Goal: Transaction & Acquisition: Purchase product/service

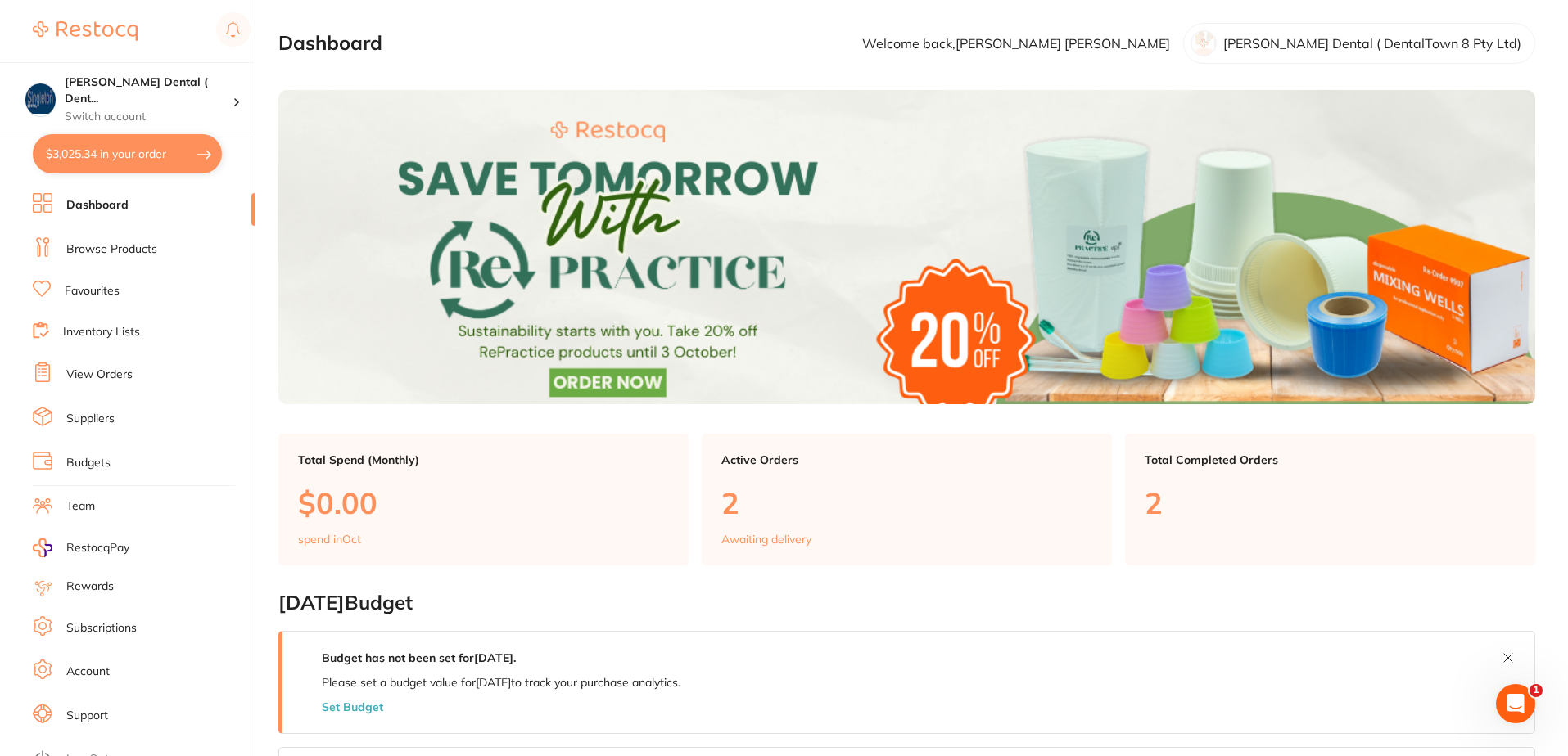
click at [167, 161] on button "$3,025.34 in your order" at bounding box center [127, 154] width 189 height 40
checkbox input "true"
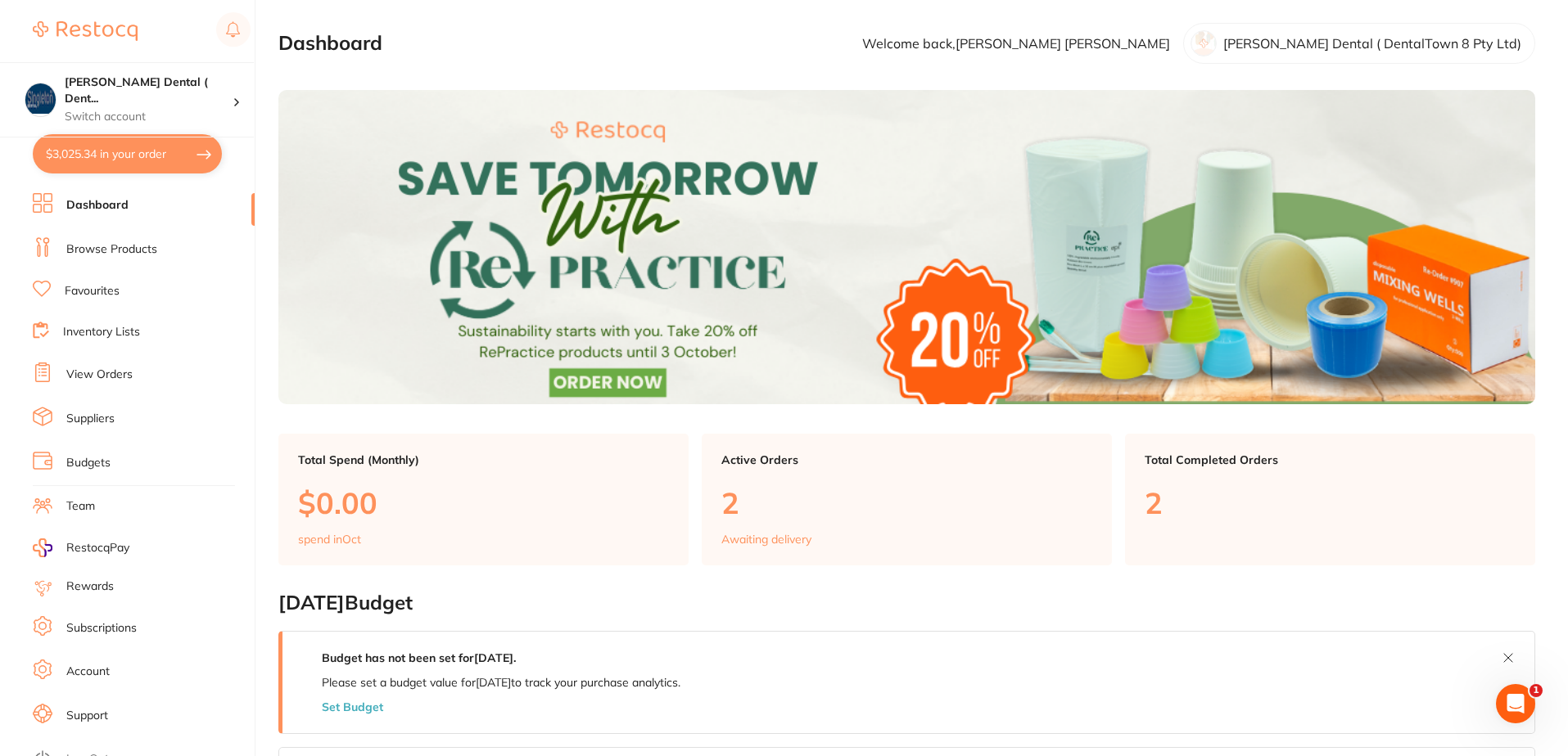
checkbox input "true"
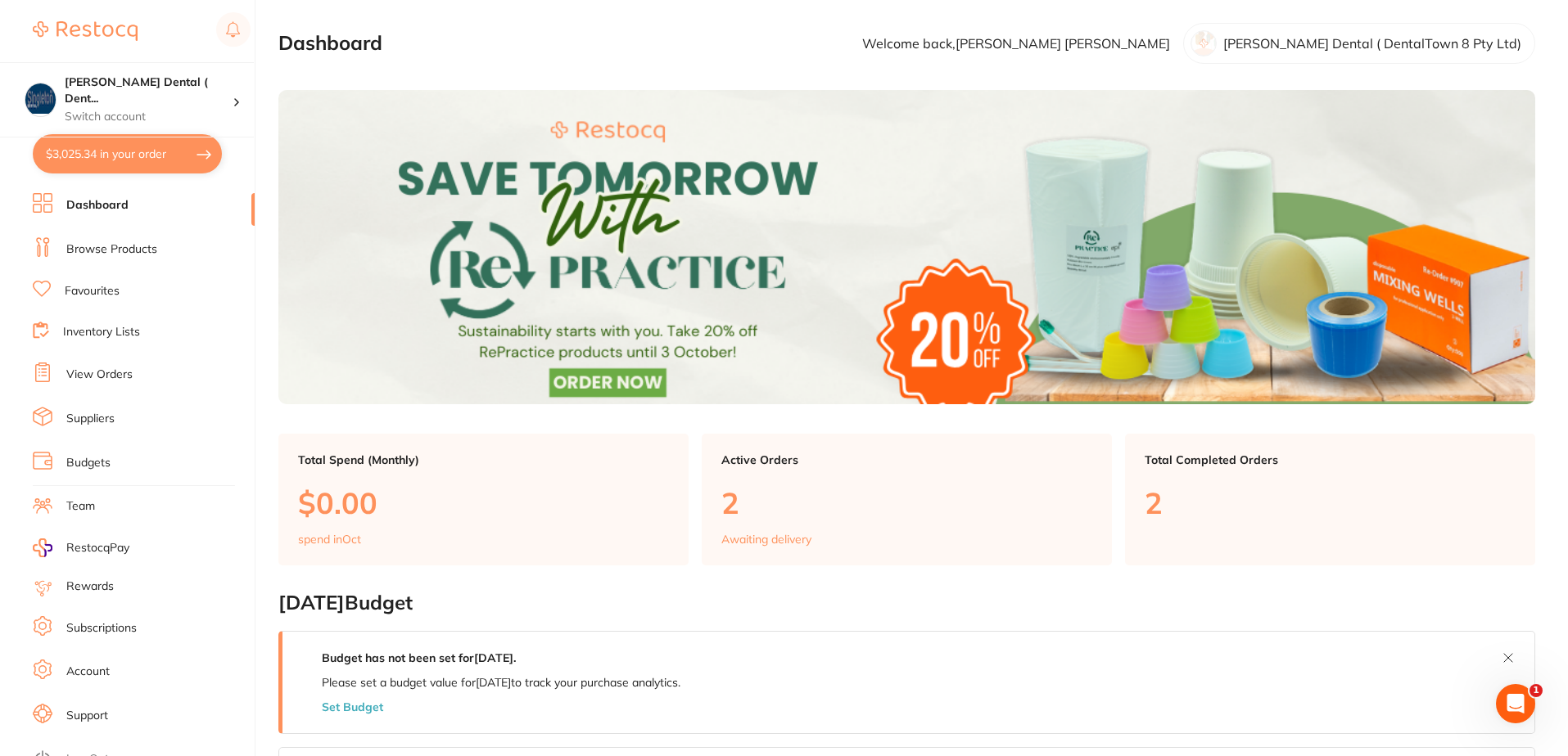
checkbox input "true"
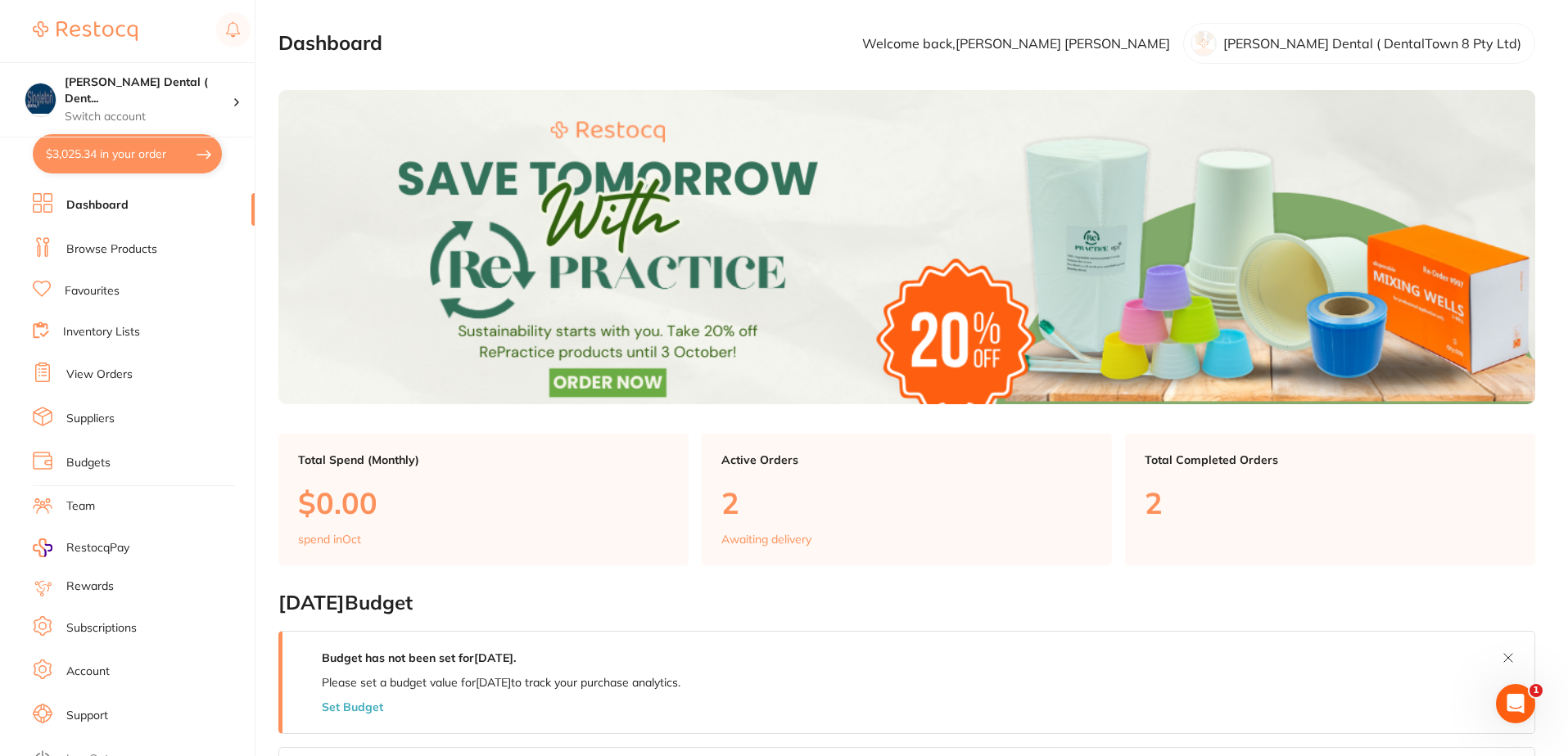
checkbox input "true"
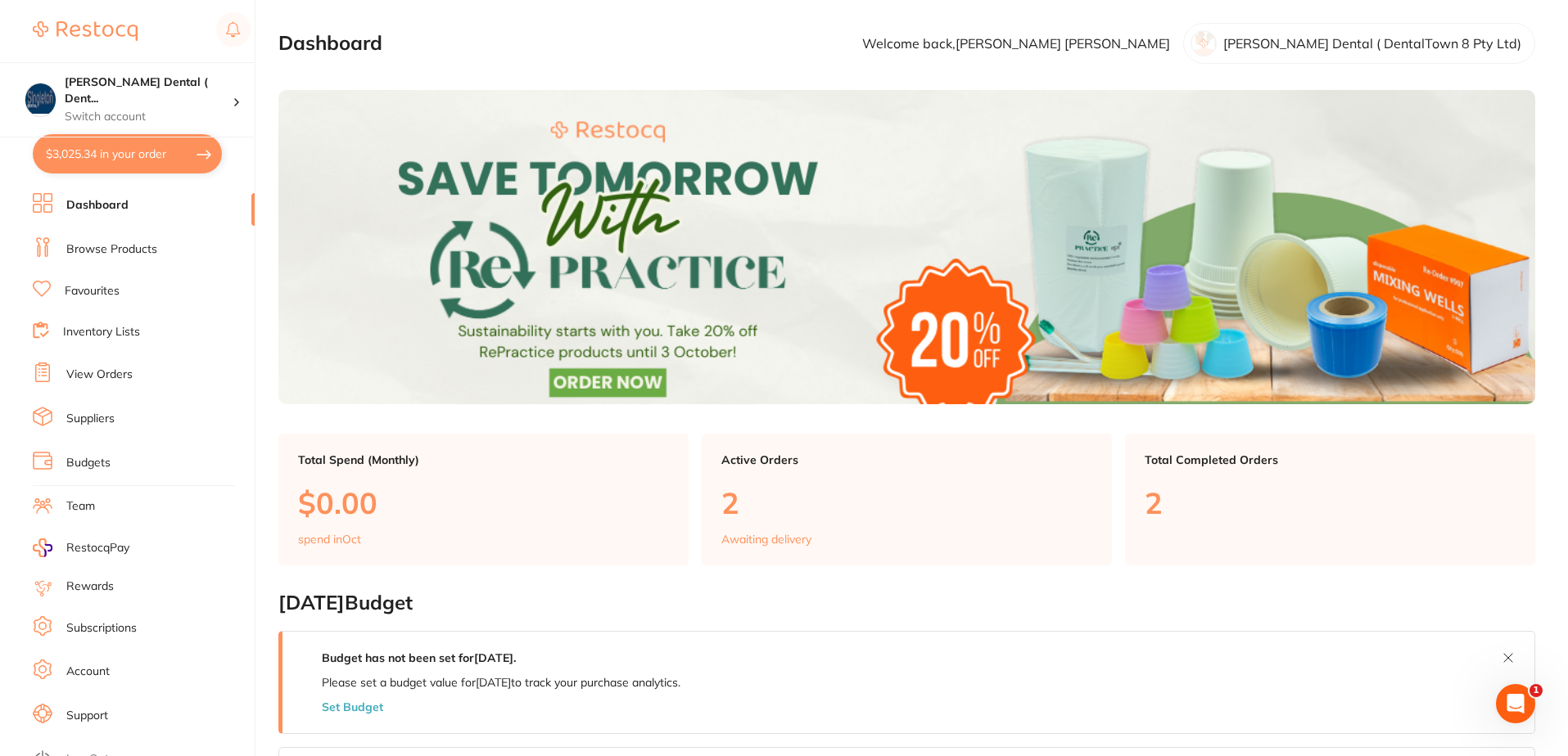
checkbox input "true"
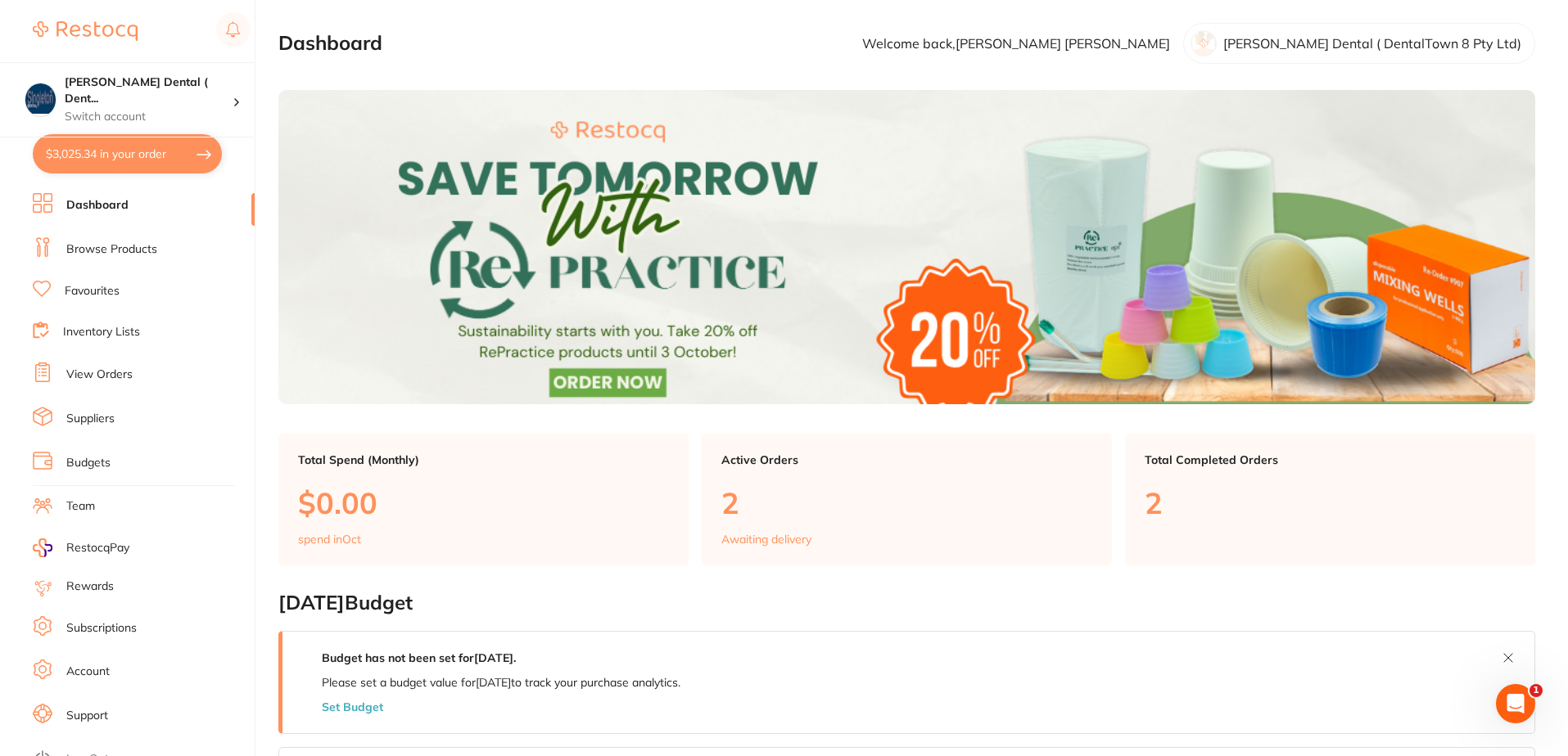
checkbox input "true"
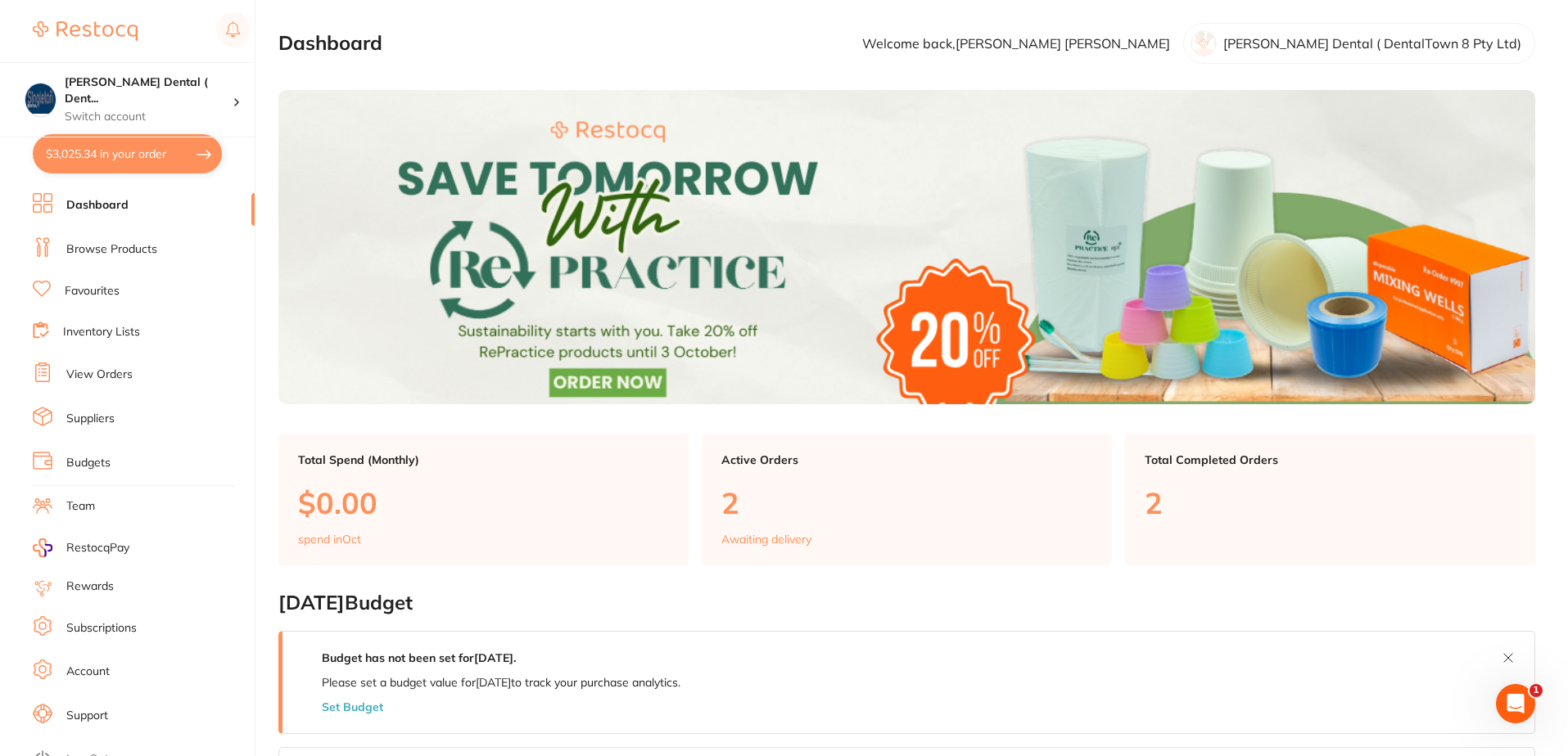
checkbox input "true"
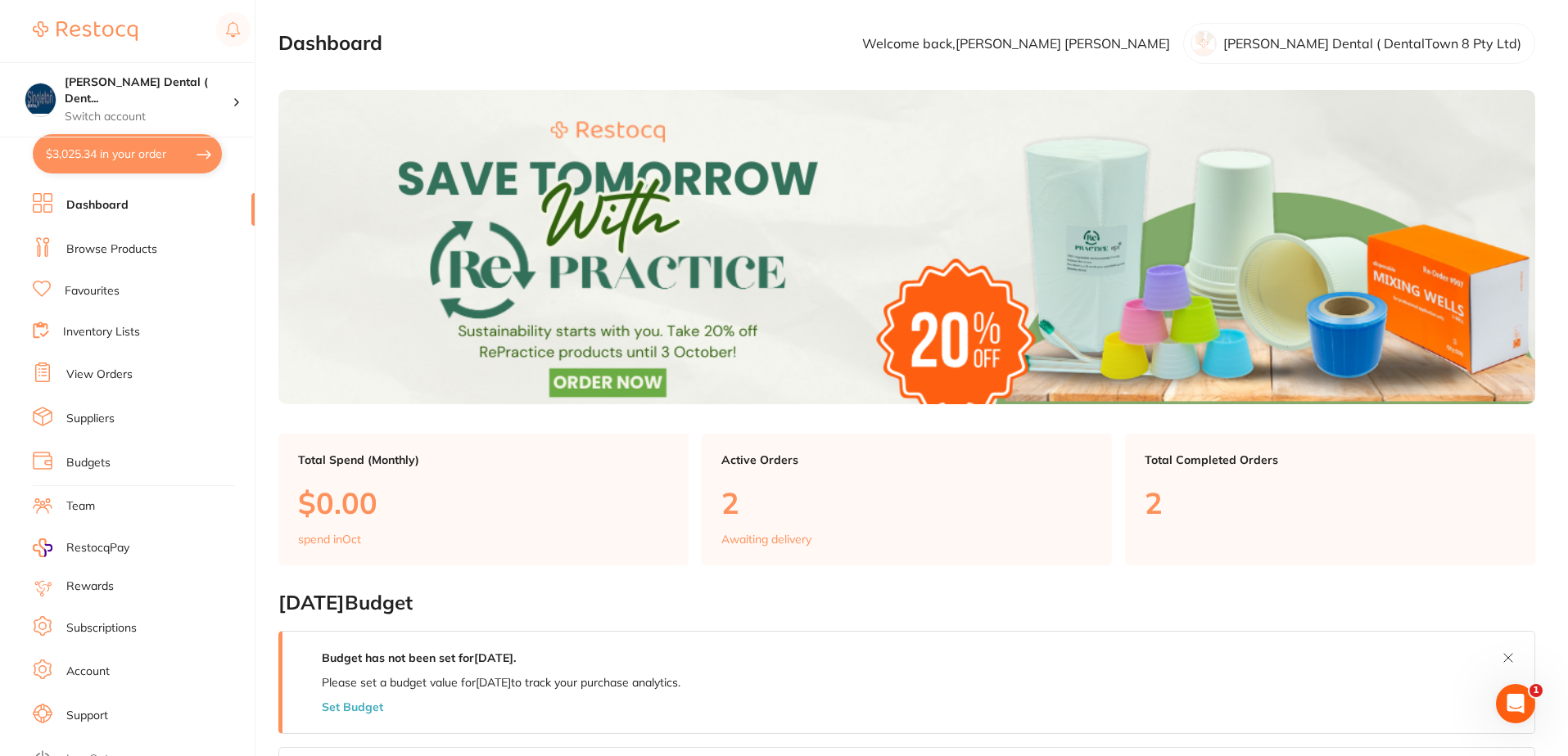
checkbox input "true"
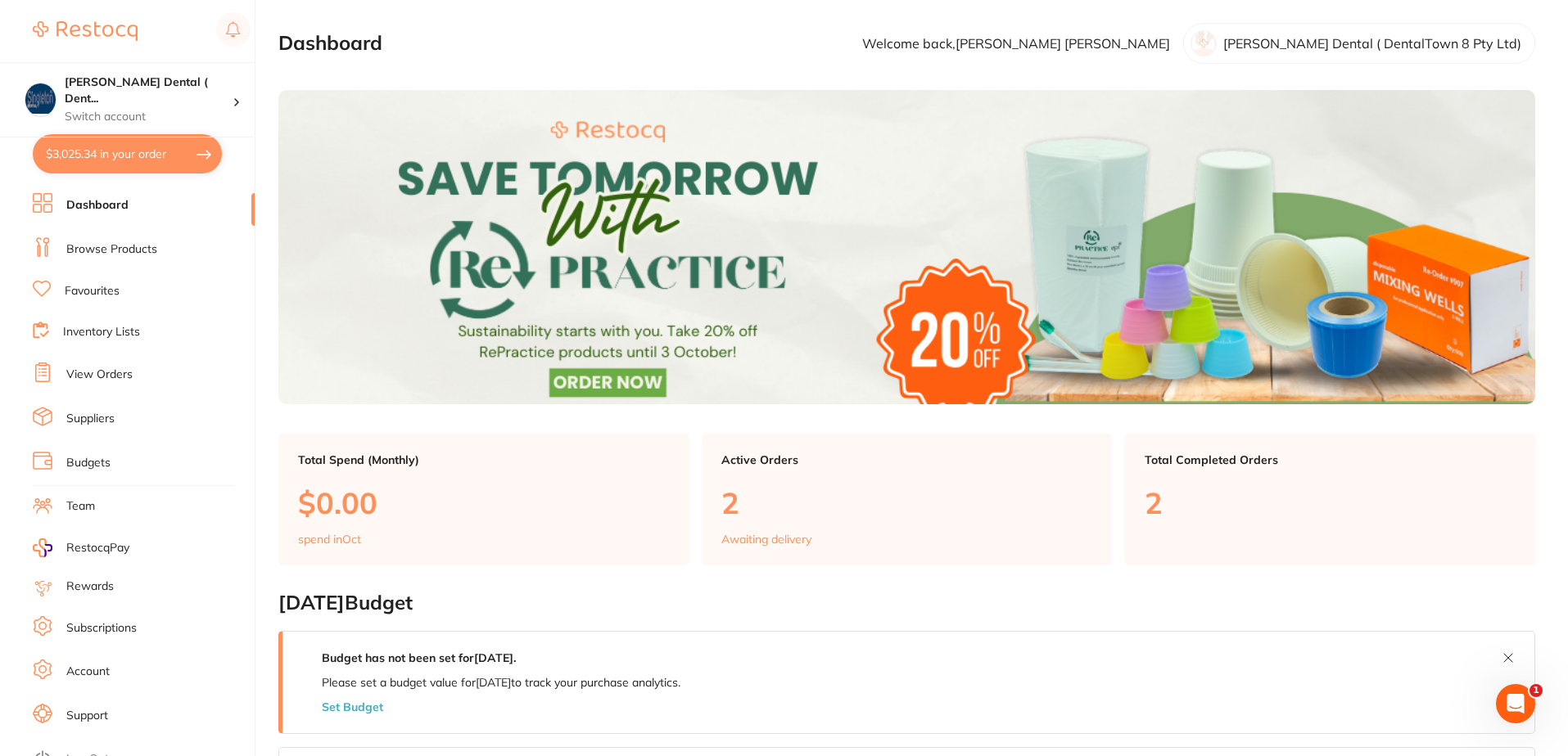
checkbox input "true"
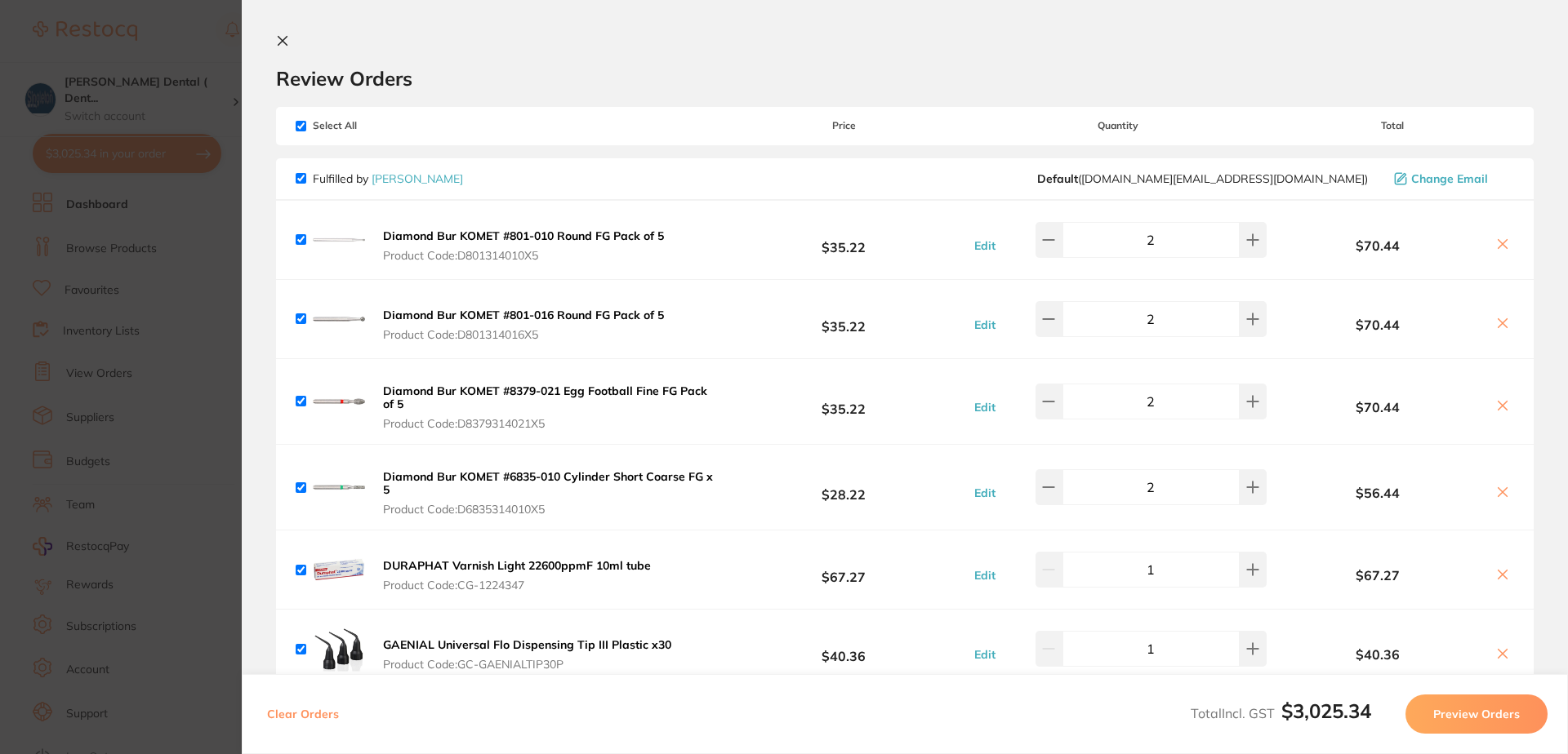
click at [302, 127] on input "checkbox" at bounding box center [300, 126] width 11 height 11
checkbox input "false"
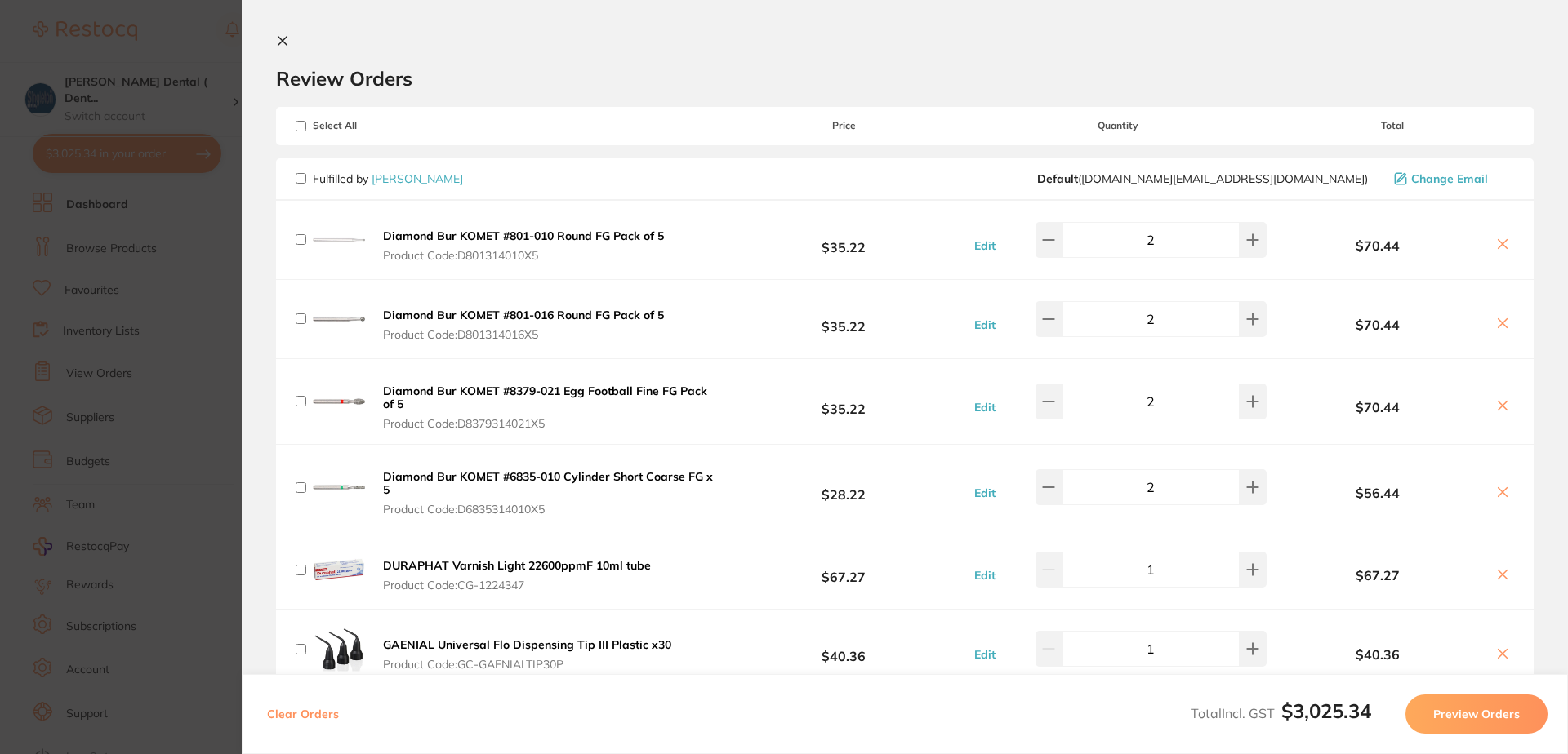
checkbox input "false"
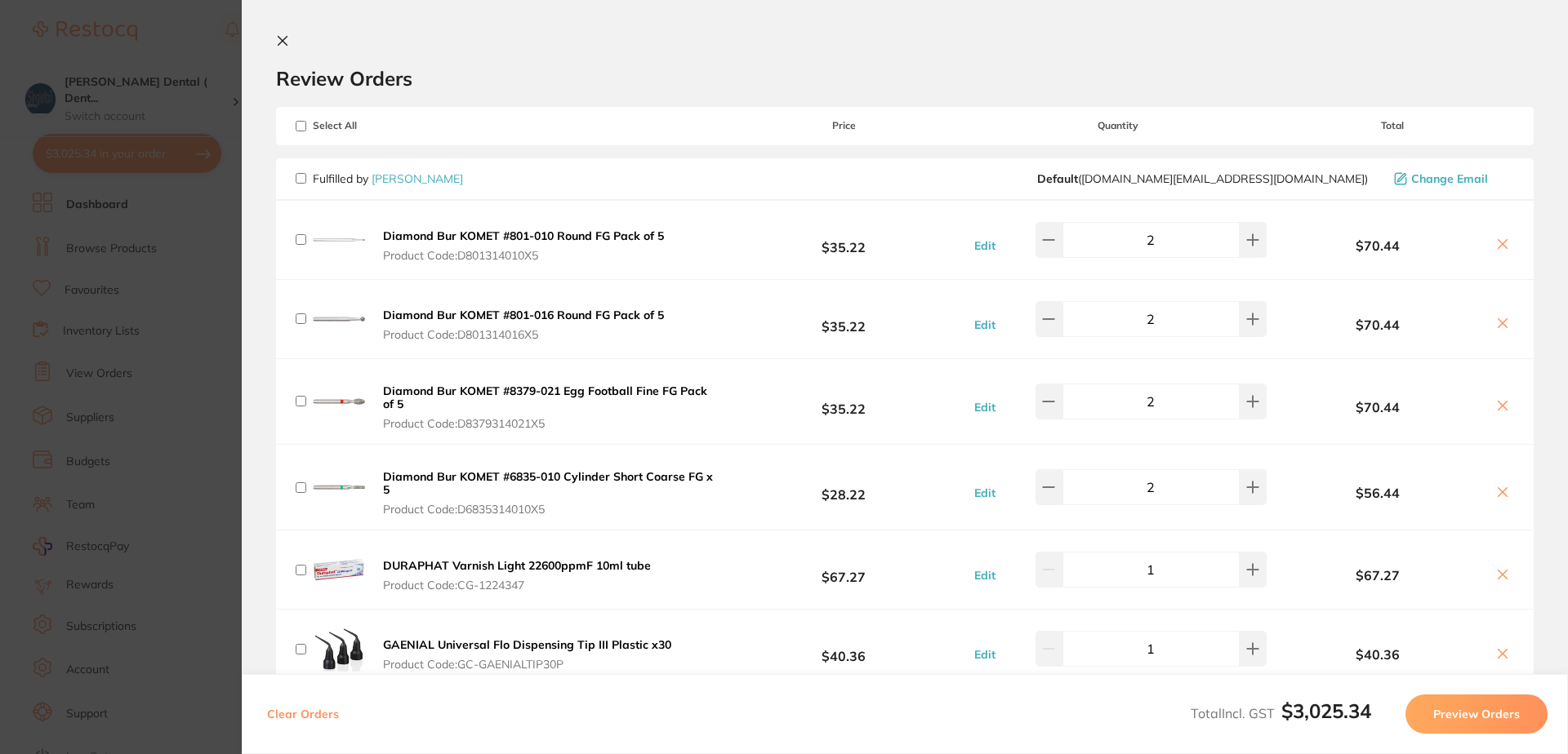
checkbox input "false"
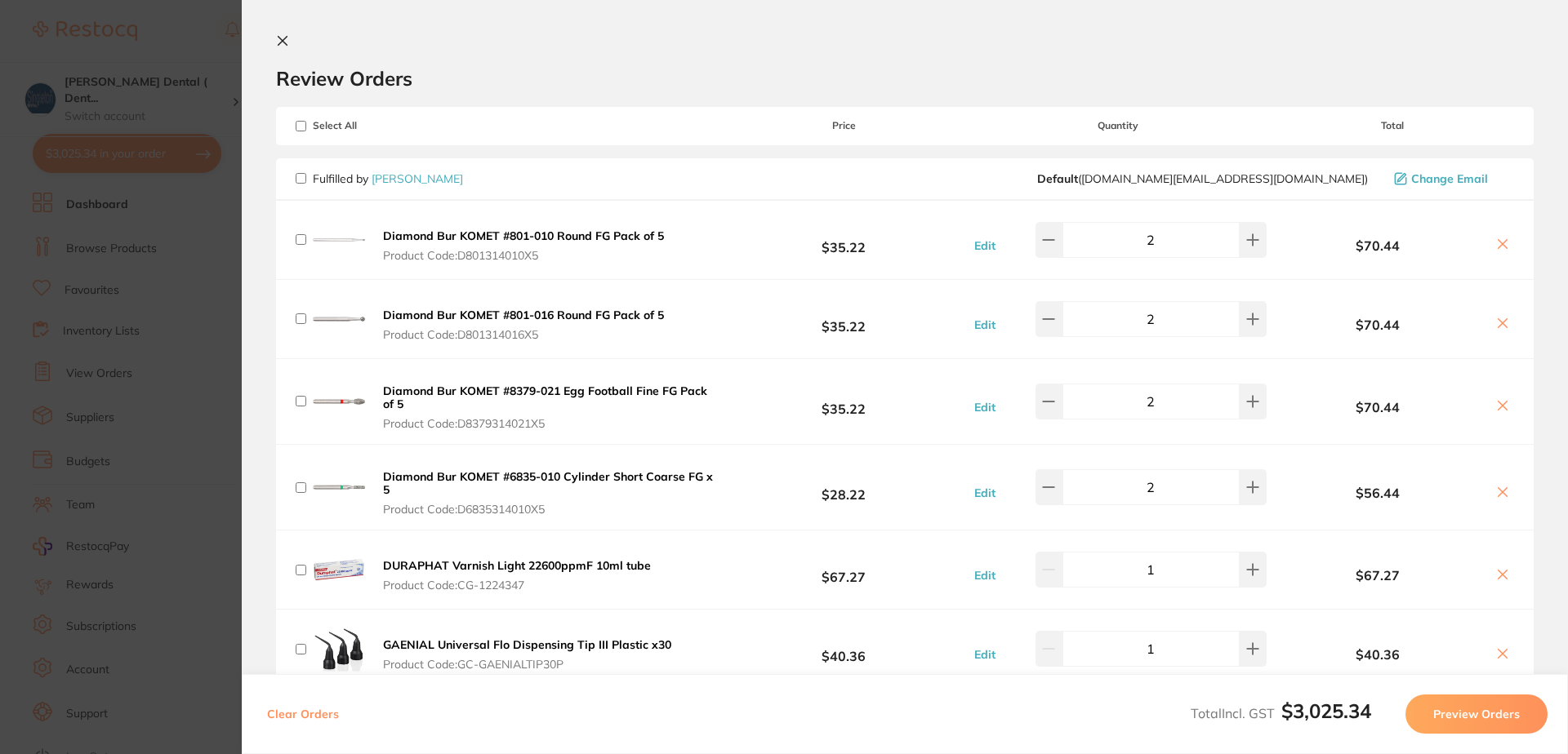
checkbox input "false"
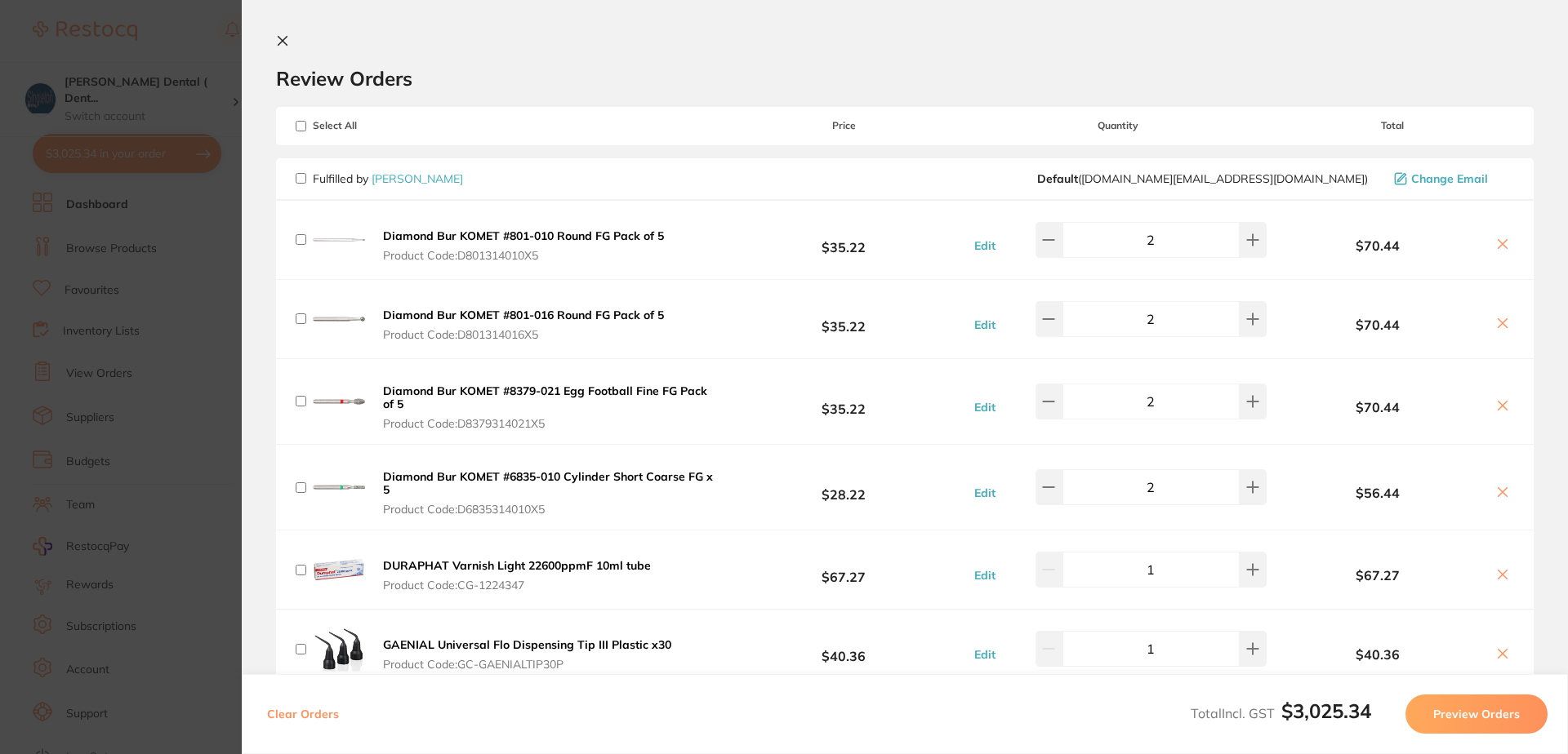
checkbox input "false"
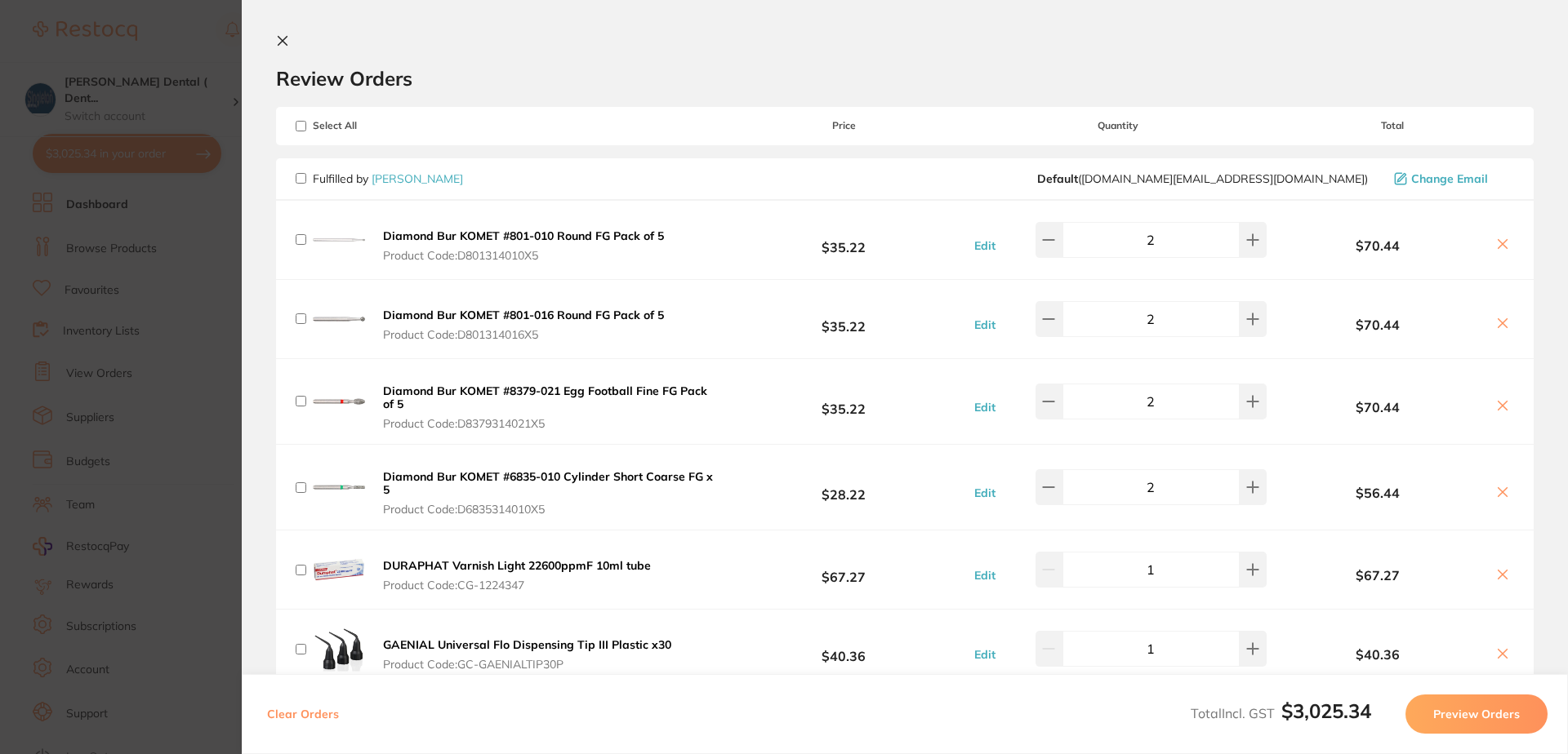
checkbox input "false"
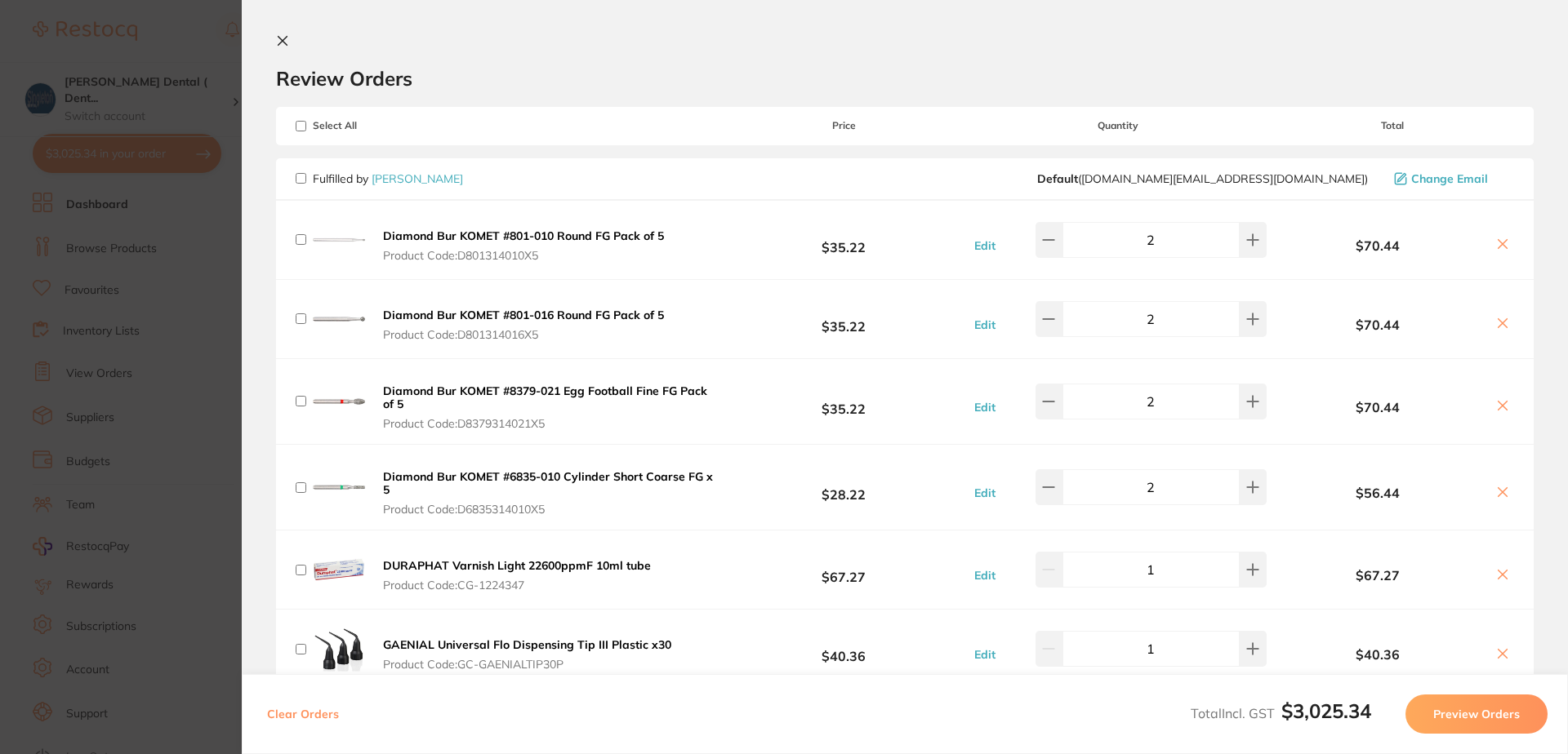
checkbox input "false"
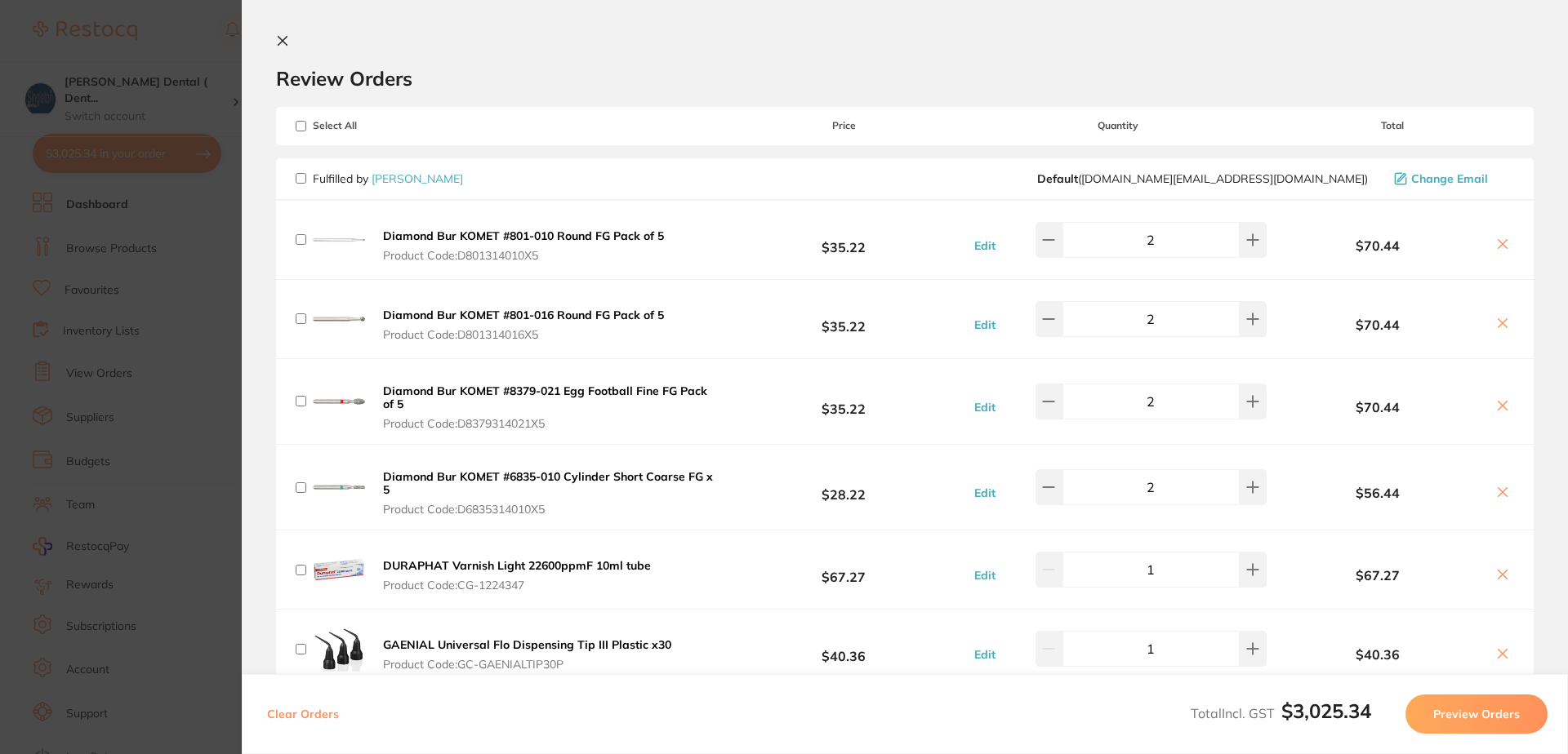
checkbox input "false"
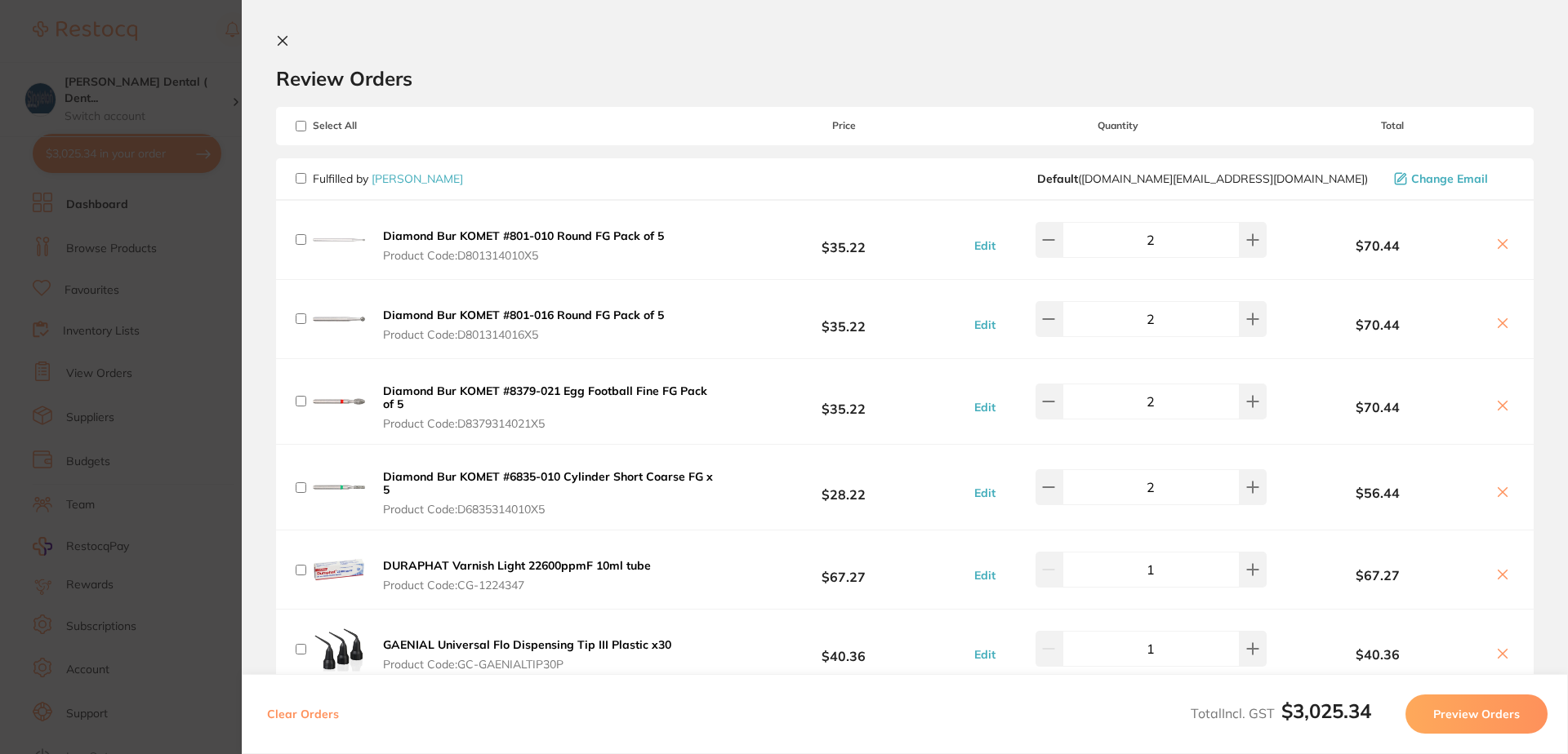
checkbox input "false"
click at [281, 44] on icon at bounding box center [281, 41] width 13 height 13
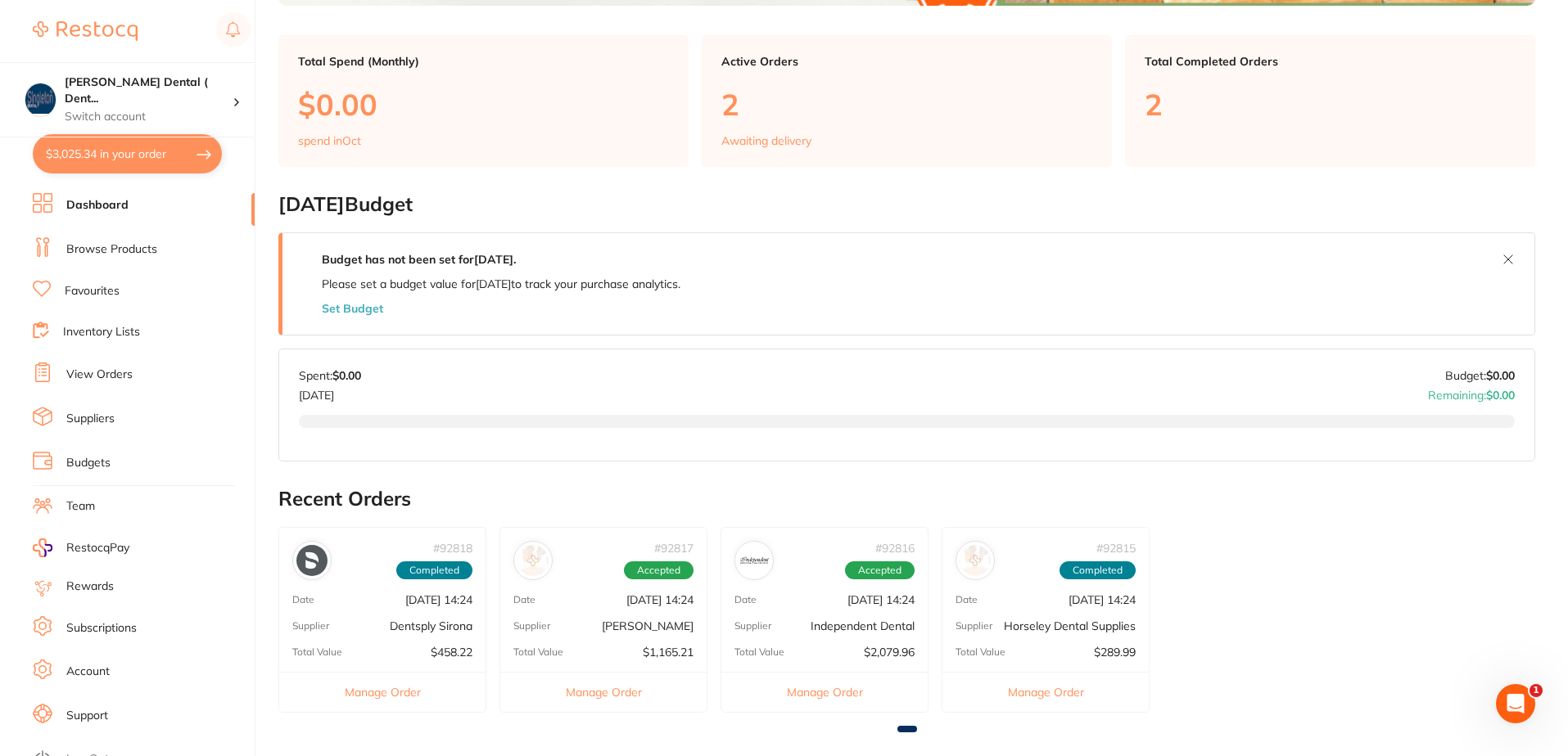
scroll to position [428, 0]
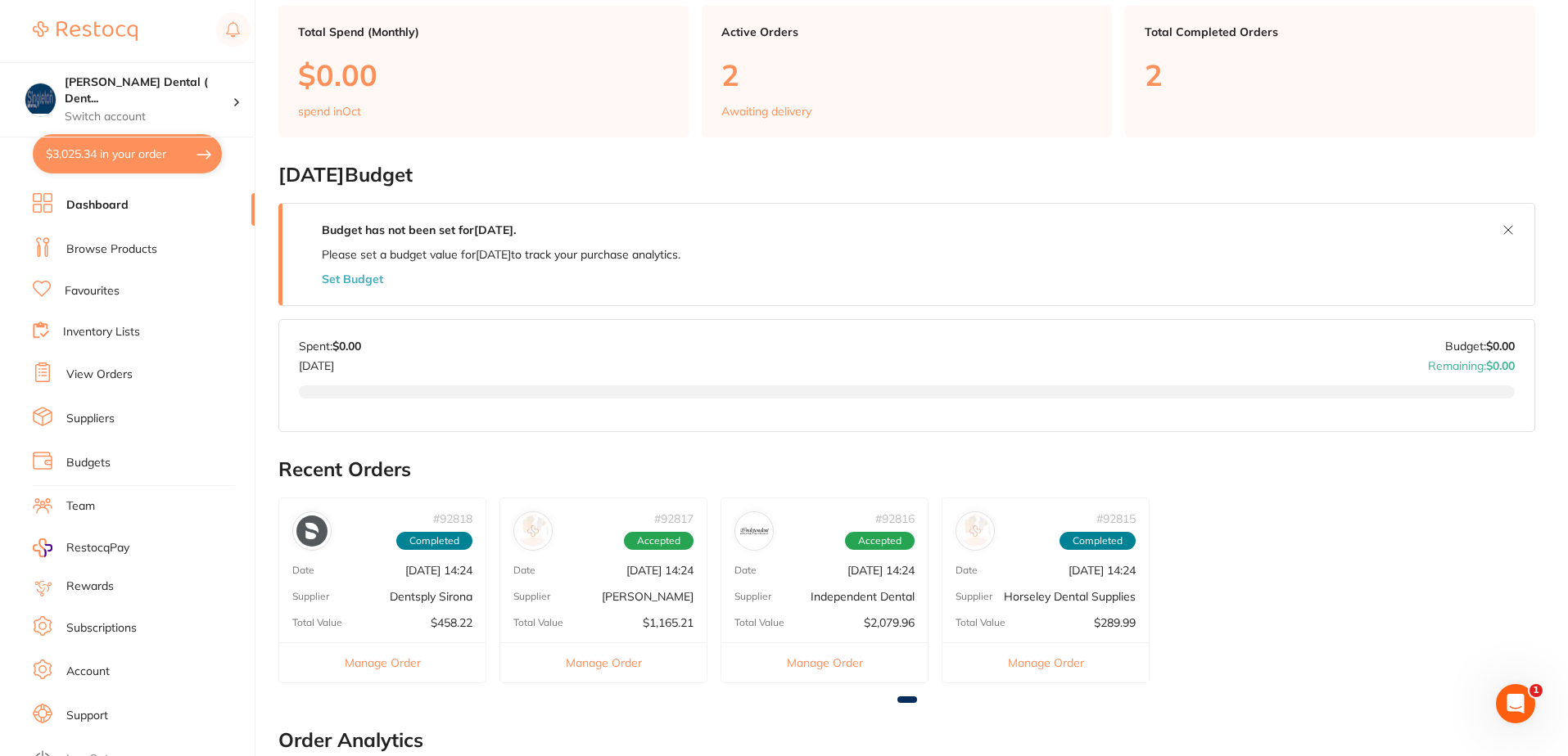
click at [117, 247] on link "Browse Products" at bounding box center [111, 249] width 90 height 16
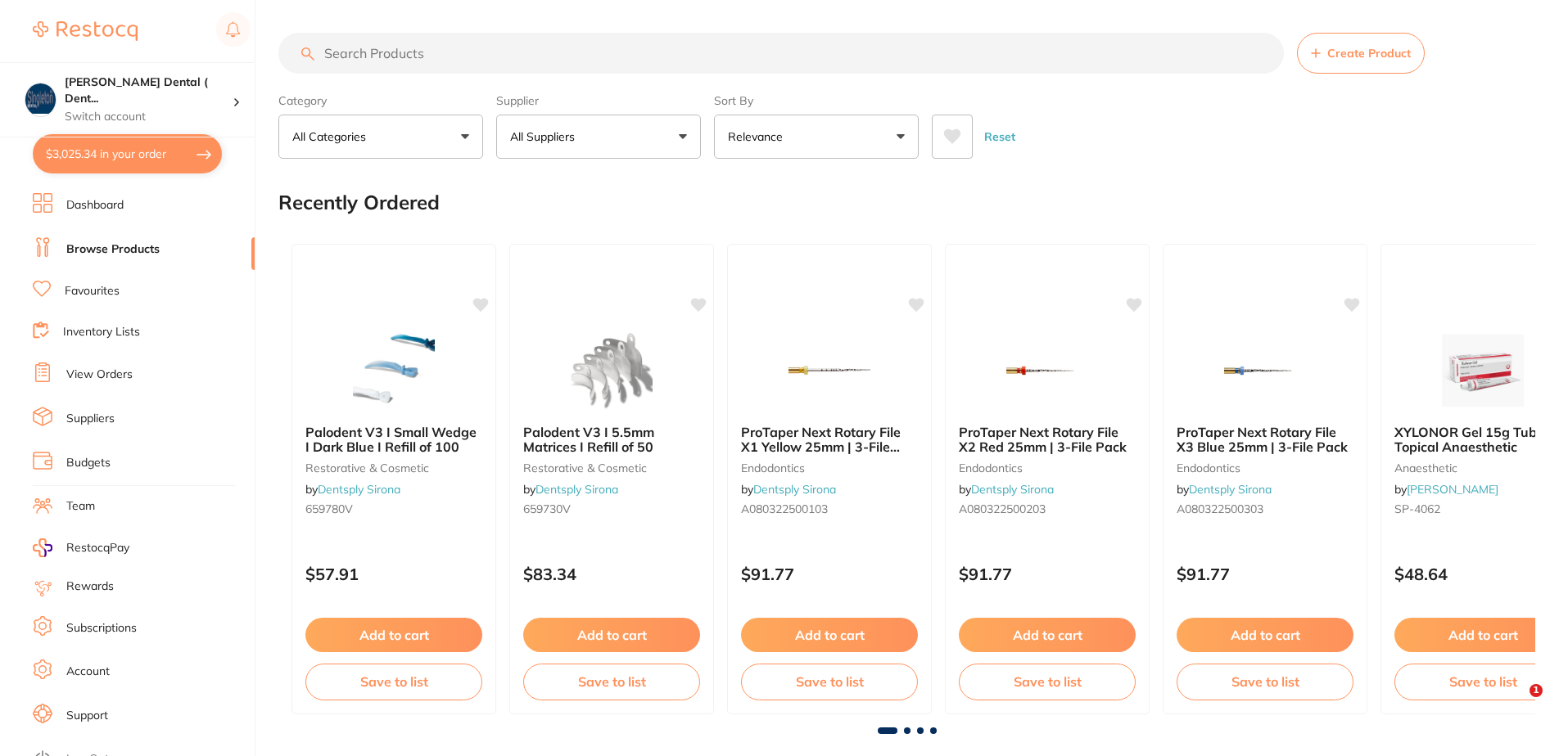
click at [682, 136] on button "All Suppliers" at bounding box center [598, 136] width 205 height 44
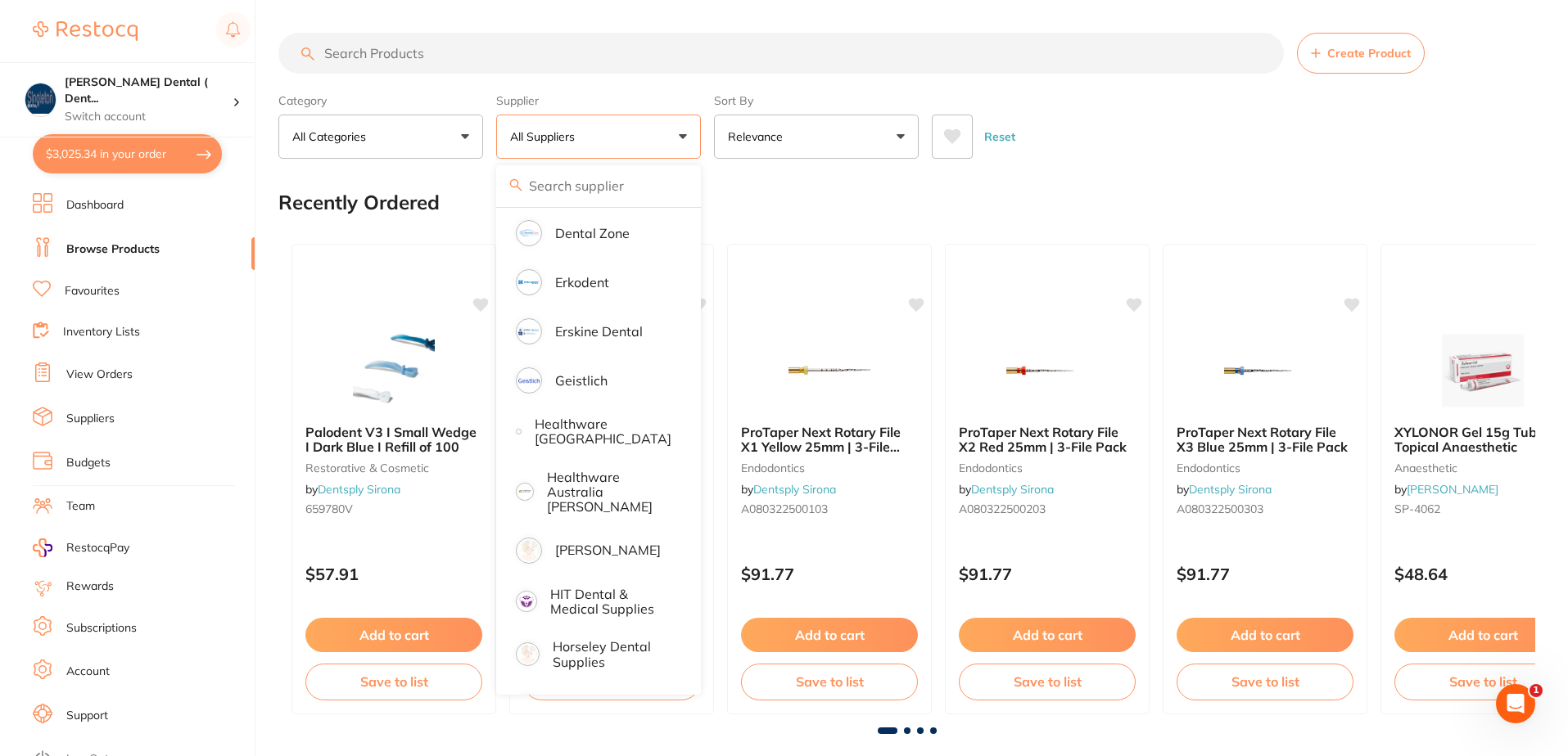
scroll to position [573, 0]
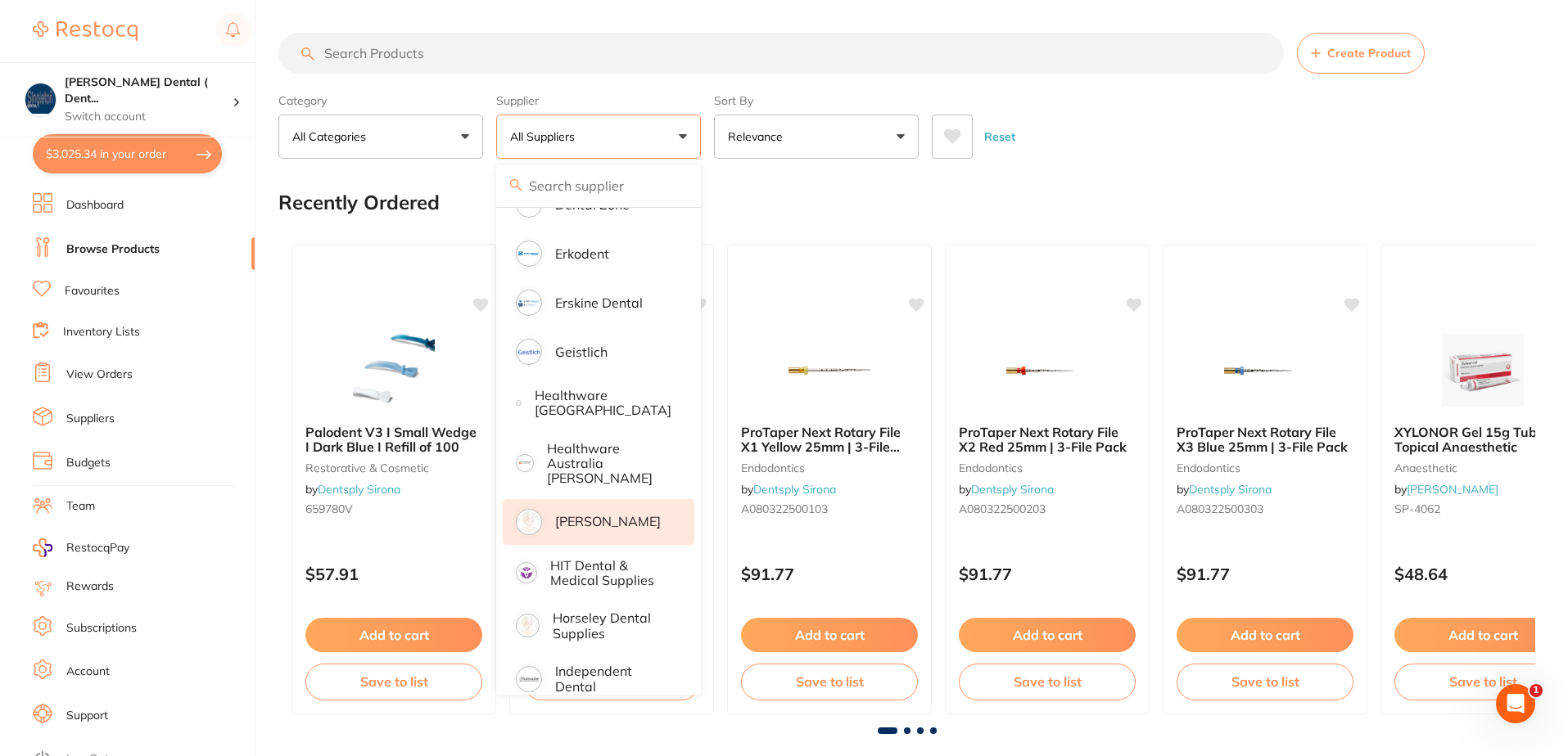
click at [610, 514] on p "[PERSON_NAME]" at bounding box center [608, 521] width 105 height 15
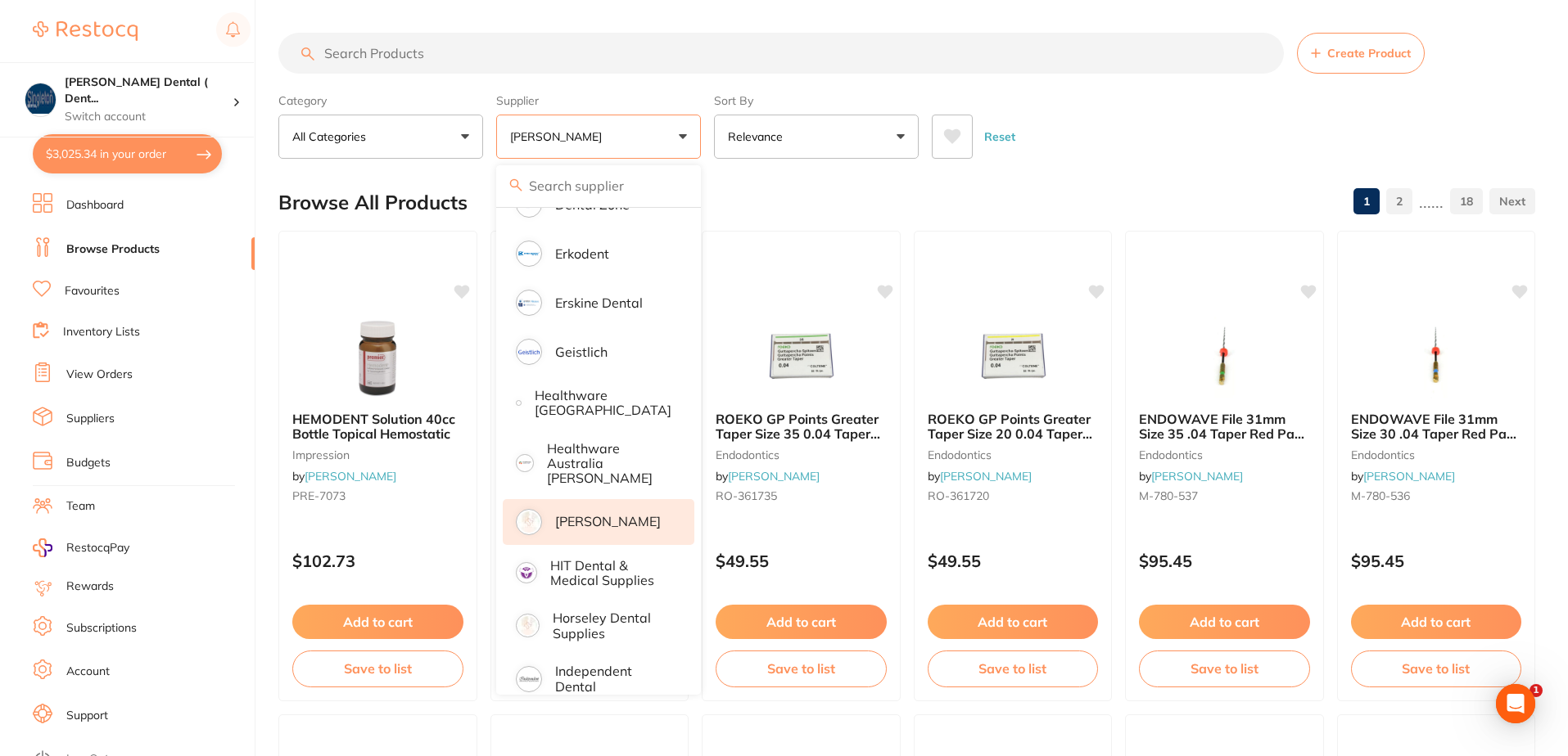
scroll to position [0, 0]
click at [833, 218] on div "Browse All Products 1 2 ...... 18" at bounding box center [906, 202] width 1257 height 55
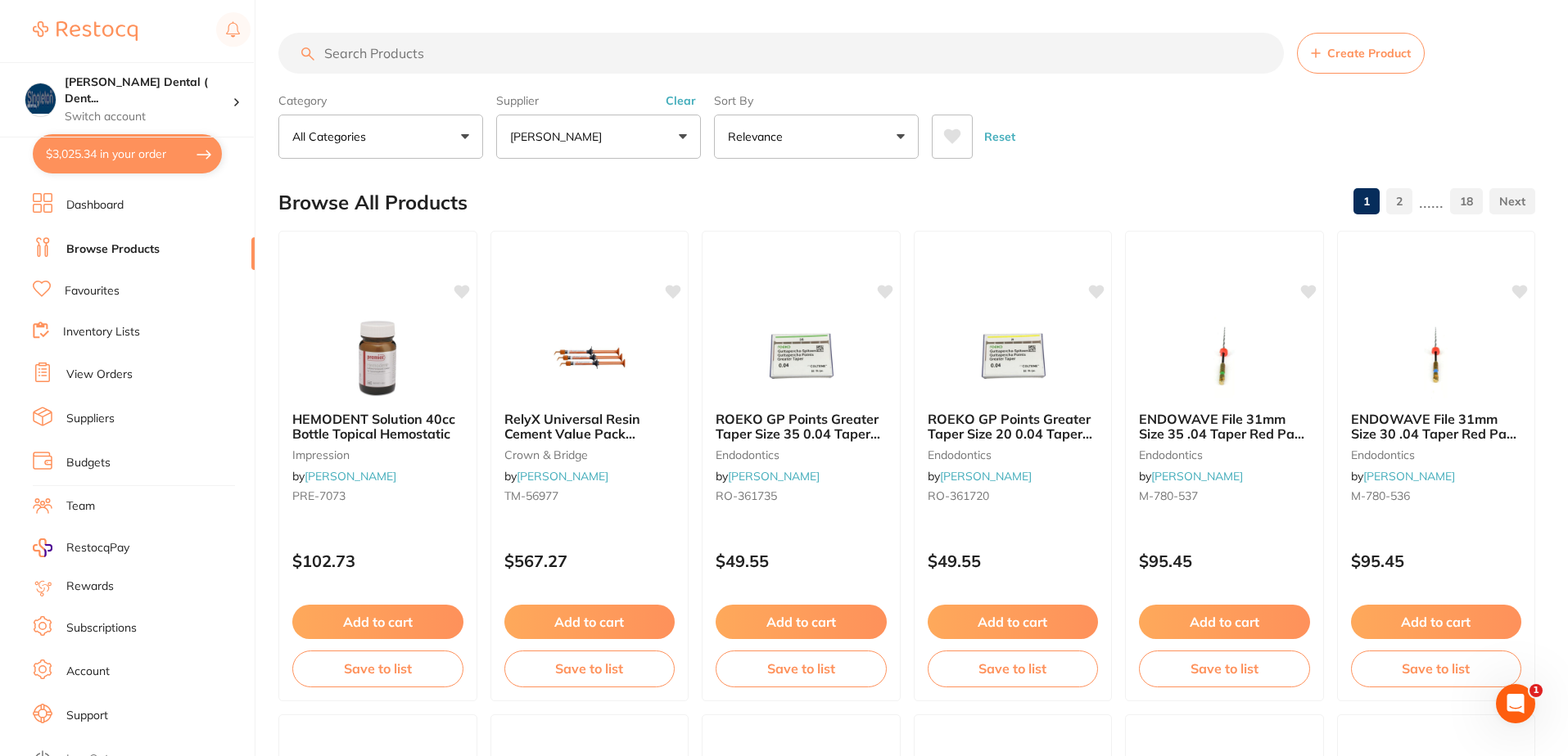
click at [101, 289] on link "Favourites" at bounding box center [91, 291] width 55 height 16
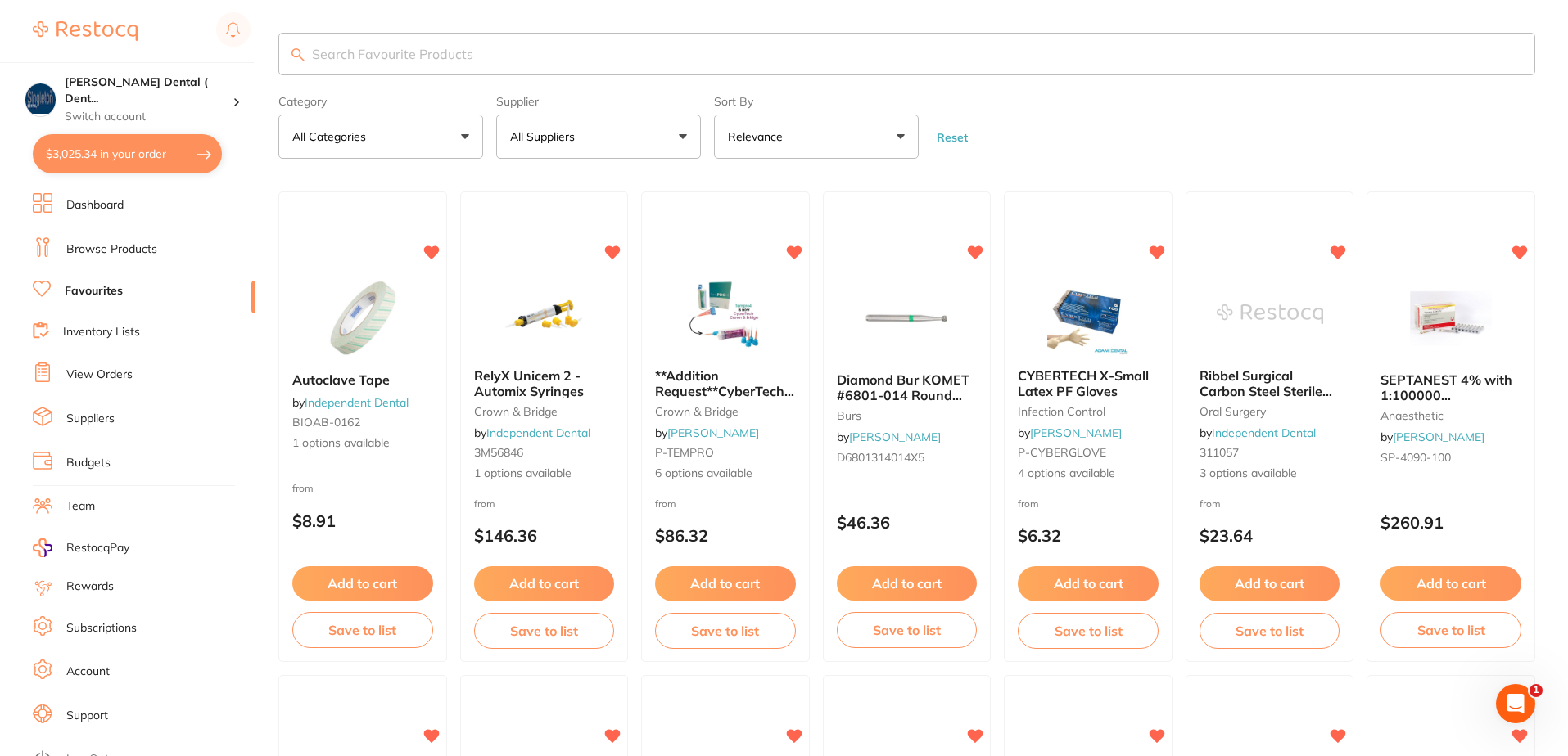
click at [511, 53] on input "search" at bounding box center [906, 54] width 1257 height 43
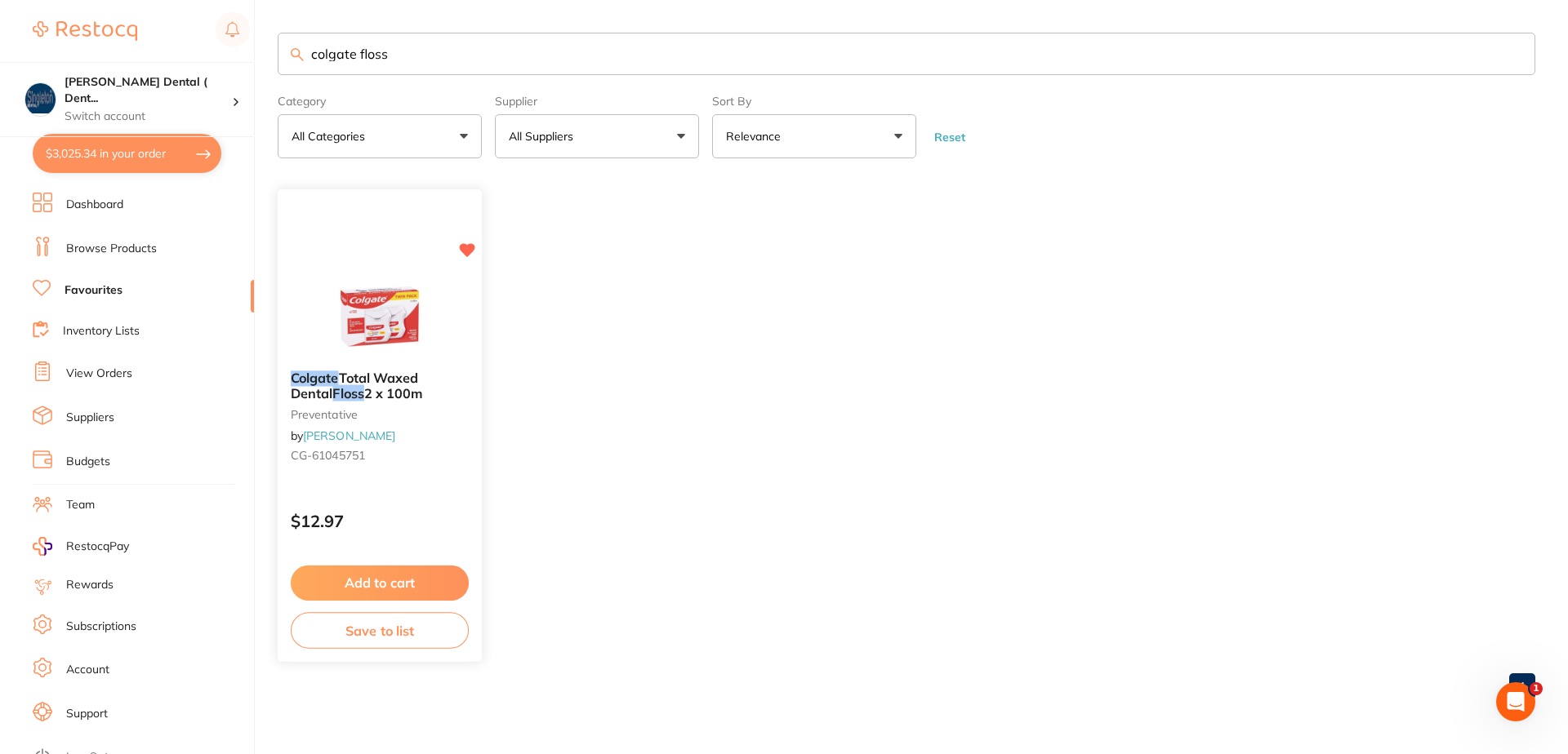
type input "colgate floss"
click at [380, 581] on button "Add to cart" at bounding box center [380, 583] width 178 height 35
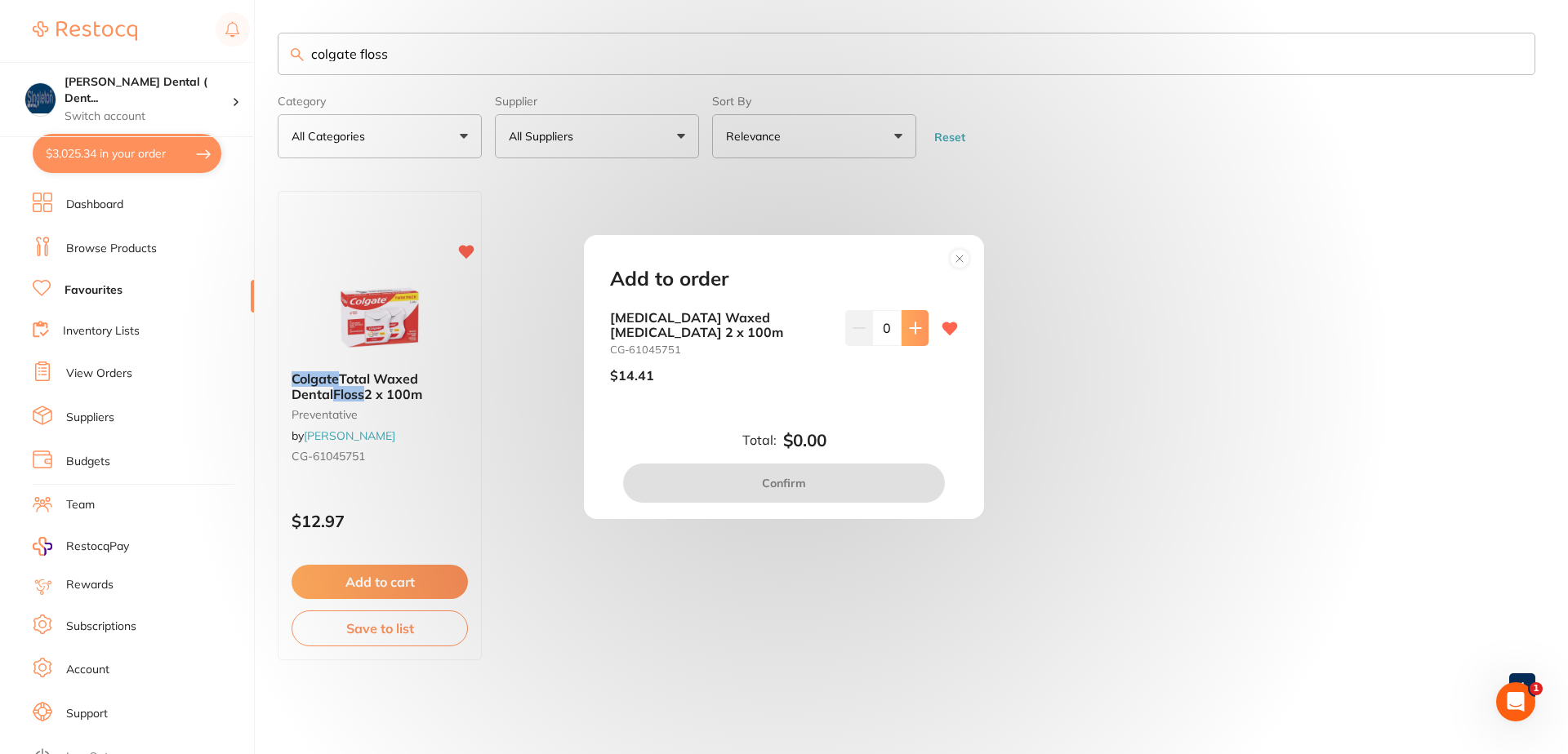
click at [911, 330] on icon at bounding box center [915, 327] width 11 height 11
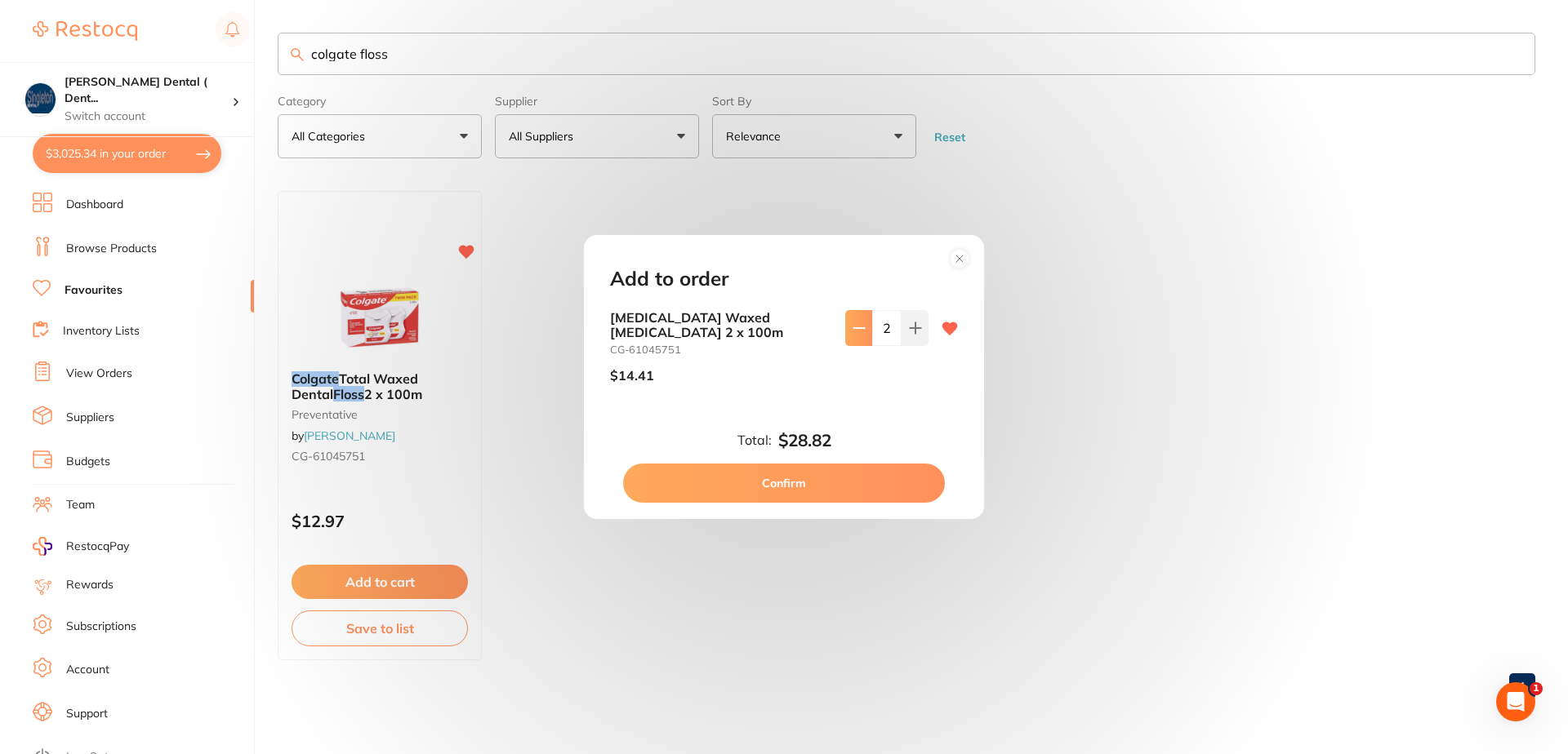
click at [855, 327] on icon at bounding box center [858, 328] width 13 height 13
type input "1"
click at [795, 481] on button "Confirm" at bounding box center [784, 484] width 322 height 40
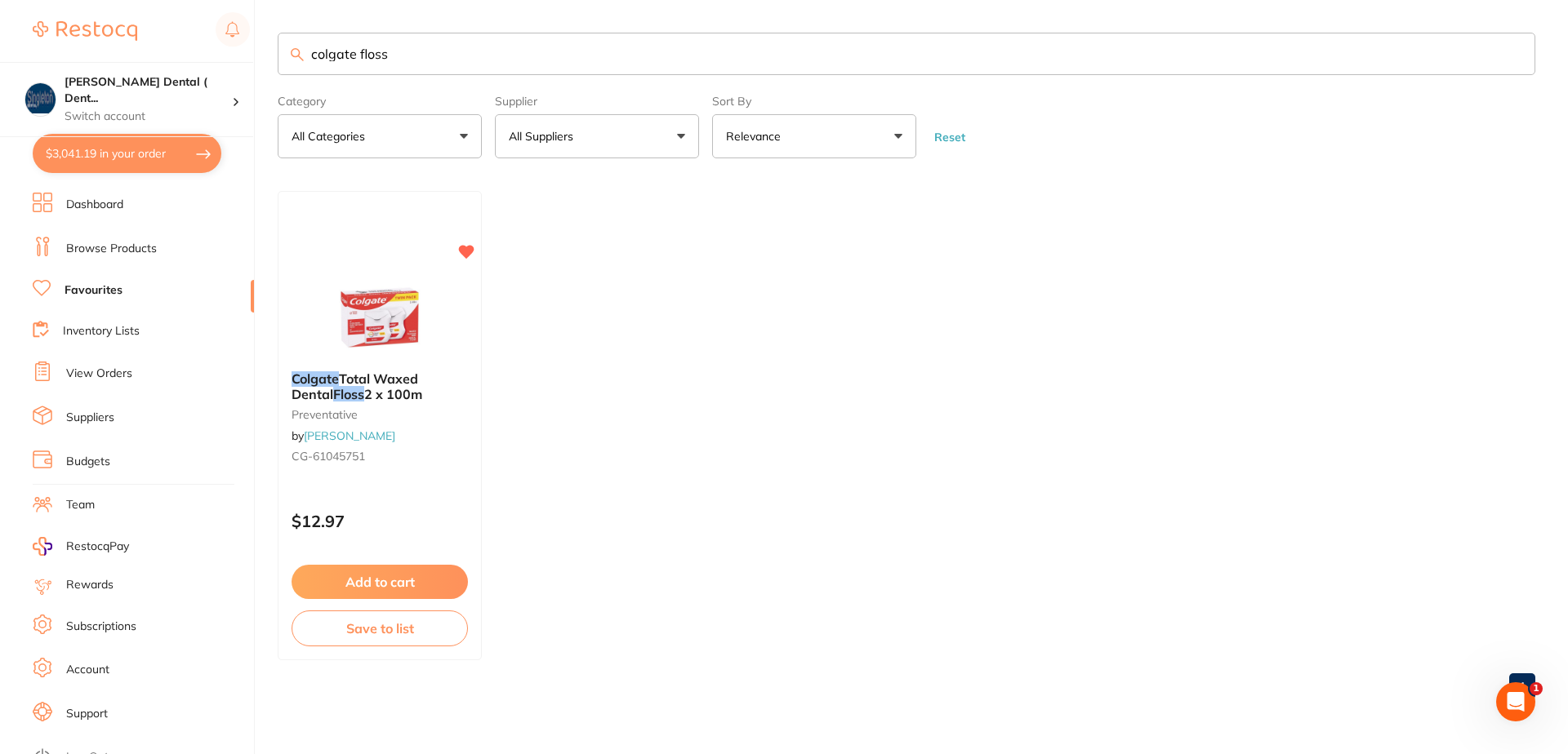
click at [400, 58] on input "colgate floss" at bounding box center [906, 54] width 1258 height 43
drag, startPoint x: 411, startPoint y: 49, endPoint x: 262, endPoint y: 77, distance: 151.6
click at [262, 77] on div "$3,041.19 [PERSON_NAME] Dental ( Dent... Switch account [PERSON_NAME] Dental ( …" at bounding box center [784, 377] width 1568 height 754
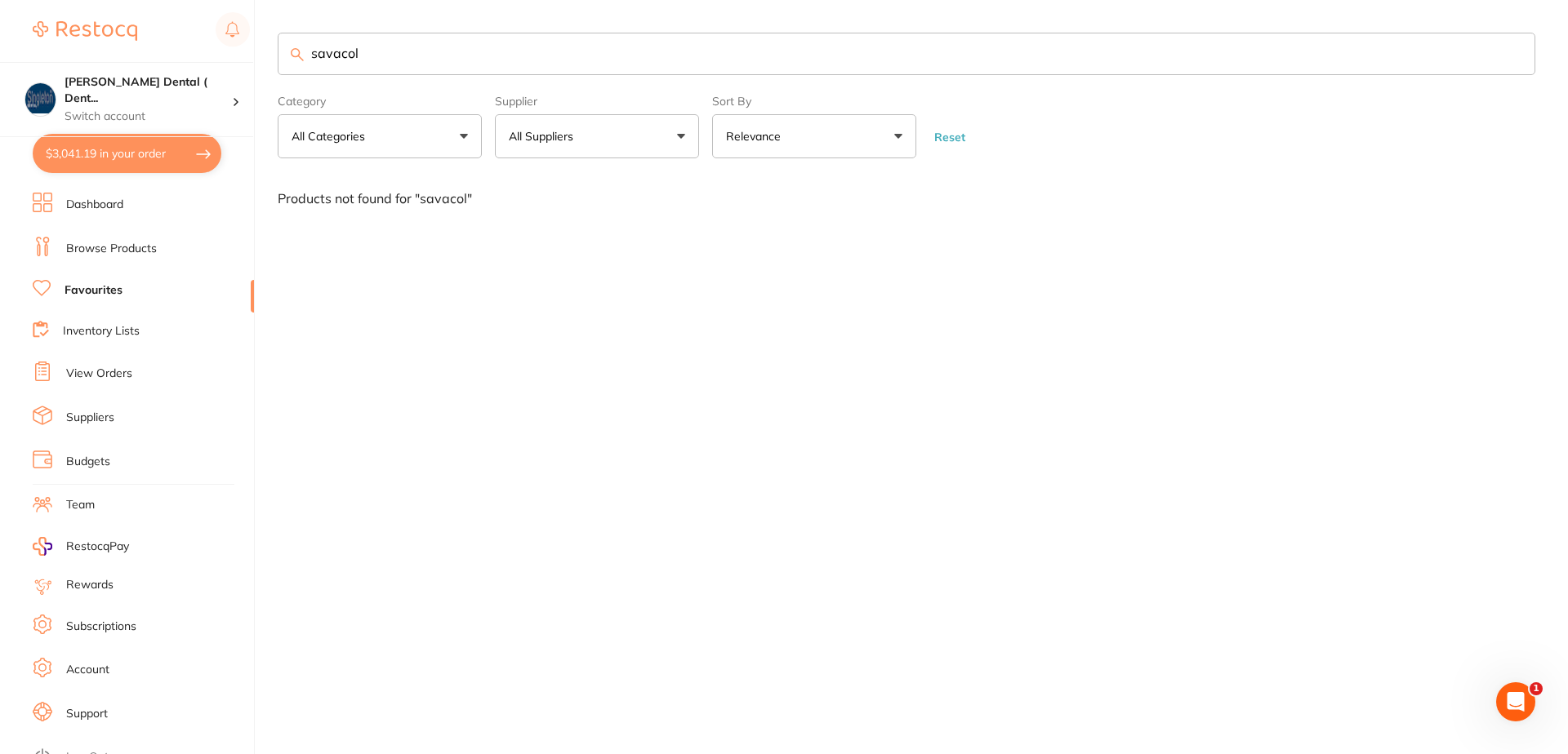
type input "savacol"
click at [684, 132] on button "All Suppliers" at bounding box center [597, 136] width 204 height 44
click at [679, 136] on button "All Suppliers" at bounding box center [597, 136] width 204 height 44
click at [145, 248] on link "Browse Products" at bounding box center [111, 249] width 90 height 16
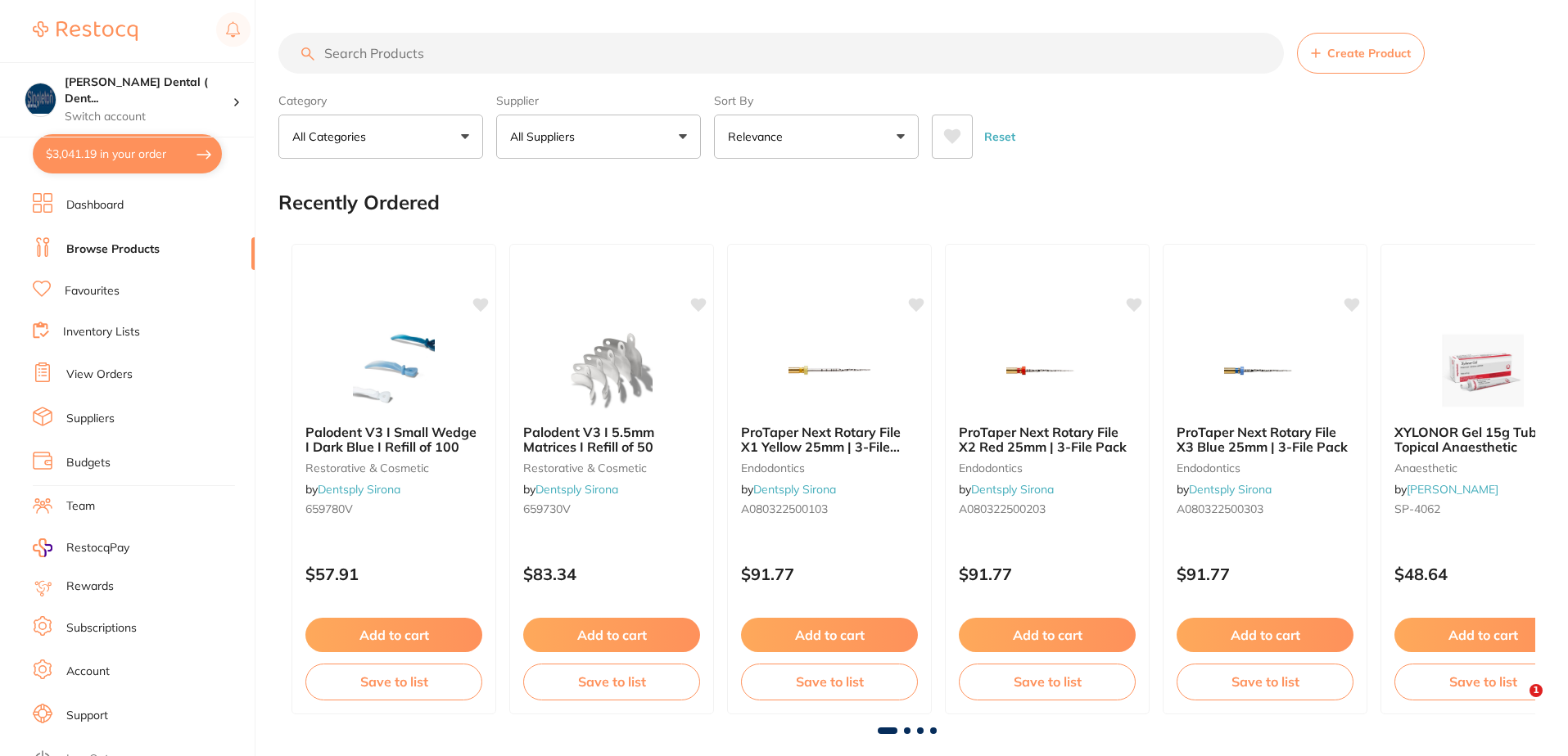
click at [680, 137] on button "All Suppliers" at bounding box center [598, 136] width 205 height 44
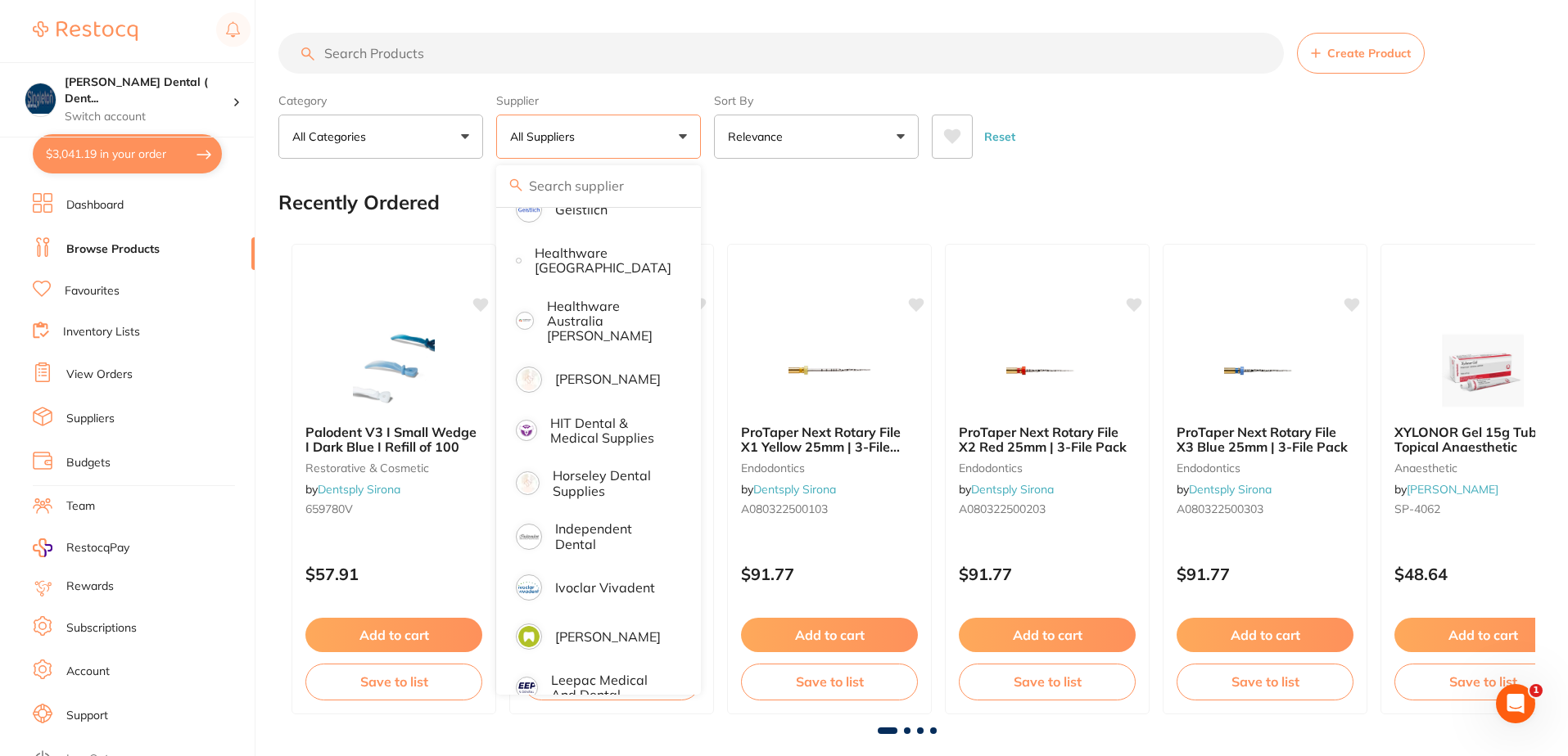
scroll to position [736, 0]
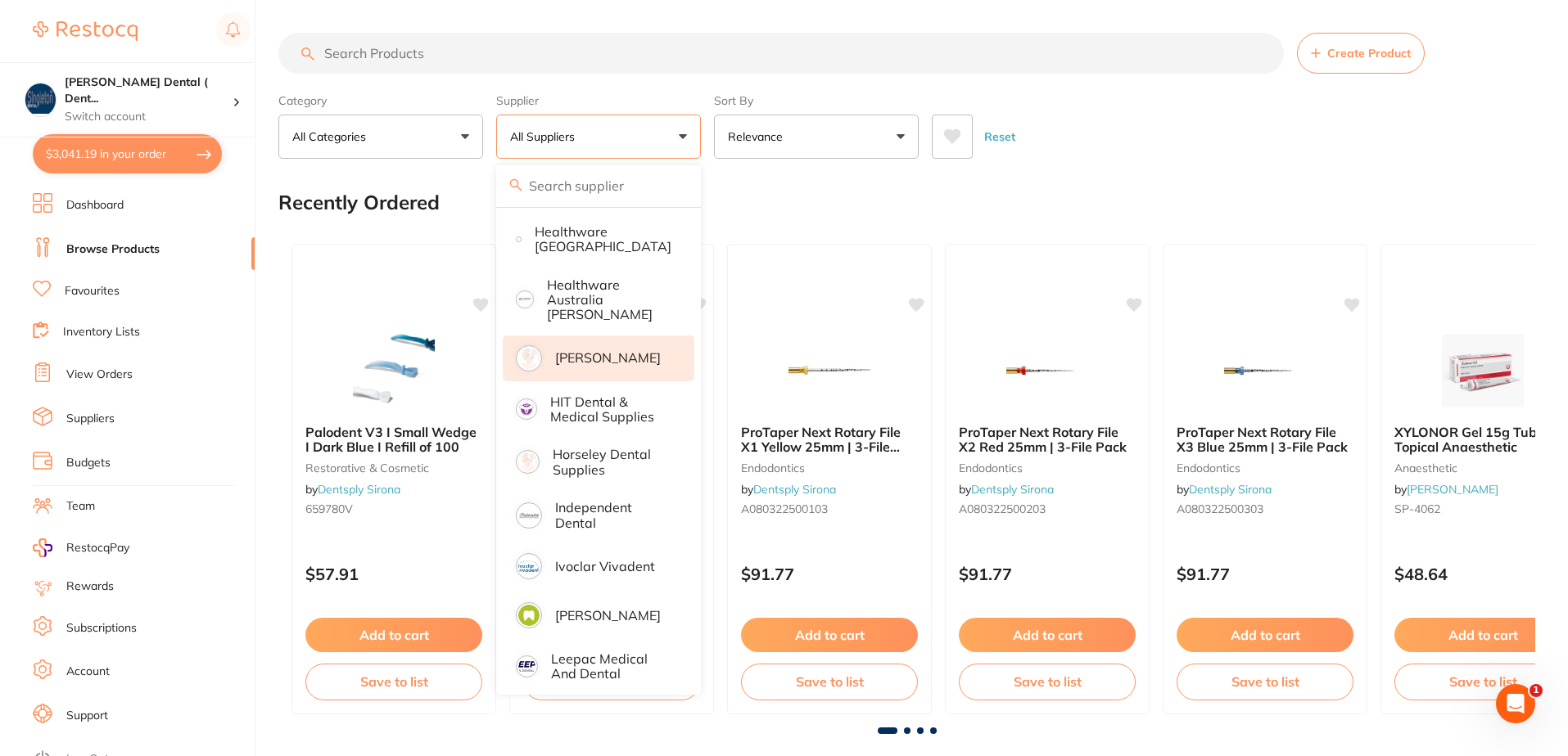
click at [577, 351] on p "[PERSON_NAME]" at bounding box center [608, 358] width 105 height 15
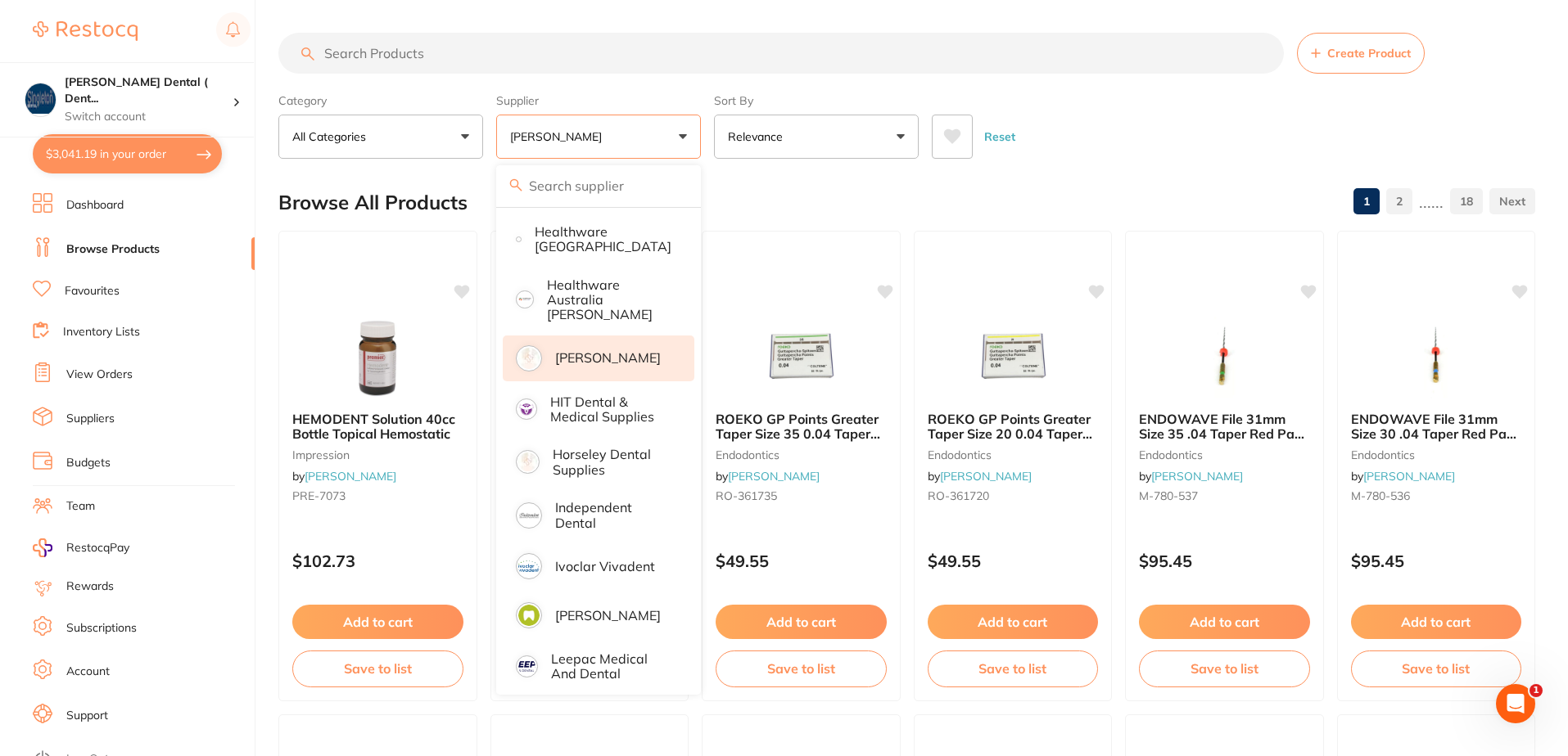
scroll to position [0, 0]
click at [1119, 94] on div "Category All Categories All Categories anaesthetic articulating burs crown & br…" at bounding box center [906, 122] width 1257 height 72
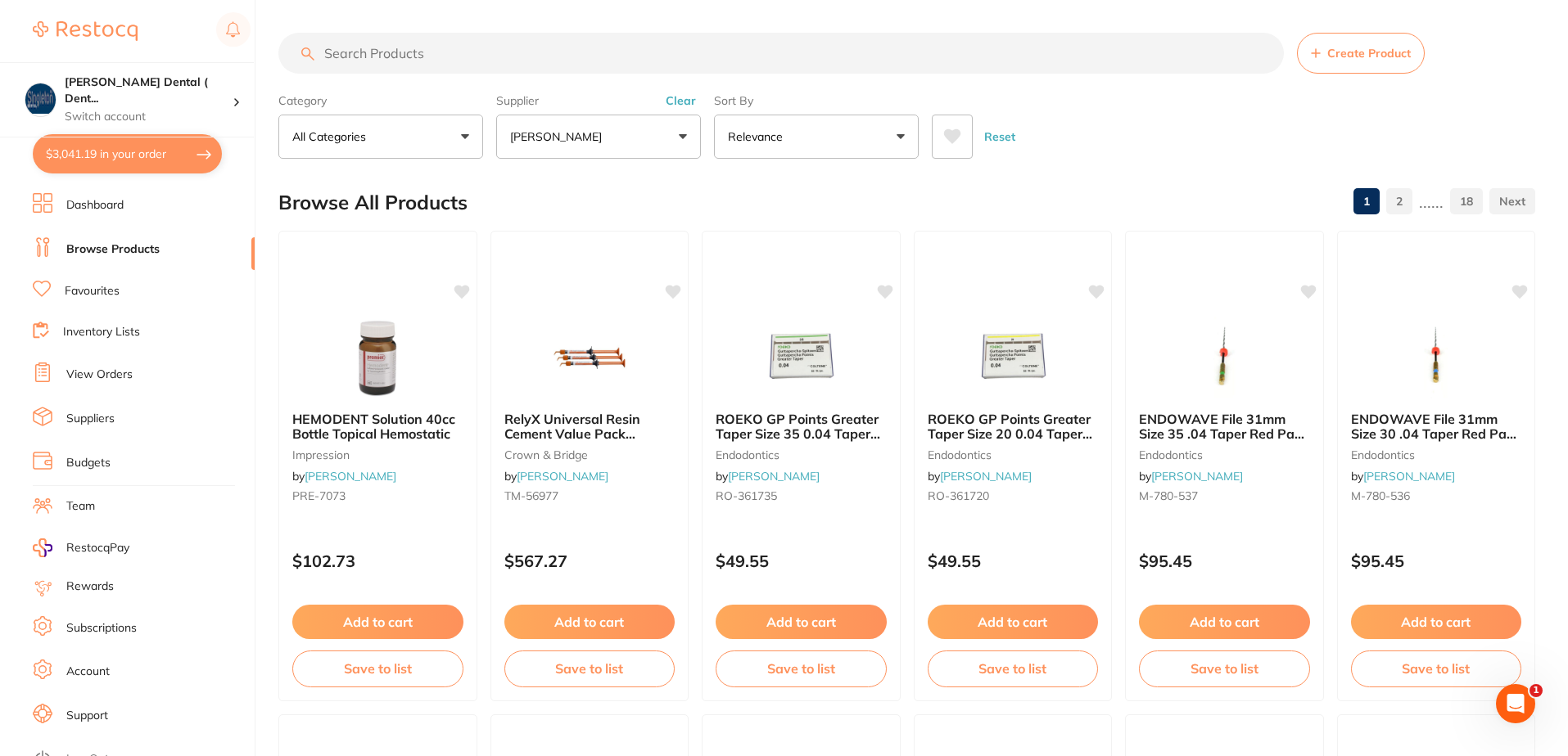
click at [422, 54] on input "search" at bounding box center [781, 53] width 1006 height 41
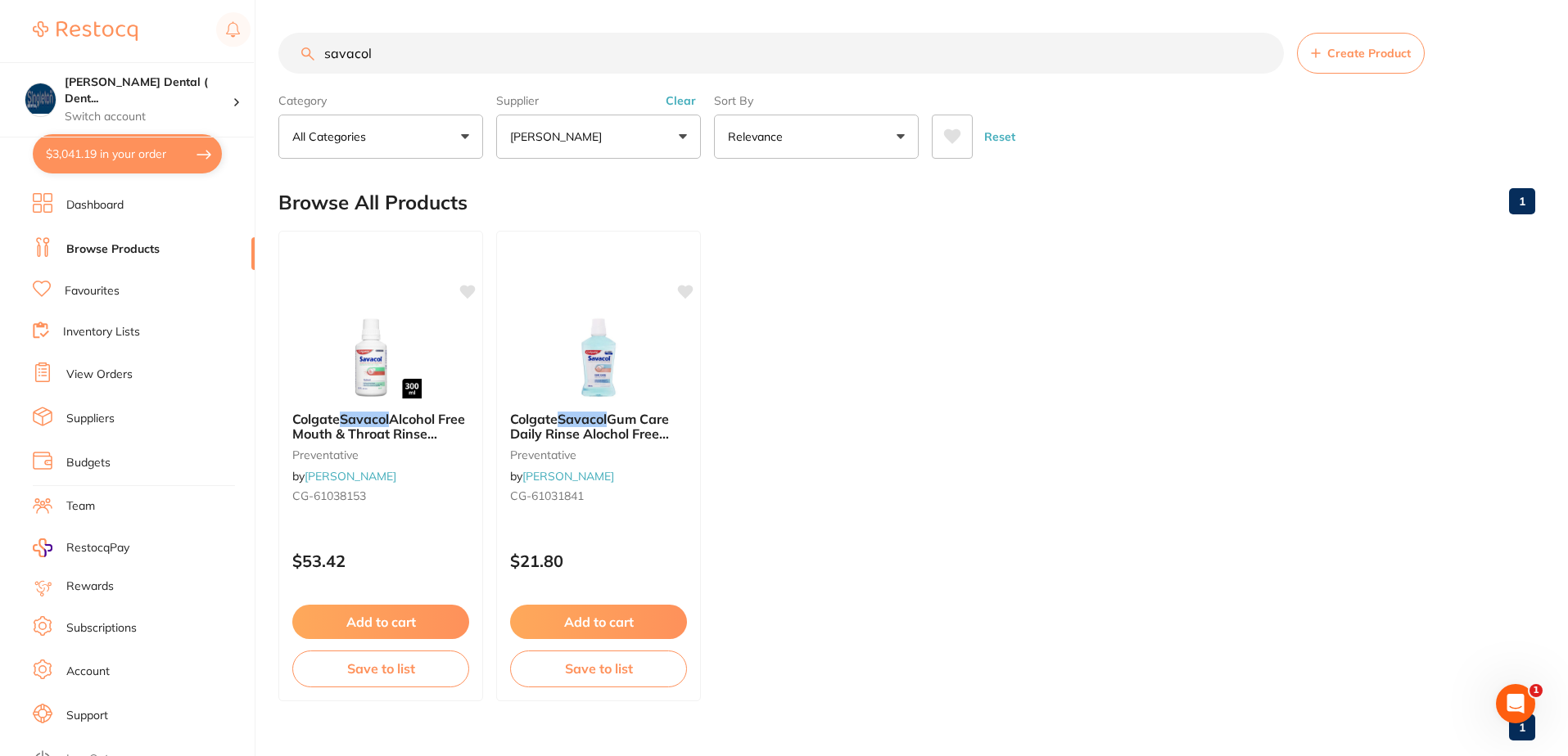
drag, startPoint x: 374, startPoint y: 55, endPoint x: 322, endPoint y: 57, distance: 52.0
click at [322, 57] on input "savacol" at bounding box center [781, 53] width 1006 height 41
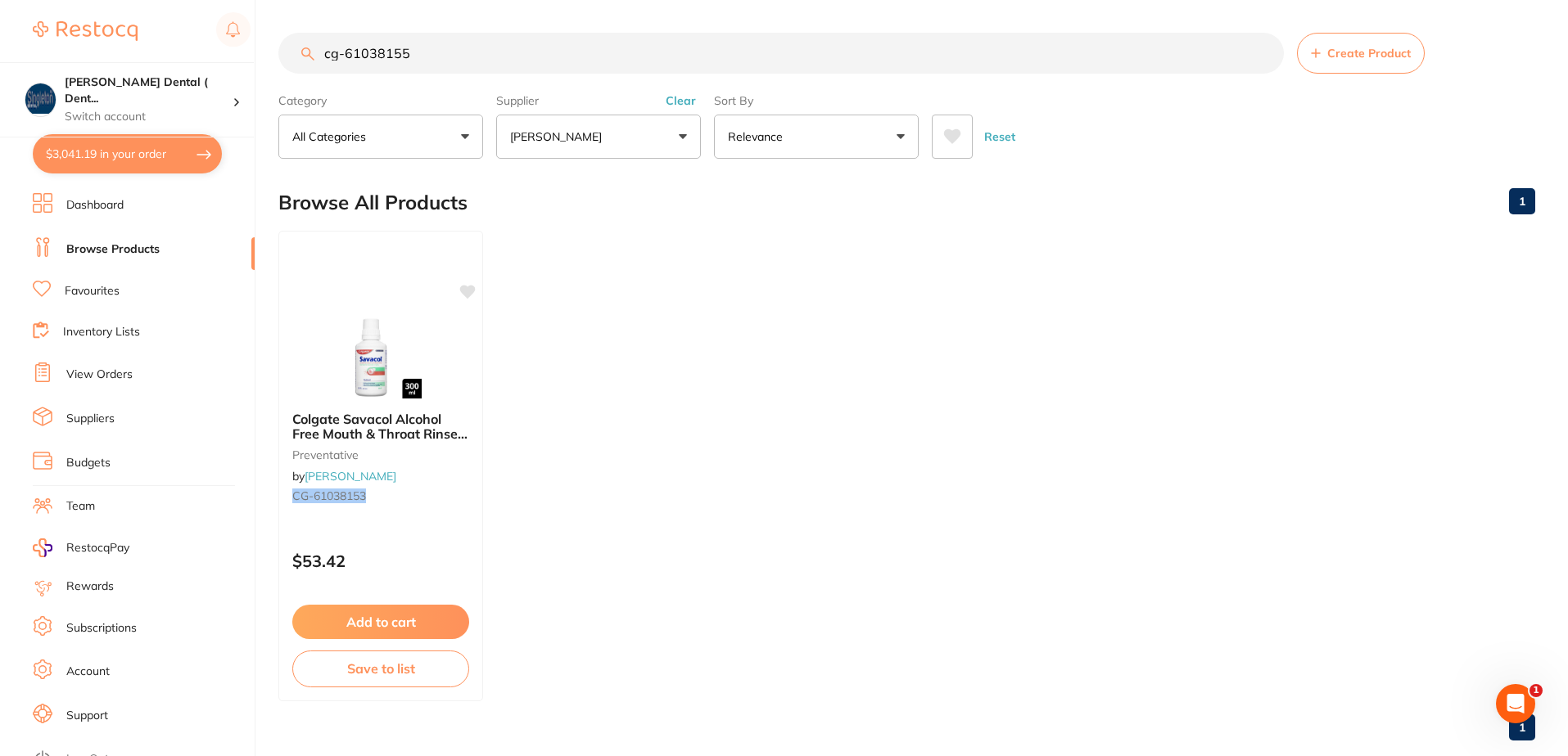
drag, startPoint x: 416, startPoint y: 53, endPoint x: 308, endPoint y: 58, distance: 108.1
click at [308, 58] on div "cg-61038155 Create Product" at bounding box center [906, 53] width 1257 height 41
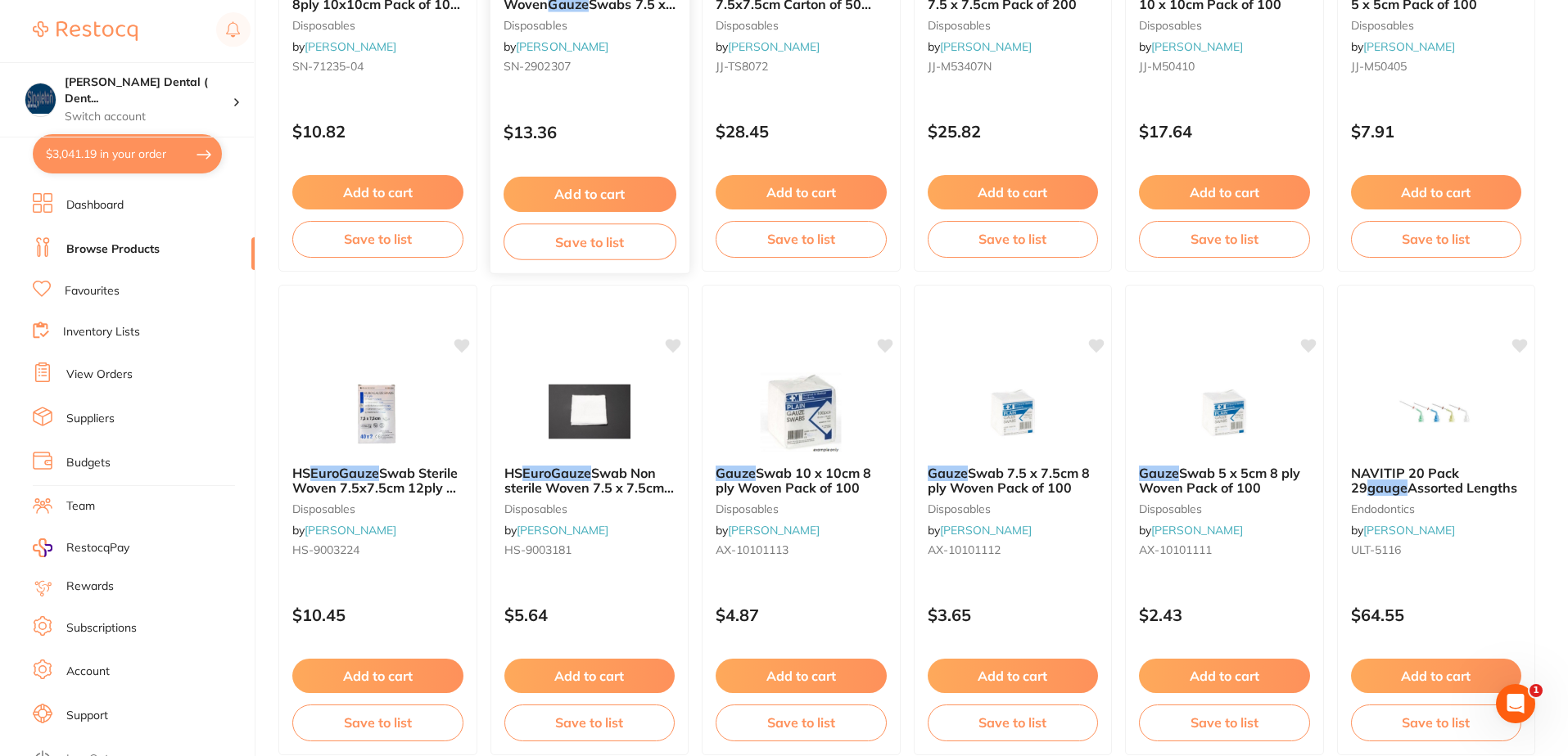
scroll to position [573, 0]
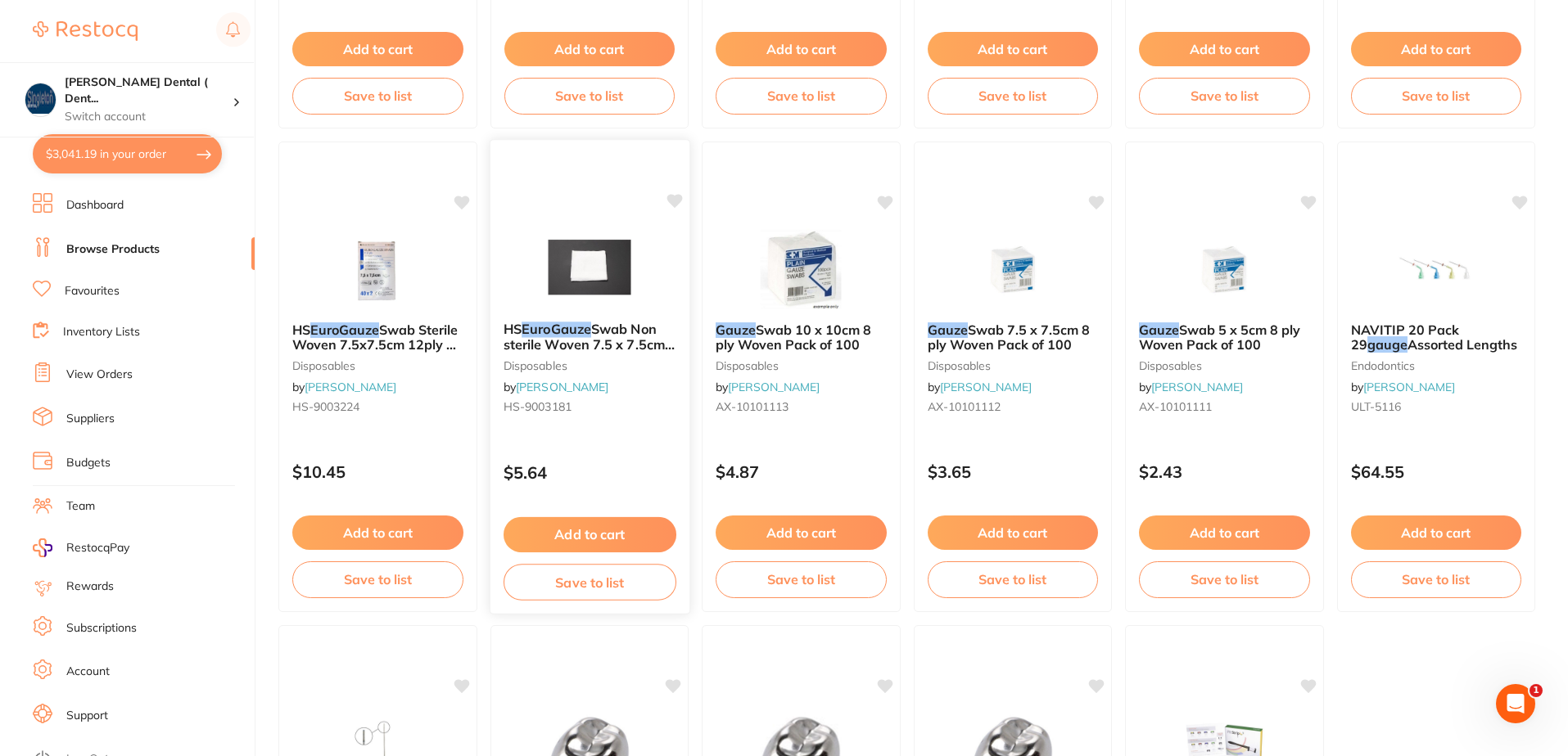
type input "euro gauze"
click at [602, 528] on button "Add to cart" at bounding box center [589, 534] width 173 height 35
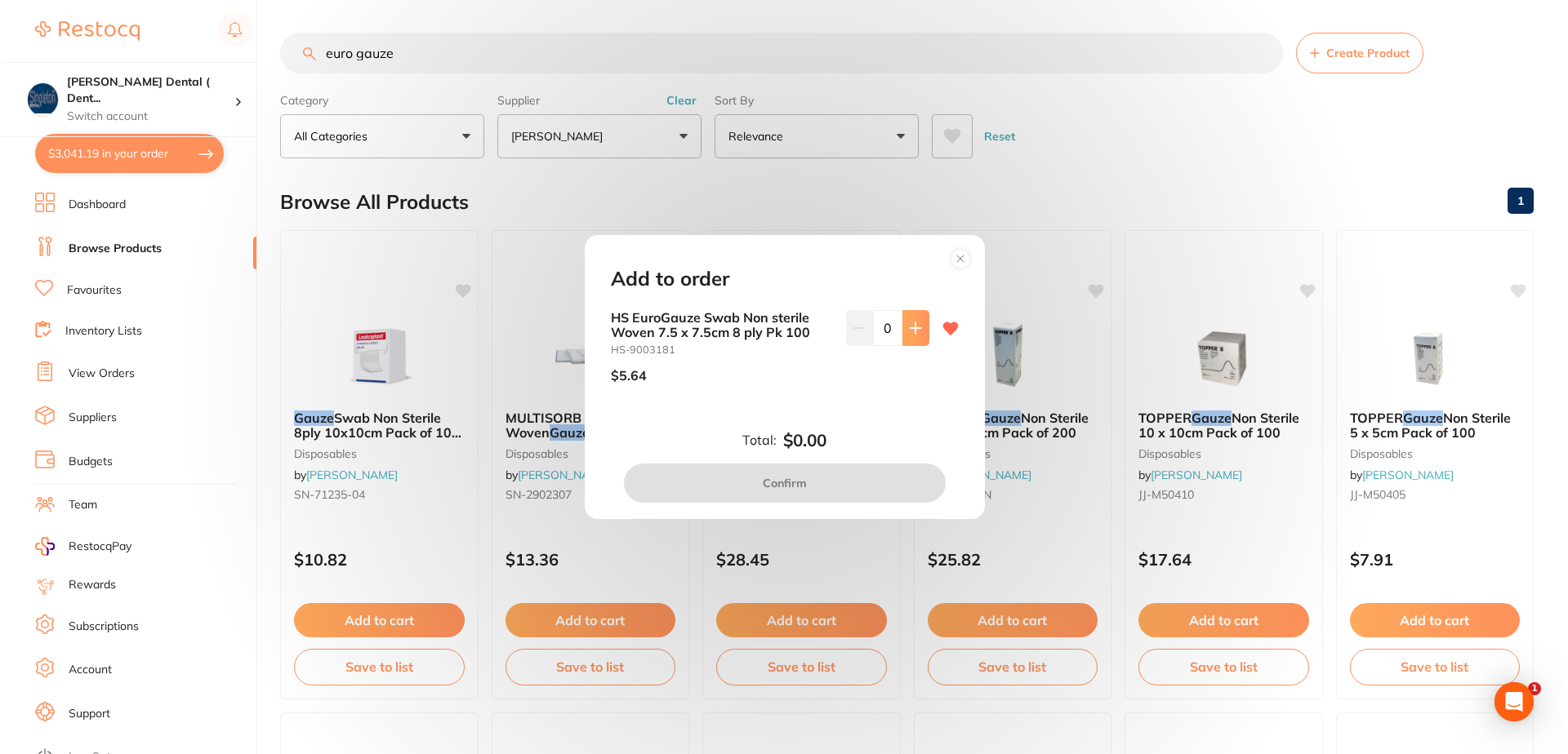
scroll to position [0, 0]
click at [911, 331] on icon at bounding box center [912, 328] width 13 height 13
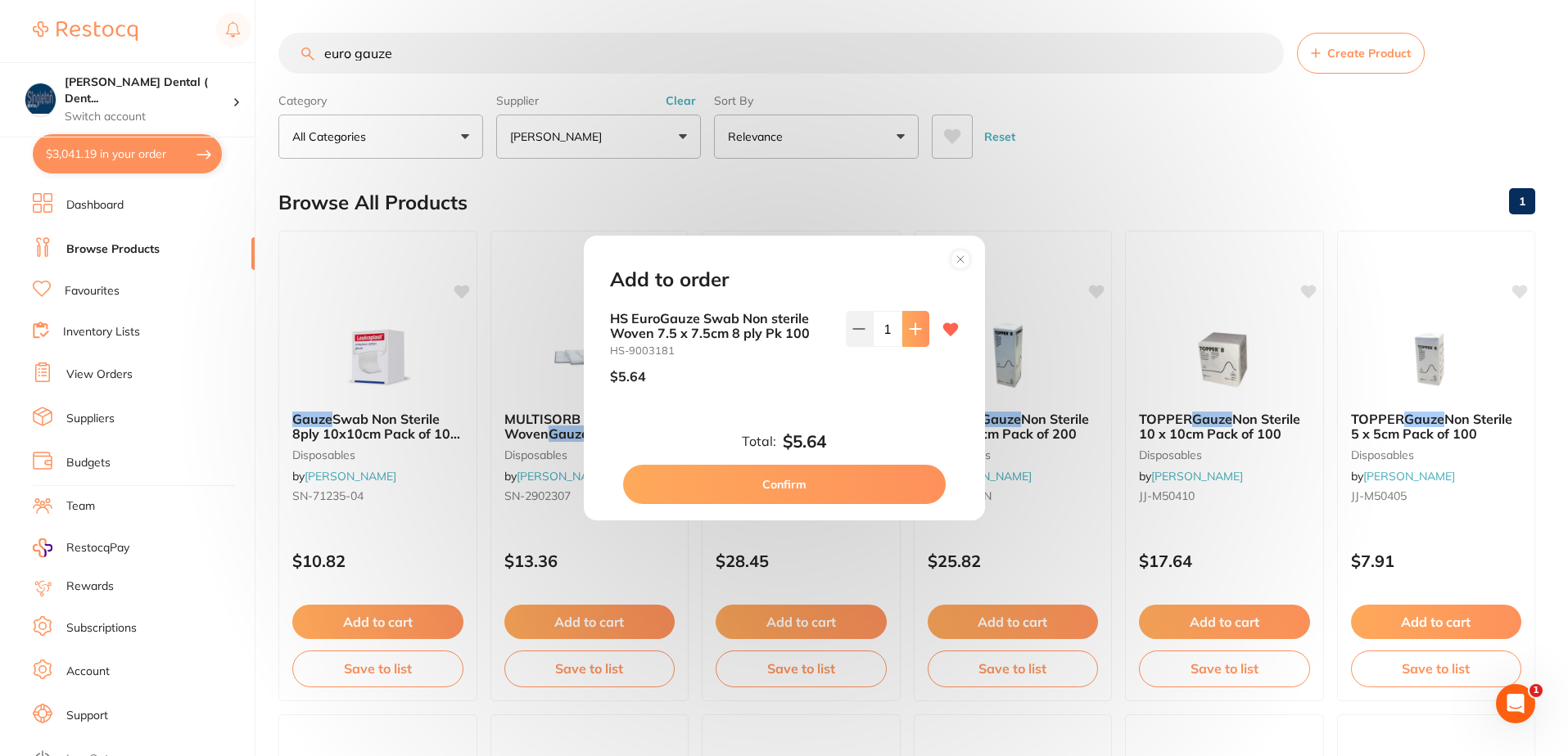
click at [913, 332] on icon at bounding box center [914, 329] width 13 height 13
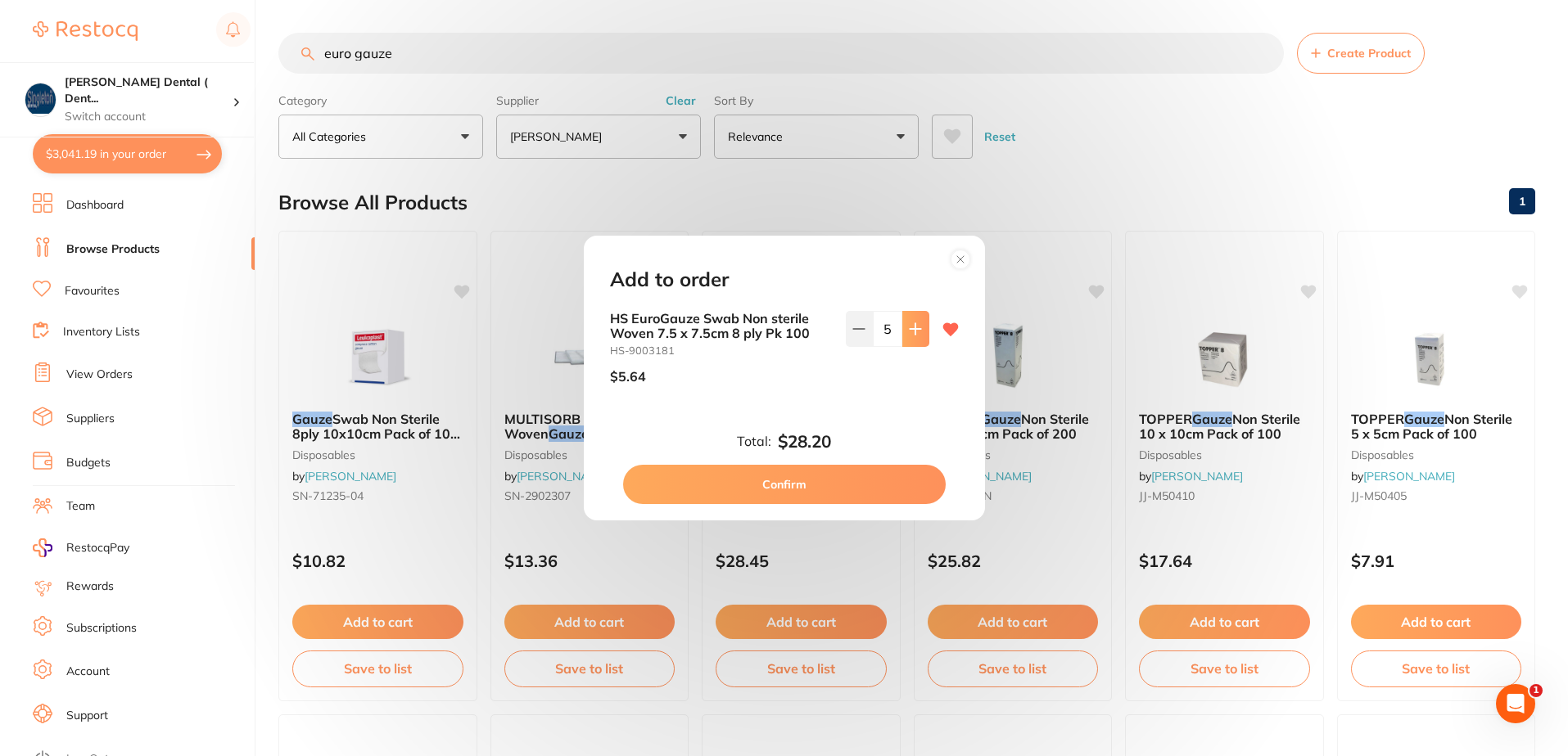
type input "6"
click at [794, 480] on button "Confirm" at bounding box center [784, 485] width 323 height 40
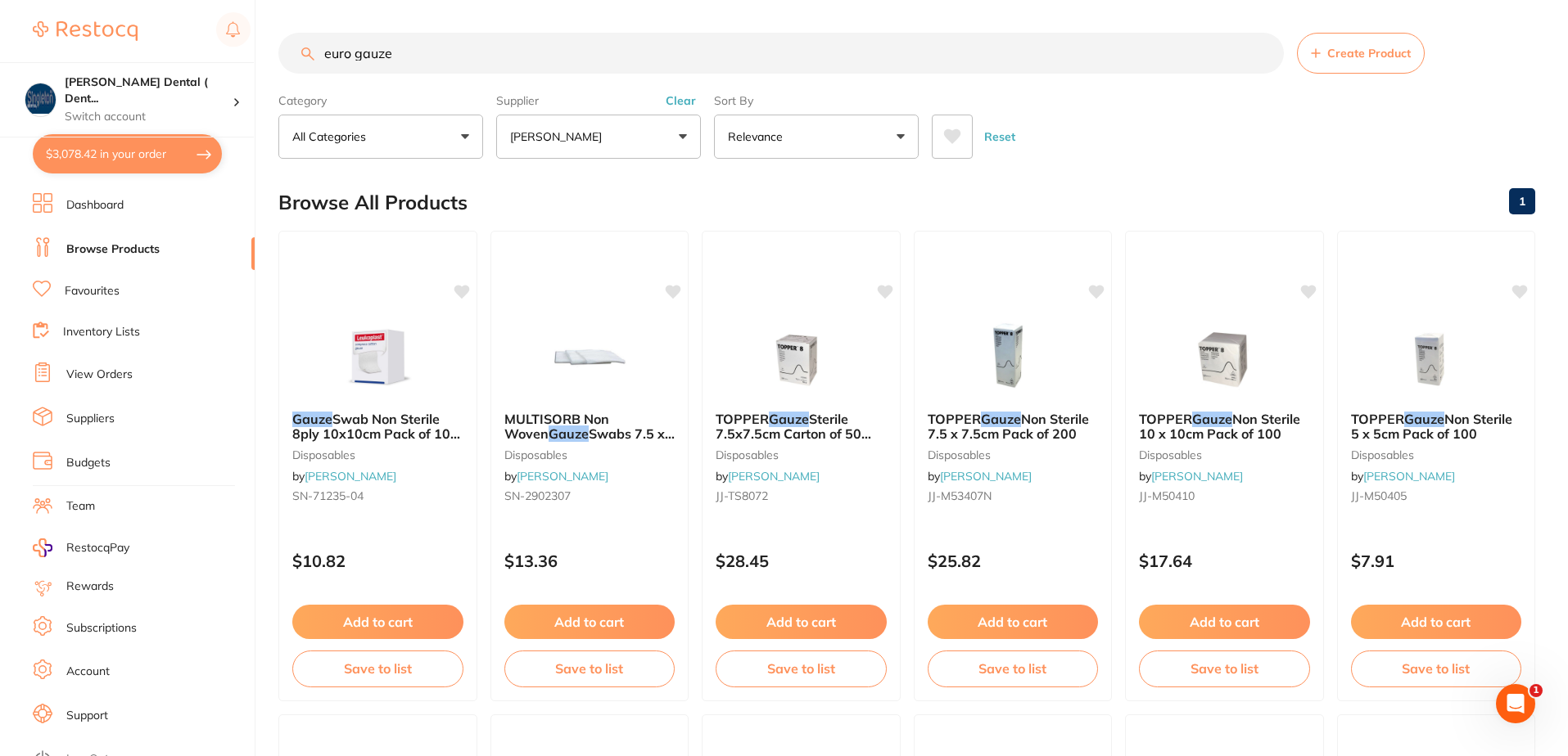
click at [189, 155] on button "$3,078.42 in your order" at bounding box center [127, 154] width 189 height 40
checkbox input "true"
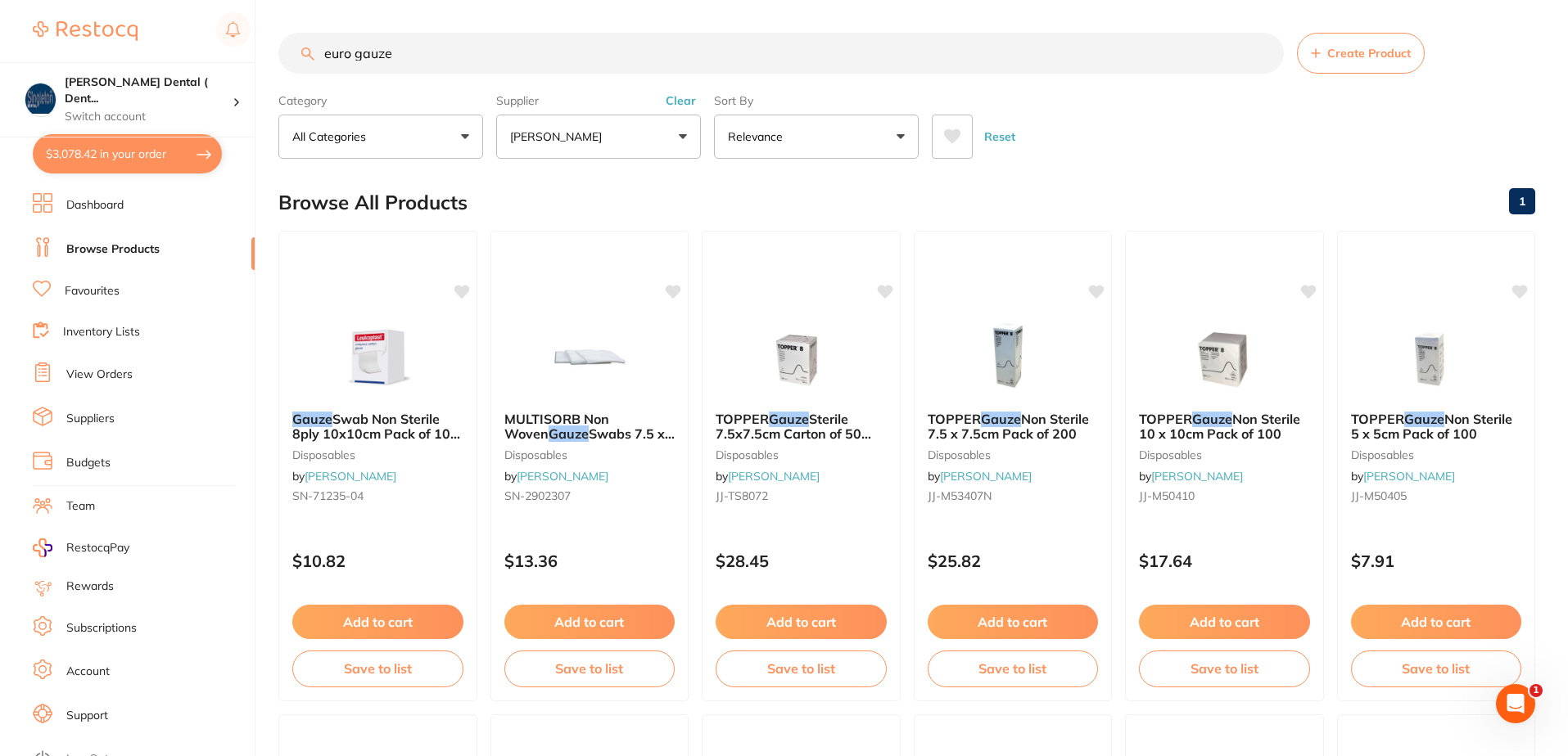
checkbox input "true"
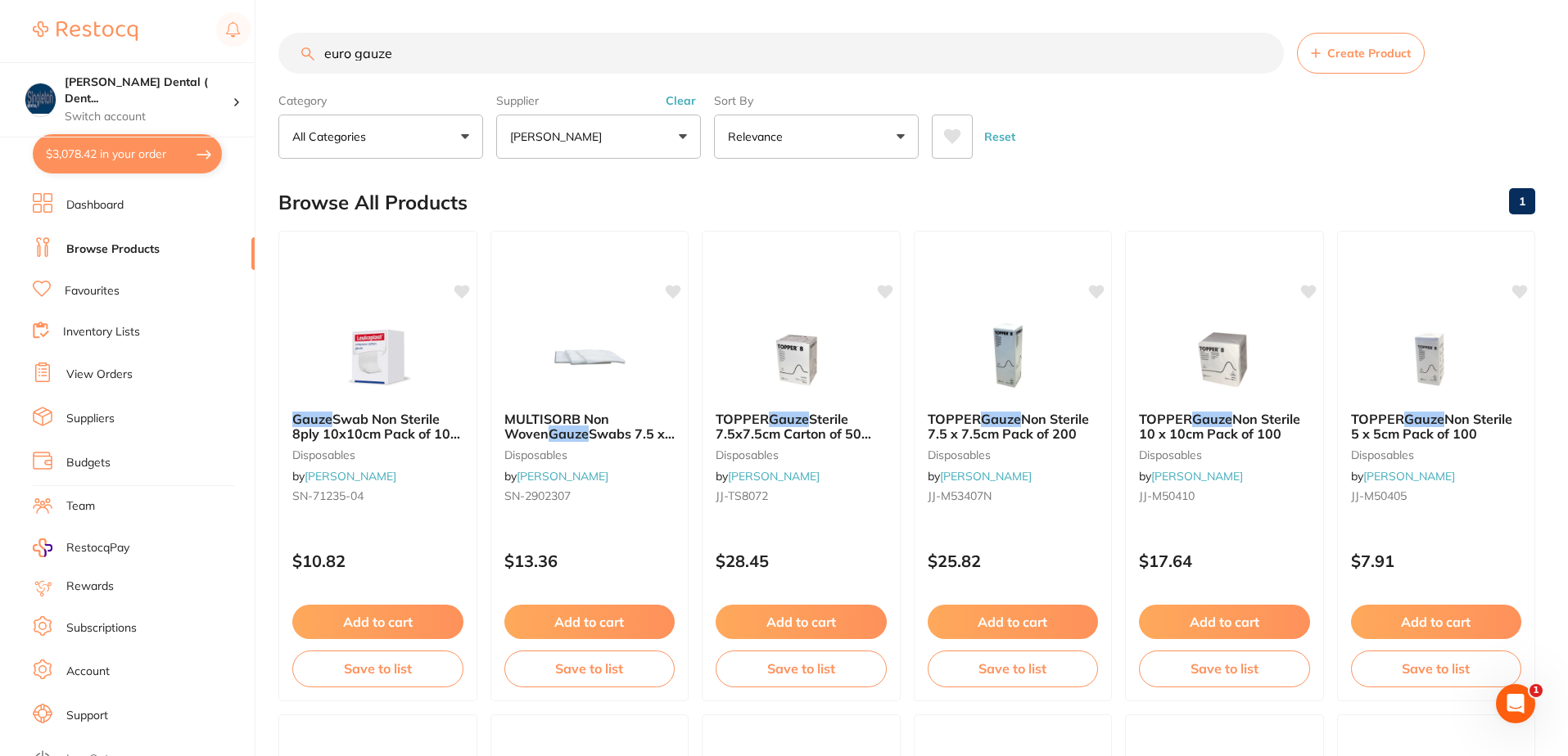
checkbox input "true"
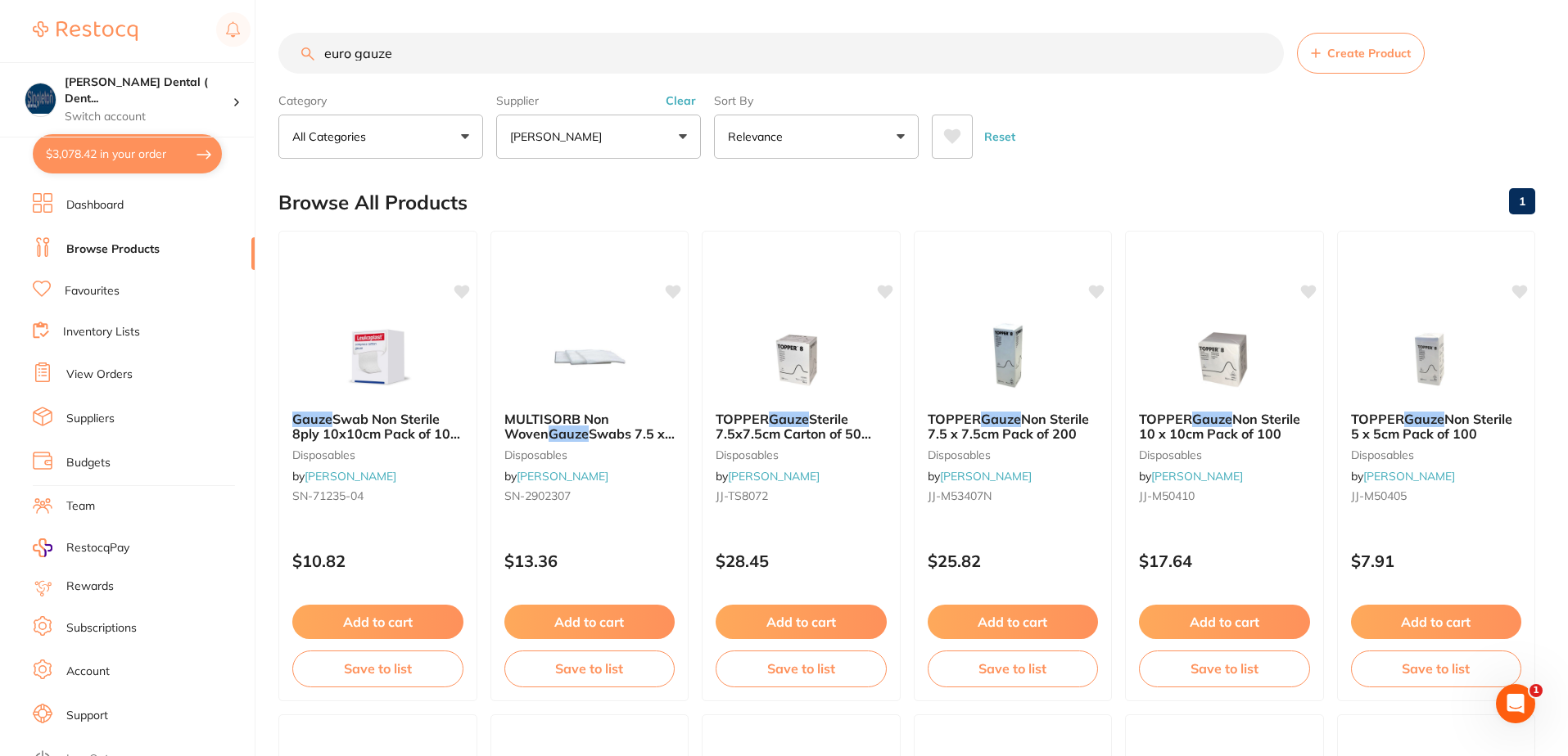
checkbox input "true"
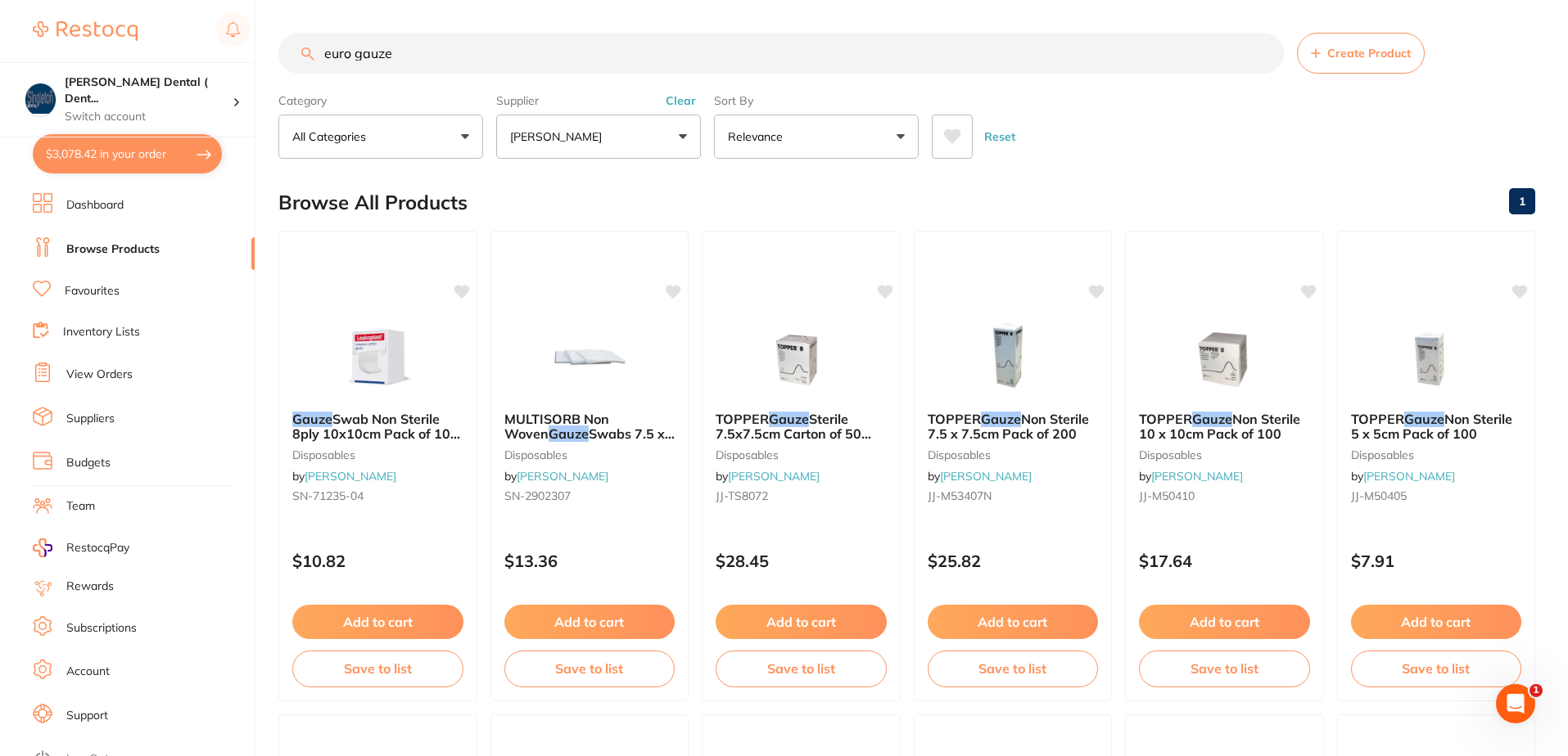
checkbox input "true"
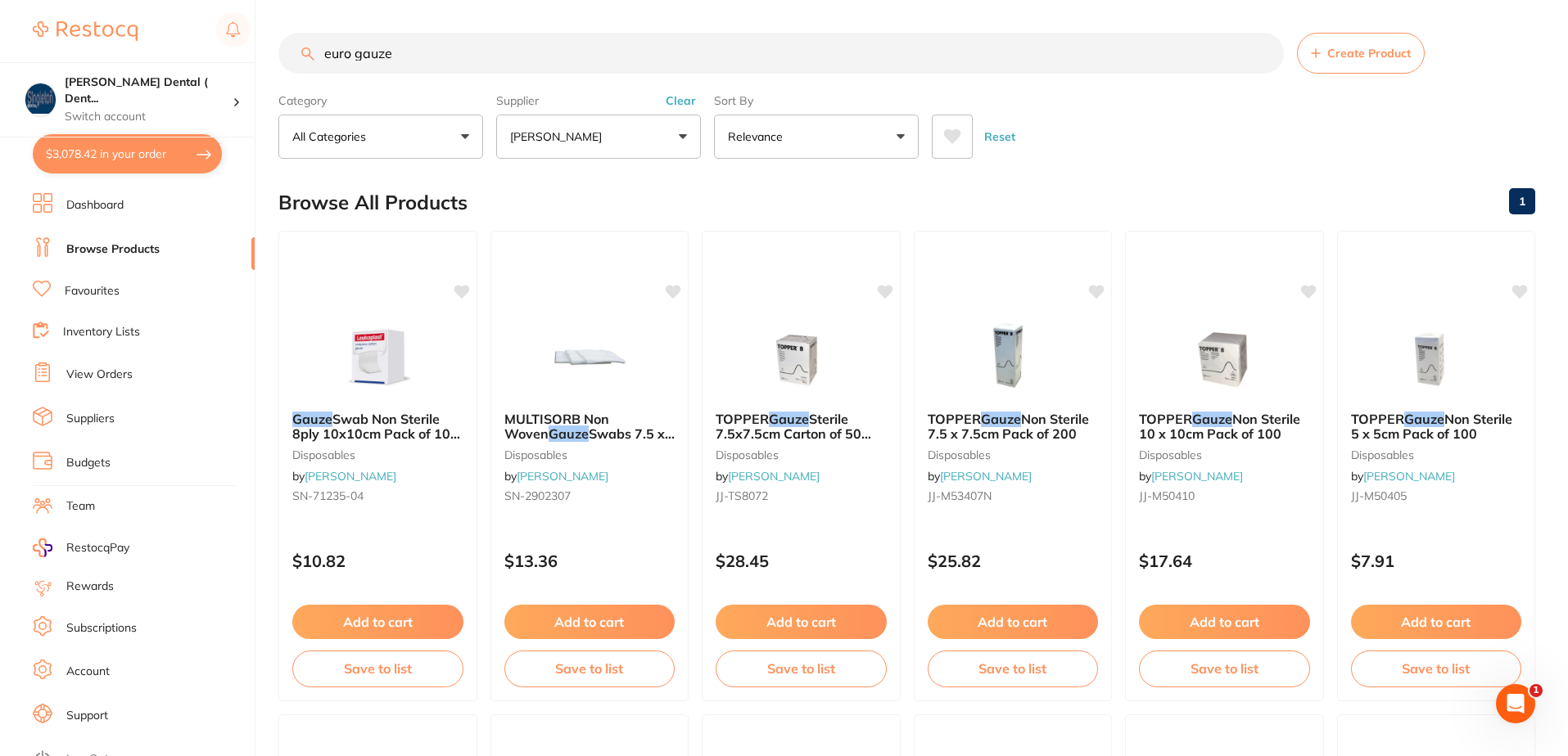
checkbox input "true"
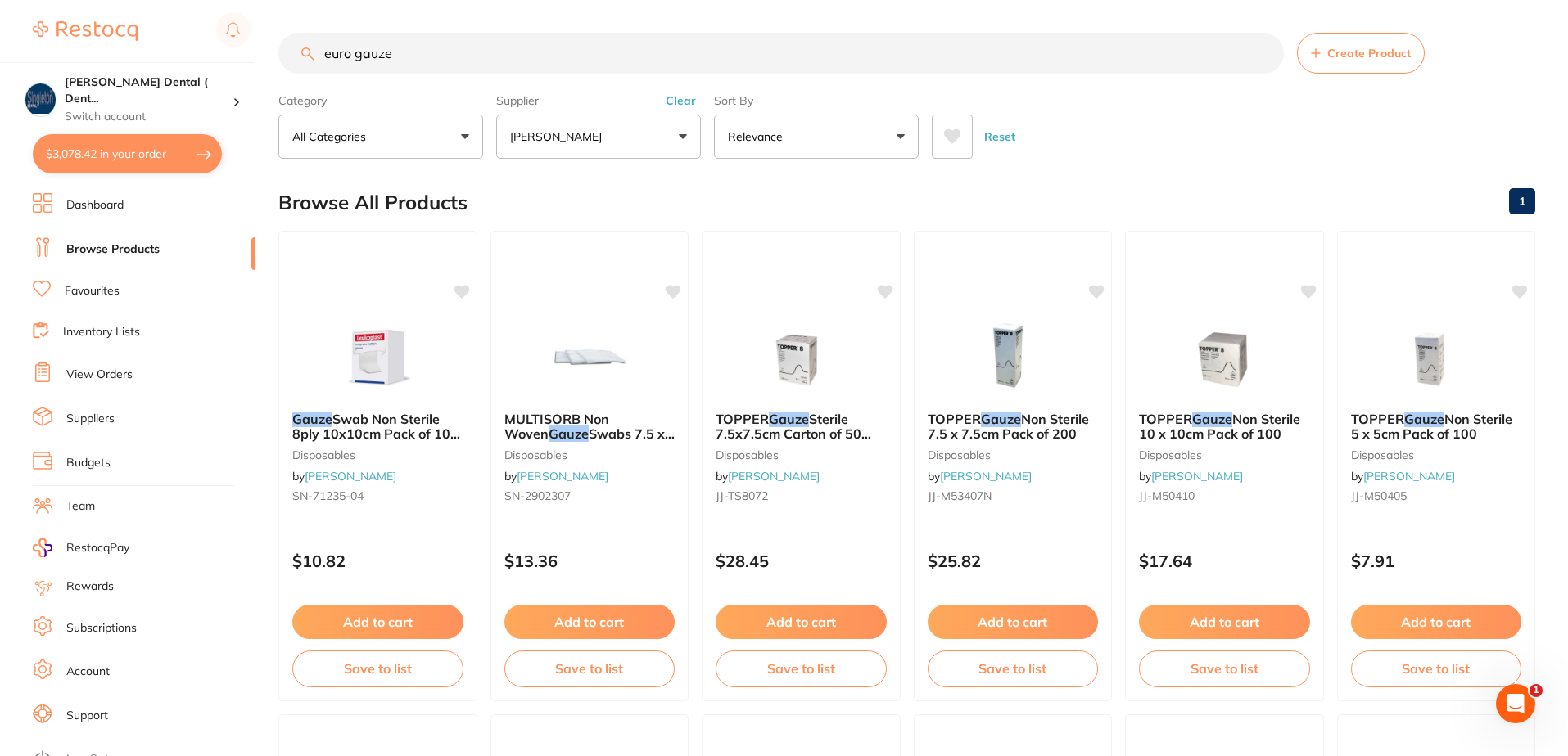
checkbox input "true"
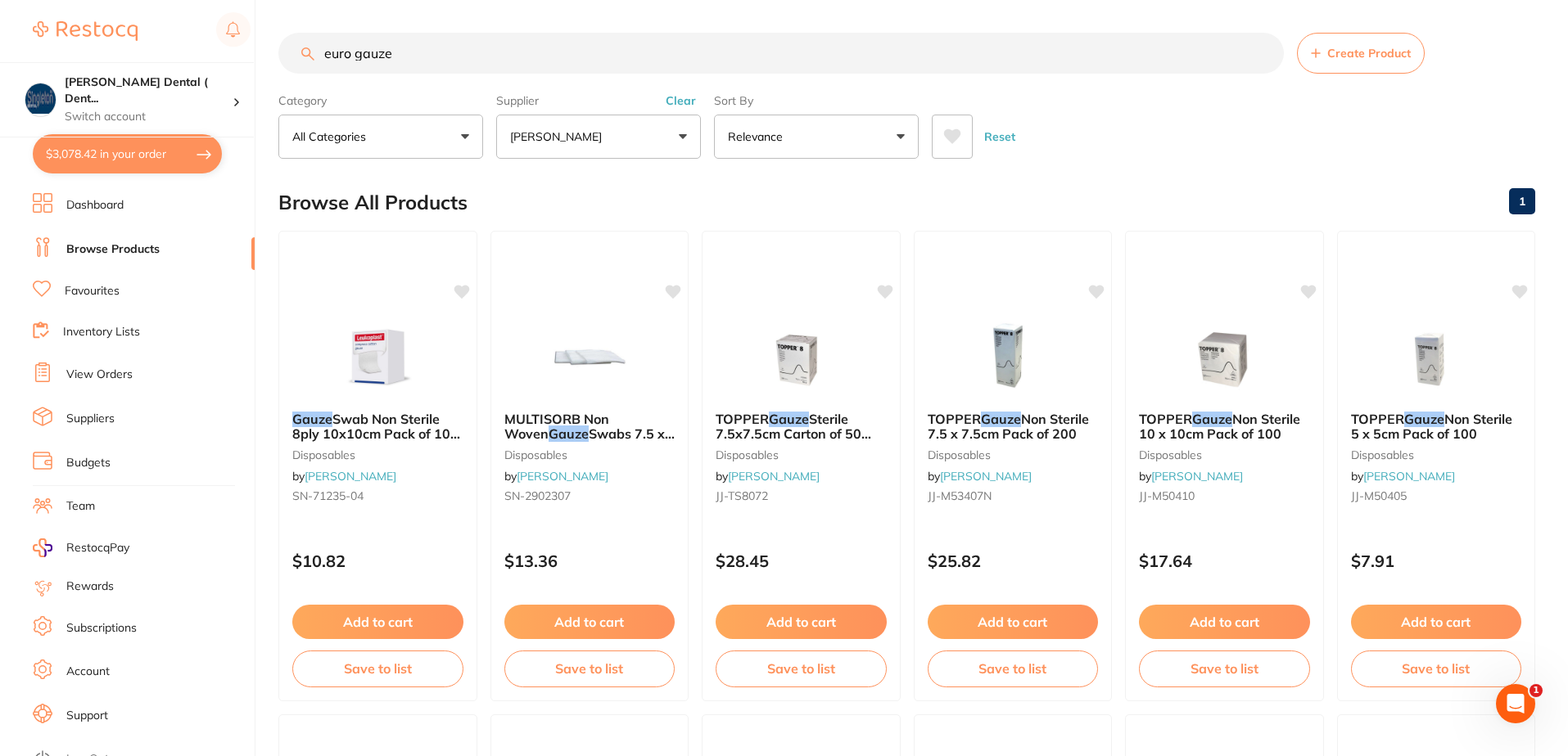
checkbox input "true"
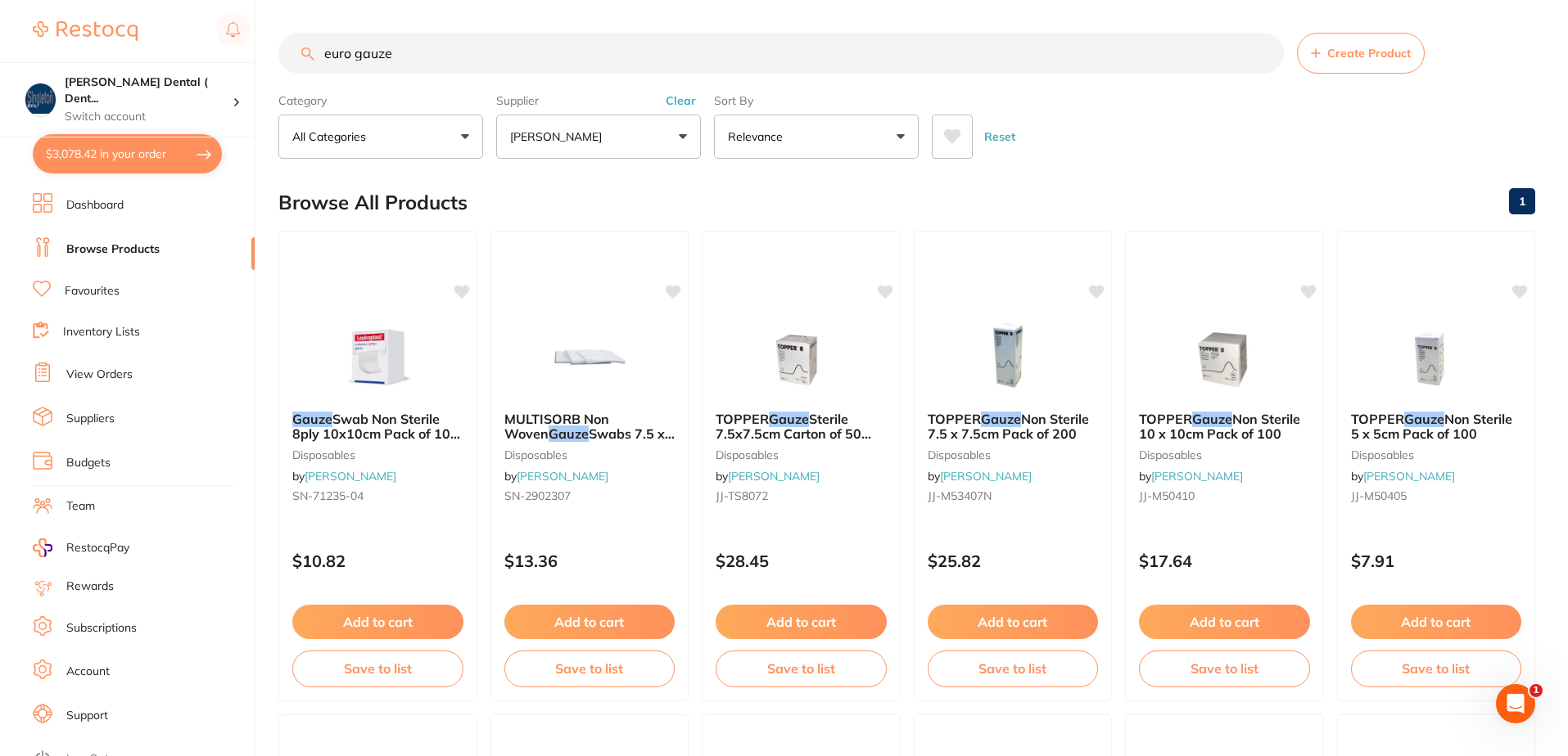
checkbox input "true"
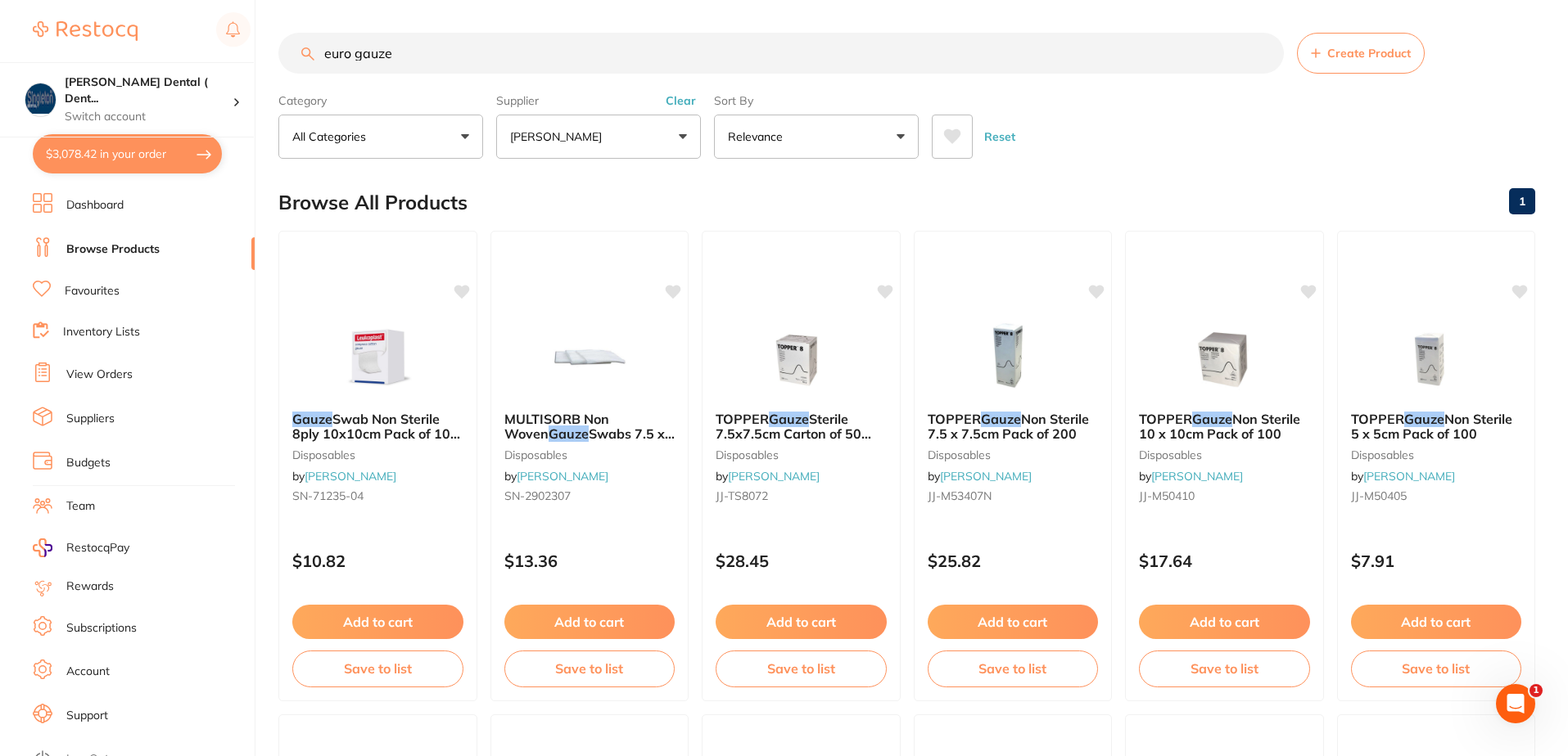
checkbox input "true"
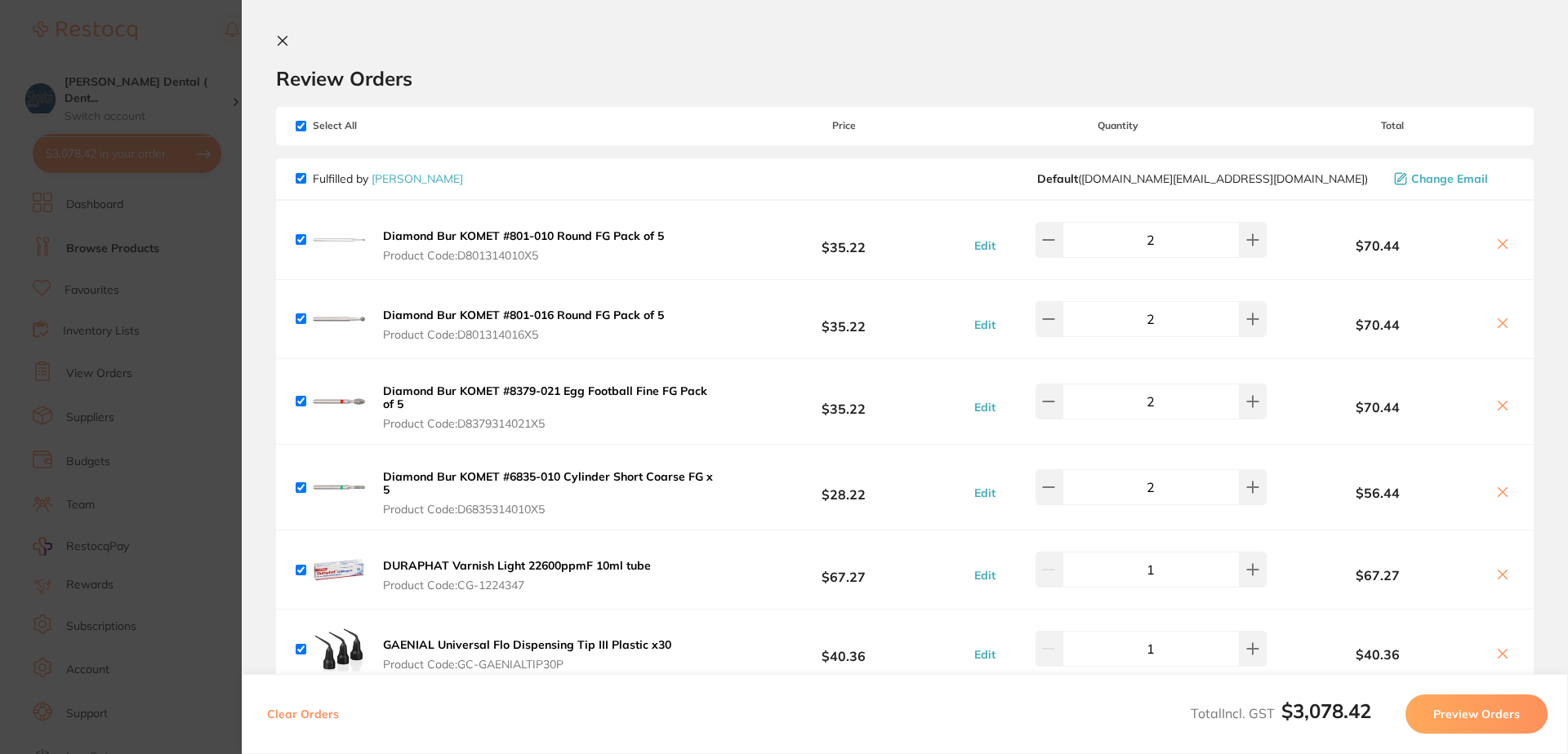
click at [280, 36] on icon at bounding box center [281, 41] width 13 height 13
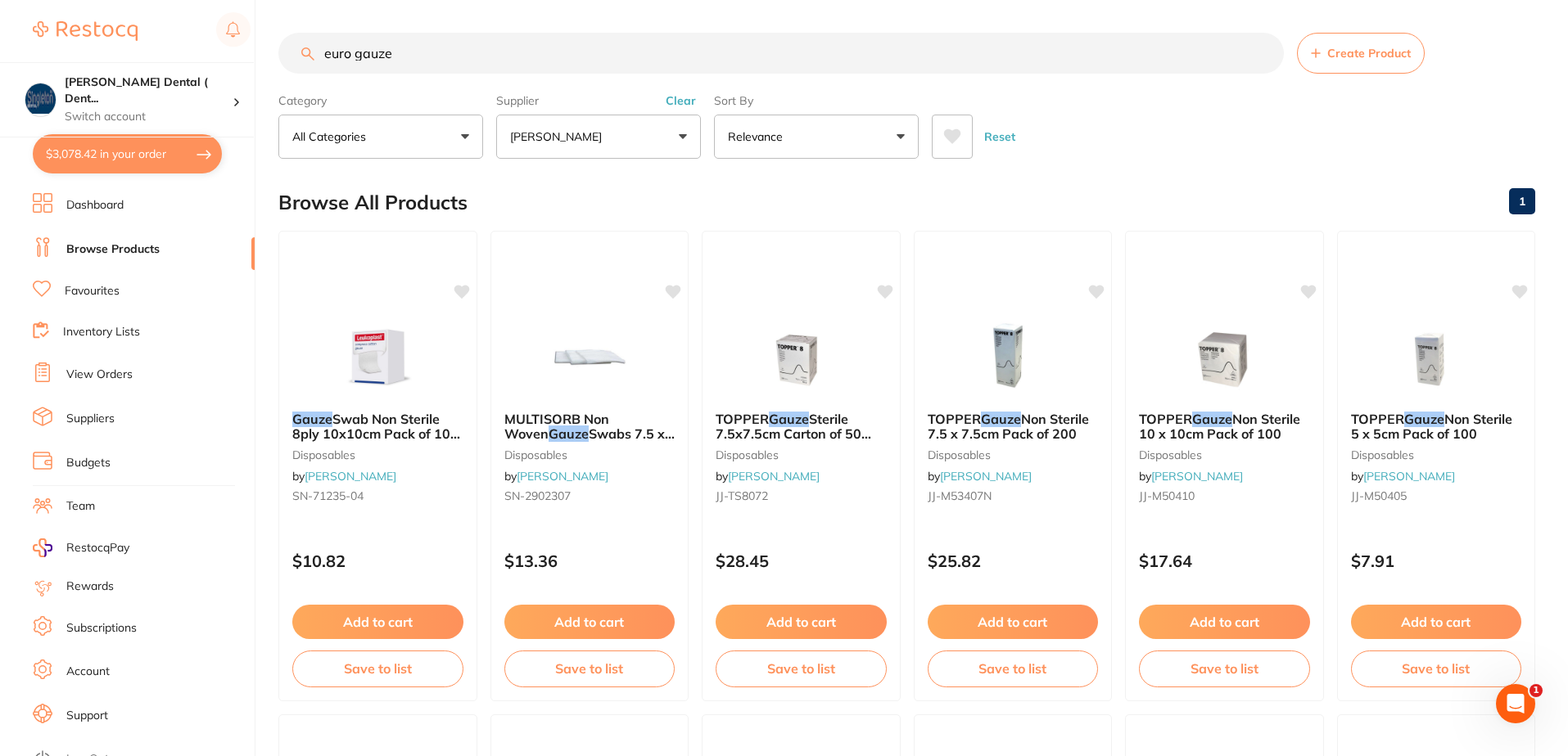
drag, startPoint x: 398, startPoint y: 57, endPoint x: 297, endPoint y: 55, distance: 101.0
click at [297, 55] on input "euro gauze" at bounding box center [781, 53] width 1006 height 41
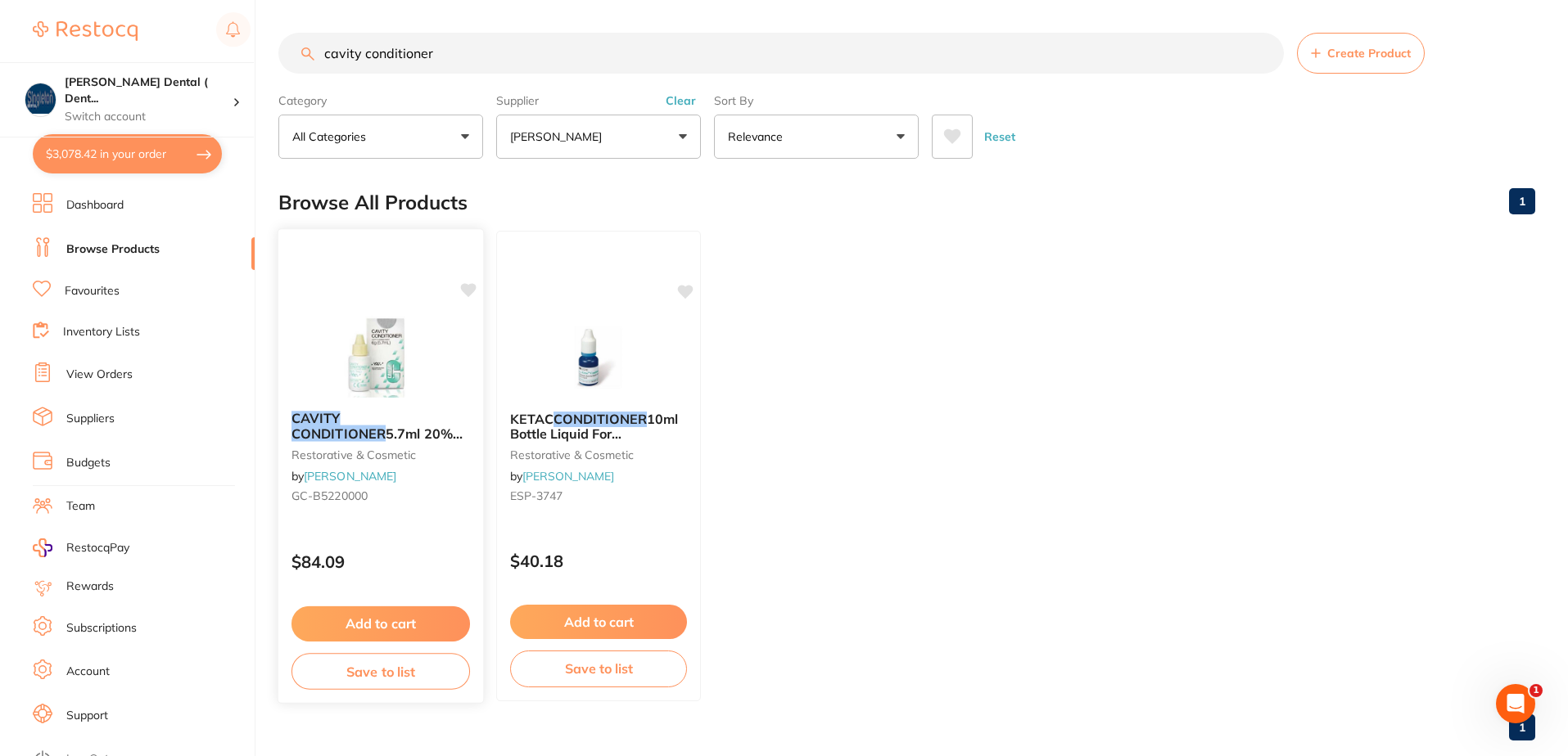
type input "cavity conditioner"
click at [402, 622] on button "Add to cart" at bounding box center [381, 623] width 179 height 35
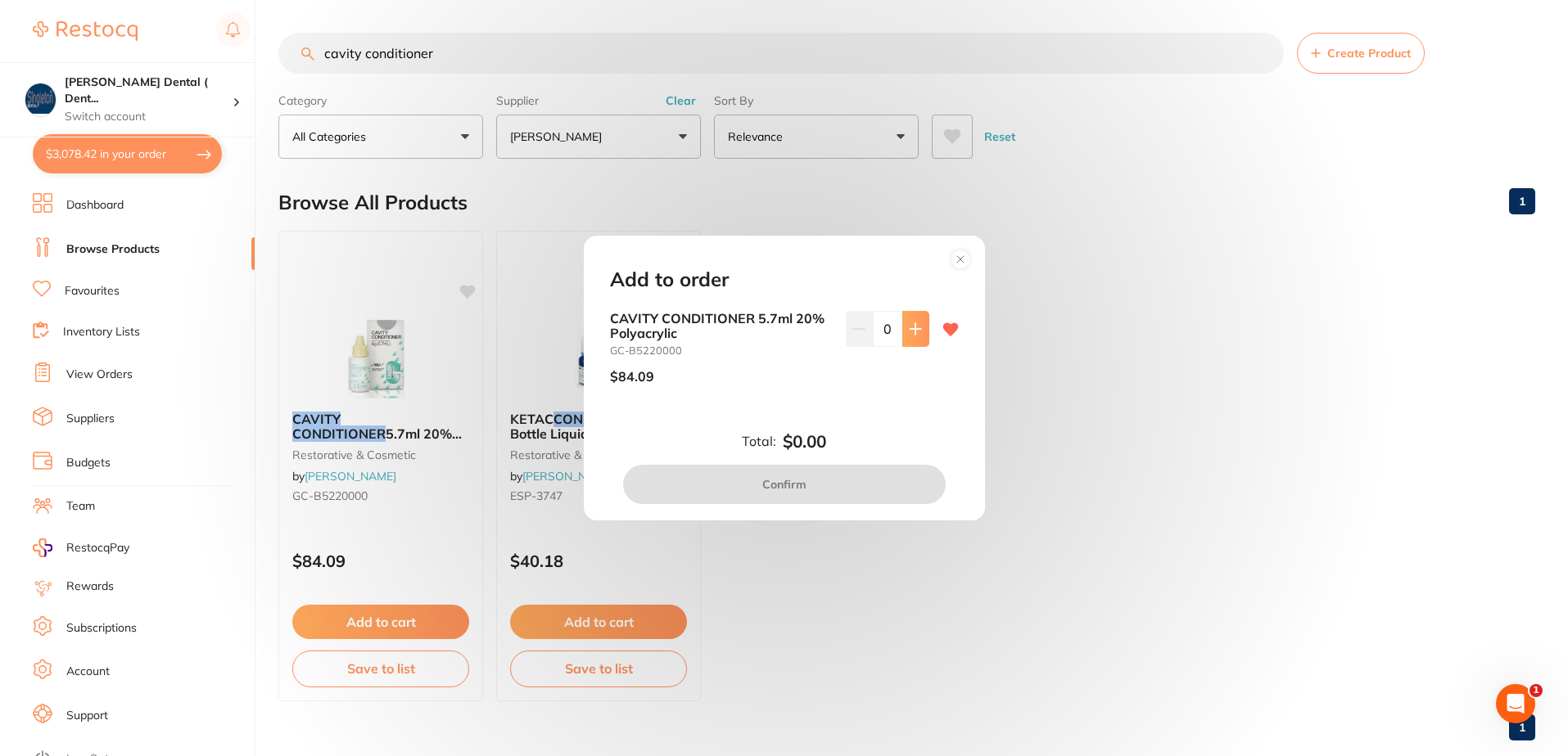
click at [908, 324] on icon at bounding box center [914, 329] width 13 height 13
type input "1"
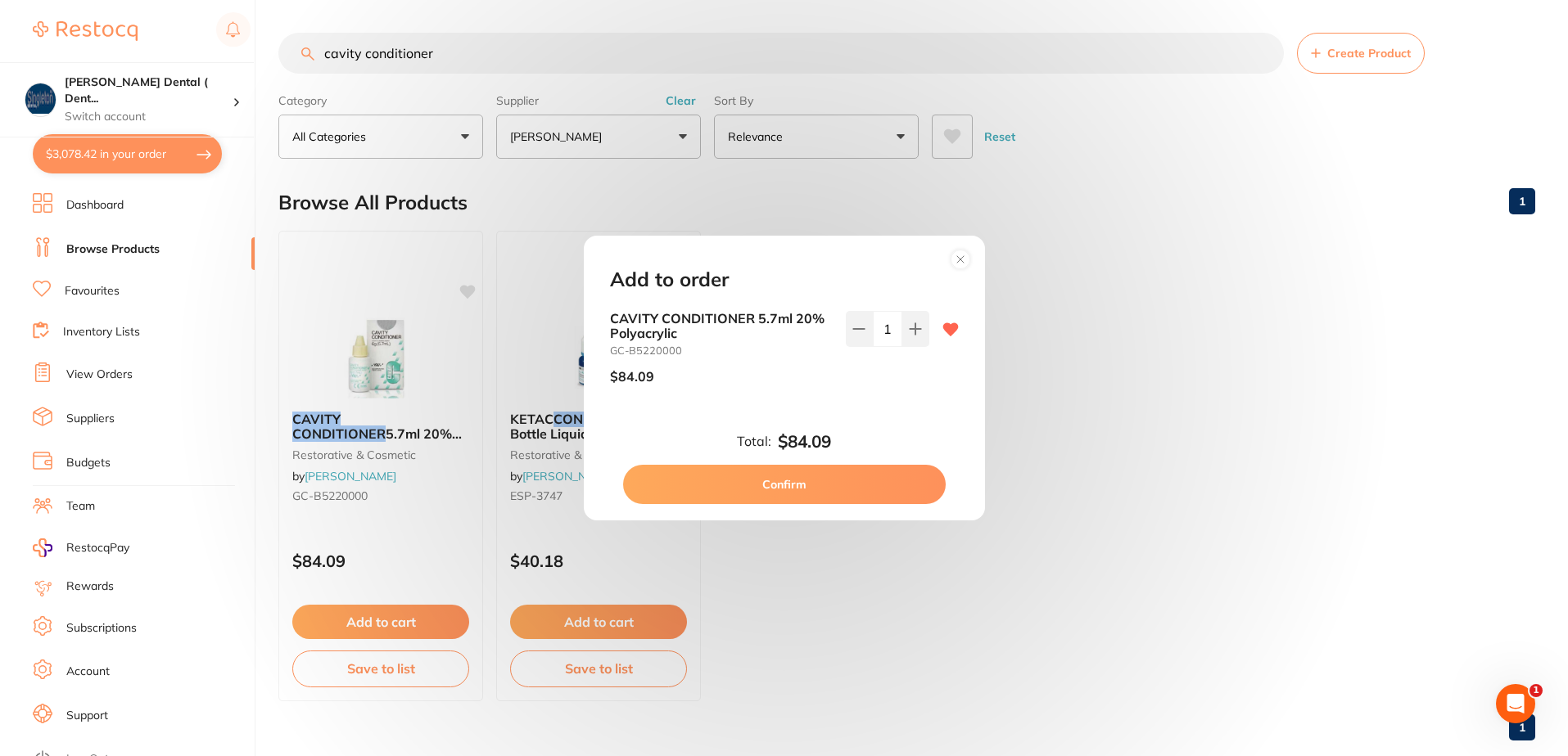
click at [786, 486] on button "Confirm" at bounding box center [784, 485] width 323 height 40
checkbox input "false"
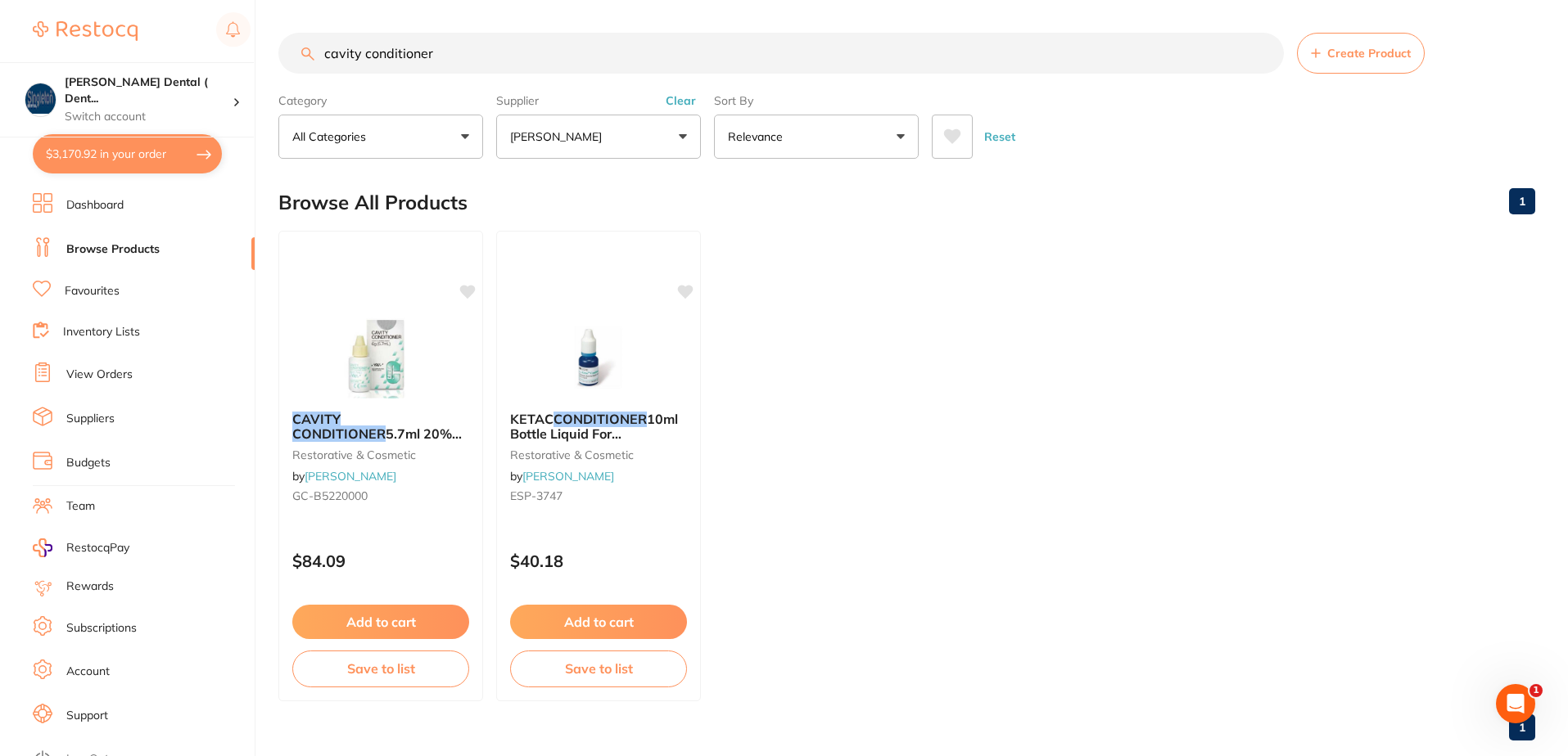
drag, startPoint x: 434, startPoint y: 51, endPoint x: 295, endPoint y: 55, distance: 139.1
click at [295, 54] on input "cavity conditioner" at bounding box center [781, 53] width 1006 height 41
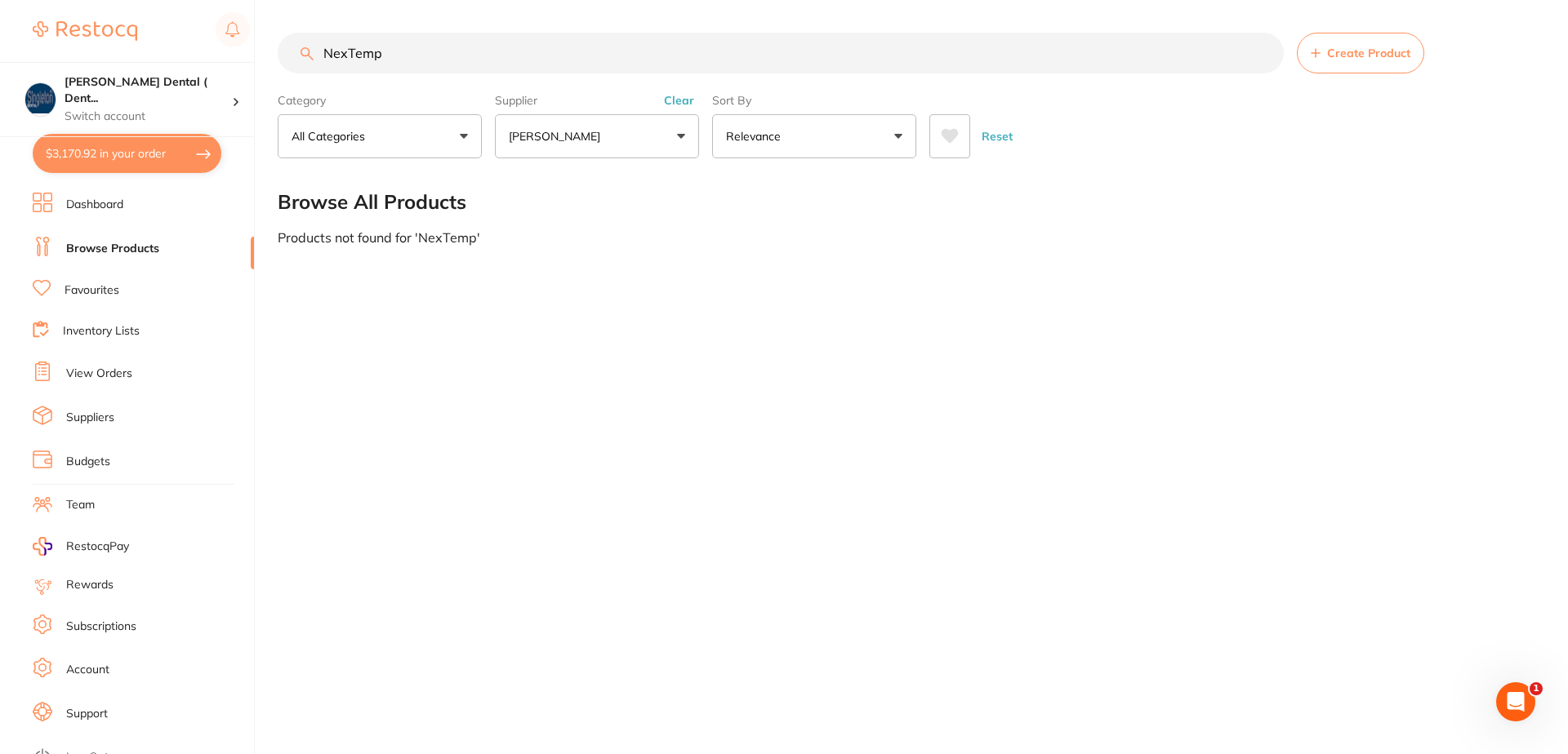
drag, startPoint x: 385, startPoint y: 56, endPoint x: 284, endPoint y: 54, distance: 101.0
click at [284, 54] on input "NexTemp" at bounding box center [780, 53] width 1006 height 41
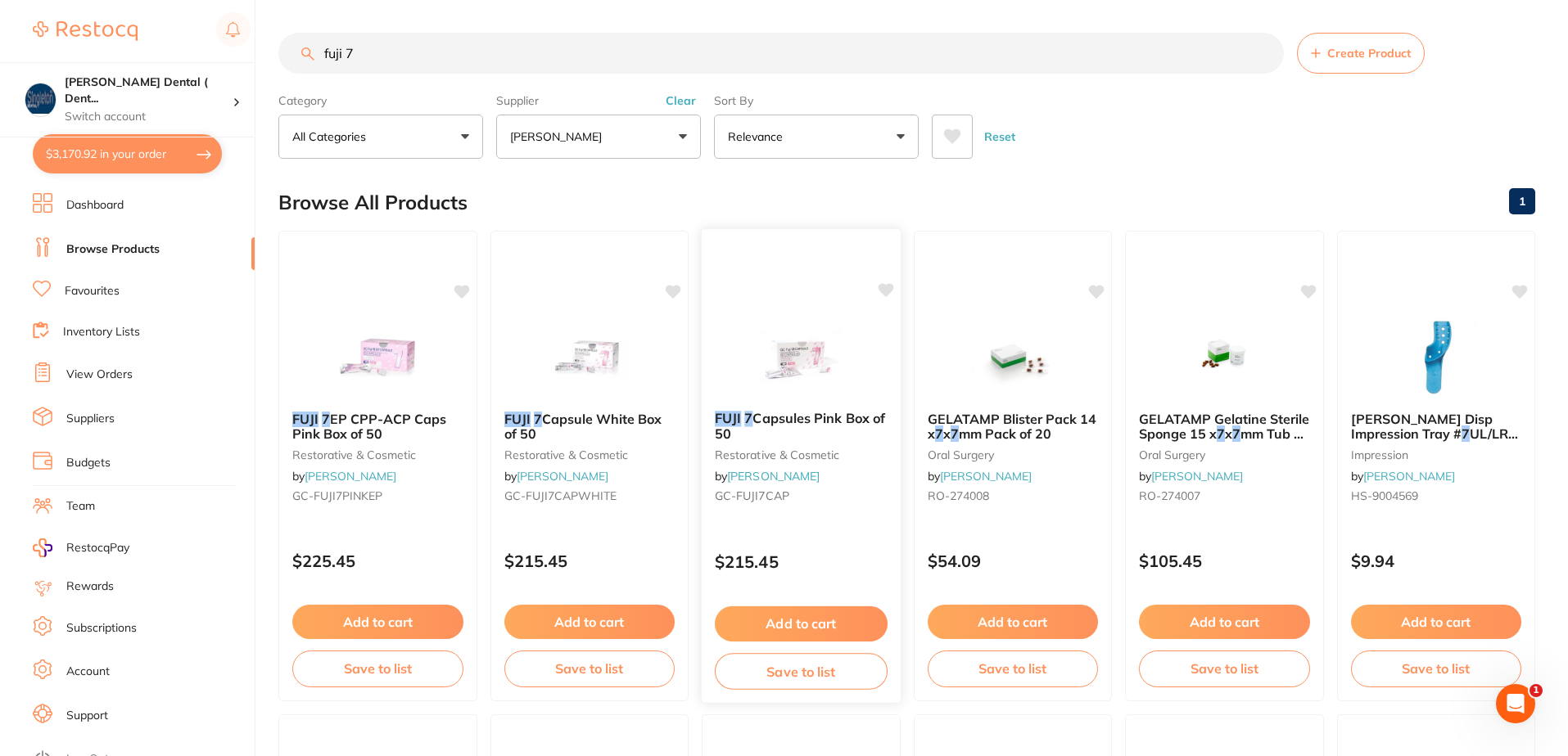
type input "fuji 7"
click at [814, 421] on span "Capsules Pink Box of 50" at bounding box center [799, 426] width 170 height 32
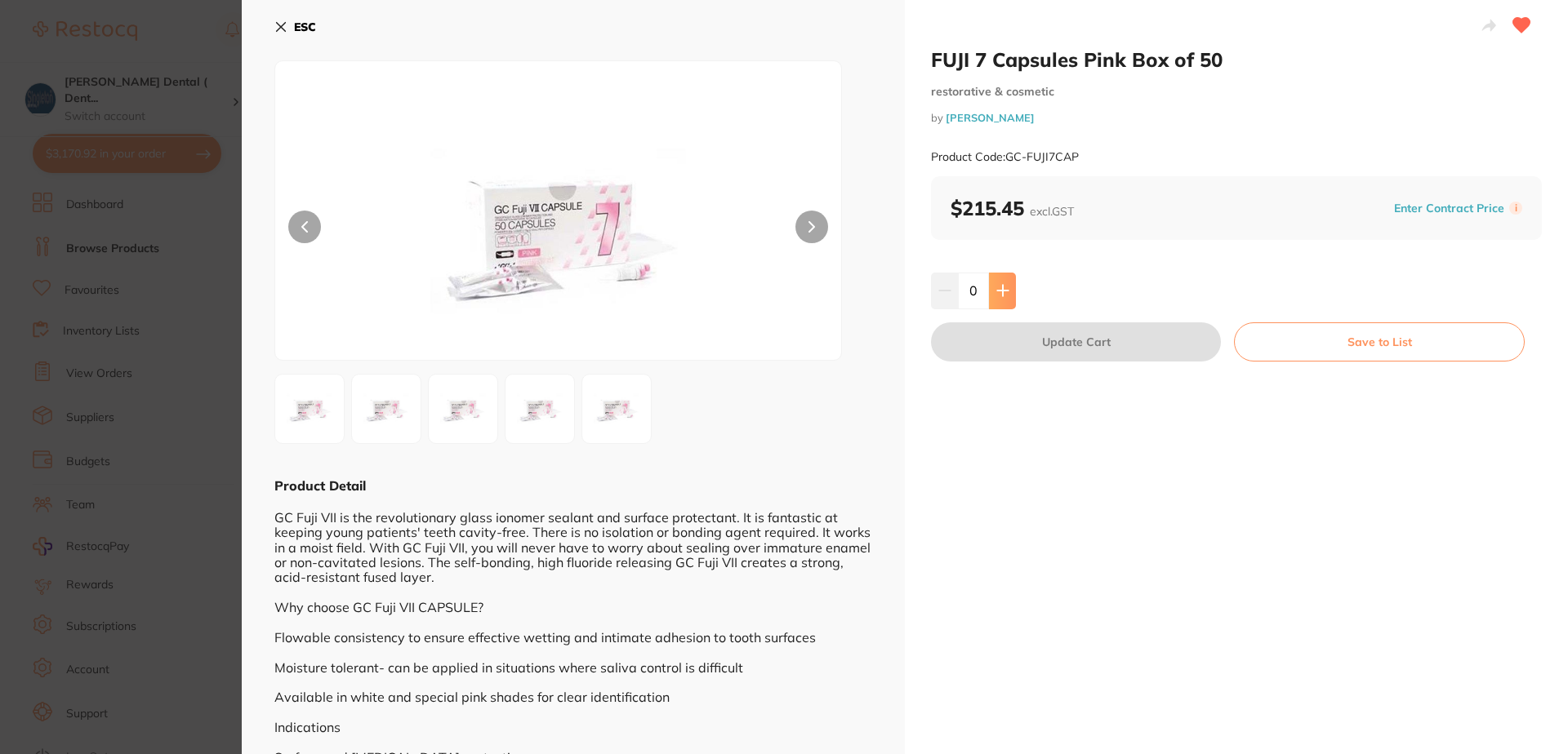
click at [1003, 291] on icon at bounding box center [1002, 290] width 11 height 11
type input "1"
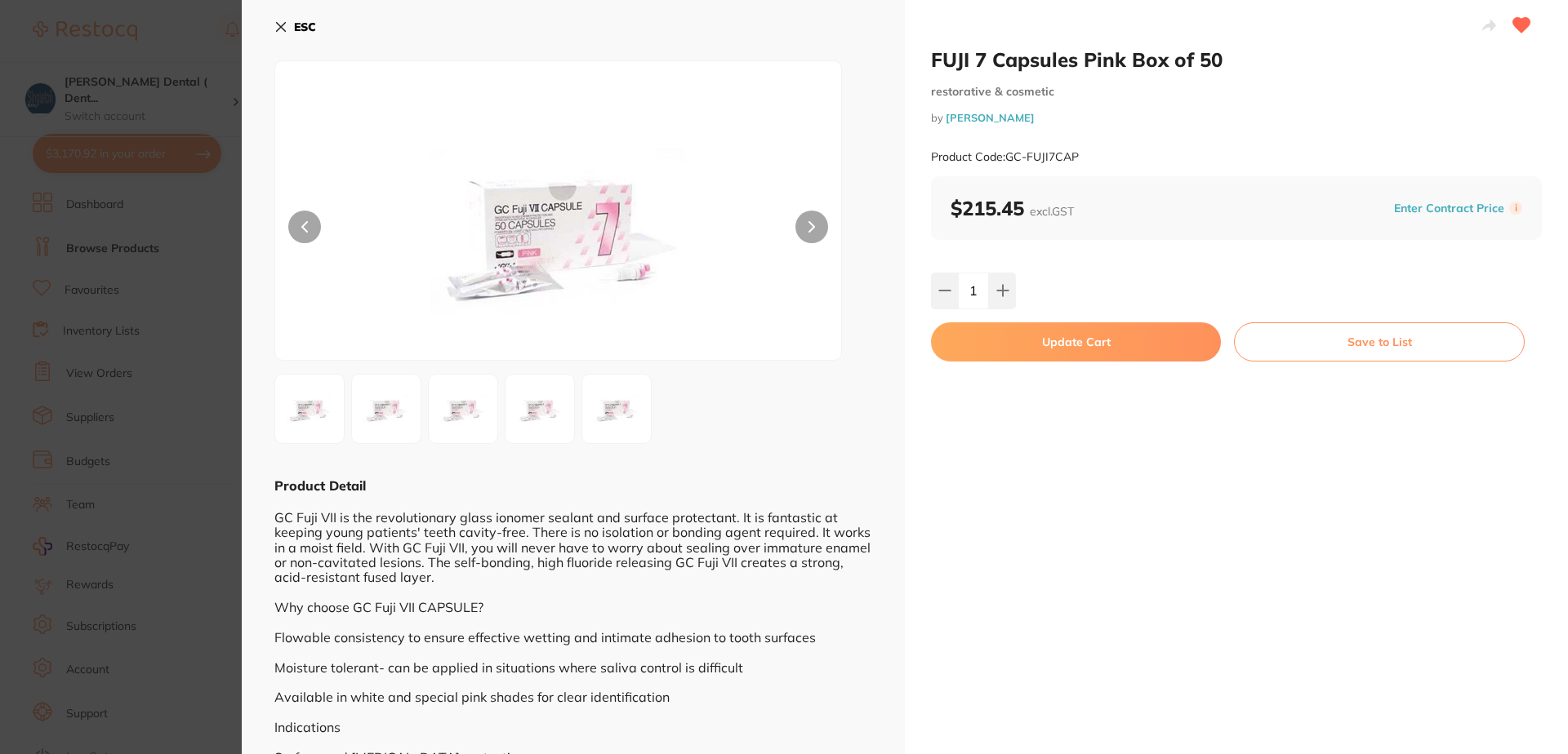
click at [1078, 338] on button "Update Cart" at bounding box center [1075, 342] width 289 height 40
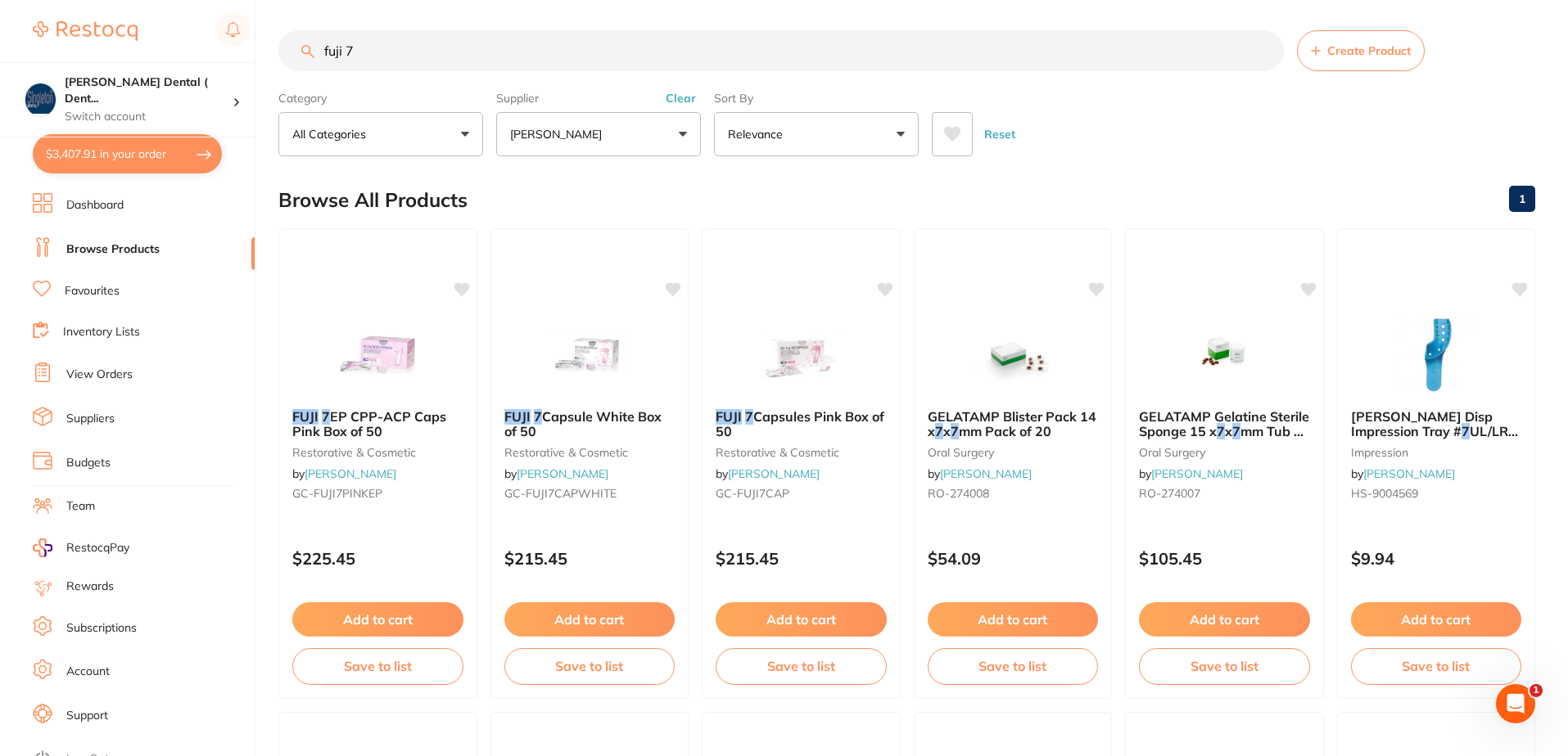
drag, startPoint x: 359, startPoint y: 48, endPoint x: 311, endPoint y: 52, distance: 48.2
click at [311, 52] on div "fuji 7 Create Product" at bounding box center [906, 50] width 1257 height 41
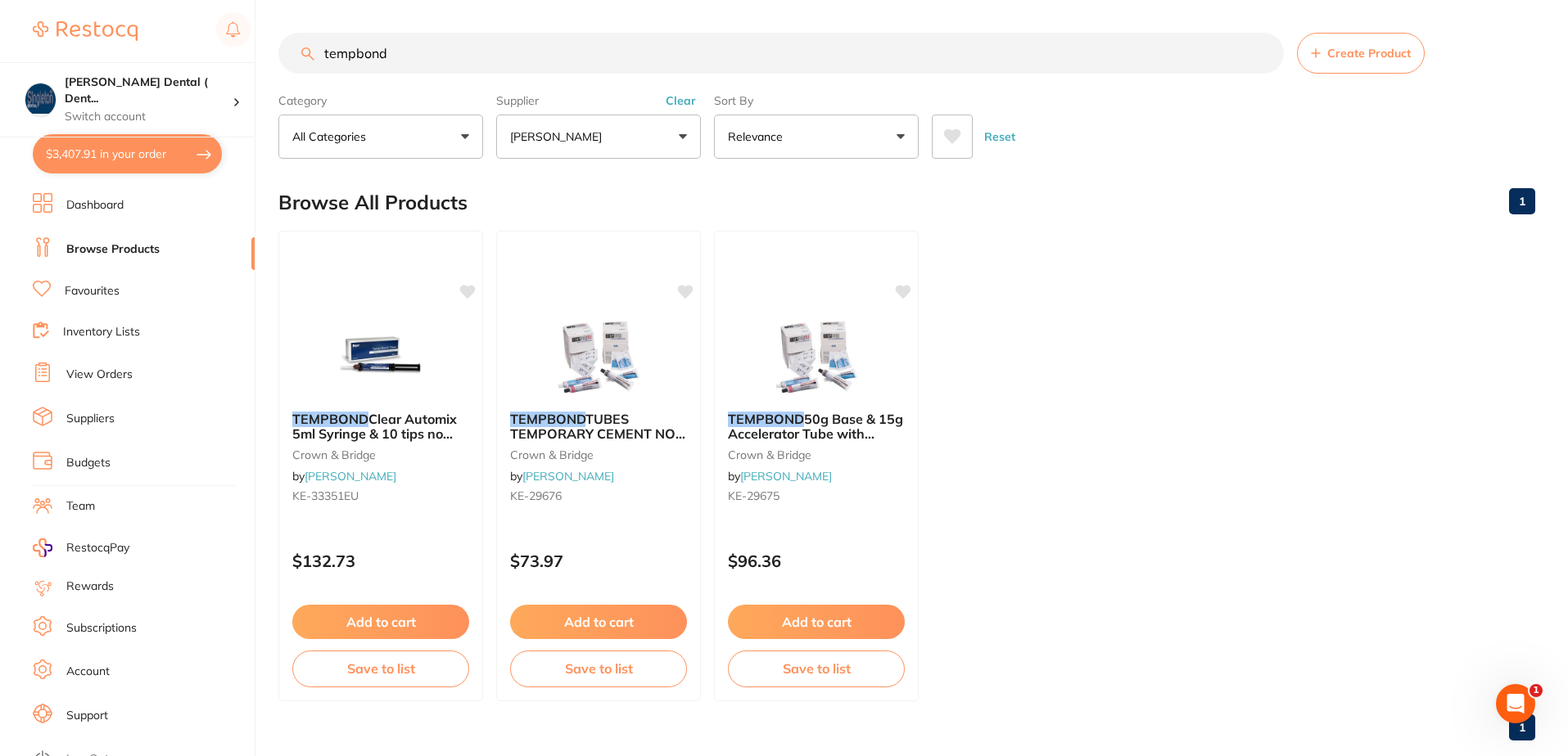
scroll to position [0, 0]
type input "tempbond"
click at [388, 625] on button "Add to cart" at bounding box center [381, 623] width 179 height 35
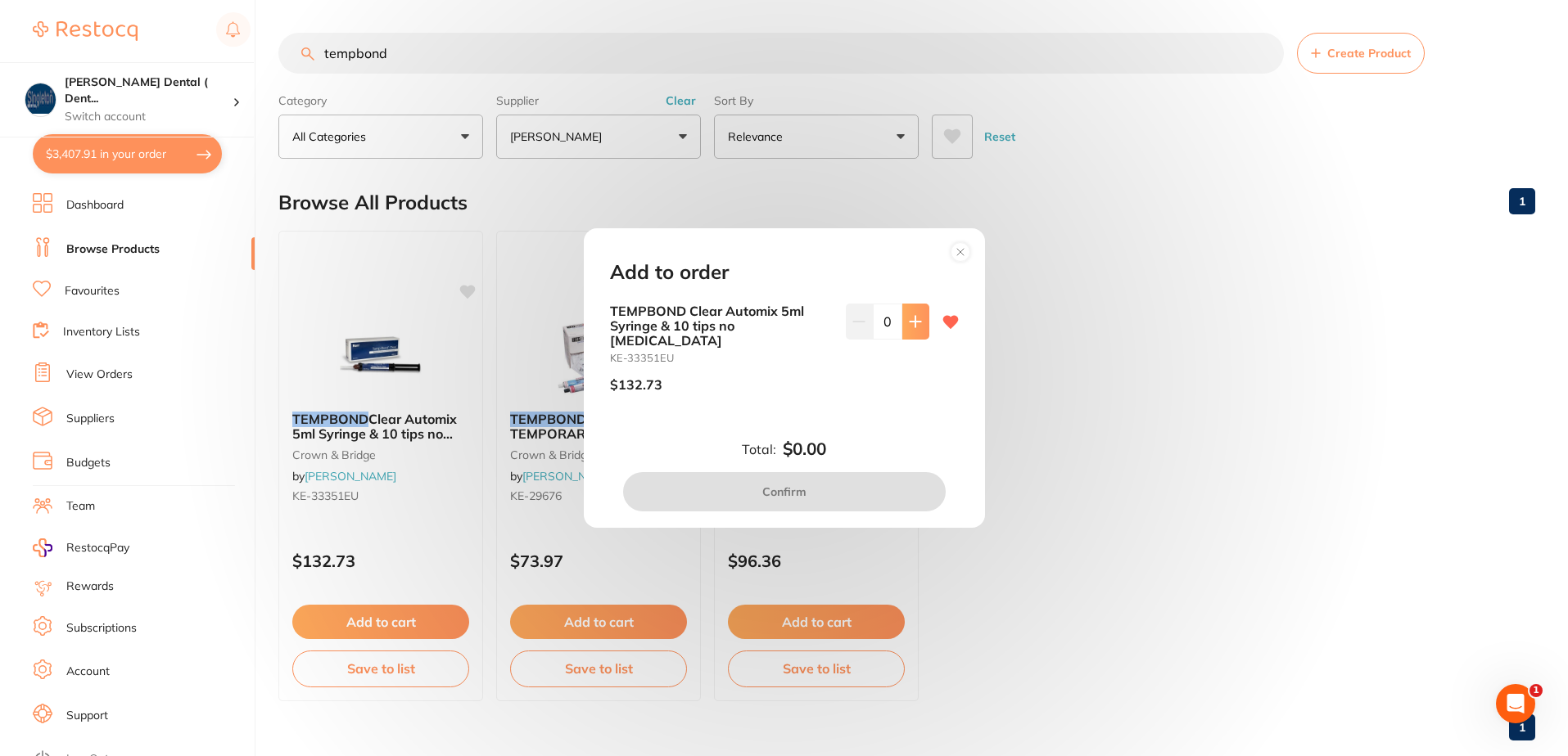
click at [908, 328] on icon at bounding box center [914, 321] width 13 height 13
type input "1"
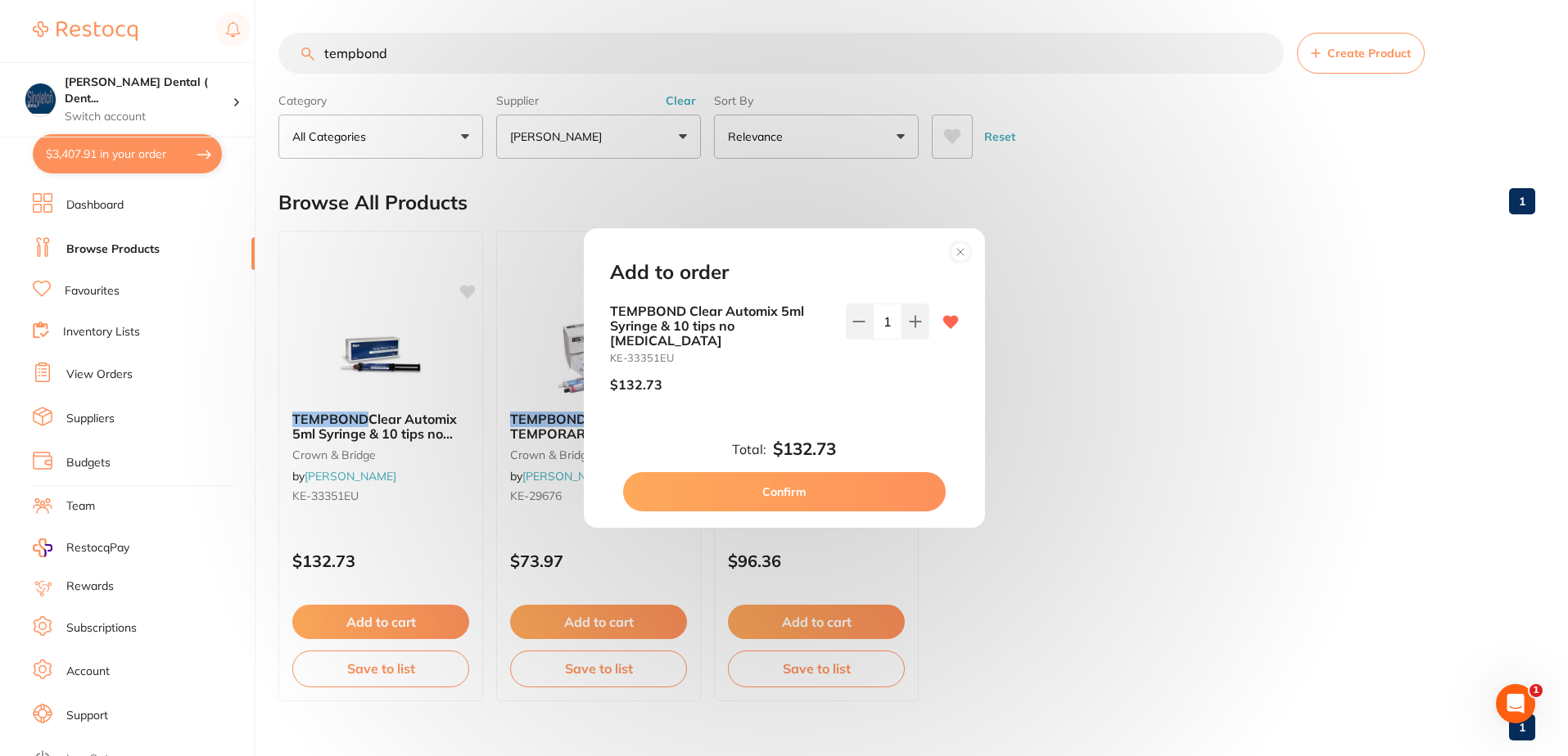
click at [796, 481] on button "Confirm" at bounding box center [784, 492] width 323 height 40
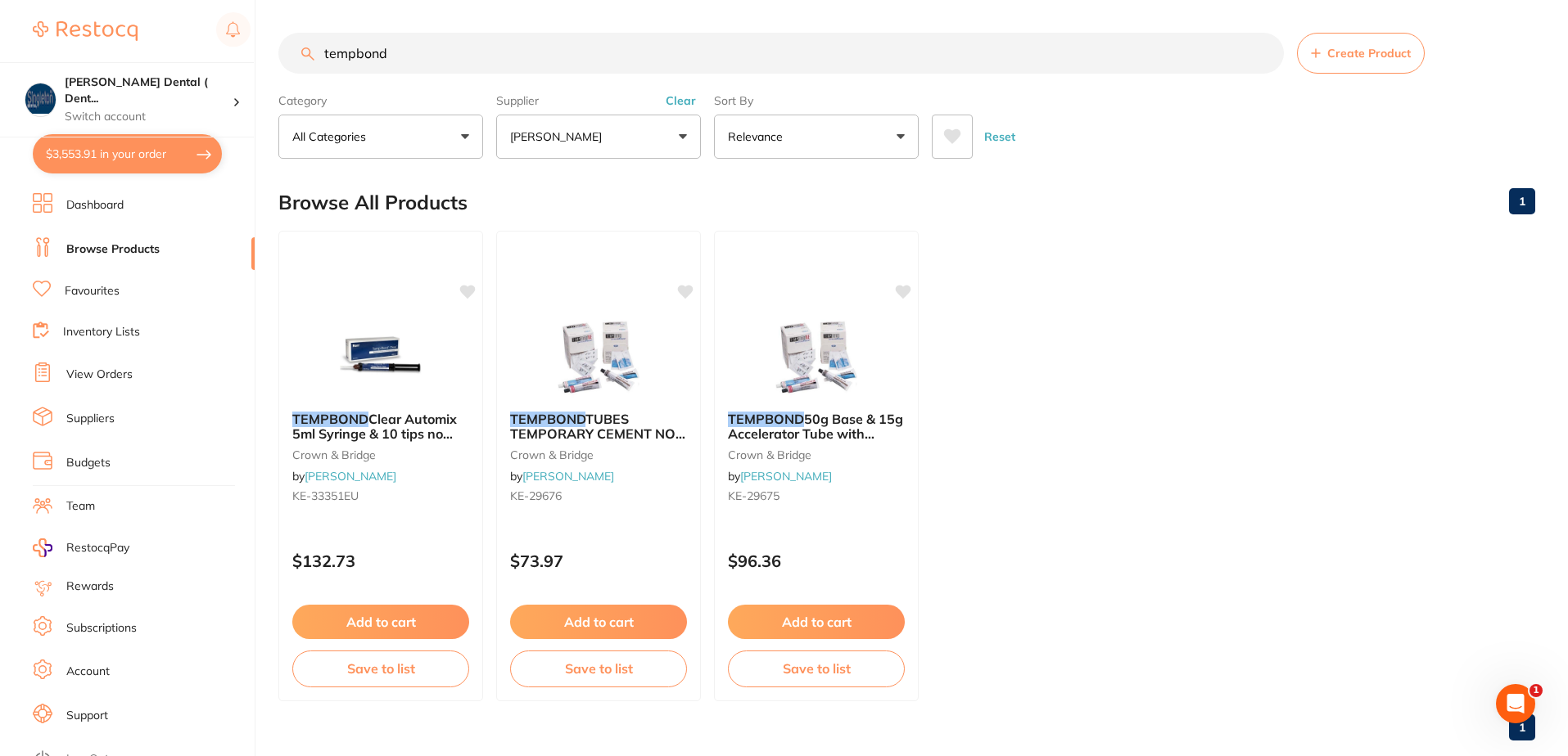
scroll to position [1, 0]
drag, startPoint x: 406, startPoint y: 54, endPoint x: 267, endPoint y: 75, distance: 140.6
click at [276, 72] on div "$3,553.91 [PERSON_NAME] Dental ( Dent... Switch account [PERSON_NAME] Dental ( …" at bounding box center [784, 378] width 1568 height 756
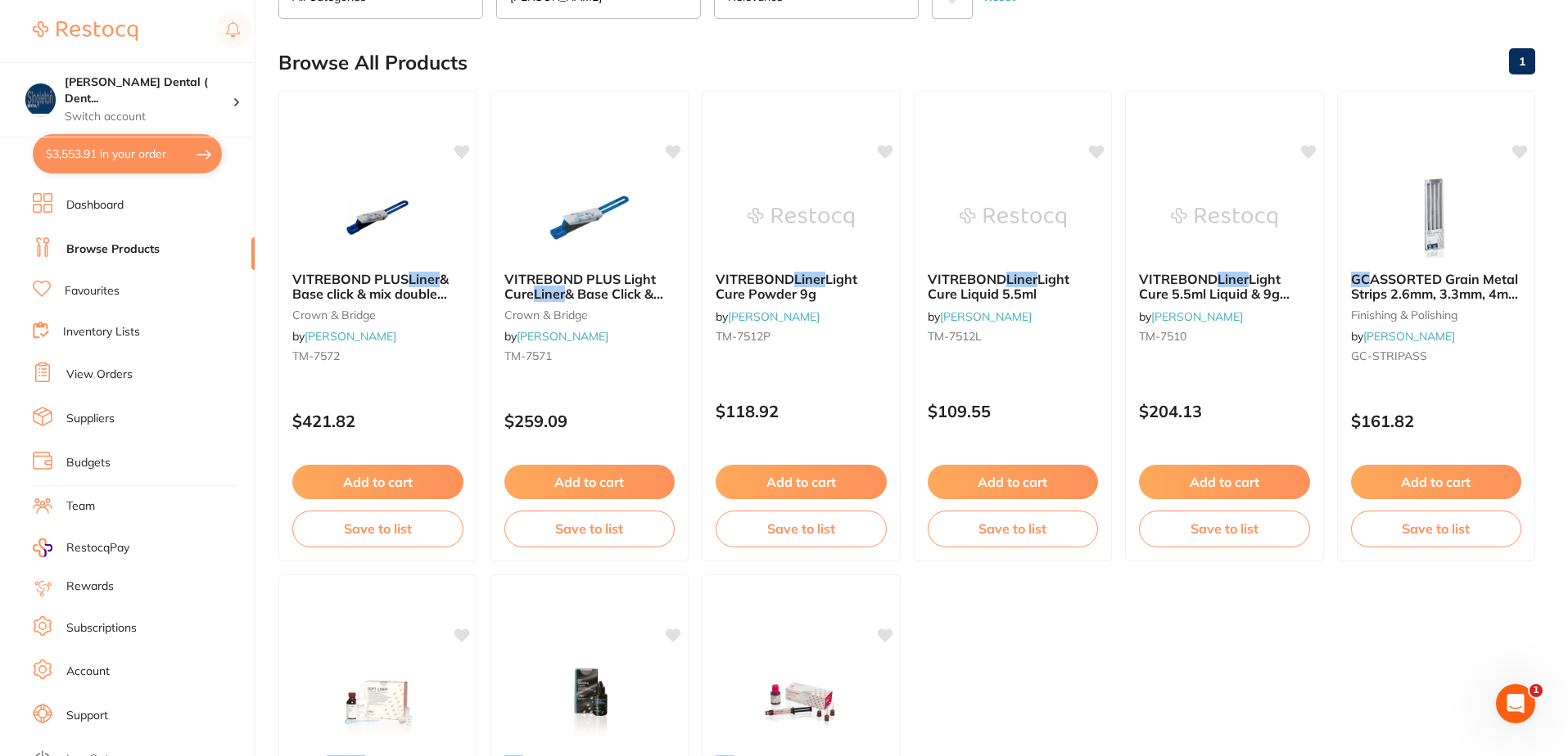
scroll to position [81, 0]
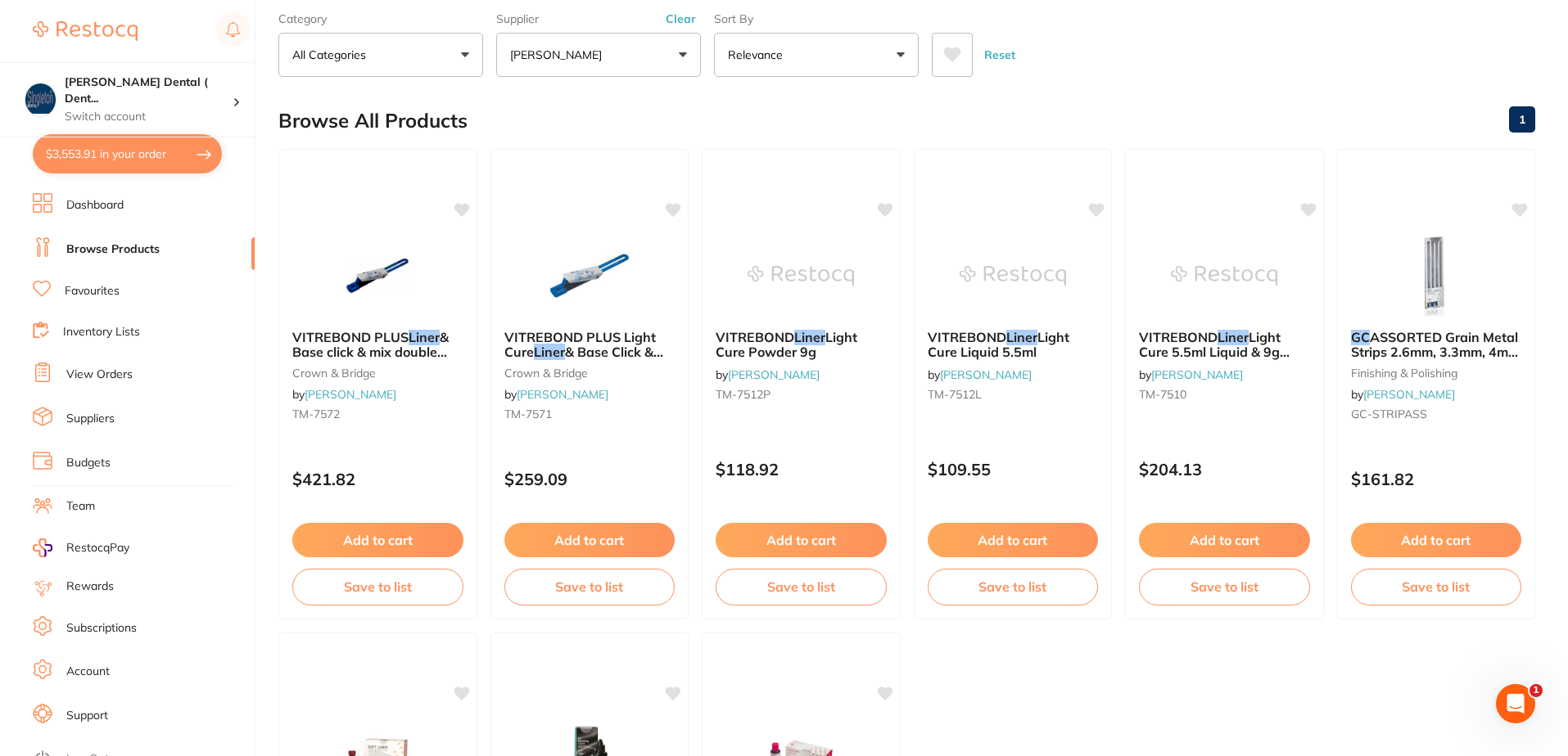
type input "gc fuji liner"
click at [112, 247] on link "Browse Products" at bounding box center [113, 249] width 93 height 16
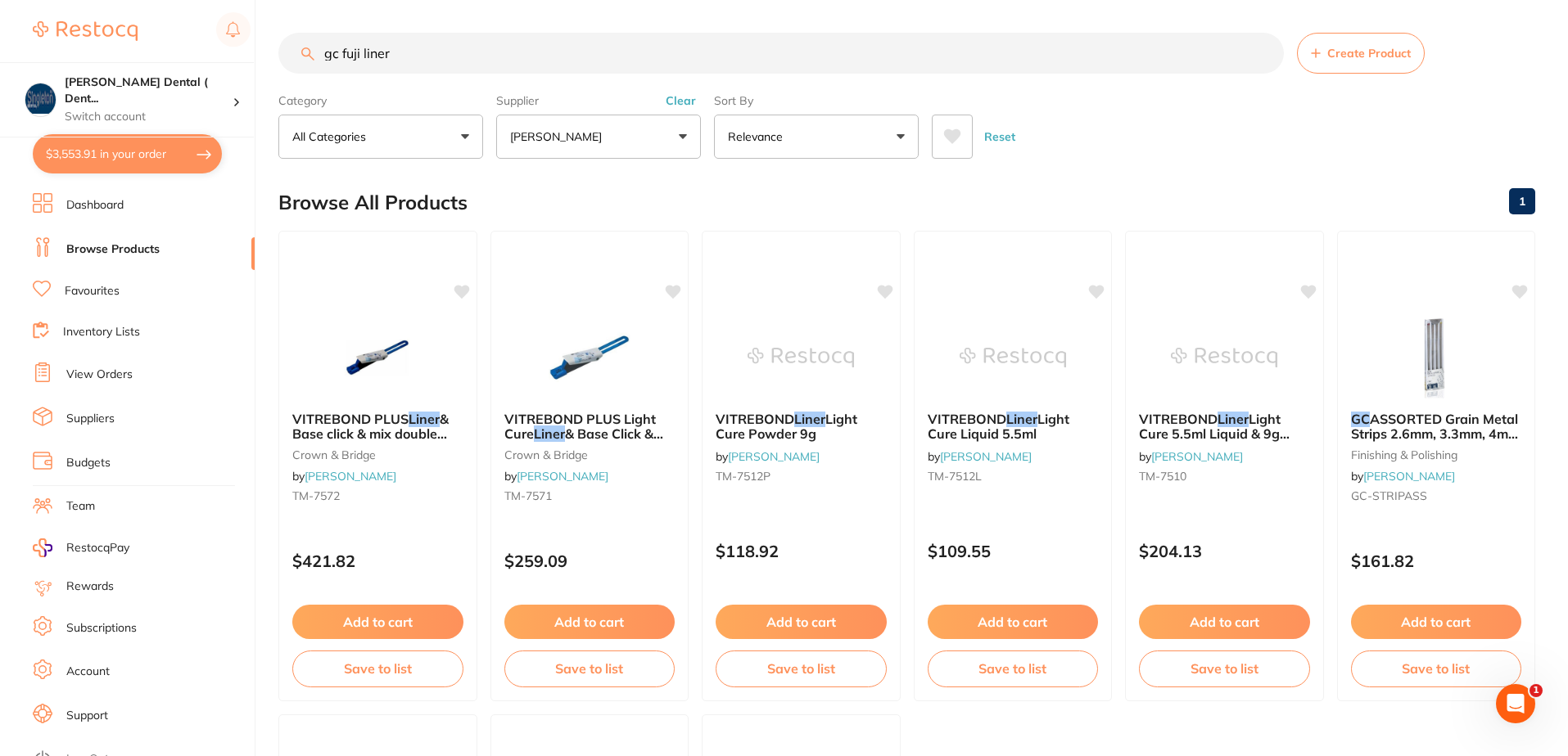
click at [80, 285] on link "Favourites" at bounding box center [91, 291] width 55 height 16
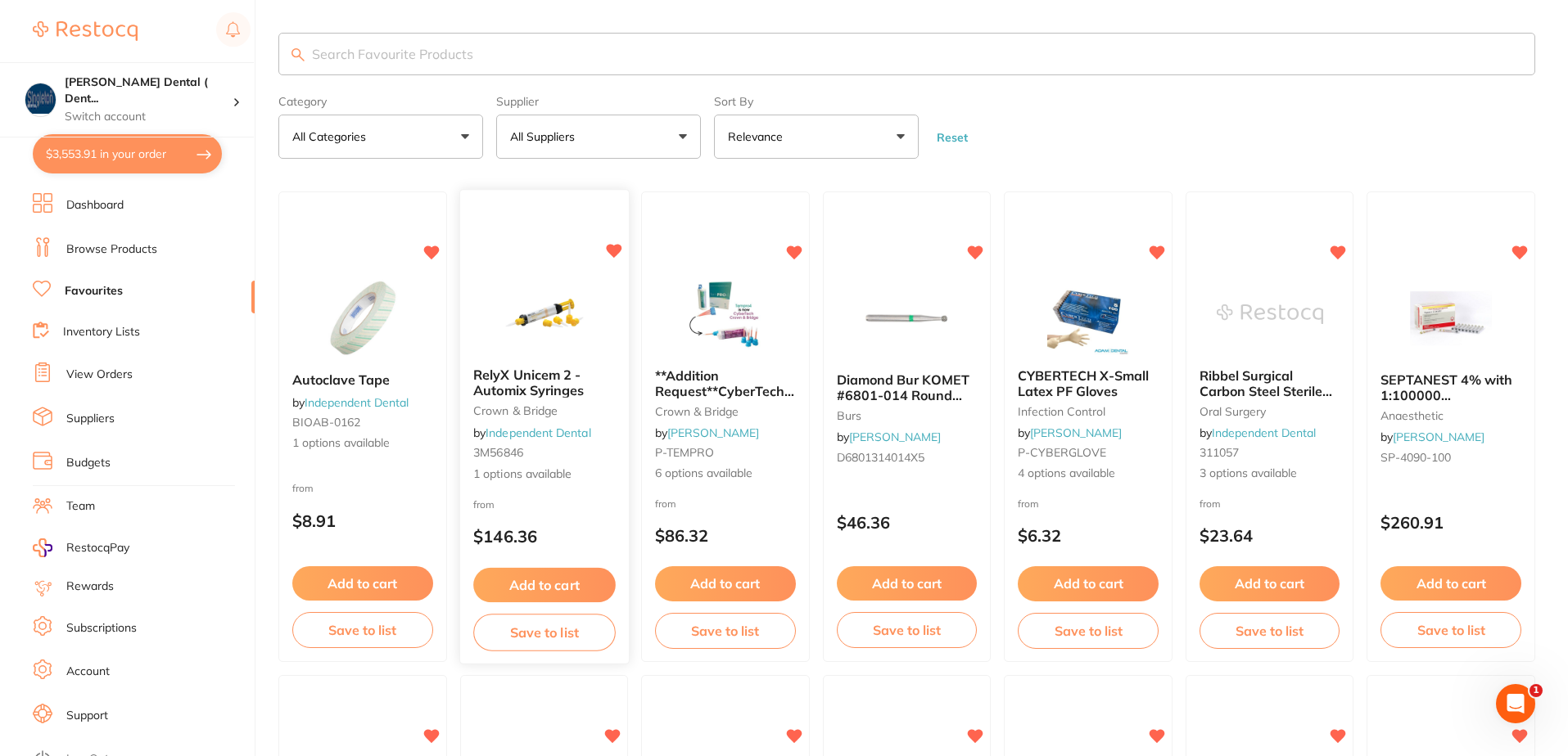
click at [538, 472] on span "1 options available" at bounding box center [544, 475] width 142 height 16
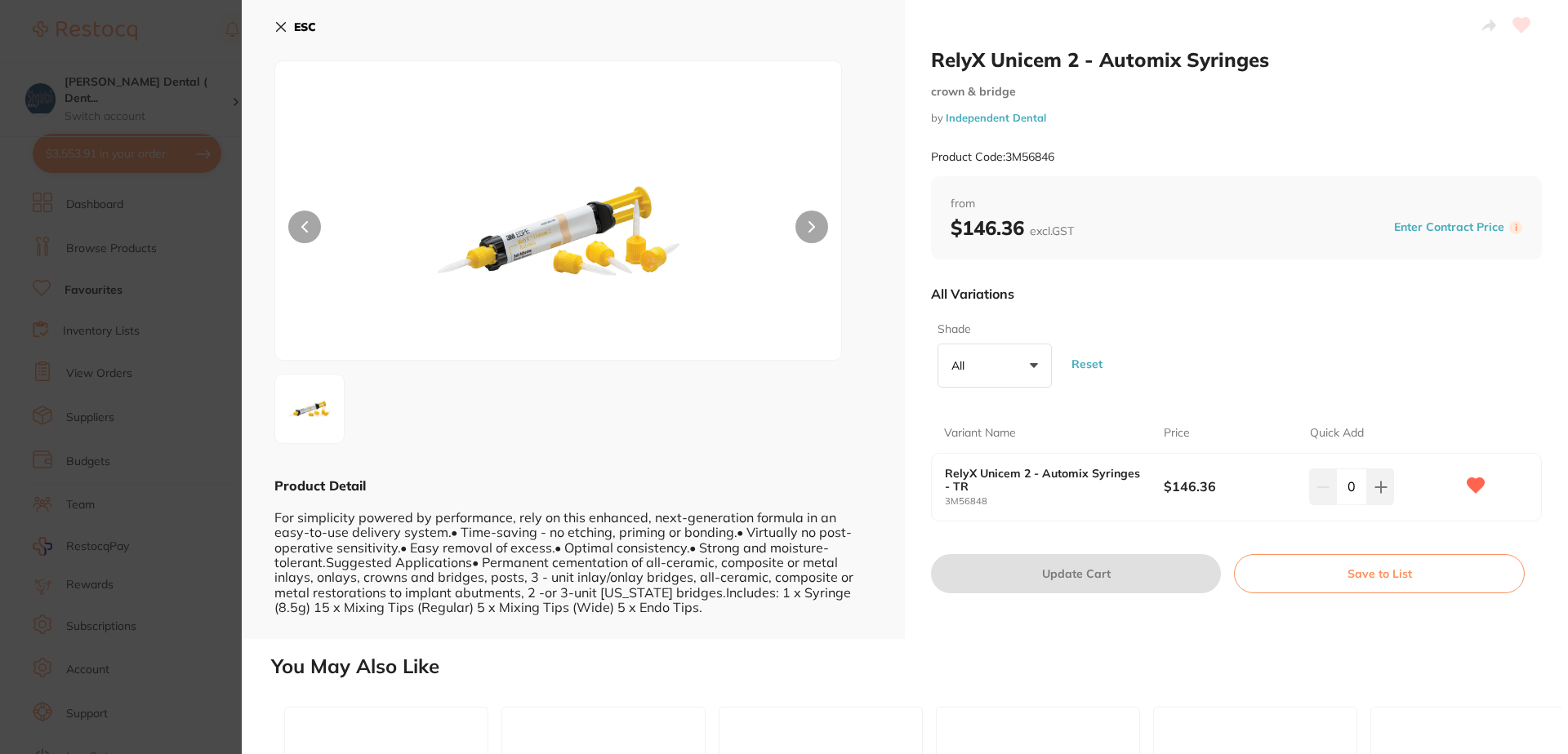
click at [1028, 364] on button "All +0" at bounding box center [994, 366] width 114 height 44
click at [963, 460] on li "TR" at bounding box center [994, 459] width 101 height 35
click at [1244, 338] on div "Shade TR +0 All TR Reset" at bounding box center [1236, 355] width 611 height 79
click at [1384, 488] on button at bounding box center [1380, 486] width 27 height 36
type input "1"
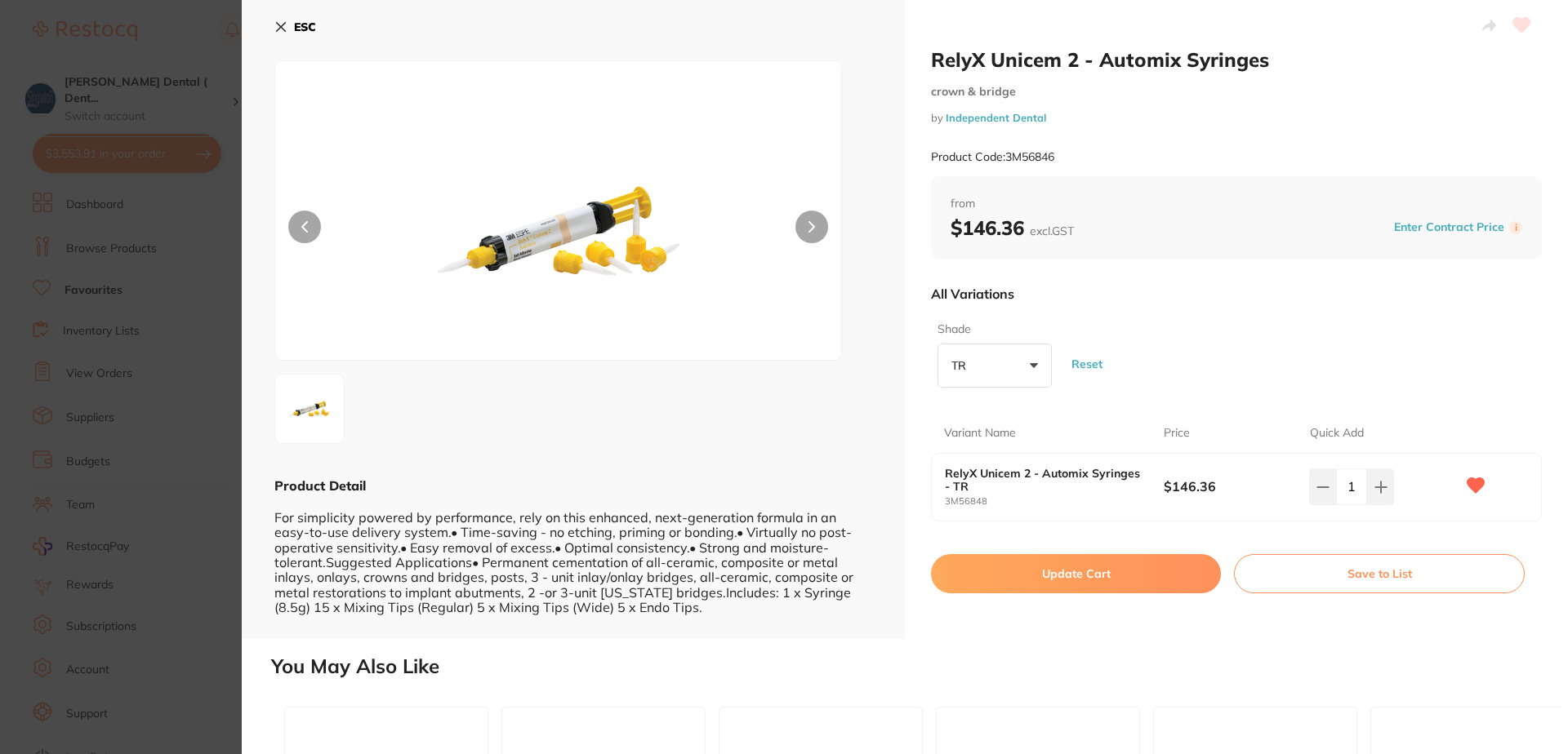
click at [1069, 575] on button "Update Cart" at bounding box center [1075, 574] width 289 height 40
checkbox input "false"
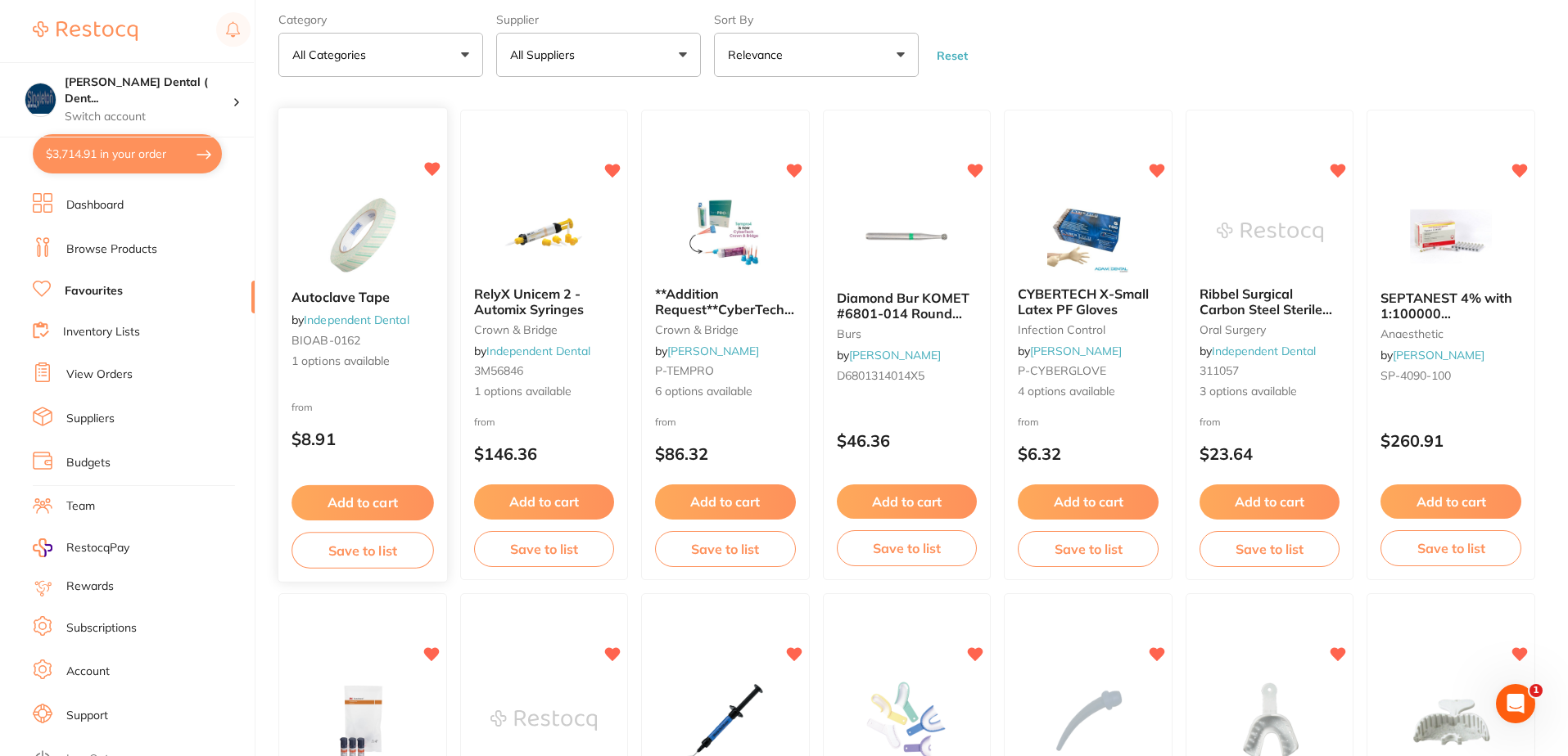
click at [360, 362] on span "1 options available" at bounding box center [362, 362] width 142 height 16
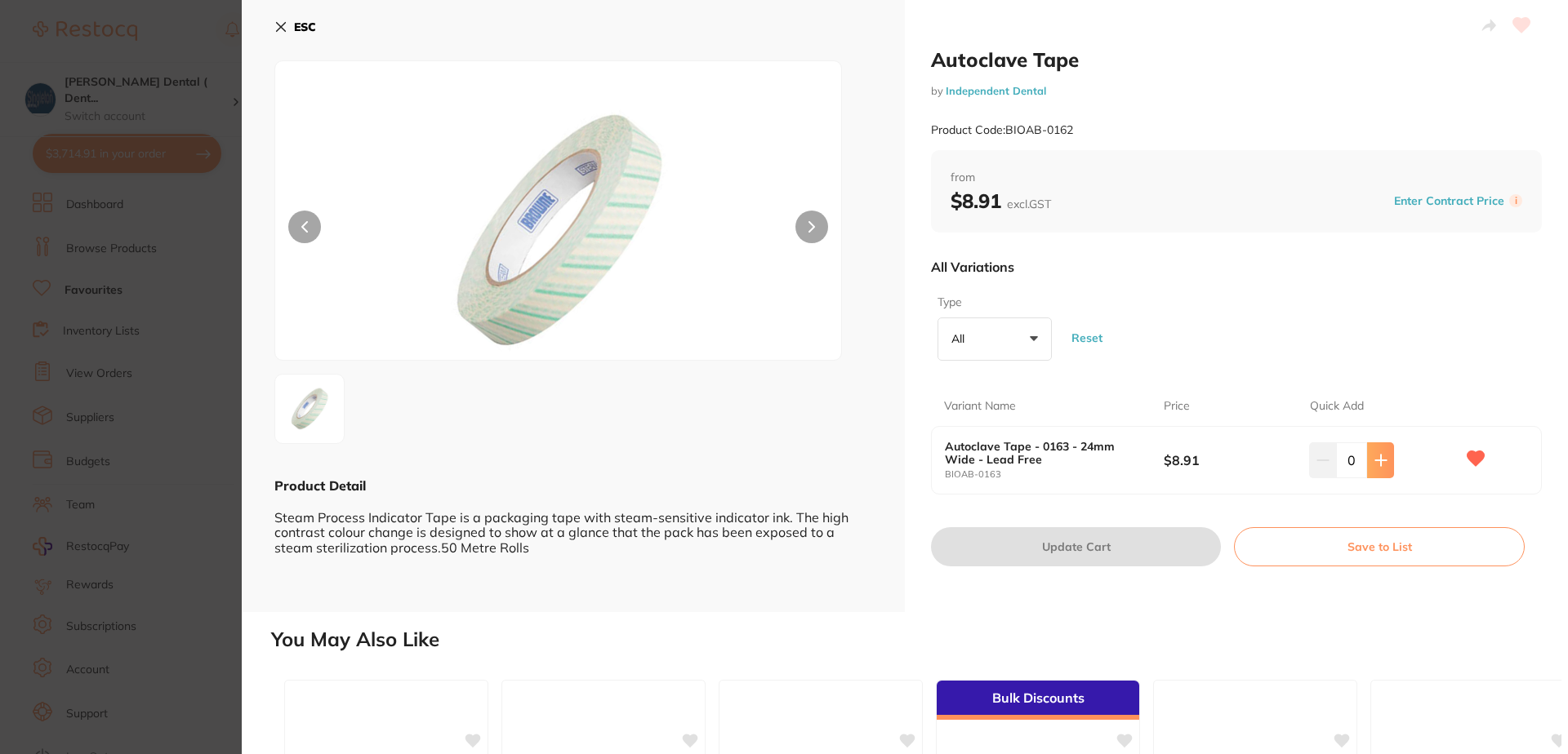
click at [1376, 463] on icon at bounding box center [1381, 460] width 13 height 13
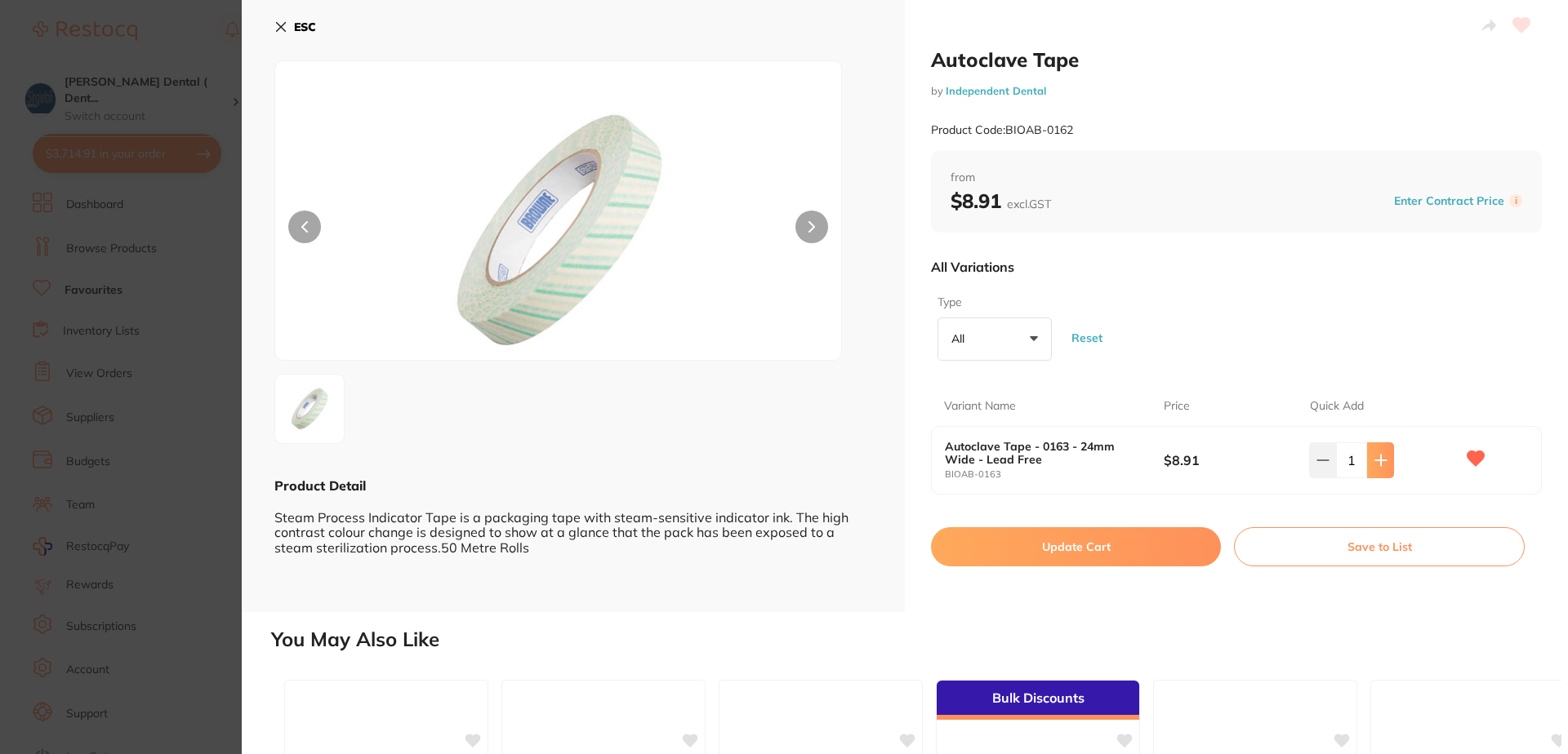
click at [1376, 463] on icon at bounding box center [1381, 460] width 13 height 13
type input "2"
click at [1082, 547] on button "Update Cart" at bounding box center [1075, 547] width 289 height 40
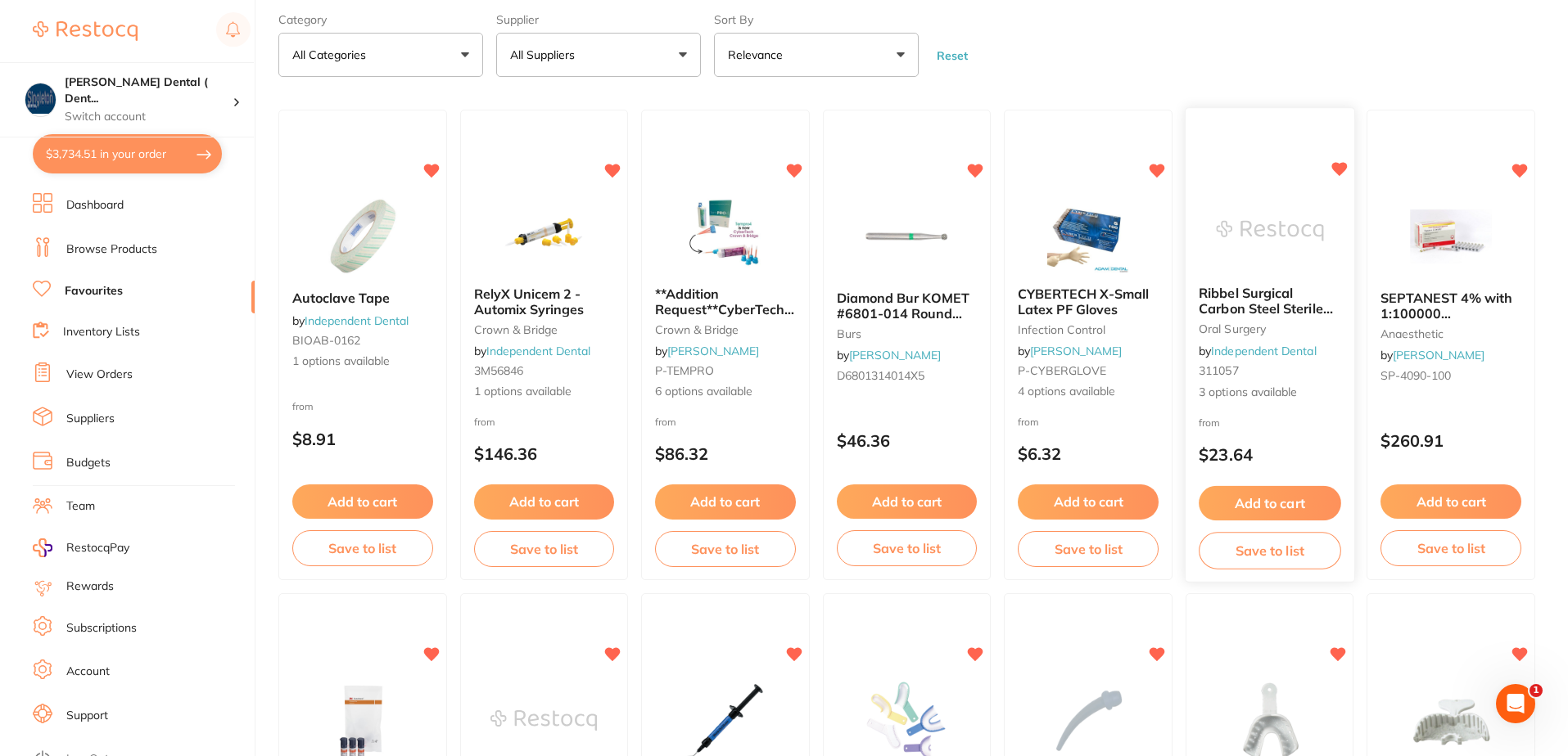
click at [1254, 395] on span "3 options available" at bounding box center [1269, 392] width 142 height 16
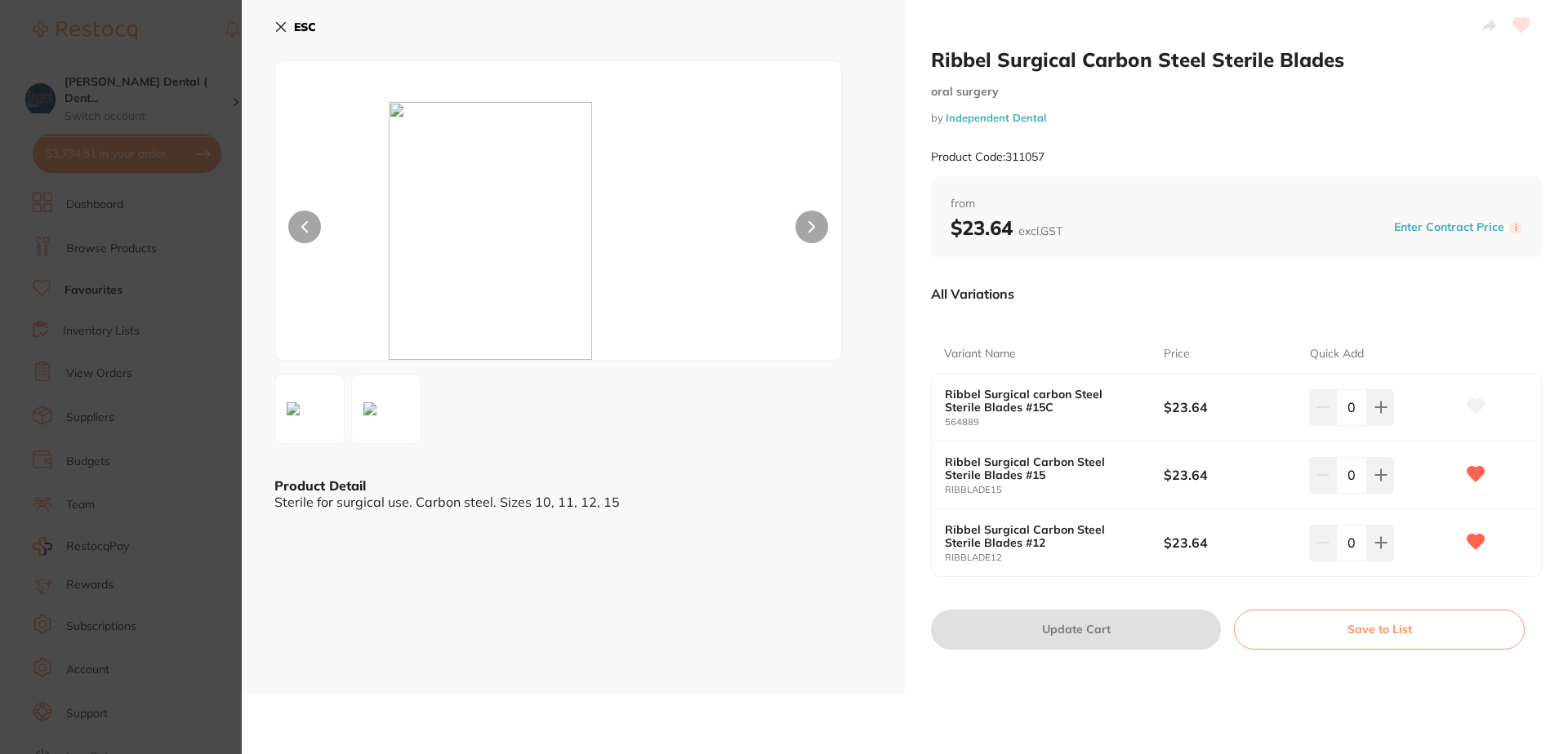
click at [814, 229] on button at bounding box center [811, 227] width 33 height 33
click at [281, 24] on icon at bounding box center [280, 27] width 13 height 13
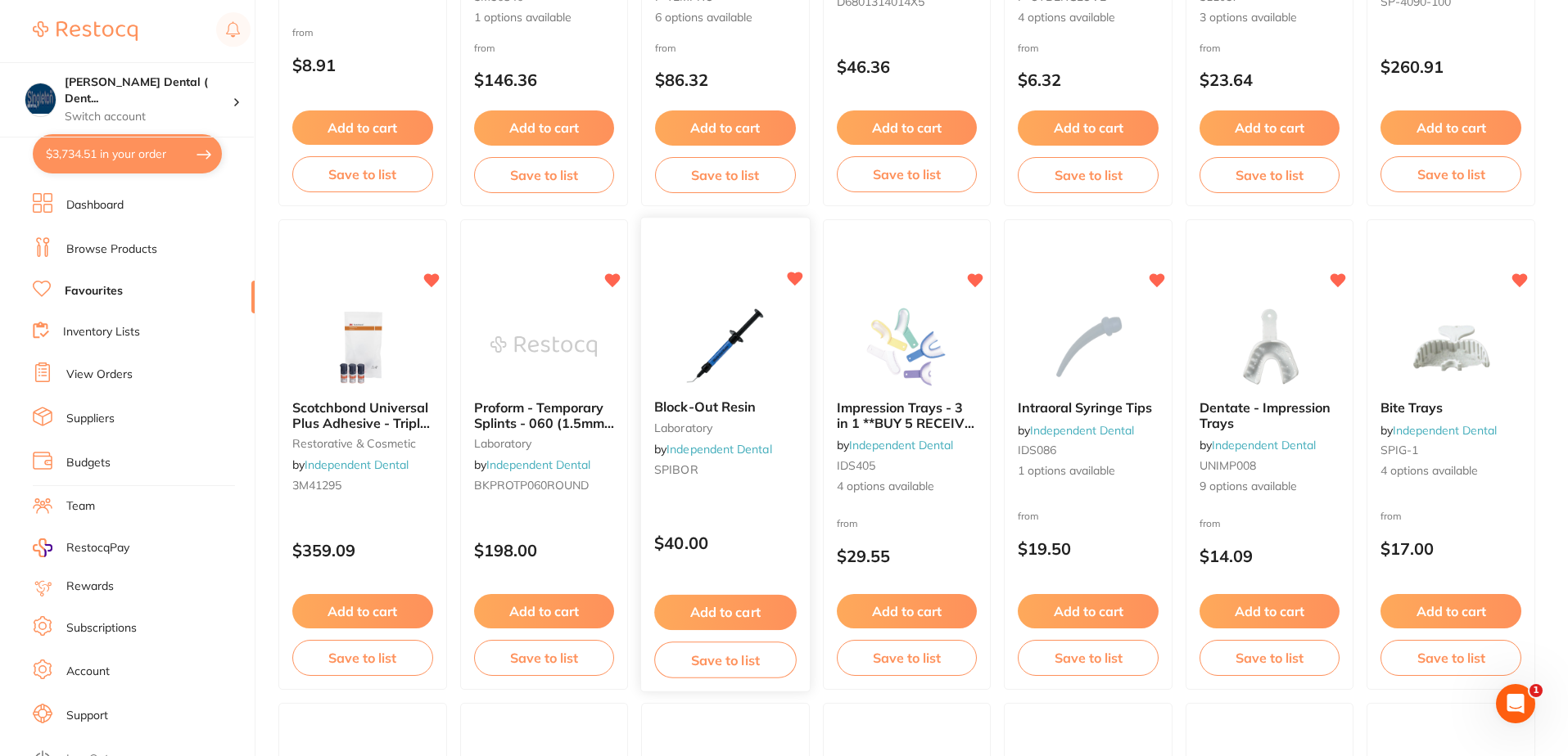
scroll to position [491, 0]
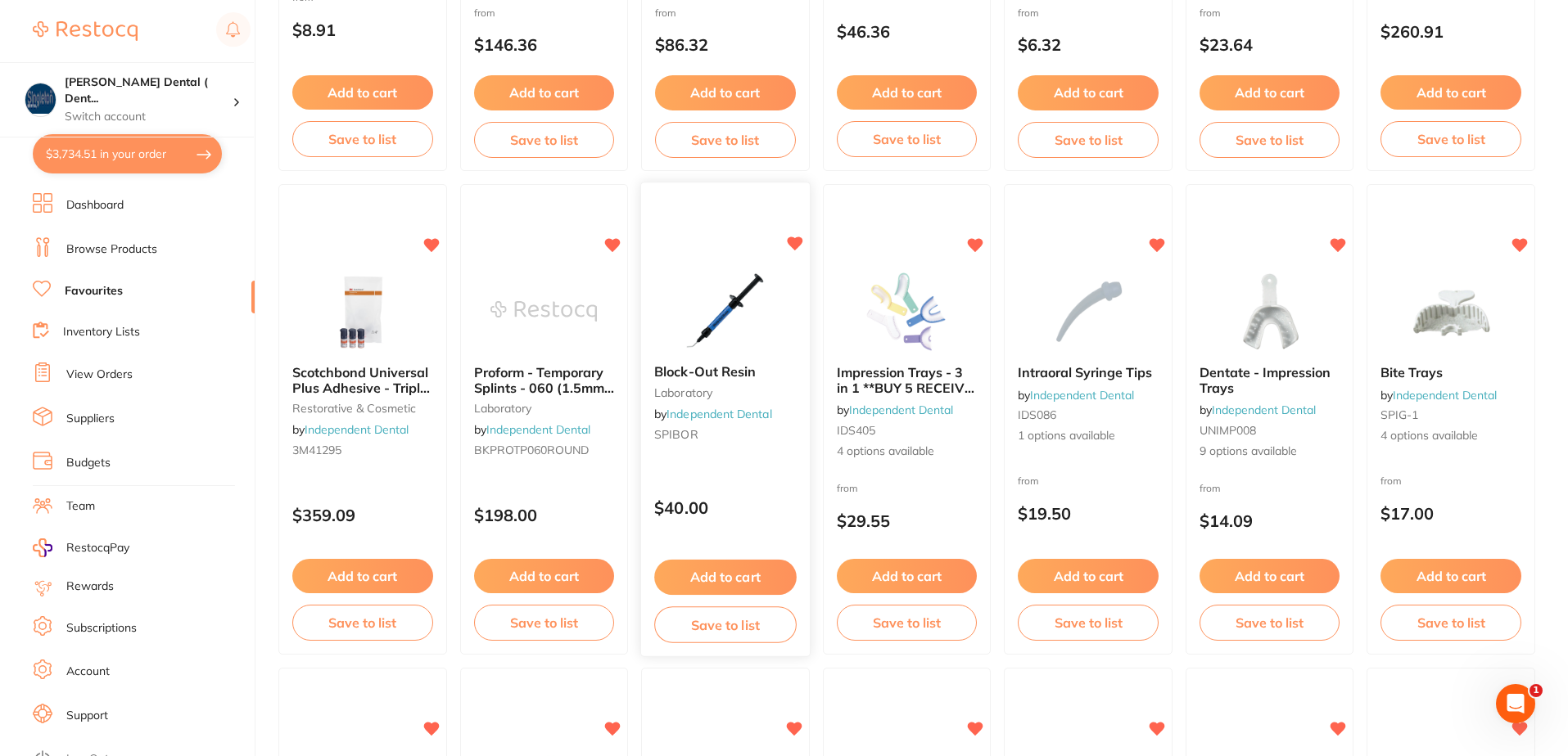
click at [731, 577] on button "Add to cart" at bounding box center [724, 577] width 142 height 35
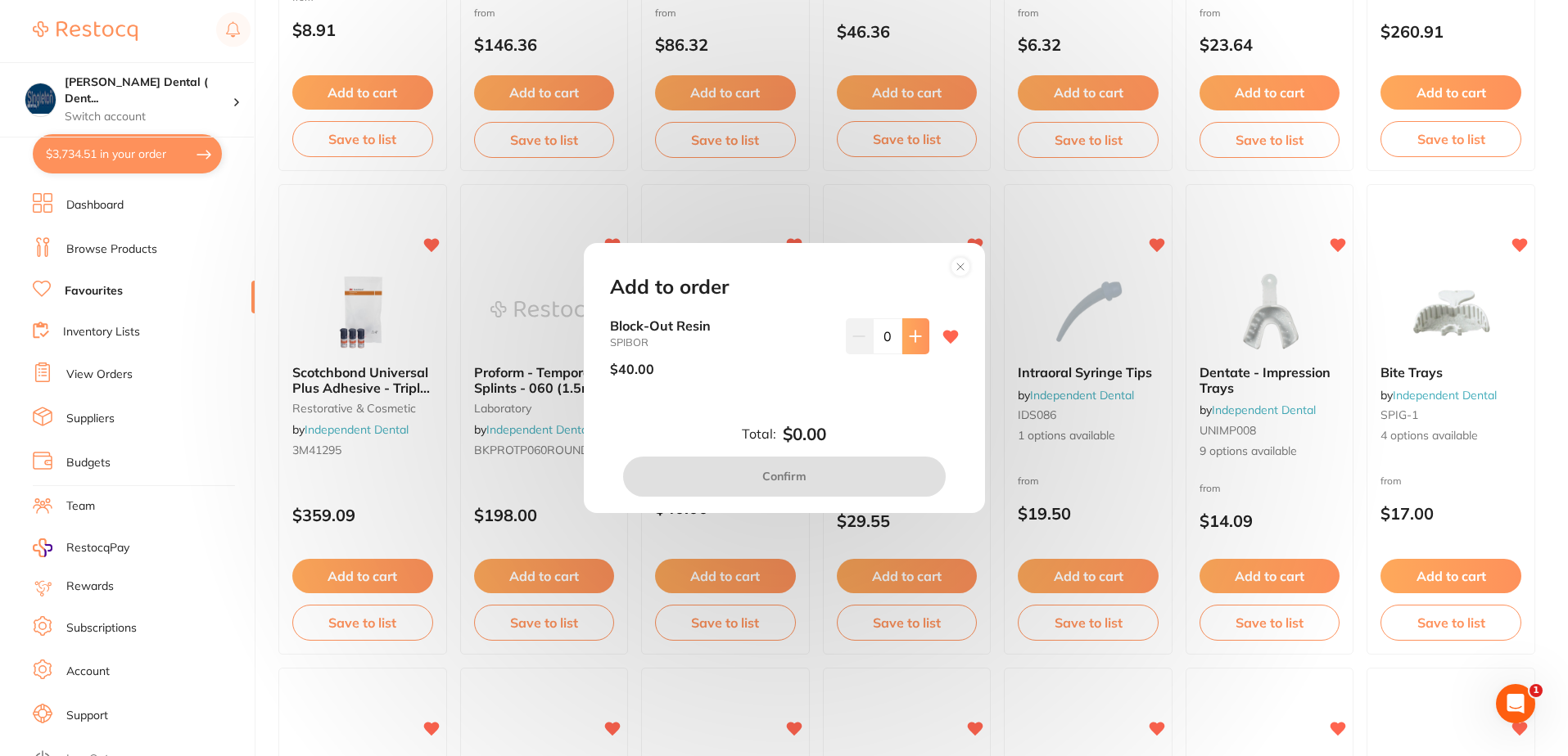
scroll to position [0, 0]
click at [913, 337] on icon at bounding box center [914, 337] width 11 height 11
type input "1"
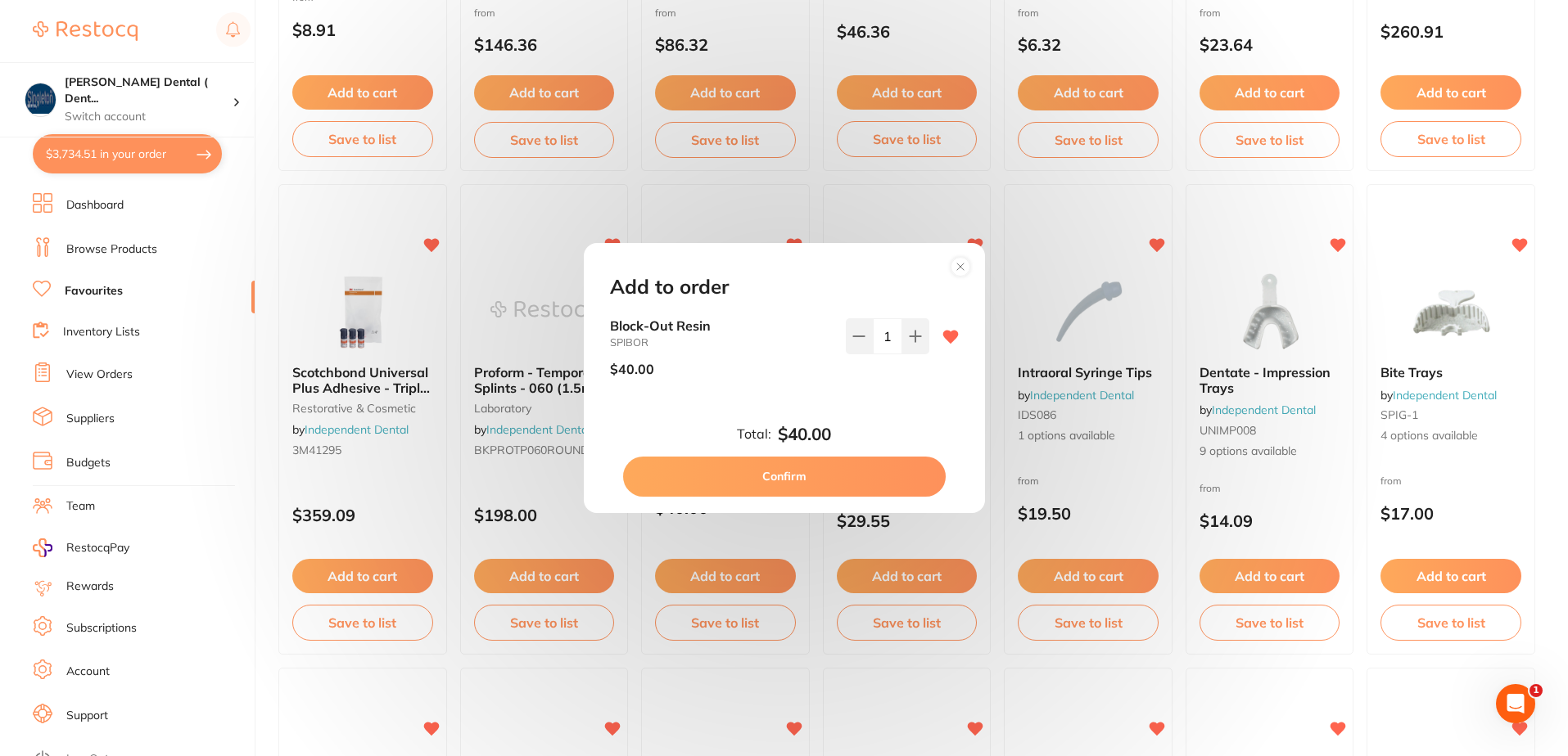
click at [796, 474] on button "Confirm" at bounding box center [784, 477] width 323 height 40
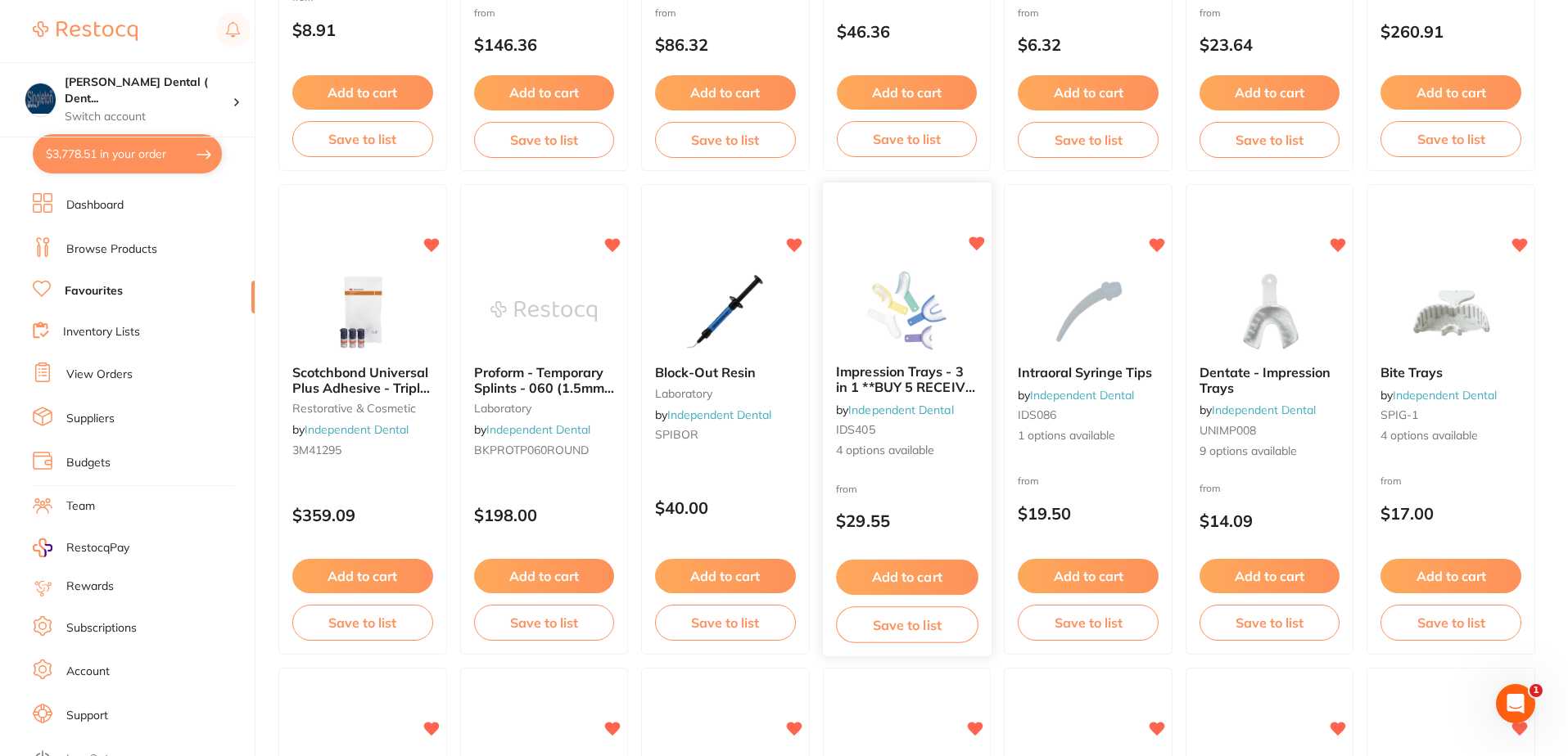
click at [892, 449] on span "4 options available" at bounding box center [906, 452] width 142 height 16
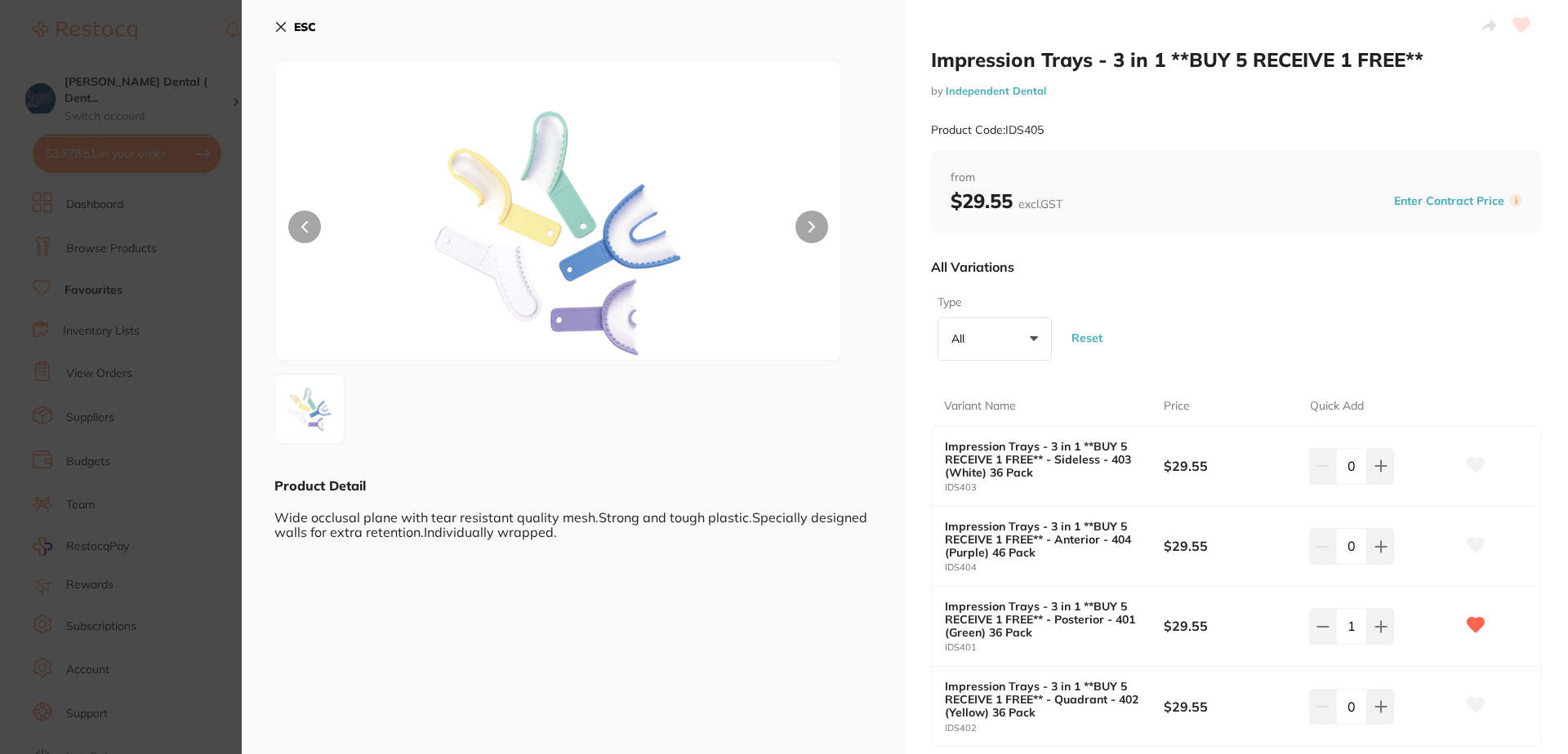
click at [283, 26] on icon at bounding box center [280, 27] width 9 height 9
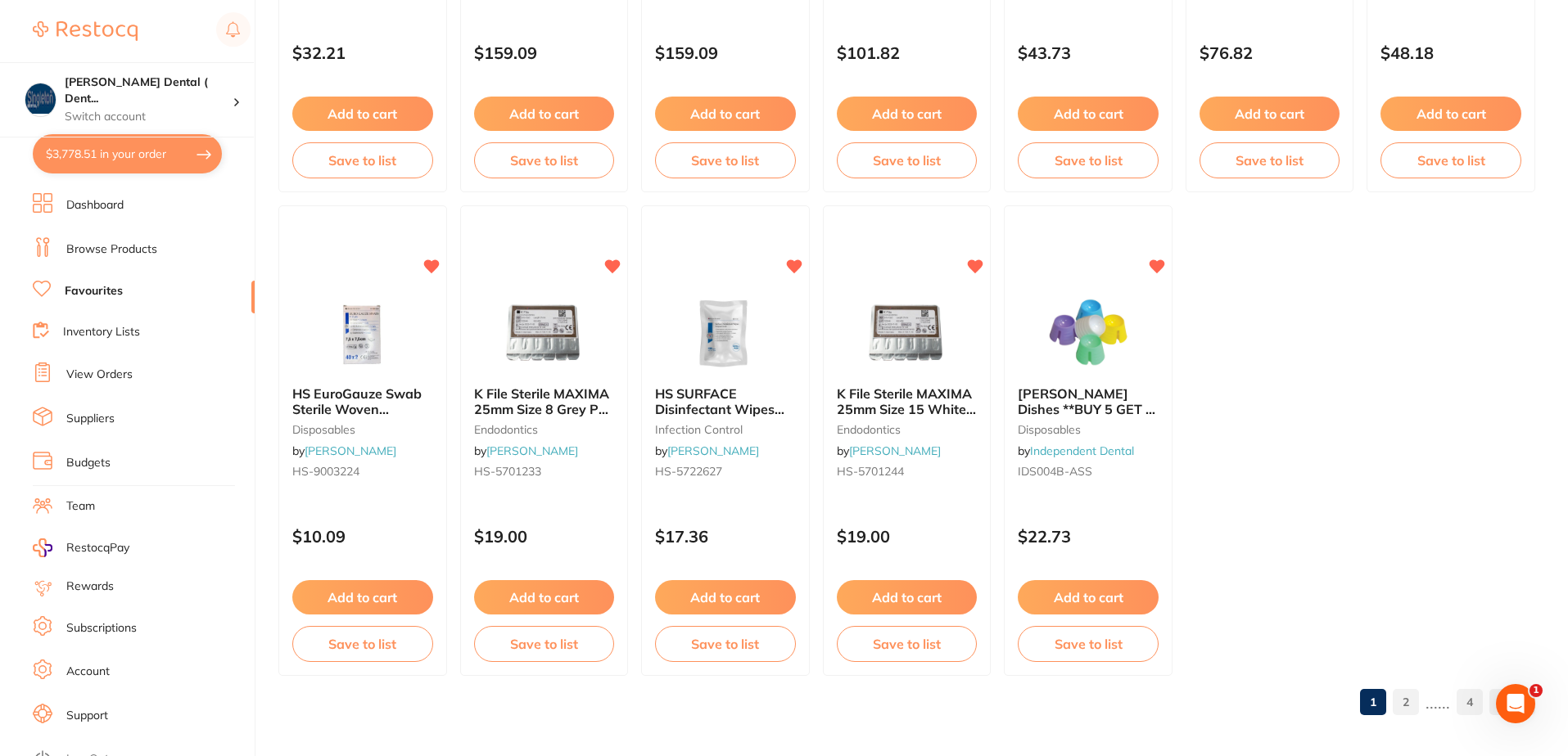
scroll to position [3377, 0]
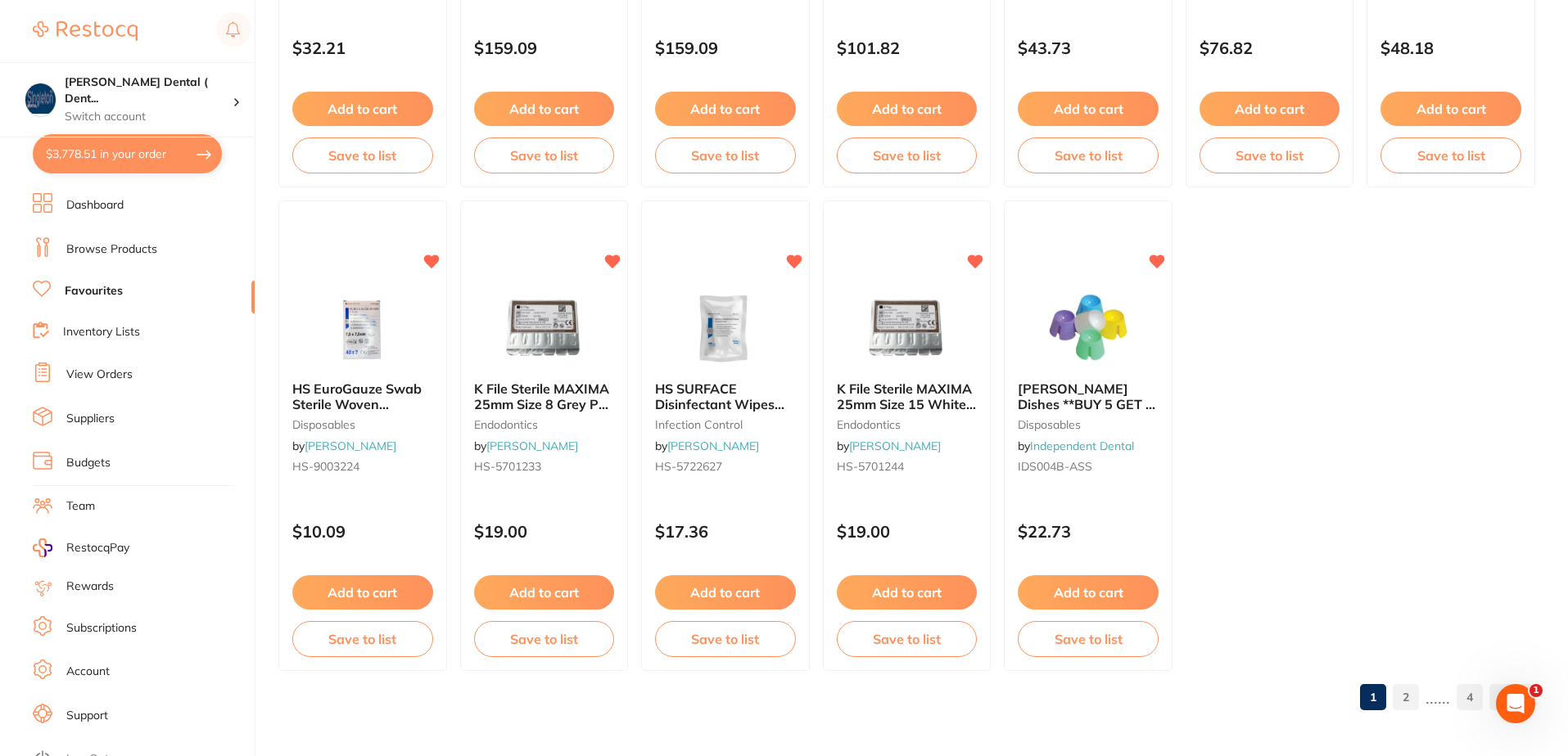
click at [1409, 697] on link "2" at bounding box center [1405, 696] width 26 height 33
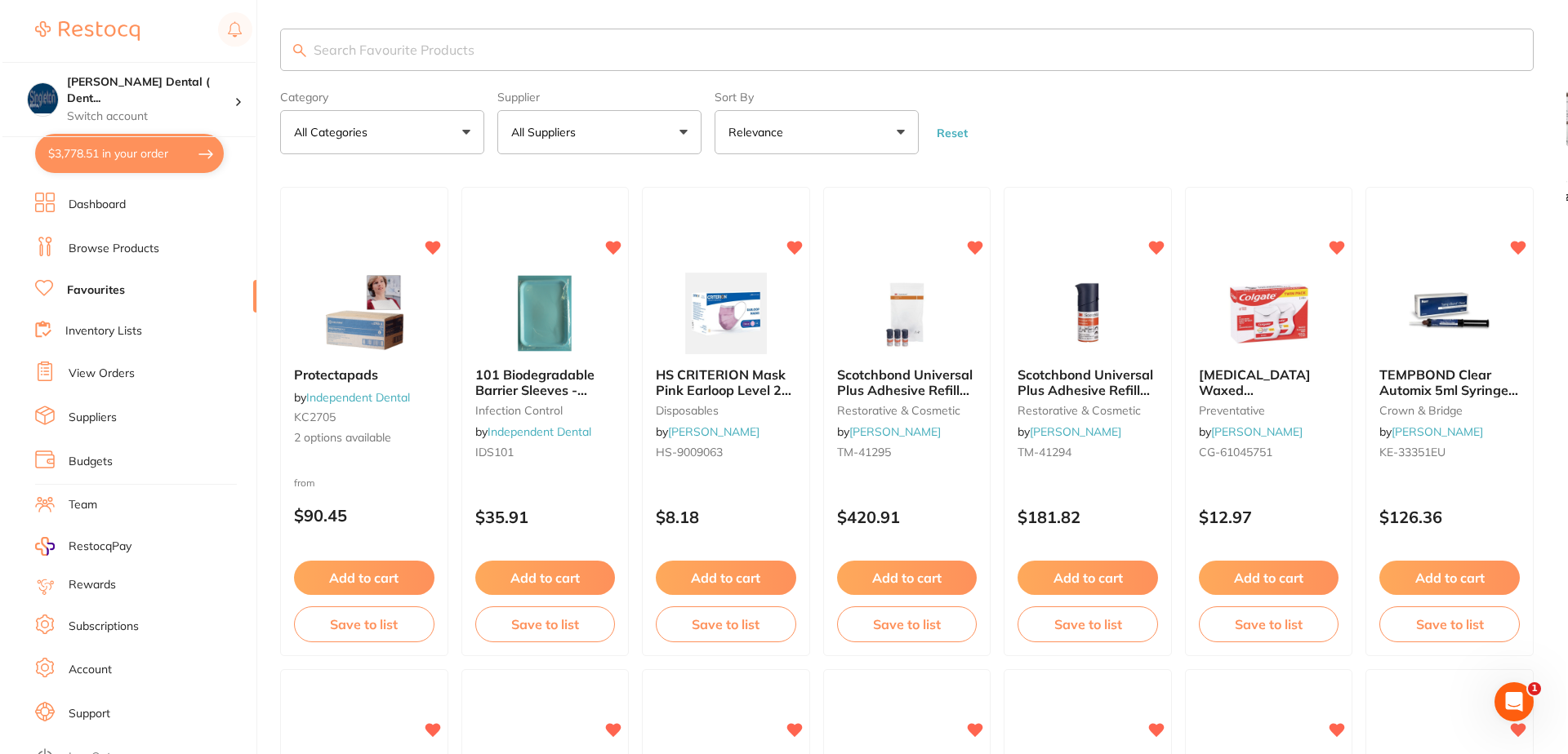
scroll to position [0, 0]
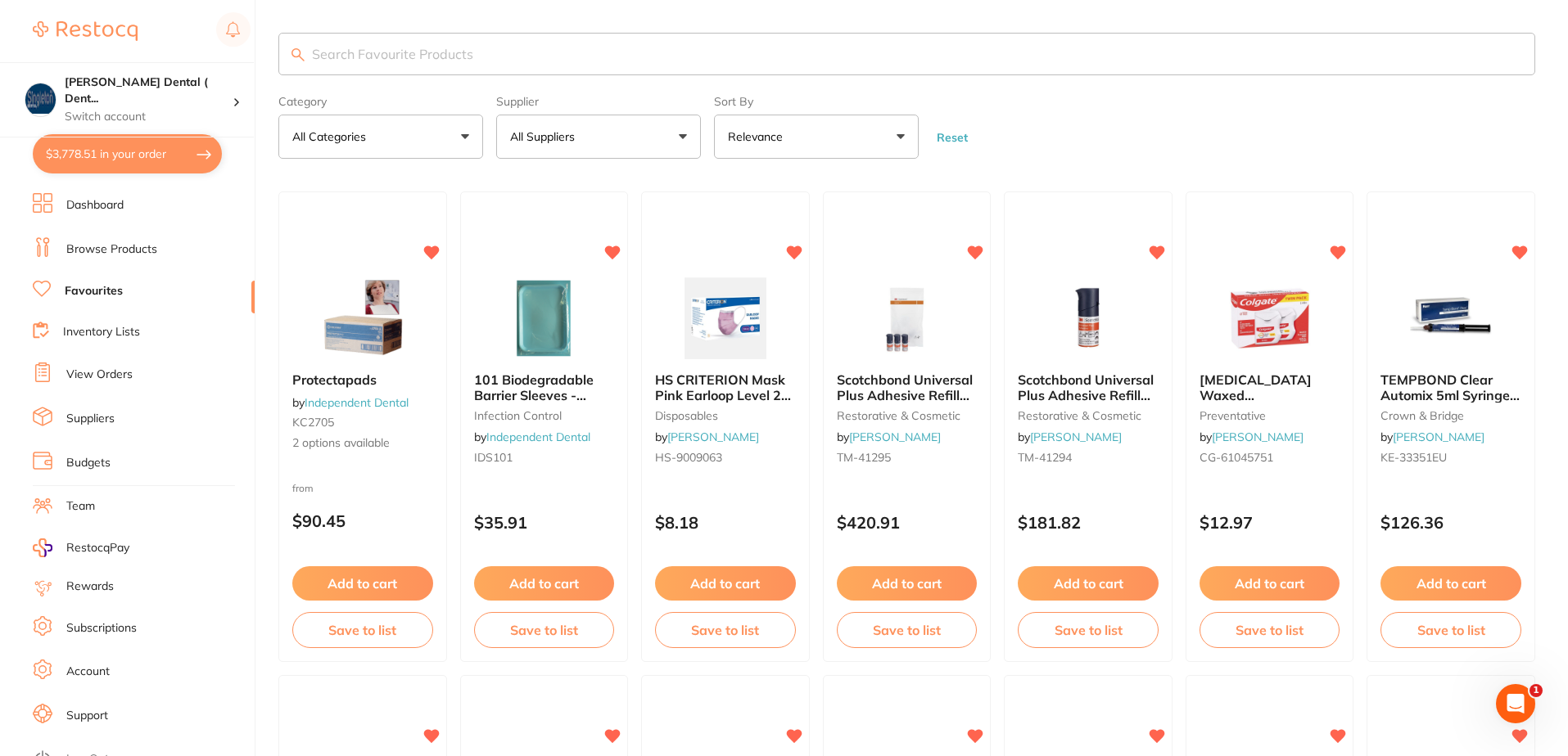
click at [486, 57] on input "search" at bounding box center [906, 54] width 1257 height 43
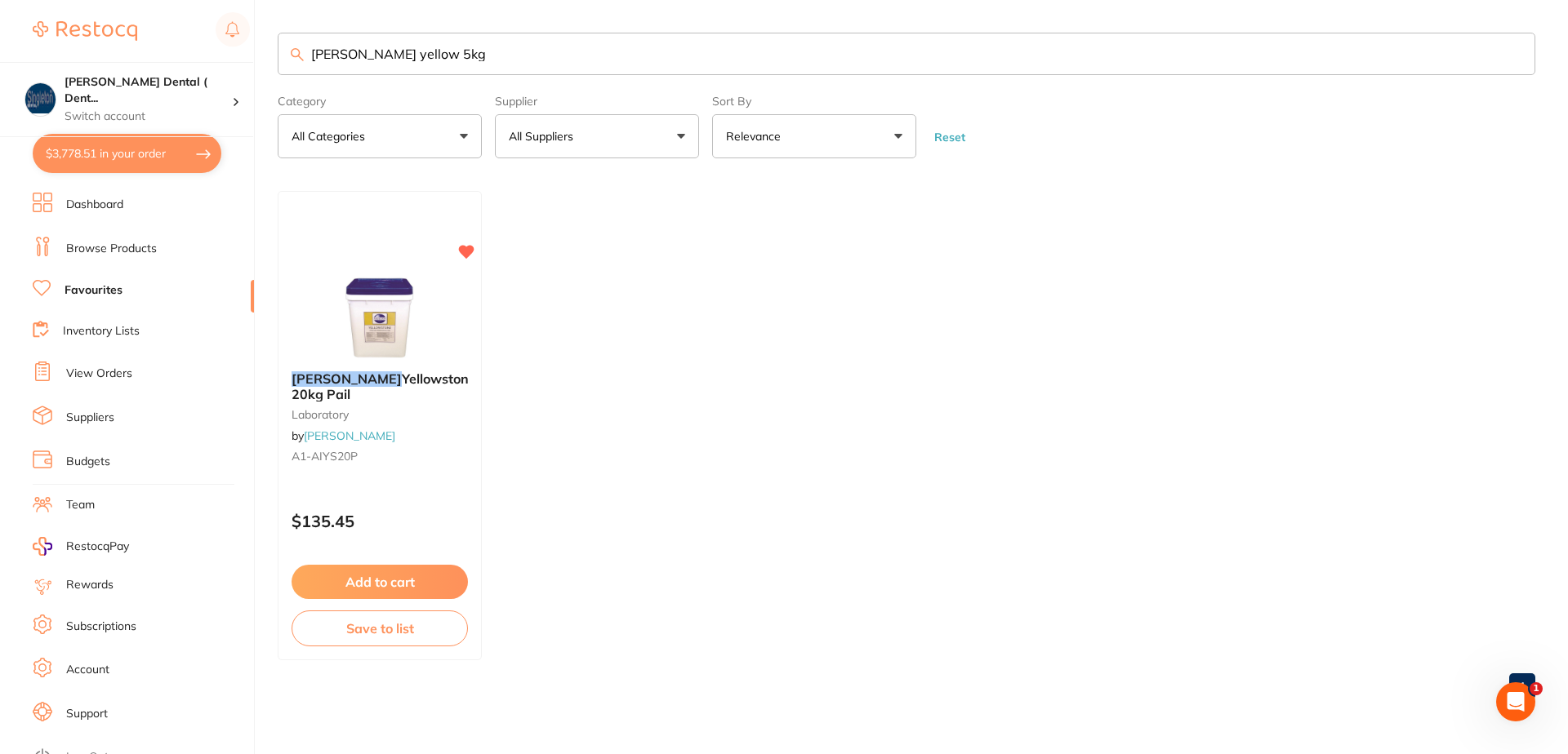
drag, startPoint x: 454, startPoint y: 58, endPoint x: 279, endPoint y: 54, distance: 175.0
click at [279, 54] on input "[PERSON_NAME] yellow 5kg" at bounding box center [906, 54] width 1258 height 43
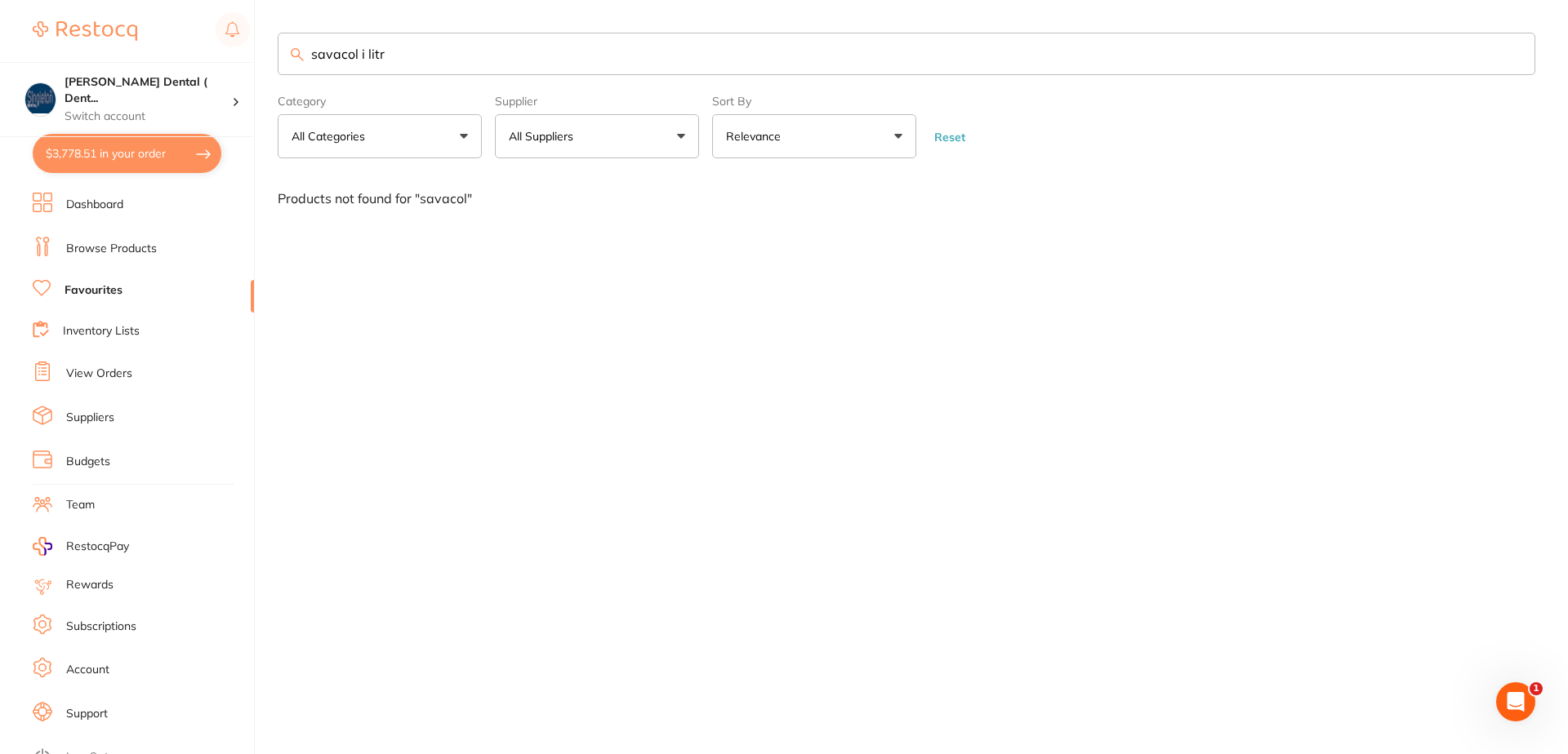
type input "savacol i litre"
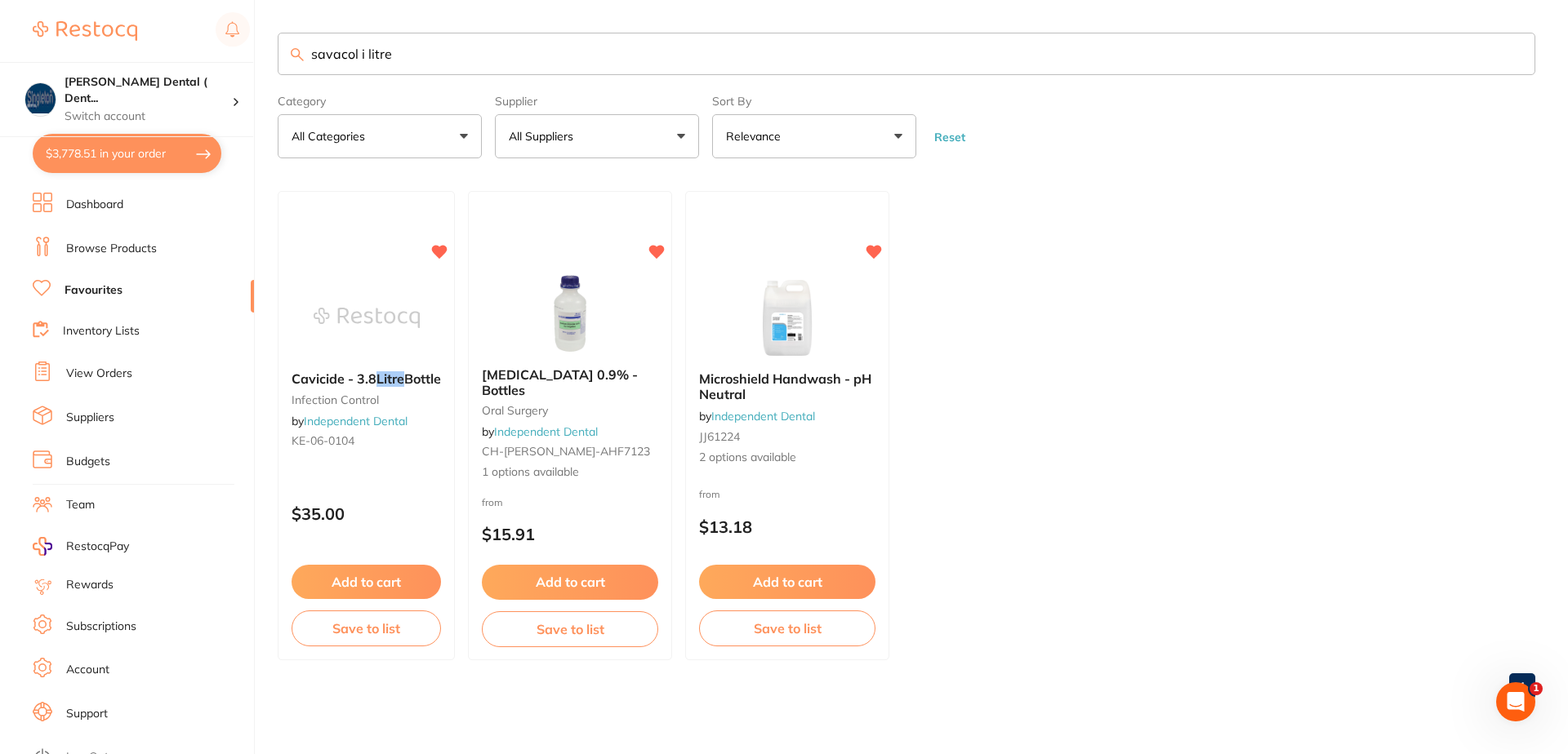
drag, startPoint x: 401, startPoint y: 52, endPoint x: 297, endPoint y: 58, distance: 104.2
click at [297, 58] on div "savacol i litre" at bounding box center [906, 54] width 1258 height 43
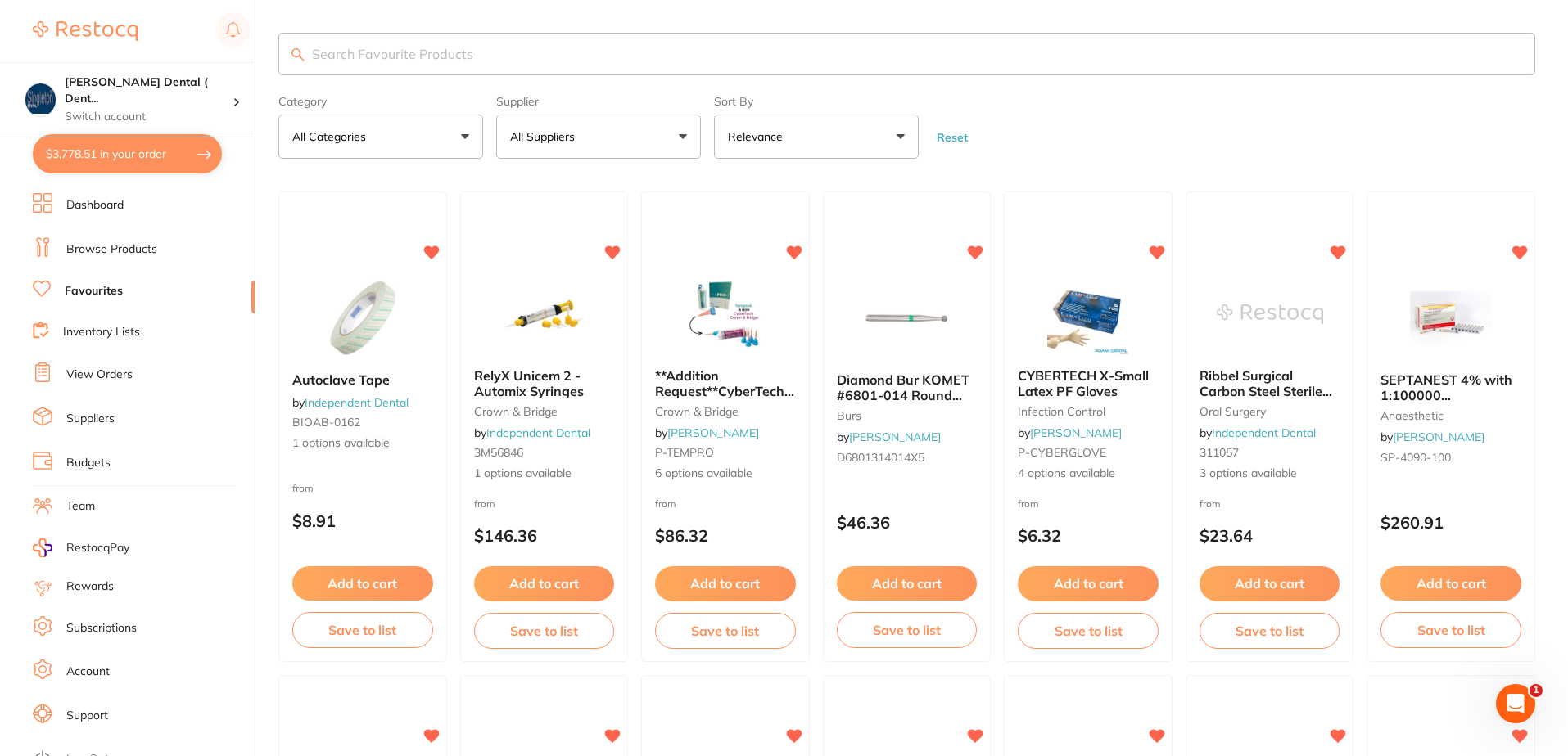
click at [682, 136] on button "All Suppliers" at bounding box center [598, 136] width 205 height 44
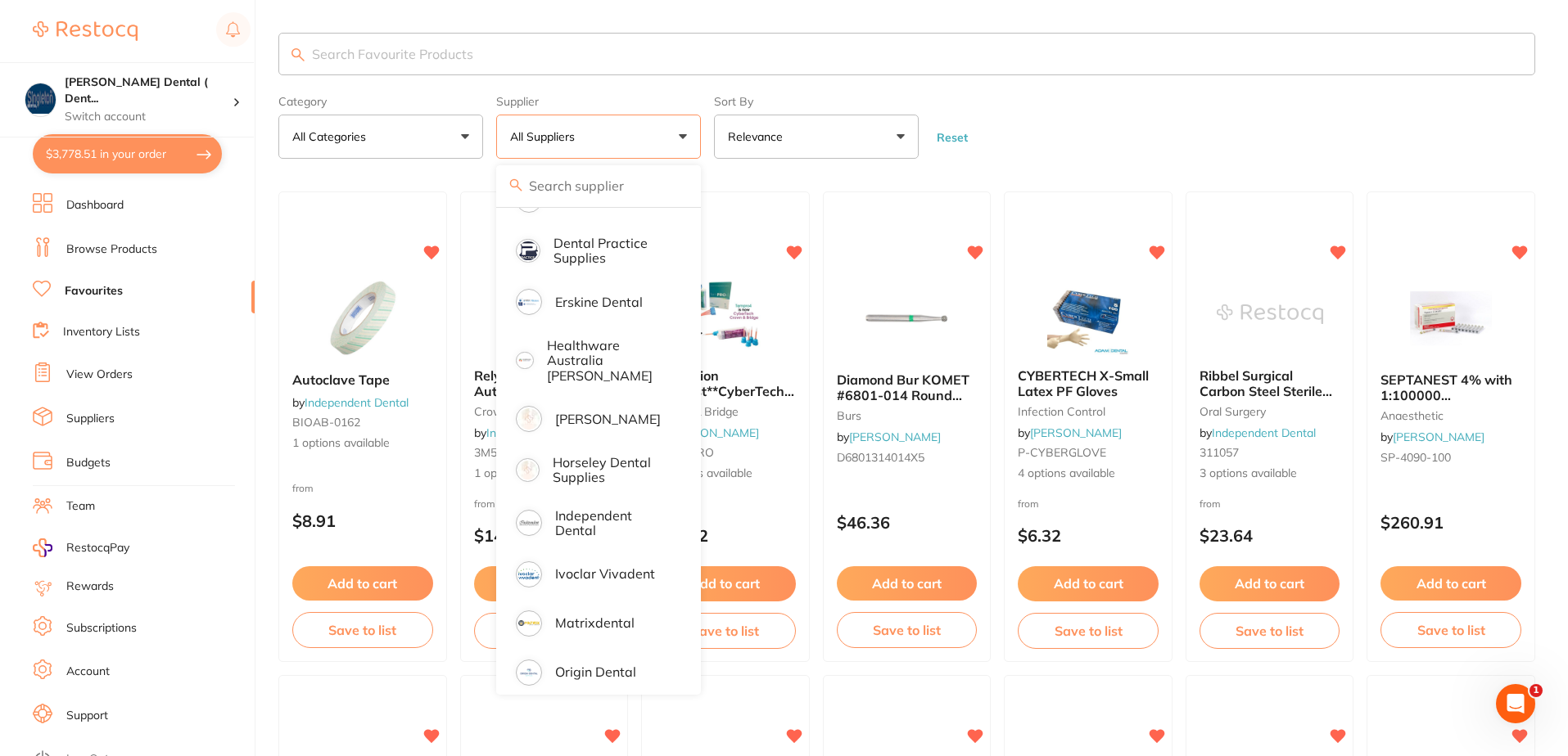
scroll to position [233, 0]
click at [486, 57] on input "search" at bounding box center [906, 54] width 1257 height 43
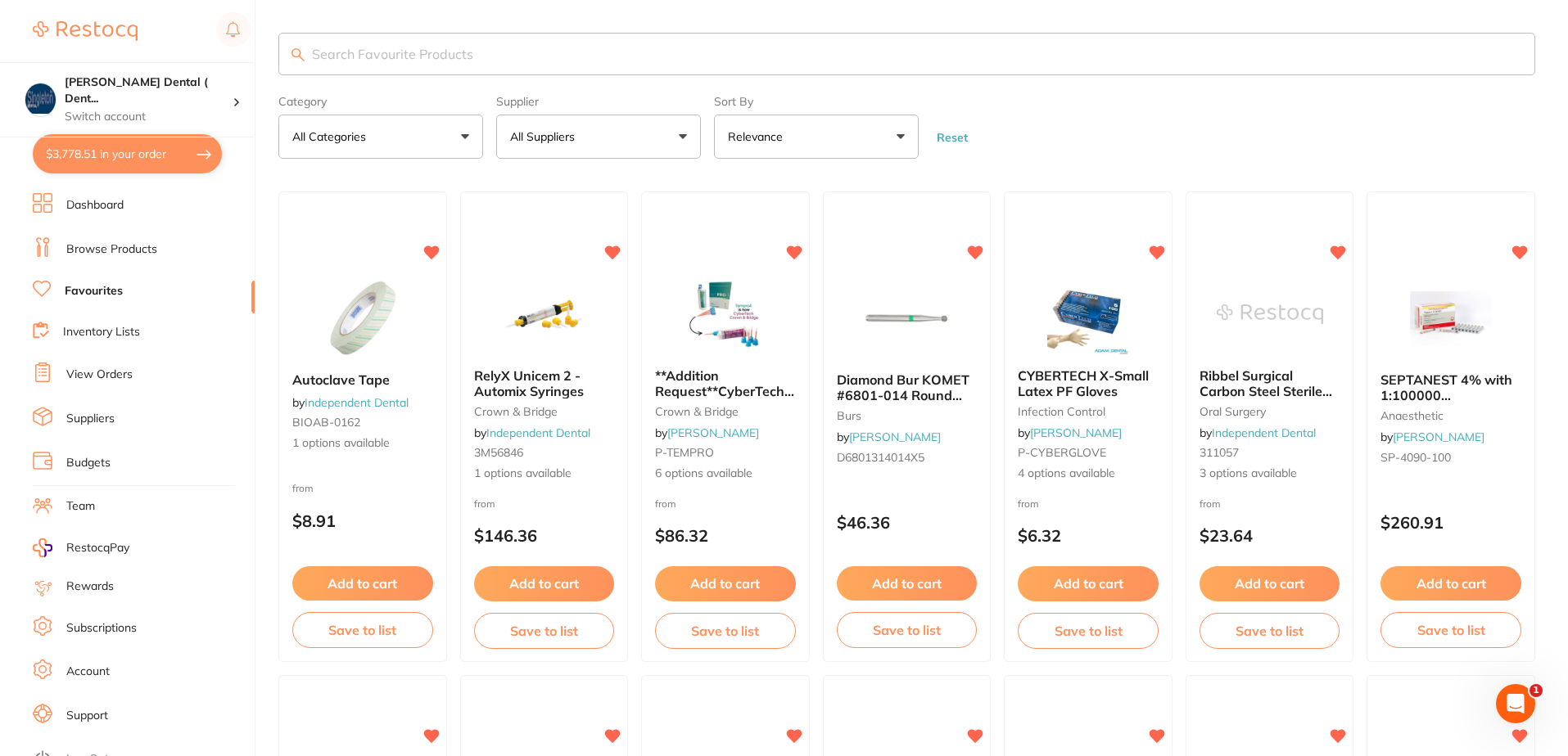
type input "c"
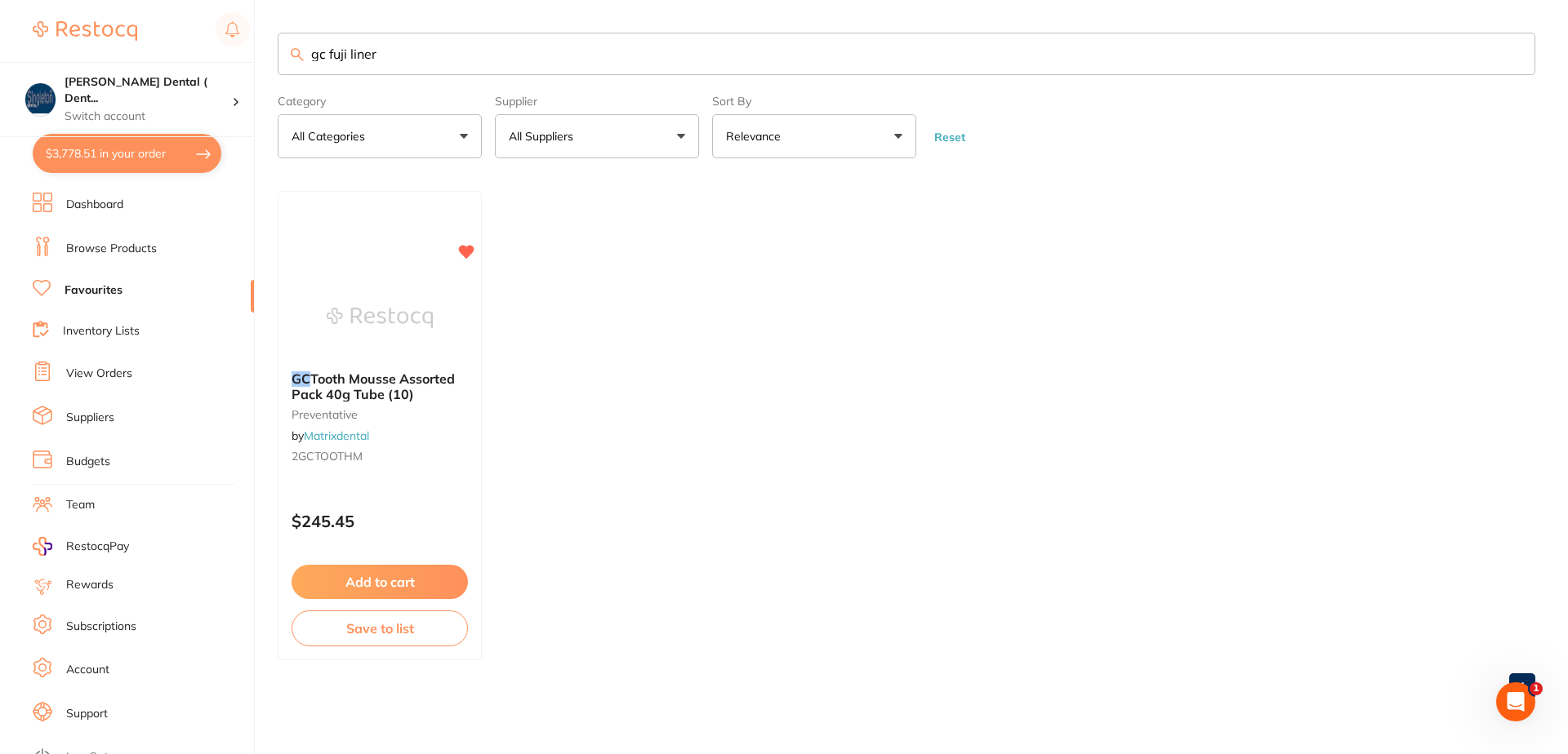
scroll to position [0, 0]
drag, startPoint x: 485, startPoint y: 56, endPoint x: 273, endPoint y: 55, distance: 212.0
click at [274, 54] on div "$3,778.51 [PERSON_NAME] Dental ( Dent... Switch account [PERSON_NAME] Dental ( …" at bounding box center [784, 377] width 1568 height 754
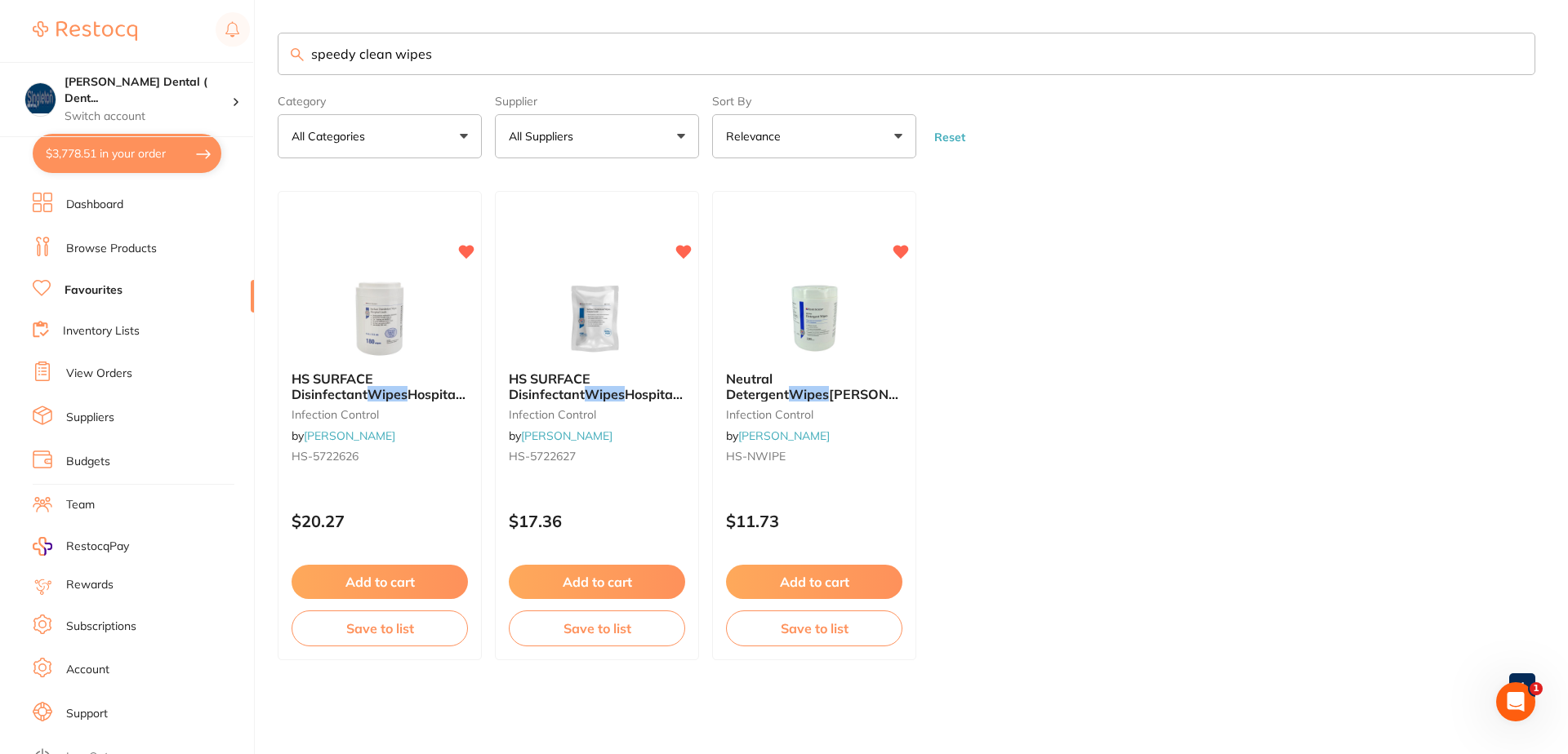
type input "speedy clean wipes"
click at [123, 147] on button "$3,778.51 in your order" at bounding box center [127, 154] width 188 height 40
checkbox input "true"
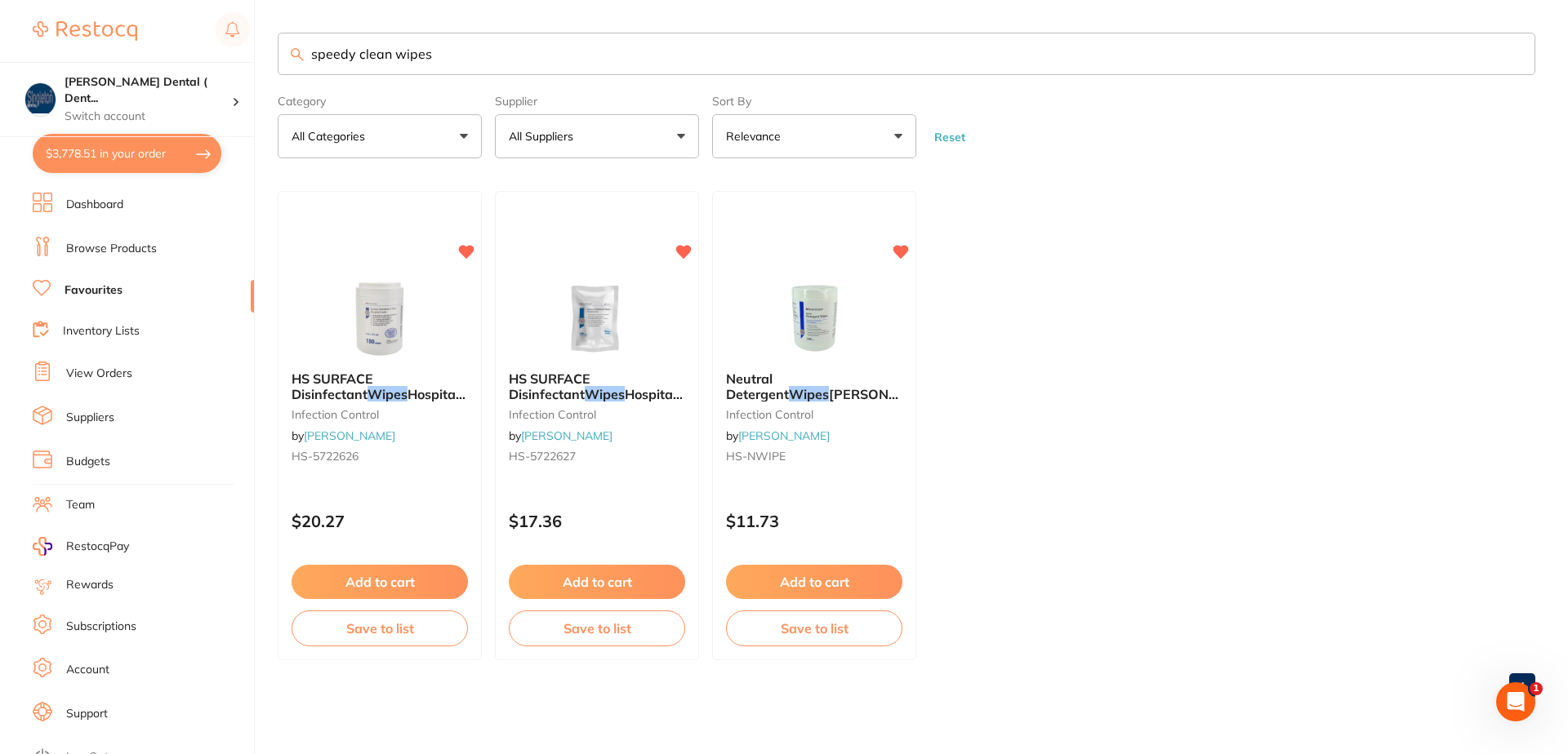
checkbox input "true"
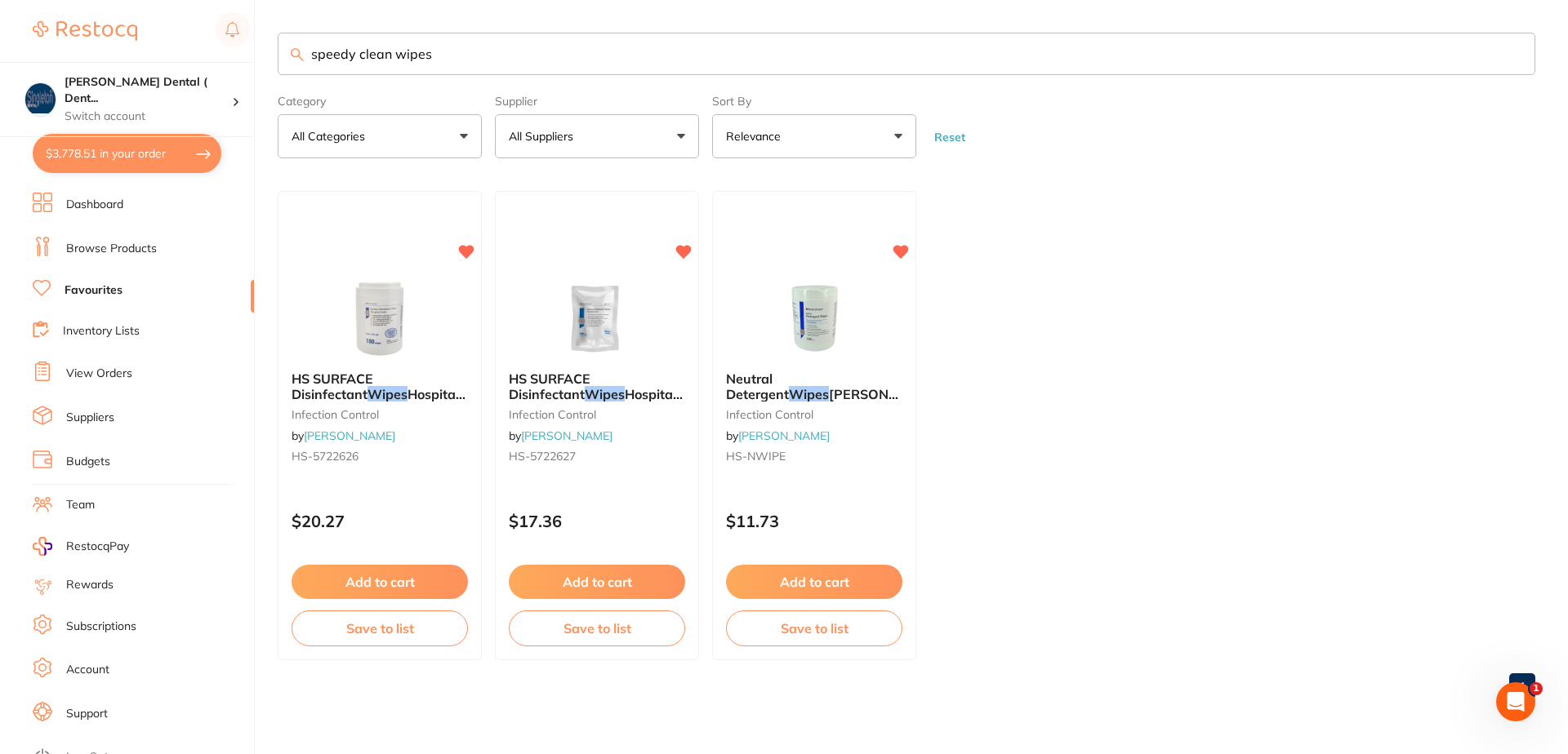
checkbox input "true"
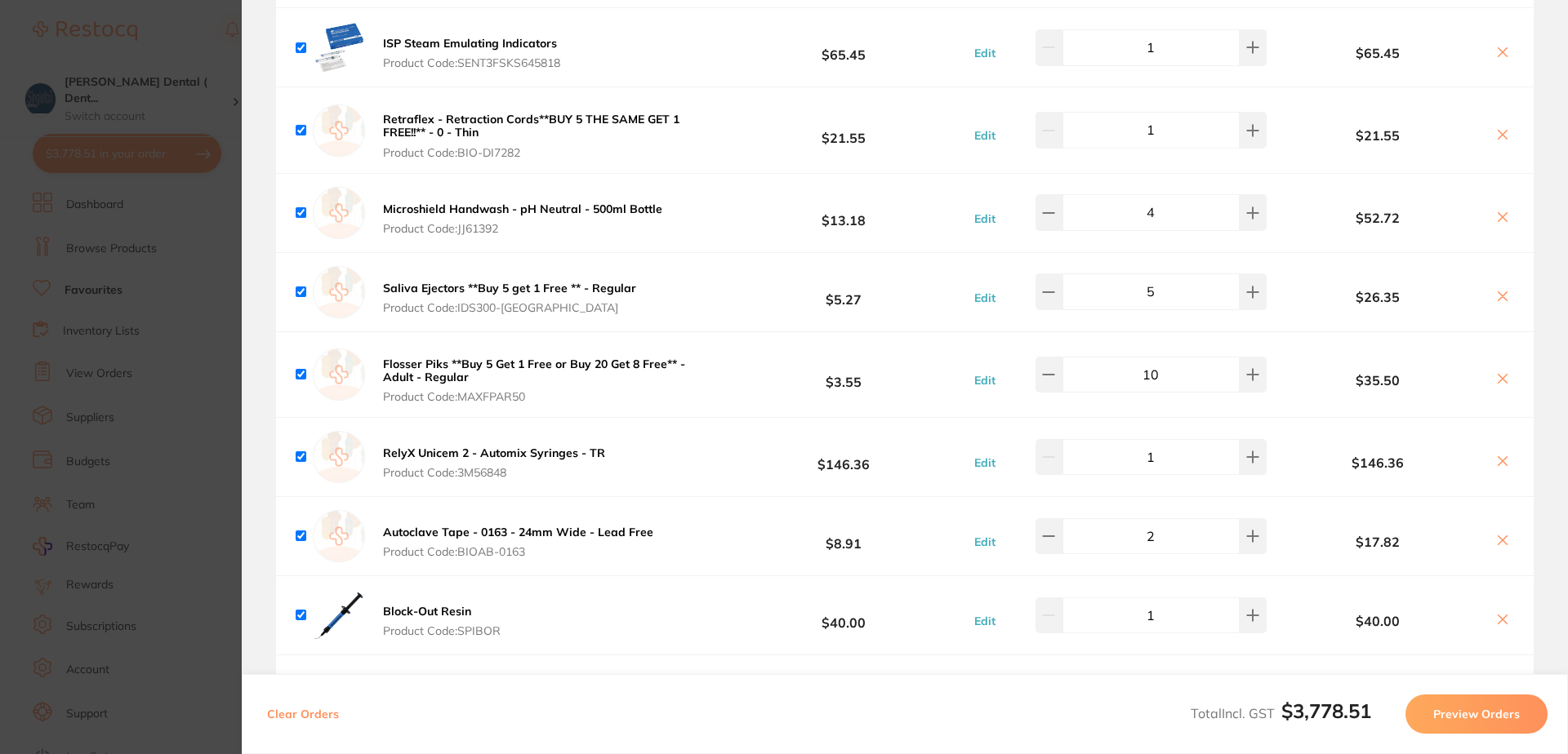
scroll to position [3592, 0]
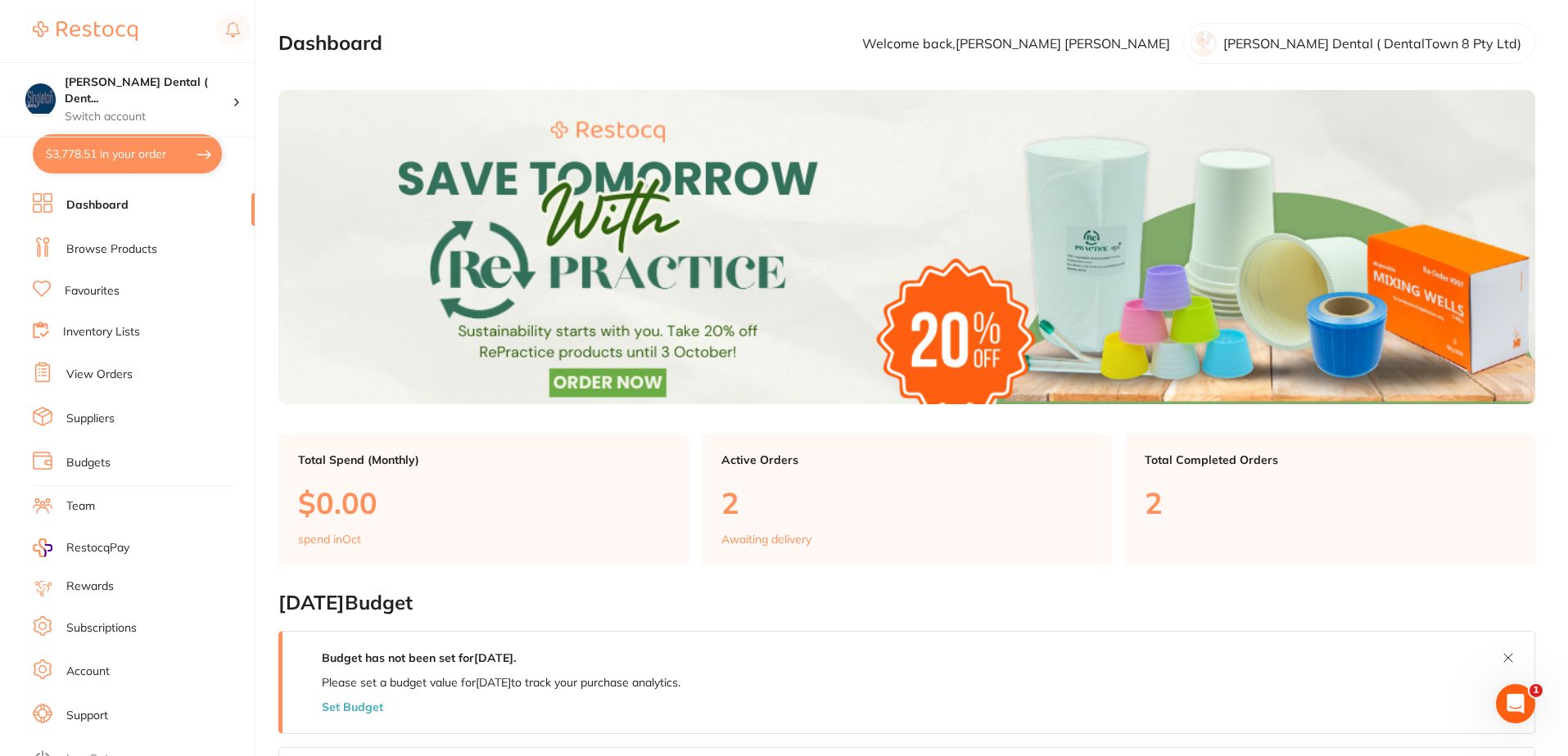
click at [108, 206] on link "Dashboard" at bounding box center [97, 206] width 63 height 16
click at [114, 250] on link "Browse Products" at bounding box center [111, 249] width 90 height 16
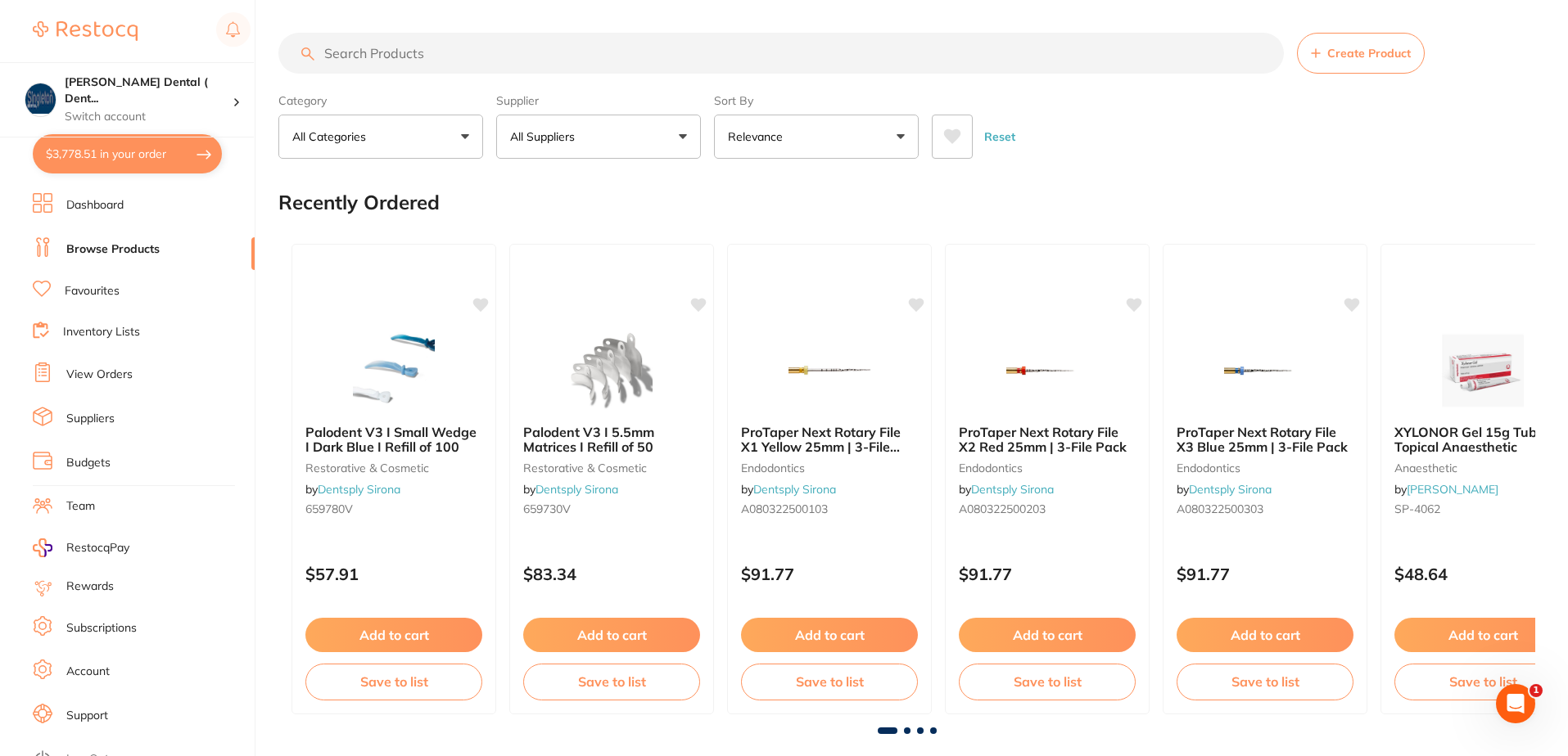
click at [86, 292] on link "Favourites" at bounding box center [91, 291] width 55 height 16
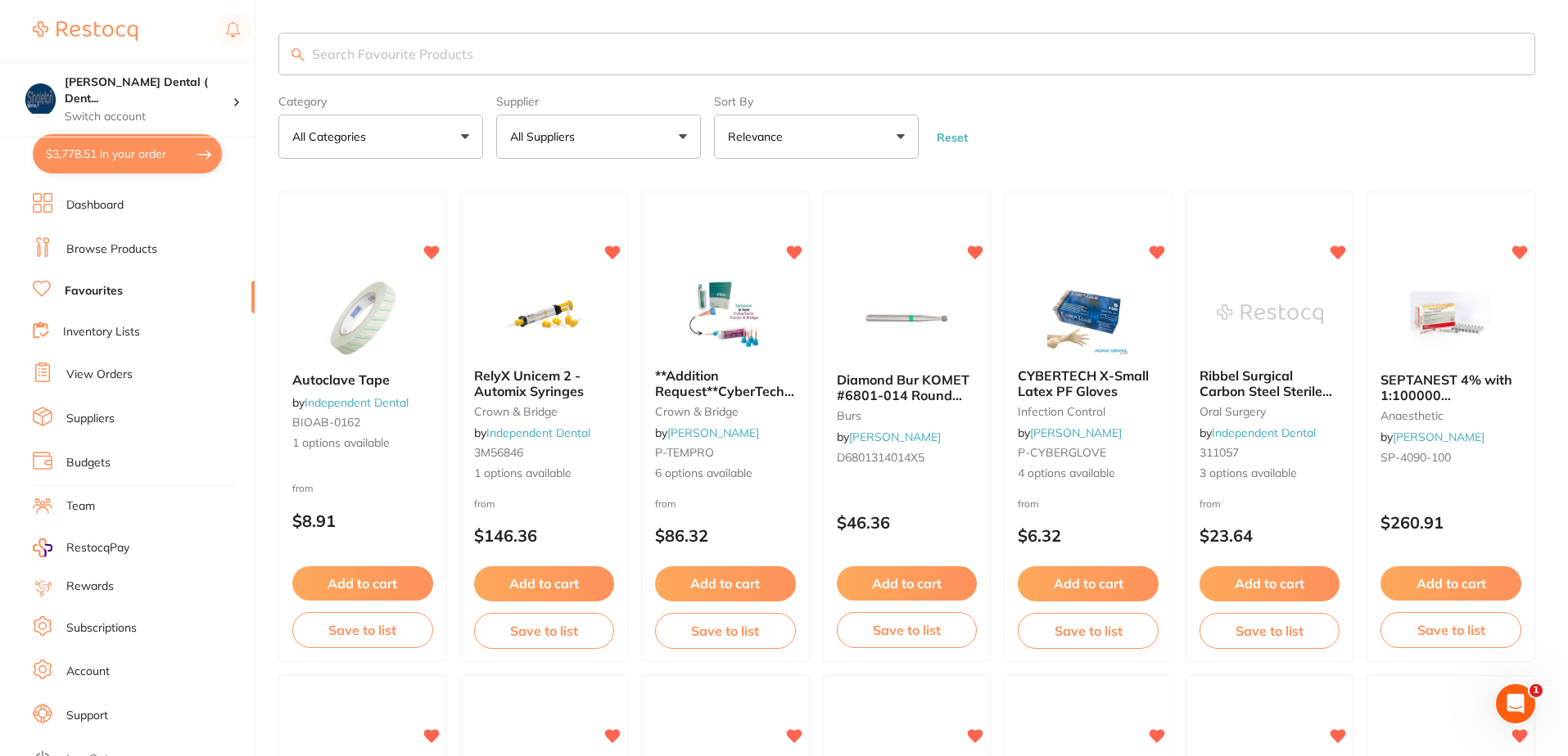
click at [681, 137] on button "All Suppliers" at bounding box center [598, 136] width 205 height 44
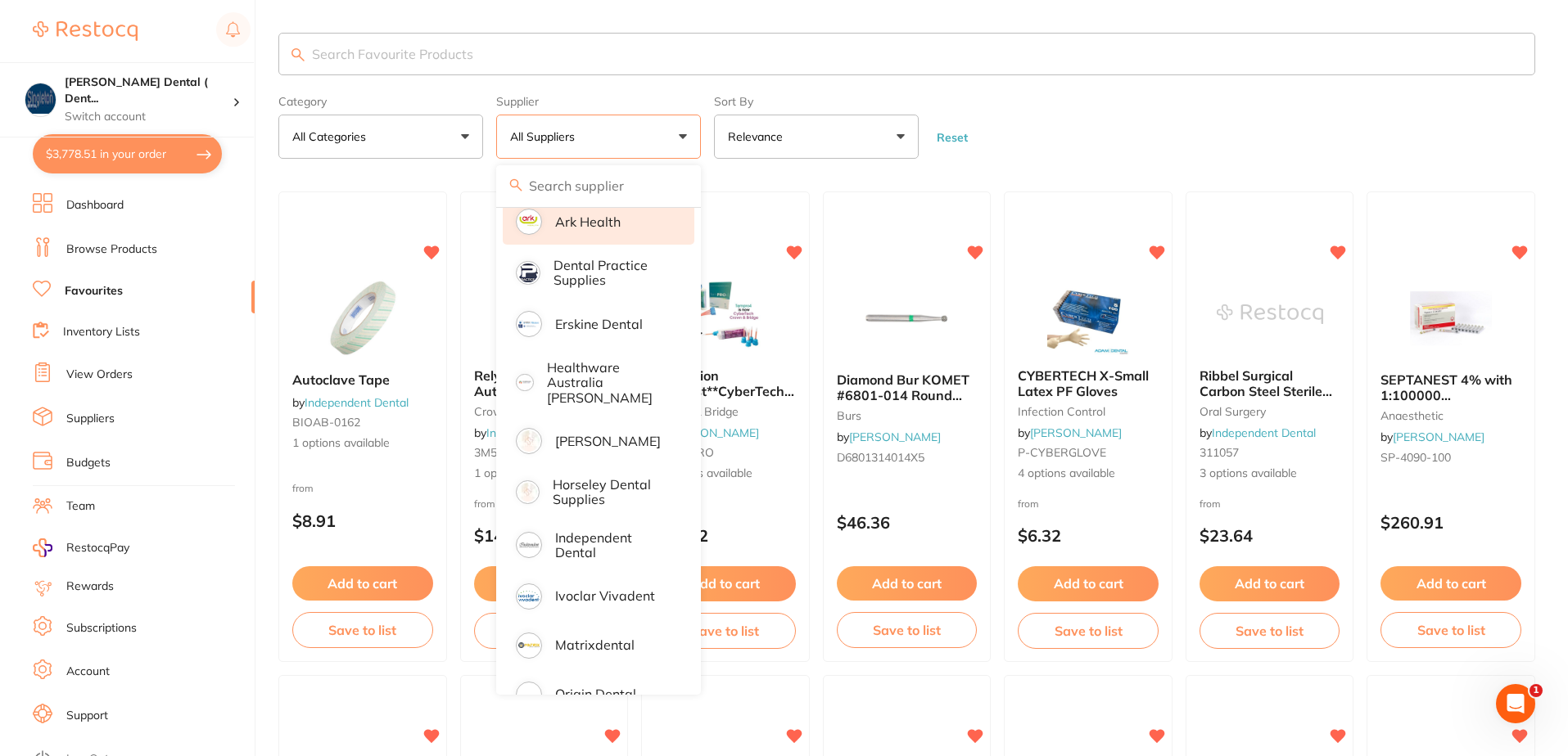
scroll to position [233, 0]
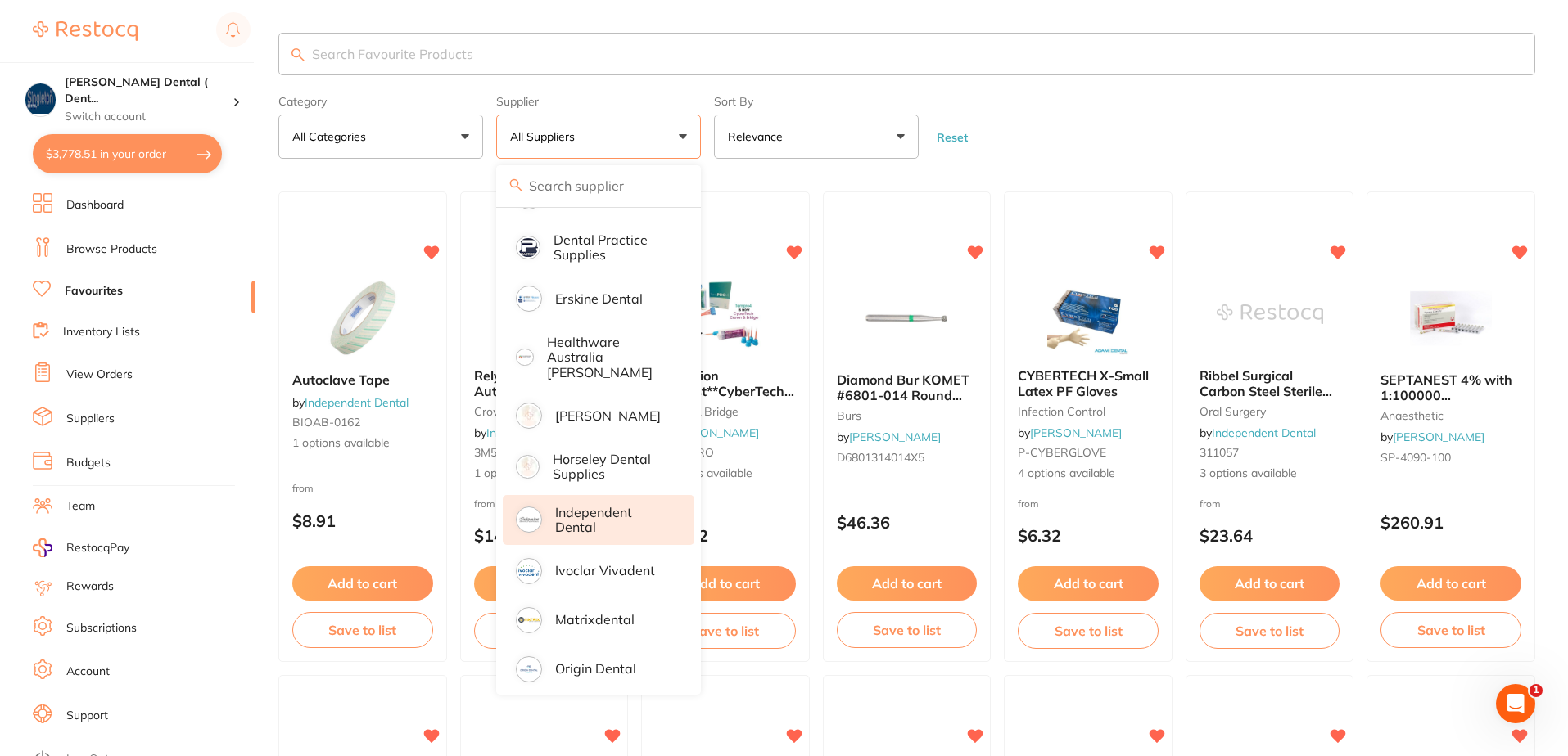
click at [582, 512] on p "Independent Dental" at bounding box center [613, 520] width 116 height 30
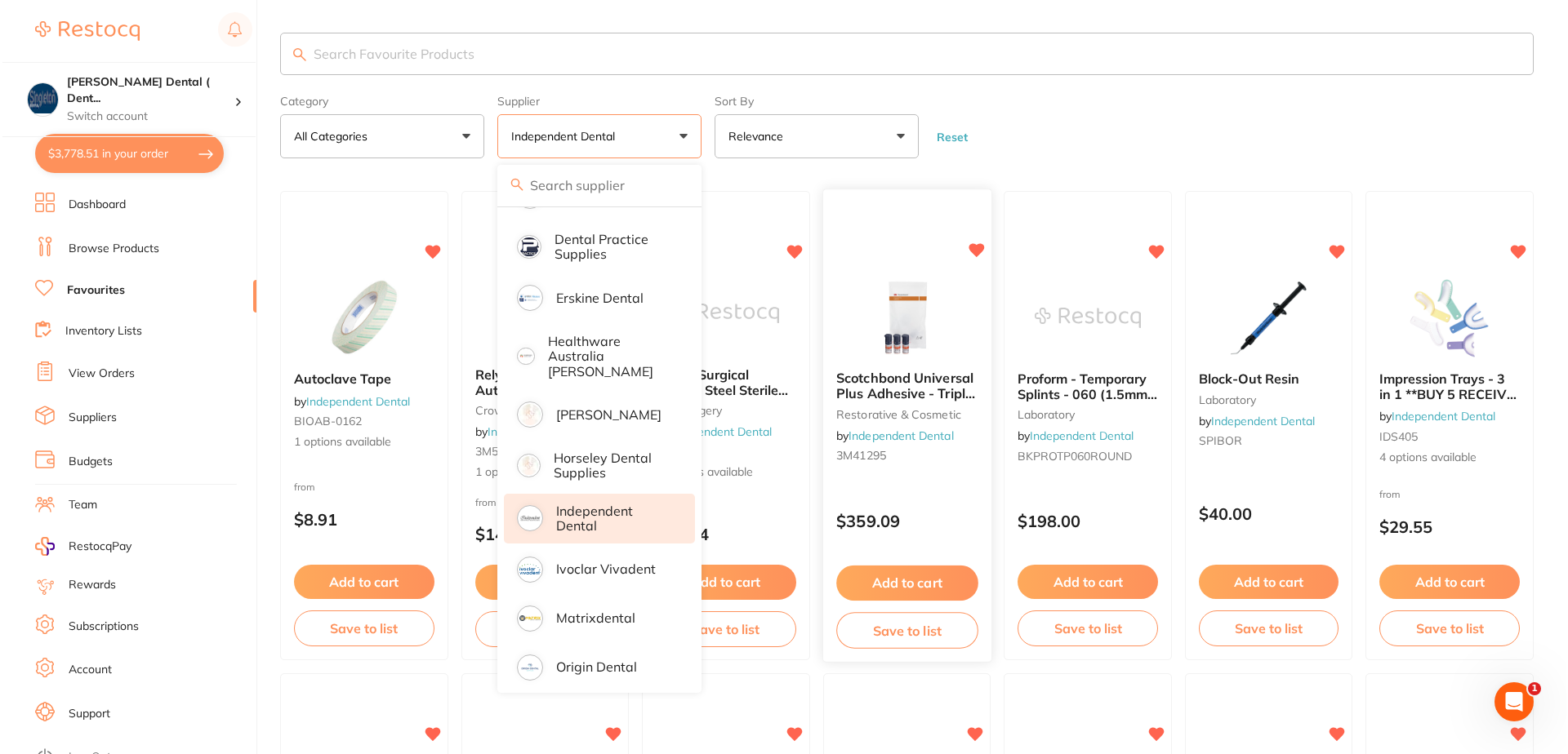
scroll to position [0, 0]
click at [1008, 129] on form "Category All Categories All Categories articulating crown & bridge disposables …" at bounding box center [904, 123] width 1254 height 70
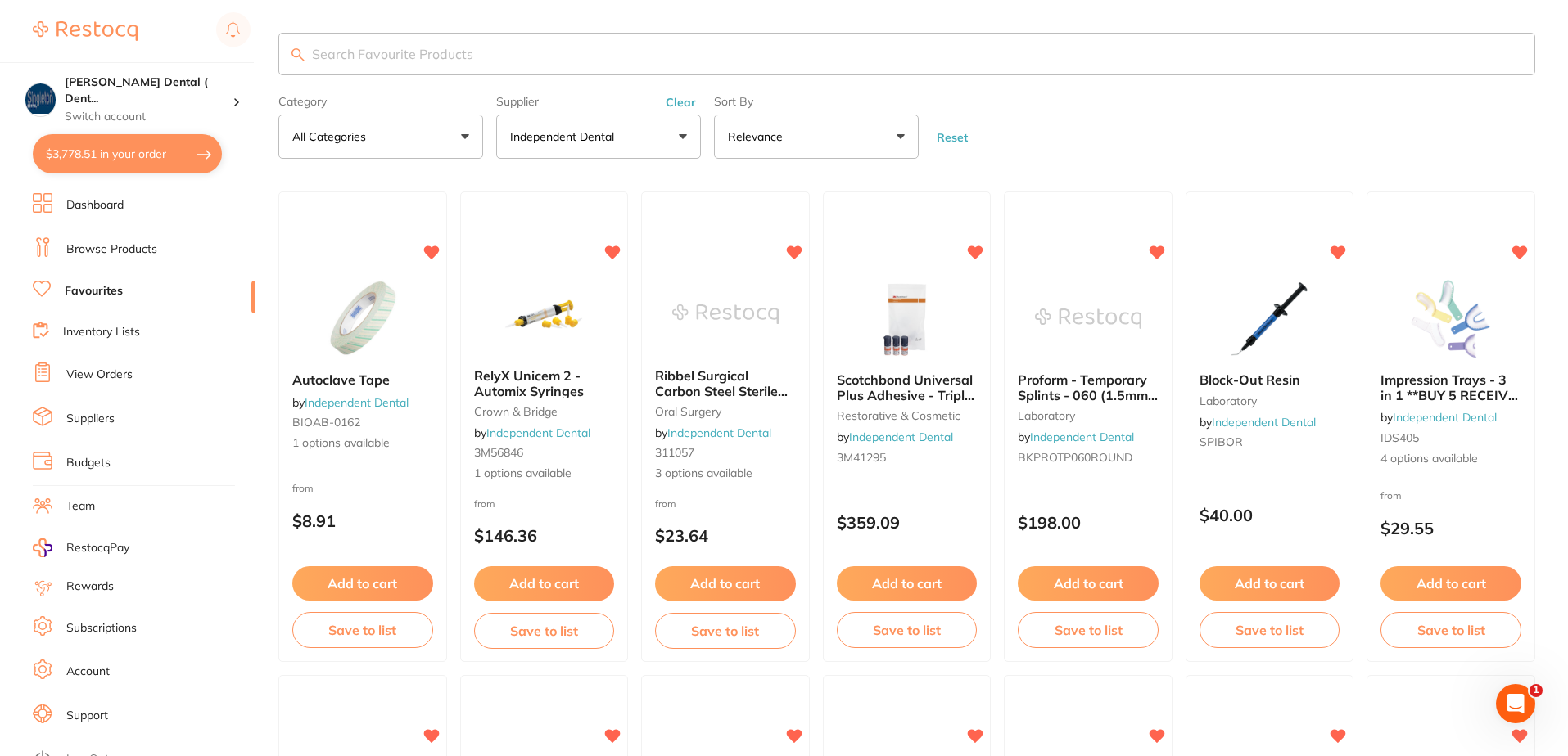
click at [479, 59] on input "search" at bounding box center [906, 54] width 1257 height 43
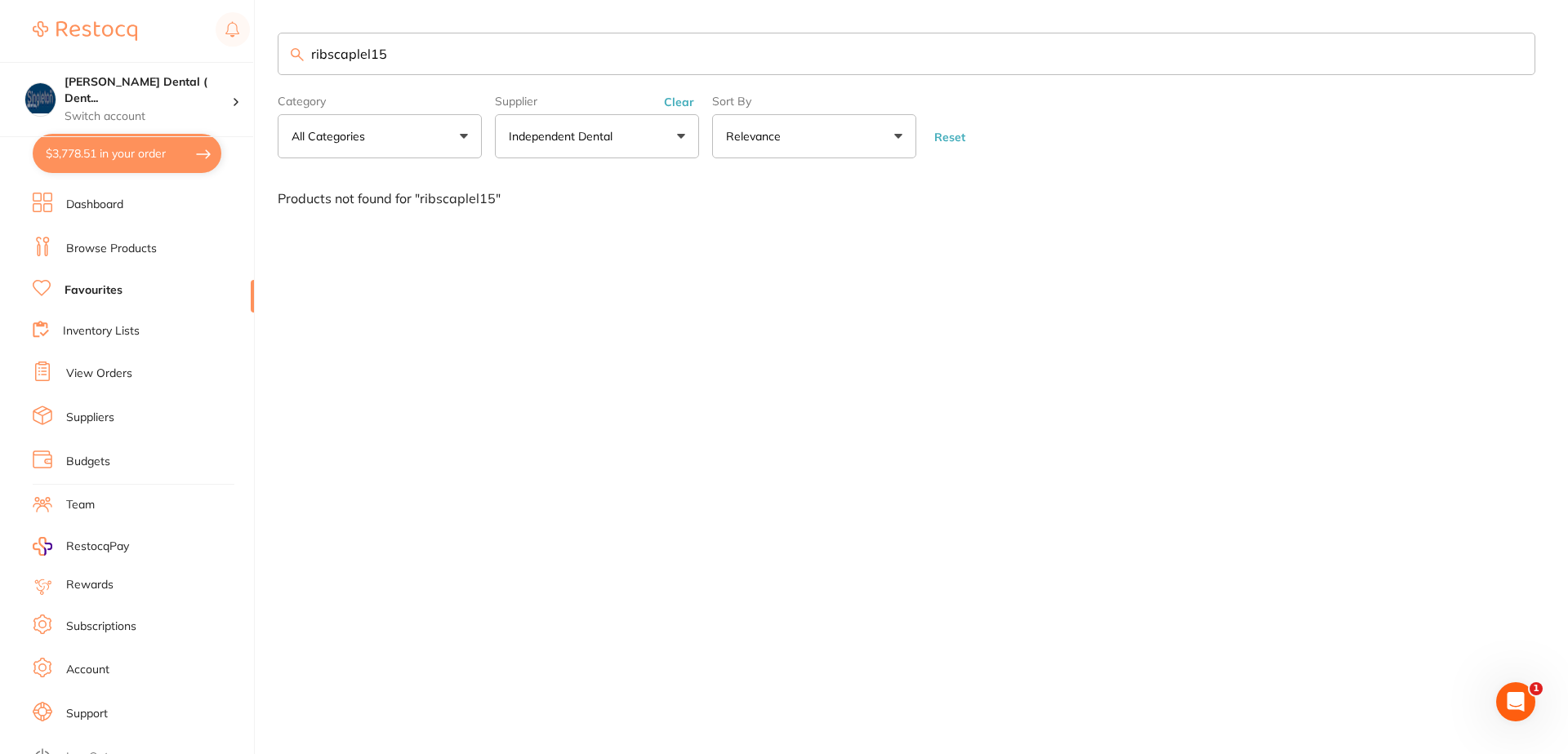
drag, startPoint x: 391, startPoint y: 53, endPoint x: 284, endPoint y: 57, distance: 107.1
click at [284, 57] on input "ribscaplel15" at bounding box center [906, 54] width 1258 height 43
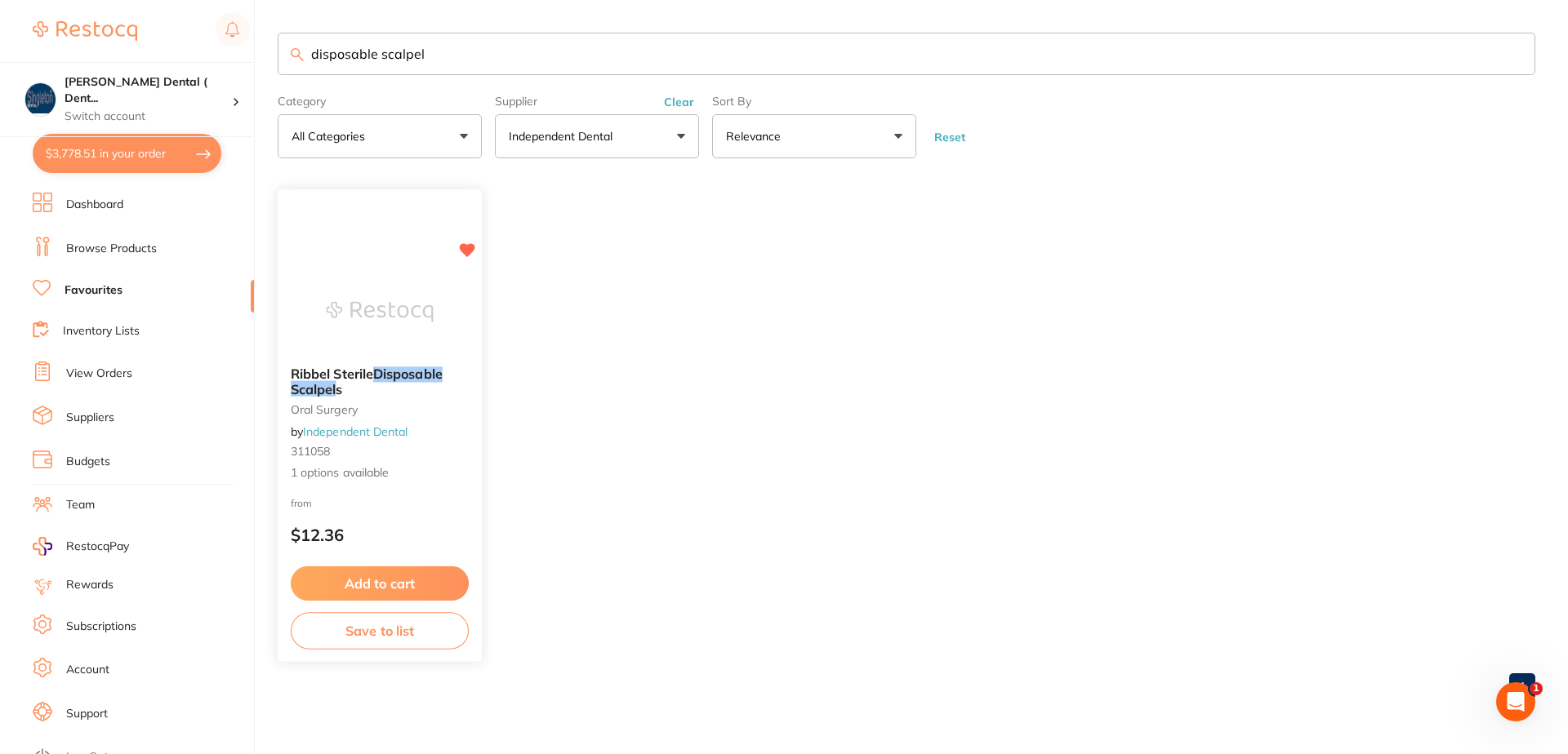
type input "disposable scalpel"
click at [378, 471] on span "1 options available" at bounding box center [380, 474] width 178 height 16
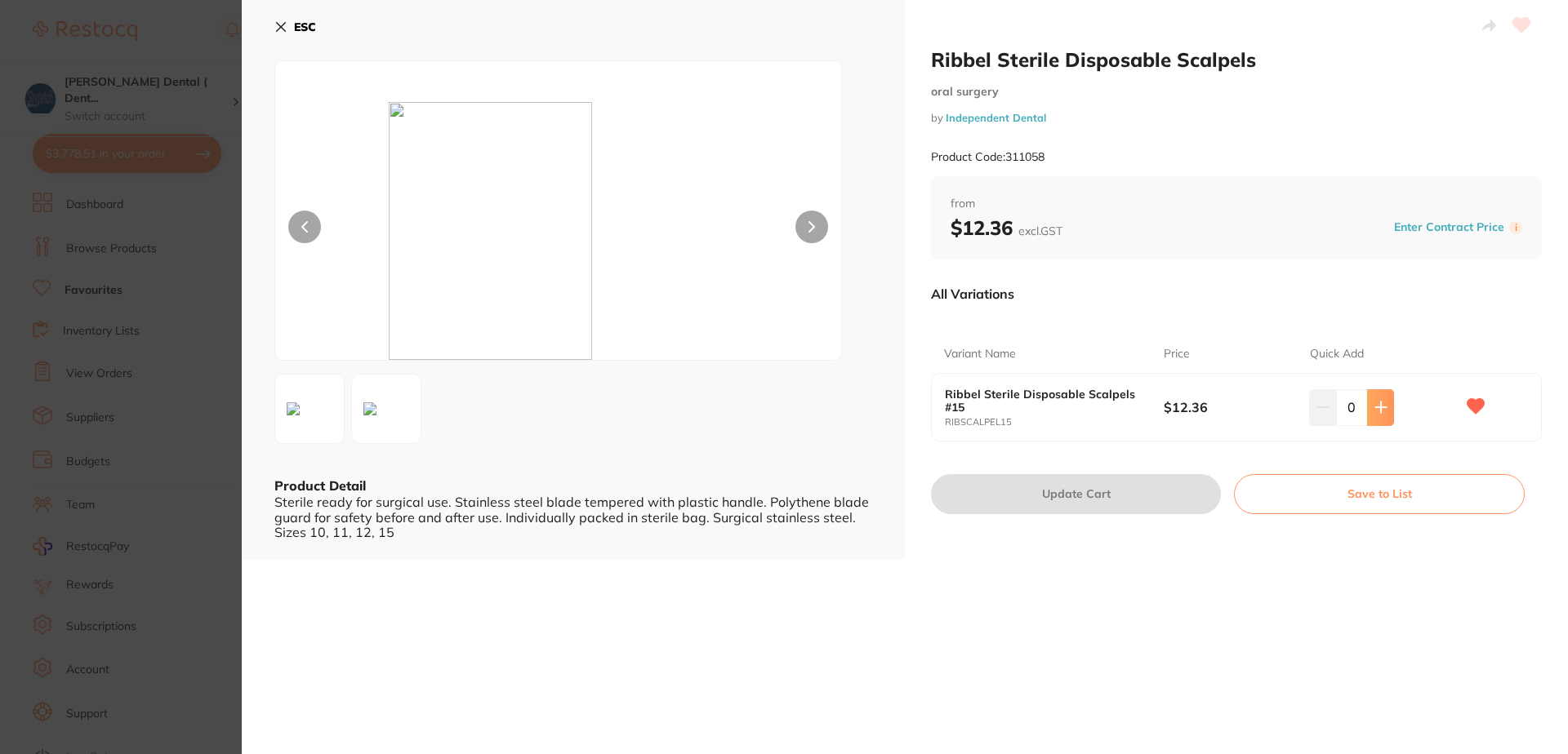
click at [1378, 406] on icon at bounding box center [1380, 407] width 11 height 11
type input "1"
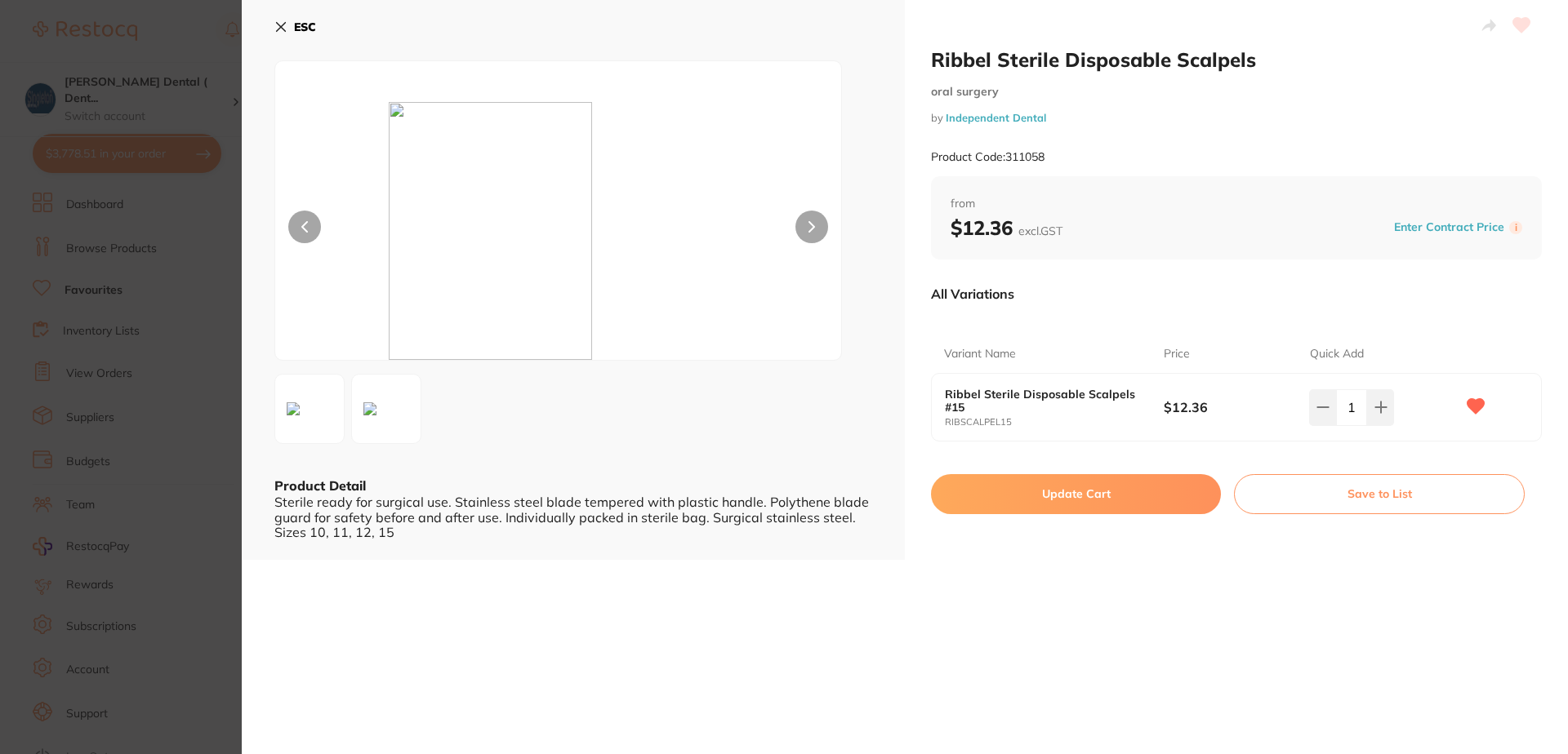
click at [1077, 492] on button "Update Cart" at bounding box center [1075, 494] width 289 height 40
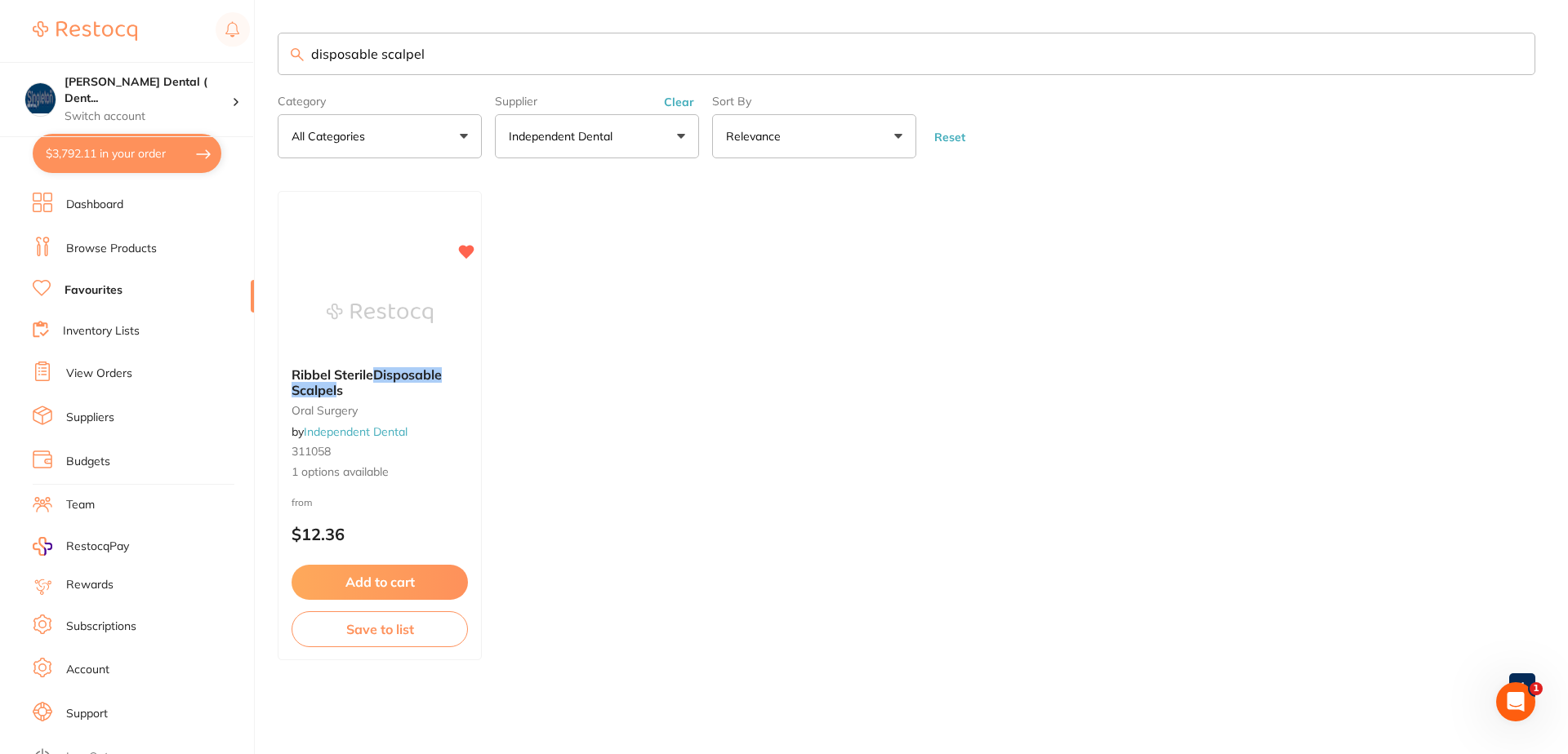
drag, startPoint x: 438, startPoint y: 54, endPoint x: 289, endPoint y: 54, distance: 149.0
click at [289, 54] on input "disposable scalpel" at bounding box center [906, 54] width 1258 height 43
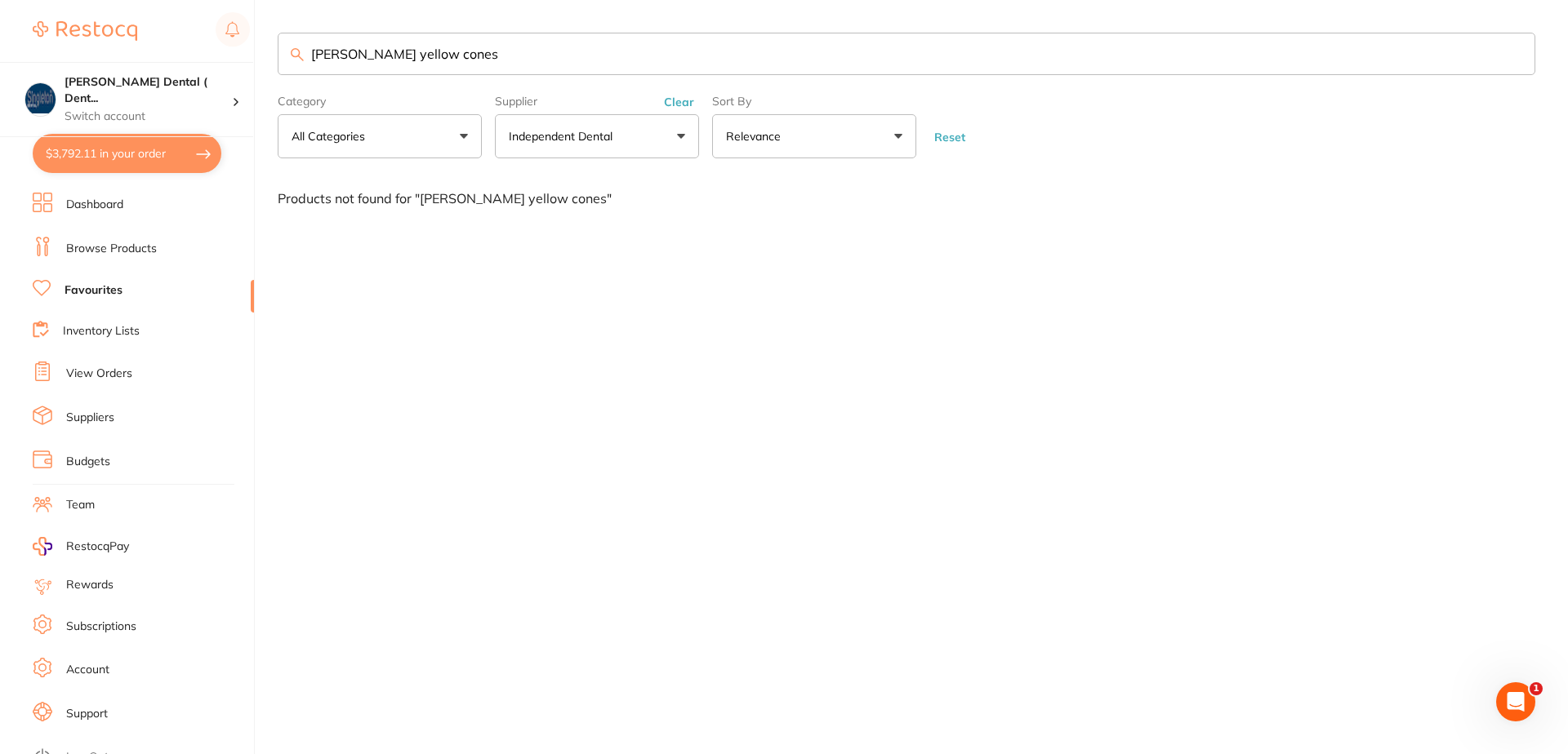
drag, startPoint x: 417, startPoint y: 55, endPoint x: 282, endPoint y: 62, distance: 135.2
click at [285, 60] on input "kerr yellow cones" at bounding box center [906, 54] width 1258 height 43
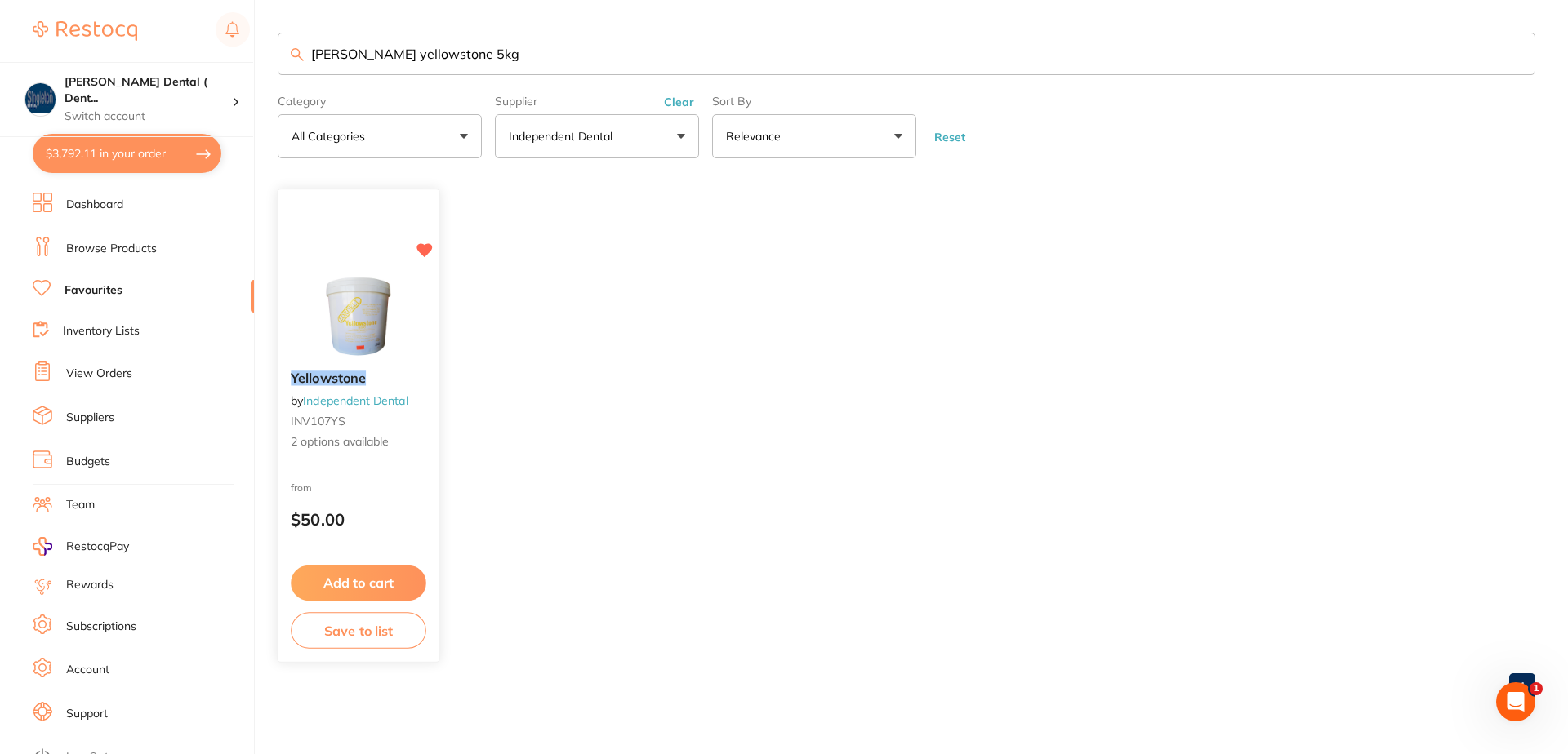
type input "ainsworth yellowstone 5kg"
click at [374, 440] on span "2 options available" at bounding box center [358, 442] width 136 height 16
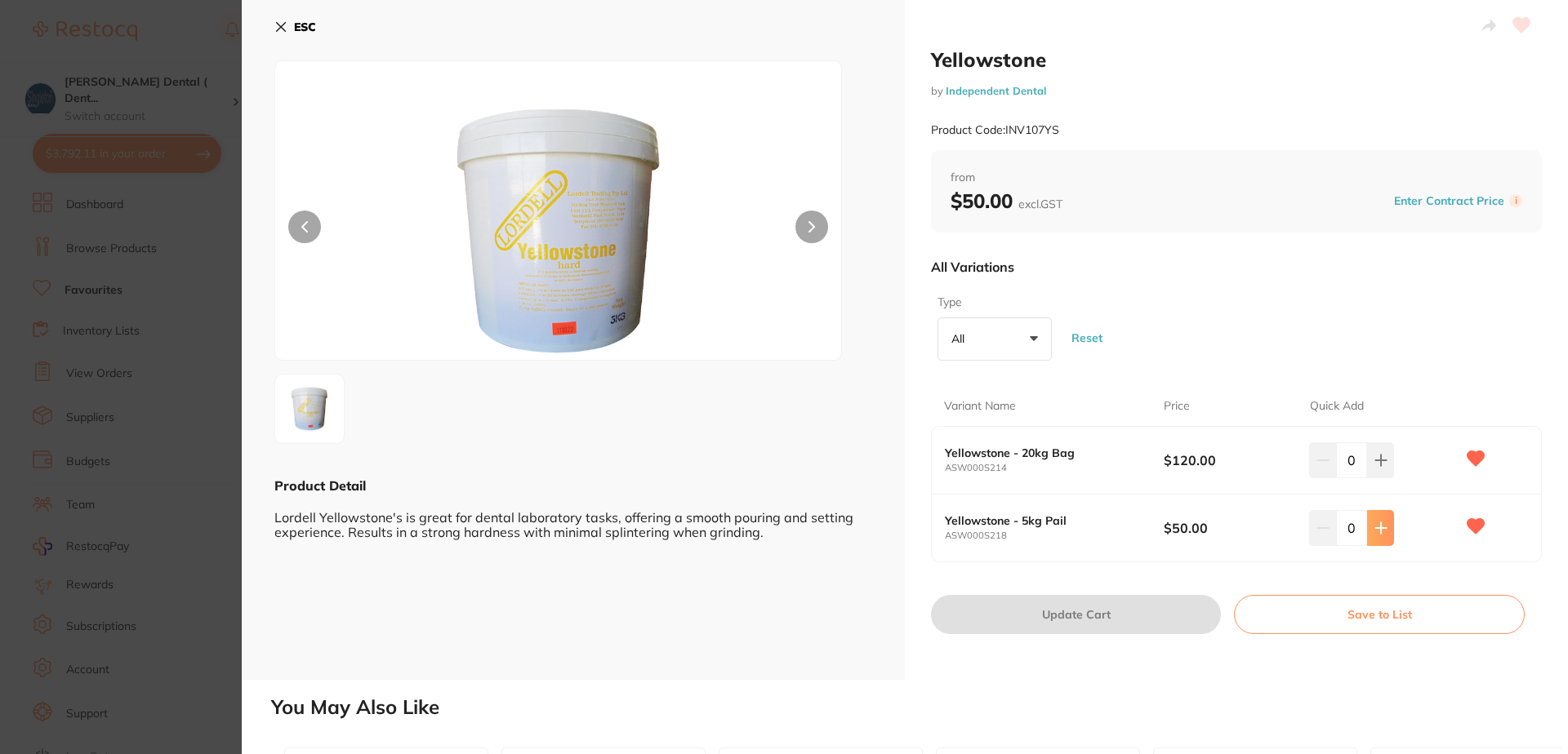
click at [1382, 527] on icon at bounding box center [1380, 527] width 11 height 11
type input "1"
click at [1100, 610] on button "Update Cart" at bounding box center [1075, 615] width 289 height 40
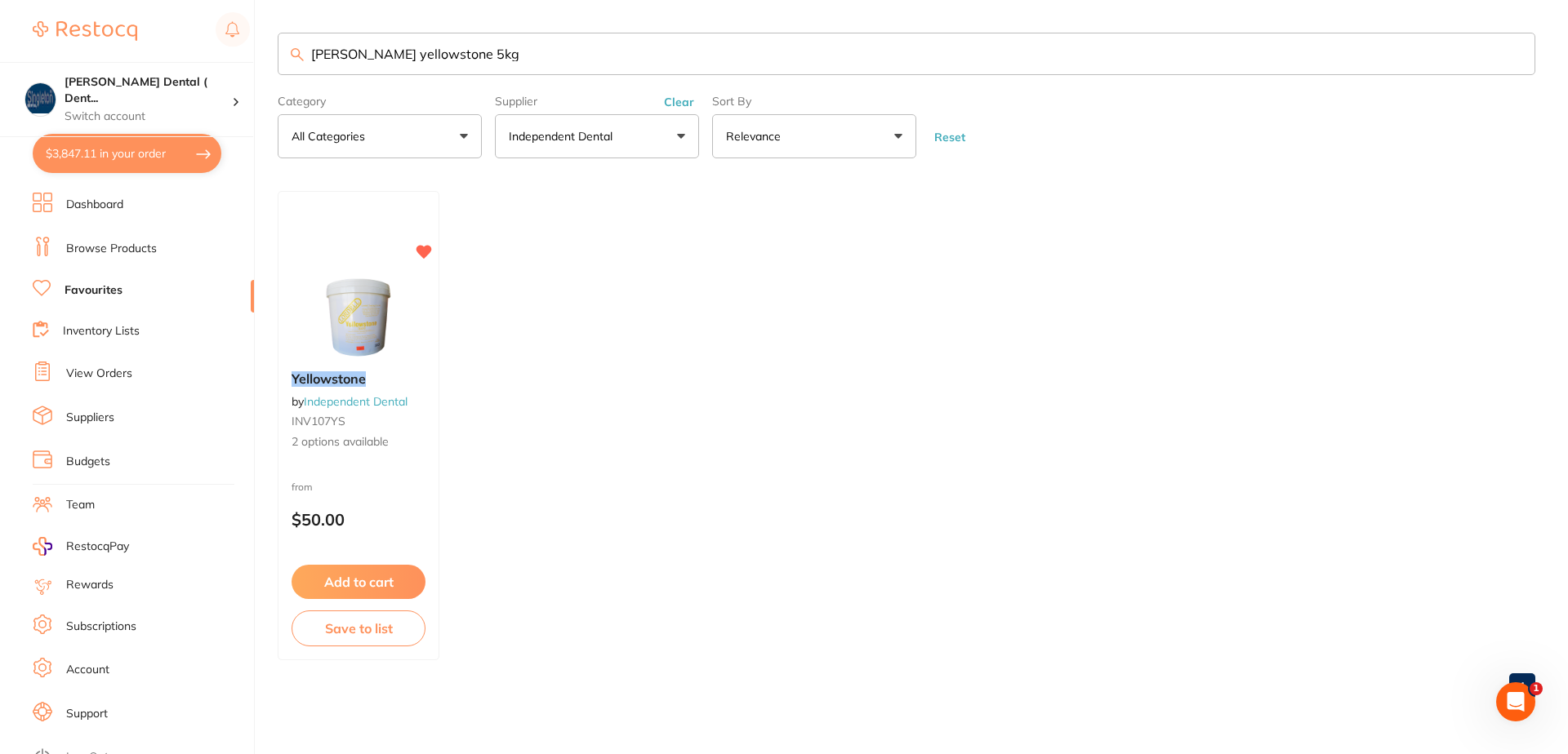
scroll to position [1, 0]
drag, startPoint x: 478, startPoint y: 61, endPoint x: 256, endPoint y: 72, distance: 222.3
click at [259, 71] on div "$3,847.11 Singleton Dental ( Dent... Switch account Singleton Dental ( DentalTo…" at bounding box center [784, 377] width 1568 height 754
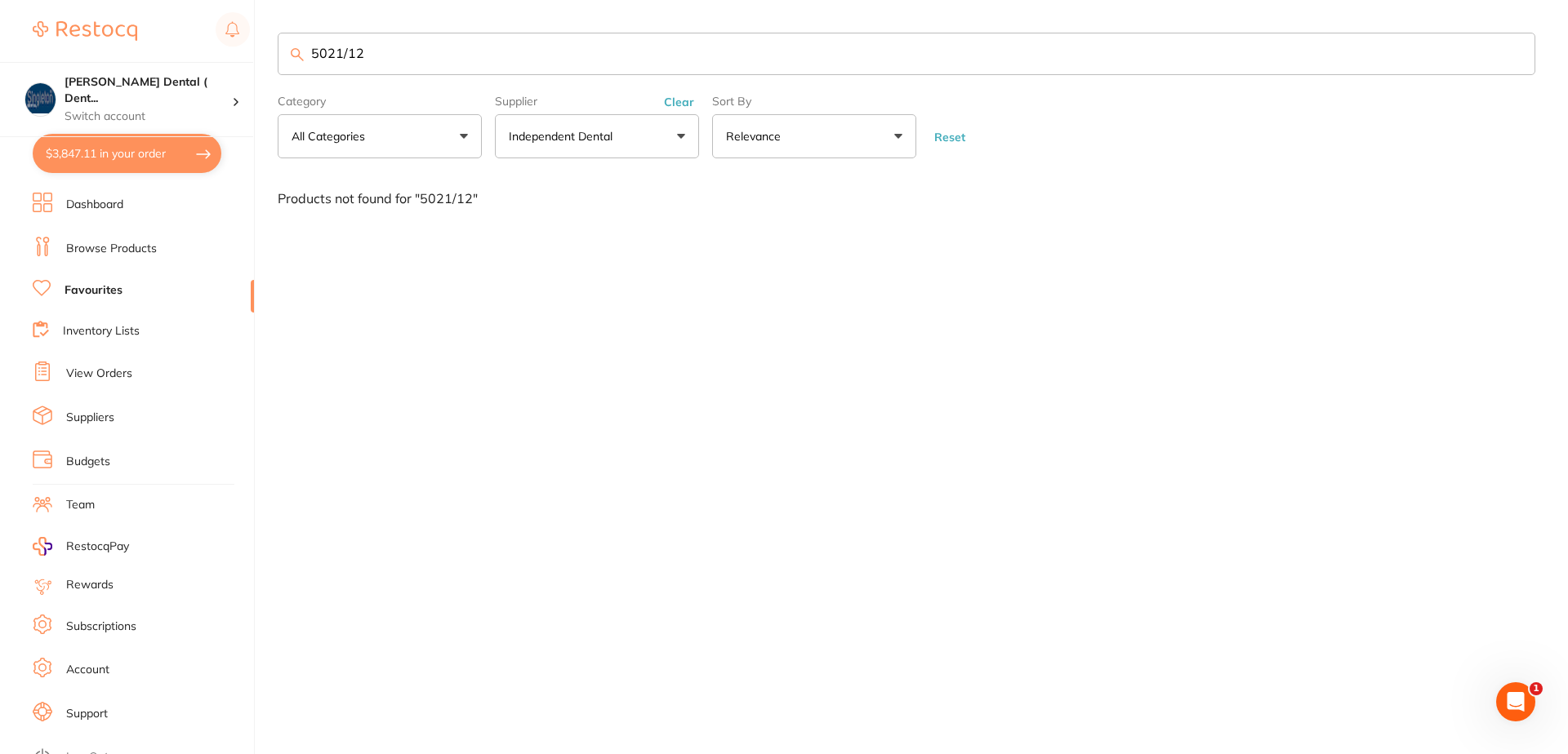
scroll to position [0, 0]
drag, startPoint x: 374, startPoint y: 54, endPoint x: 289, endPoint y: 54, distance: 85.0
click at [289, 54] on input "5021/12" at bounding box center [906, 54] width 1258 height 43
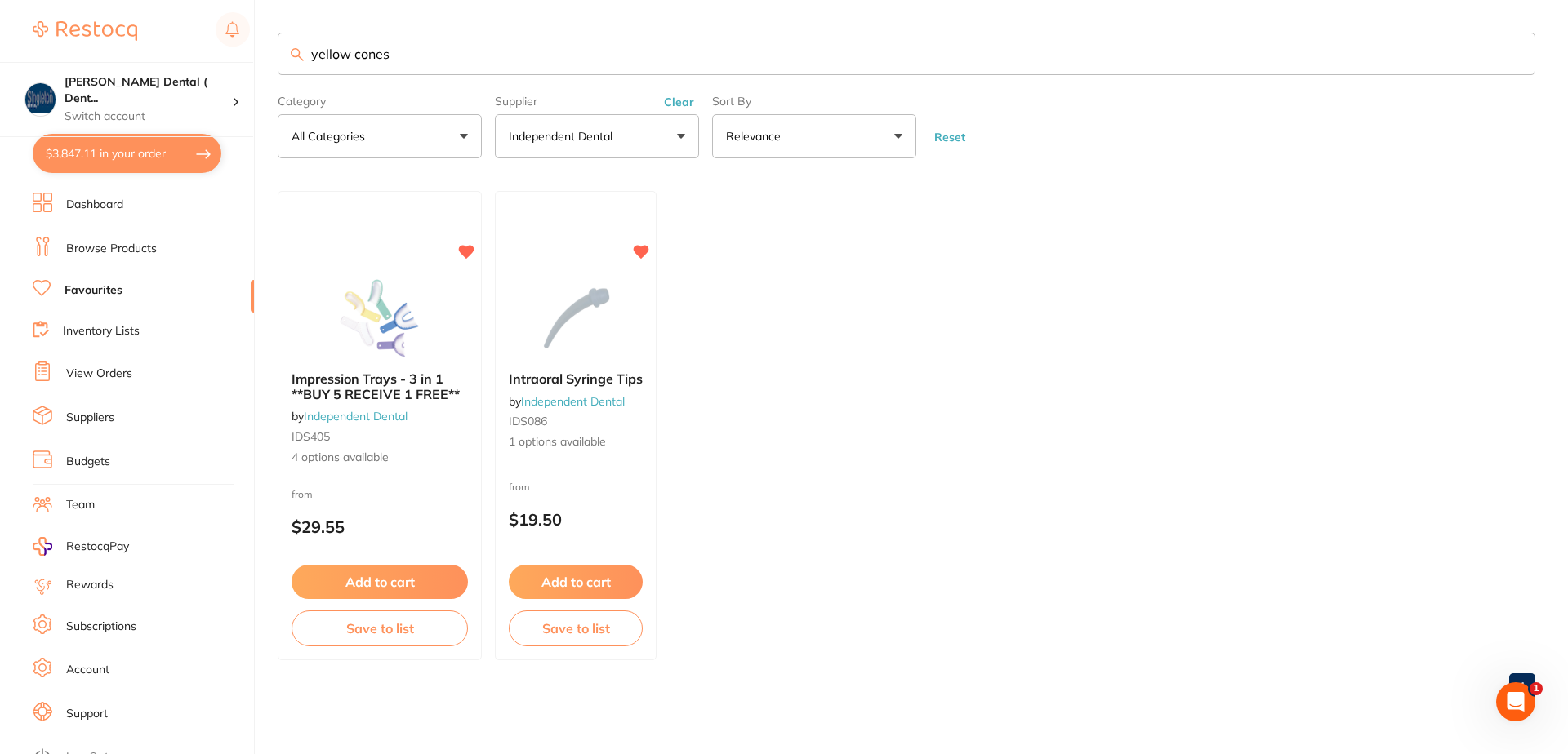
drag, startPoint x: 392, startPoint y: 59, endPoint x: 272, endPoint y: 57, distance: 120.0
click at [272, 57] on div "$3,847.11 Singleton Dental ( Dent... Switch account Singleton Dental ( DentalTo…" at bounding box center [784, 377] width 1568 height 754
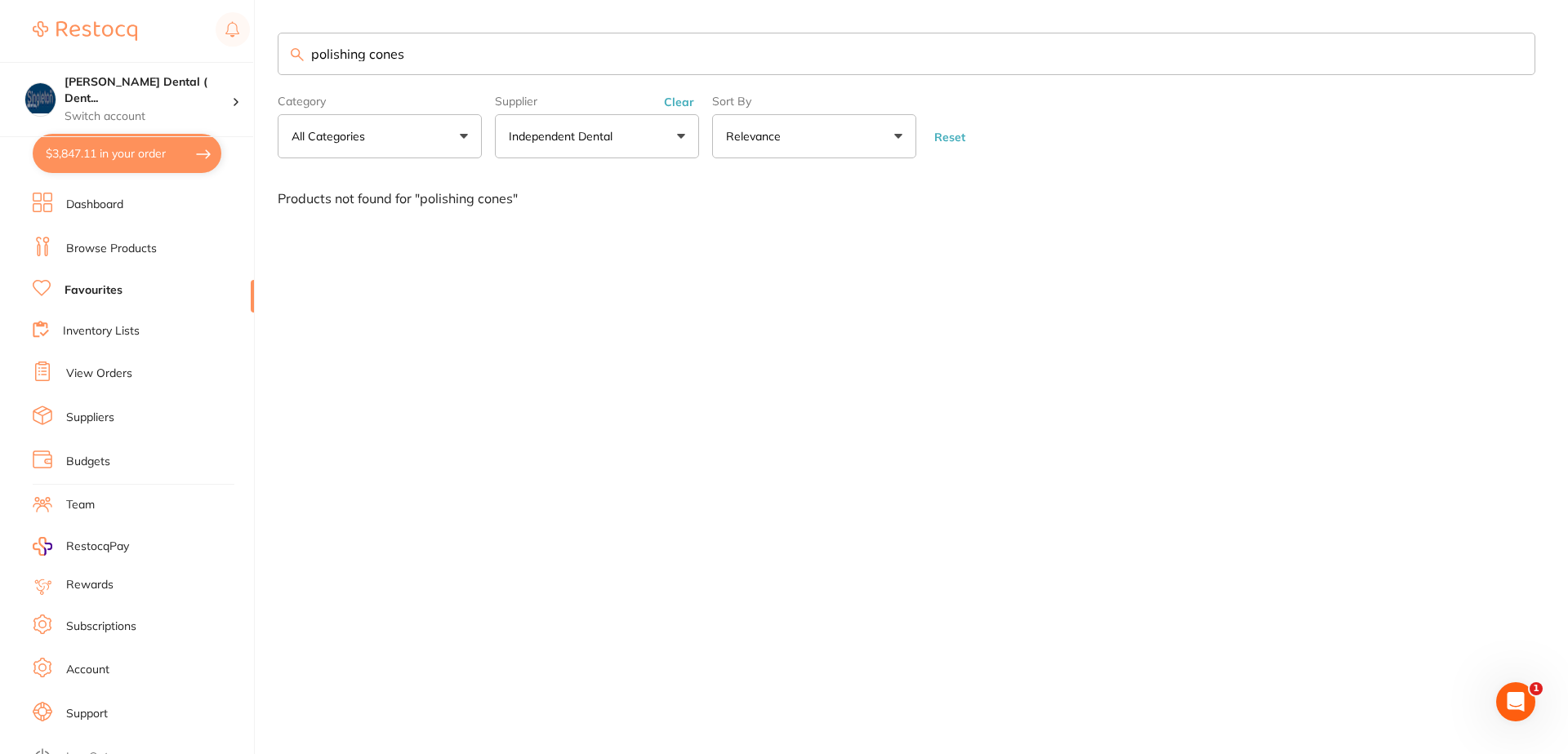
drag, startPoint x: 408, startPoint y: 62, endPoint x: 276, endPoint y: 62, distance: 132.0
click at [276, 62] on div "$3,847.11 Singleton Dental ( Dent... Switch account Singleton Dental ( DentalTo…" at bounding box center [784, 377] width 1568 height 754
type input "polishing cones"
click at [678, 138] on button "Independent Dental" at bounding box center [597, 136] width 204 height 44
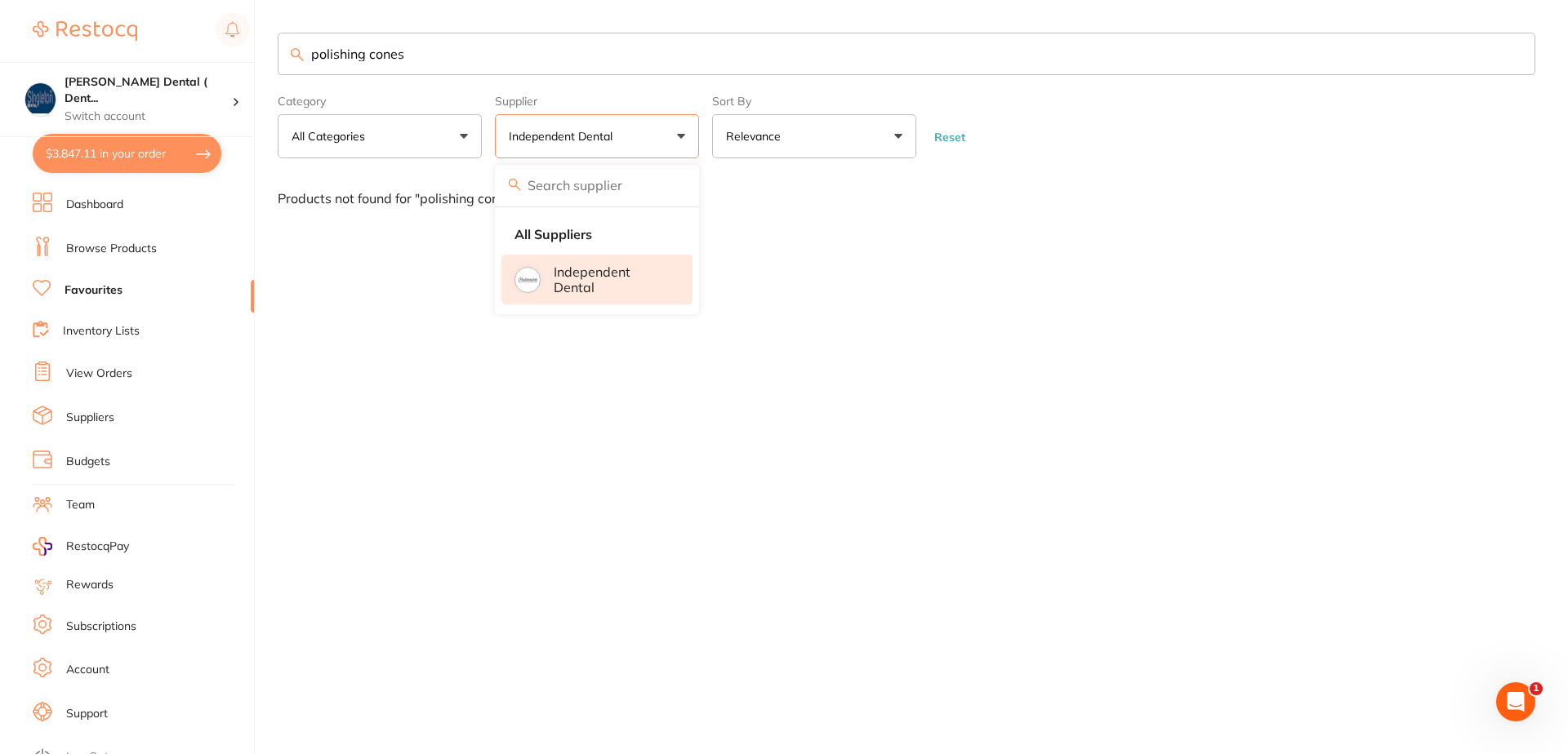
click at [681, 136] on button "Independent Dental" at bounding box center [597, 136] width 204 height 44
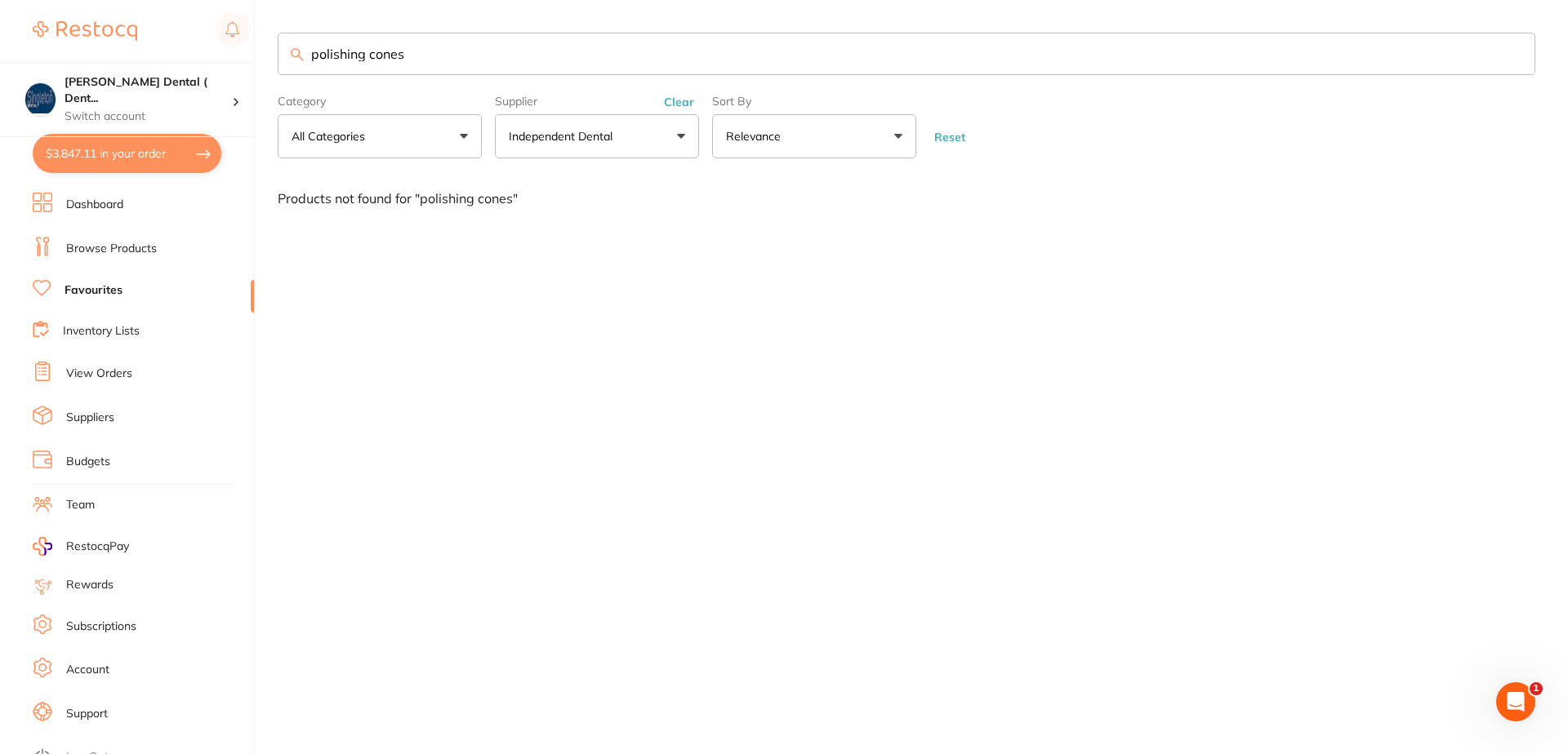
click at [955, 140] on button "Reset" at bounding box center [950, 137] width 41 height 15
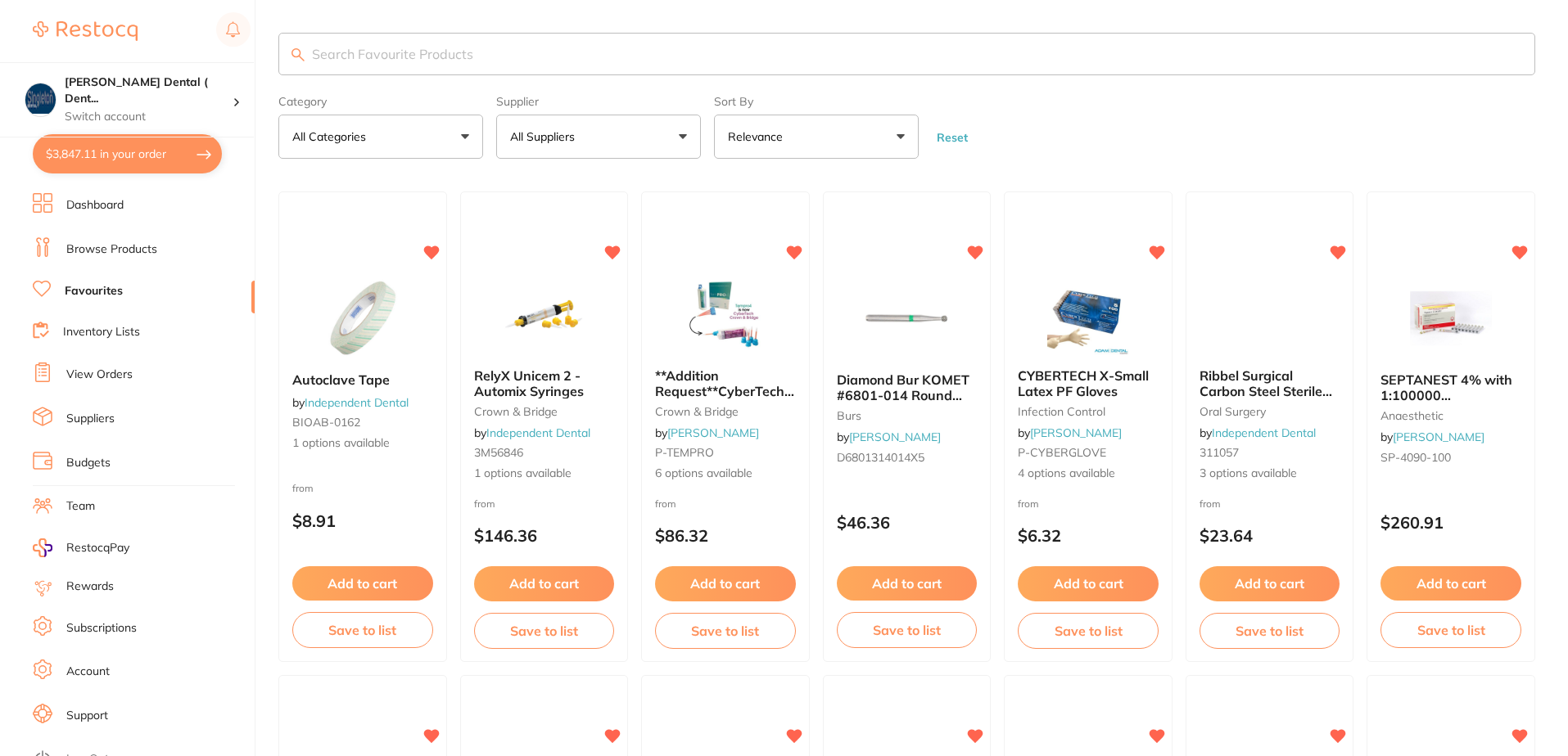
click at [679, 136] on button "All Suppliers" at bounding box center [598, 136] width 205 height 44
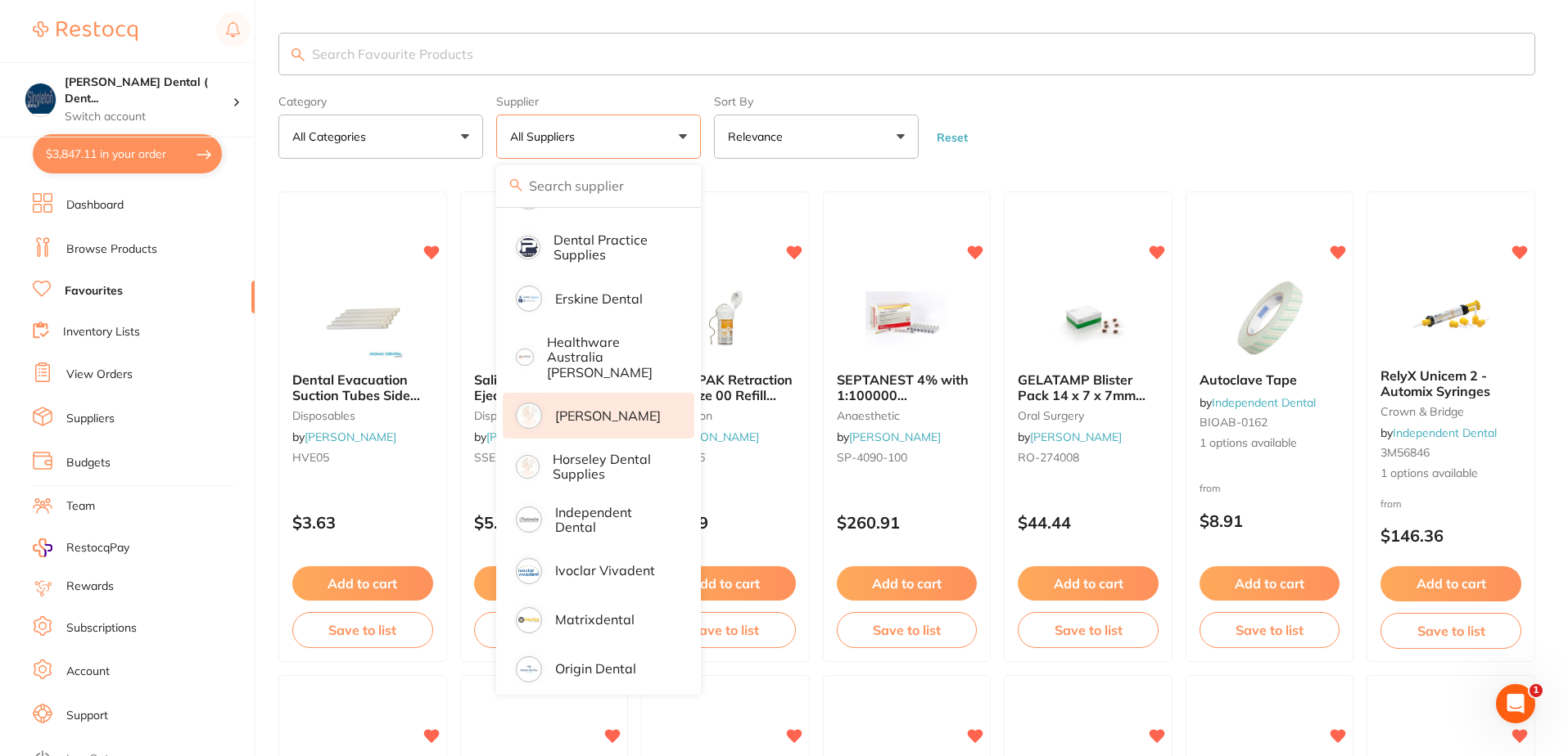
click at [591, 408] on p "[PERSON_NAME]" at bounding box center [608, 415] width 105 height 15
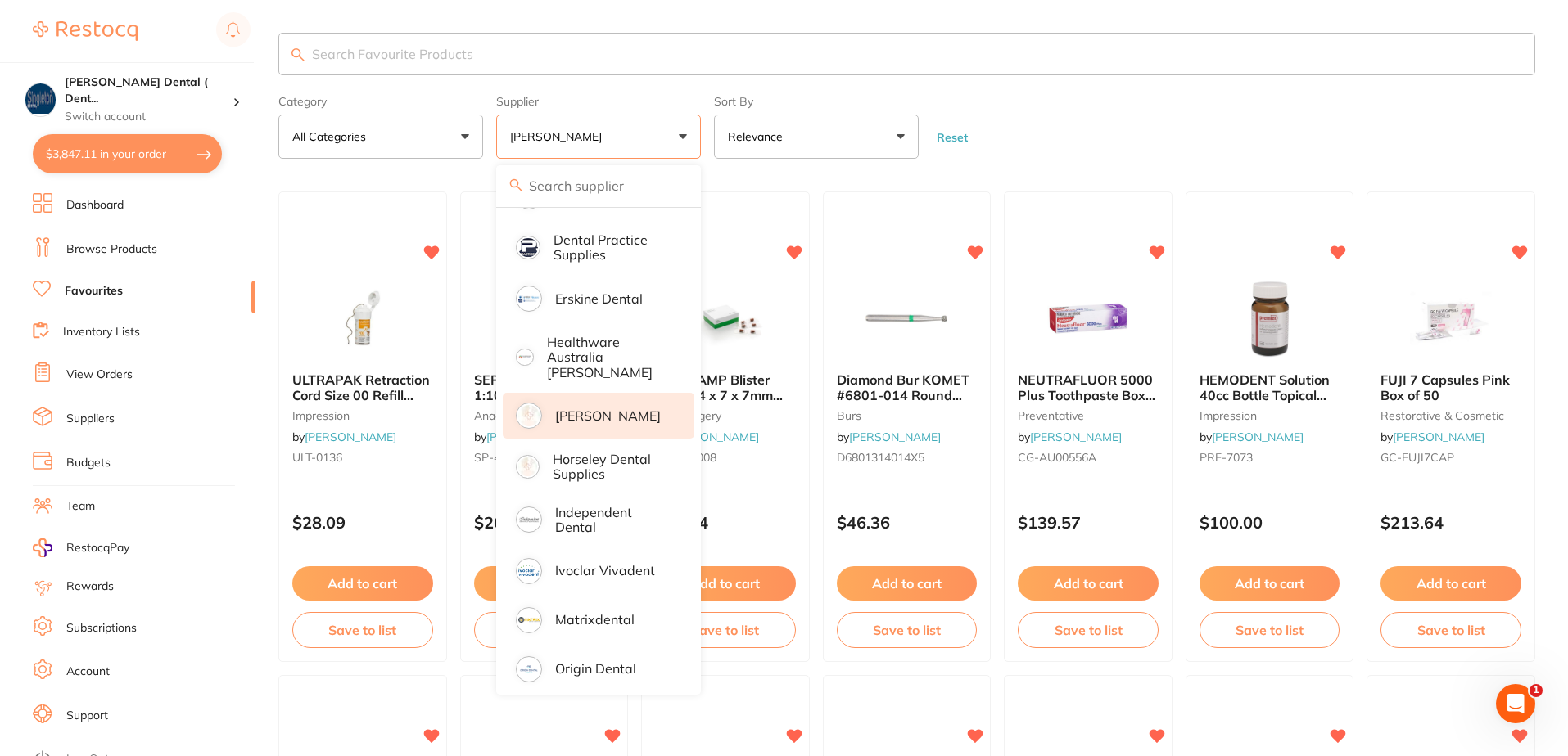
click at [514, 54] on input "search" at bounding box center [906, 54] width 1257 height 43
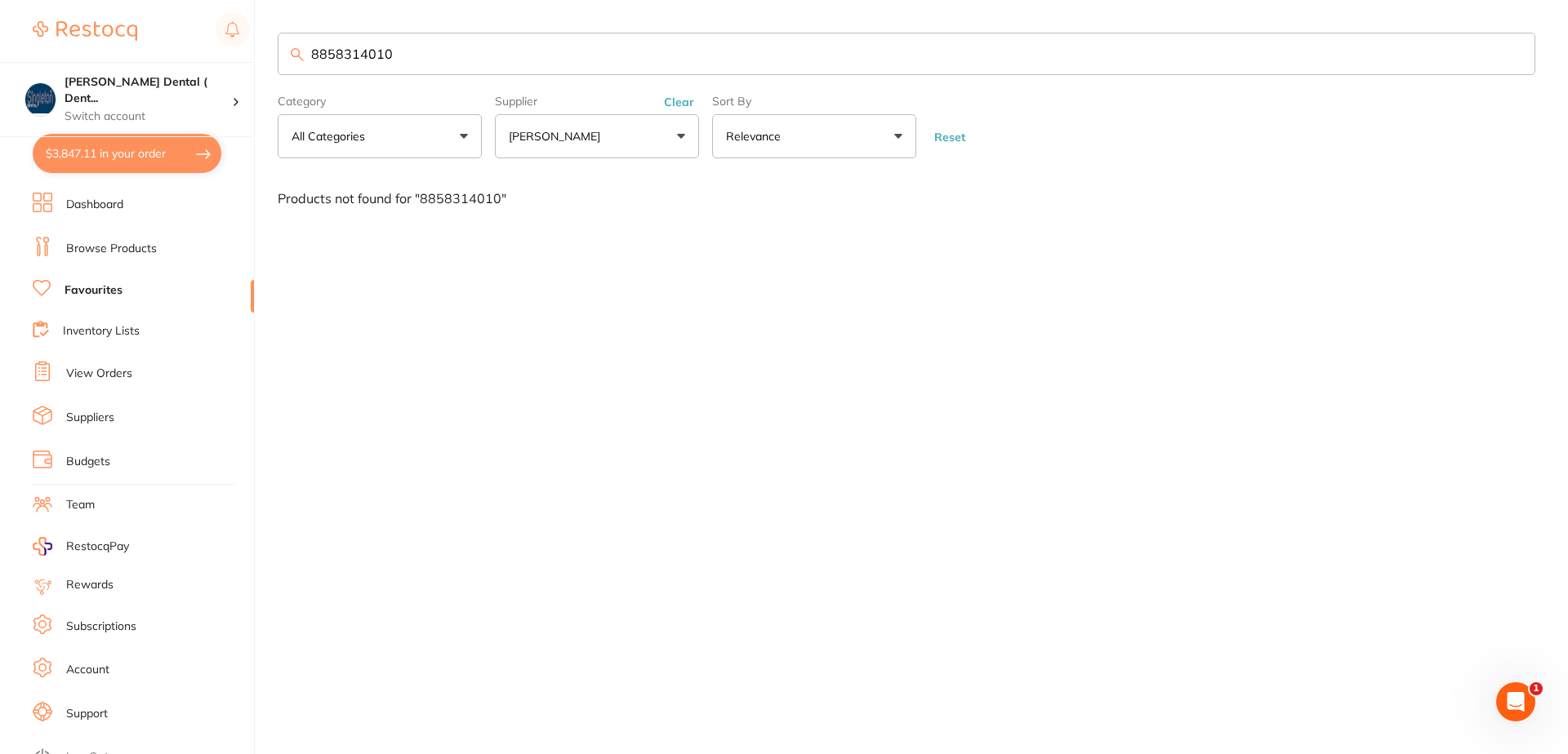
click at [366, 52] on input "8858314010" at bounding box center [906, 54] width 1258 height 43
click at [342, 54] on input "8858314 010" at bounding box center [906, 54] width 1258 height 43
drag, startPoint x: 401, startPoint y: 54, endPoint x: 298, endPoint y: 58, distance: 103.1
click at [298, 58] on div "8858 314 010" at bounding box center [906, 54] width 1258 height 43
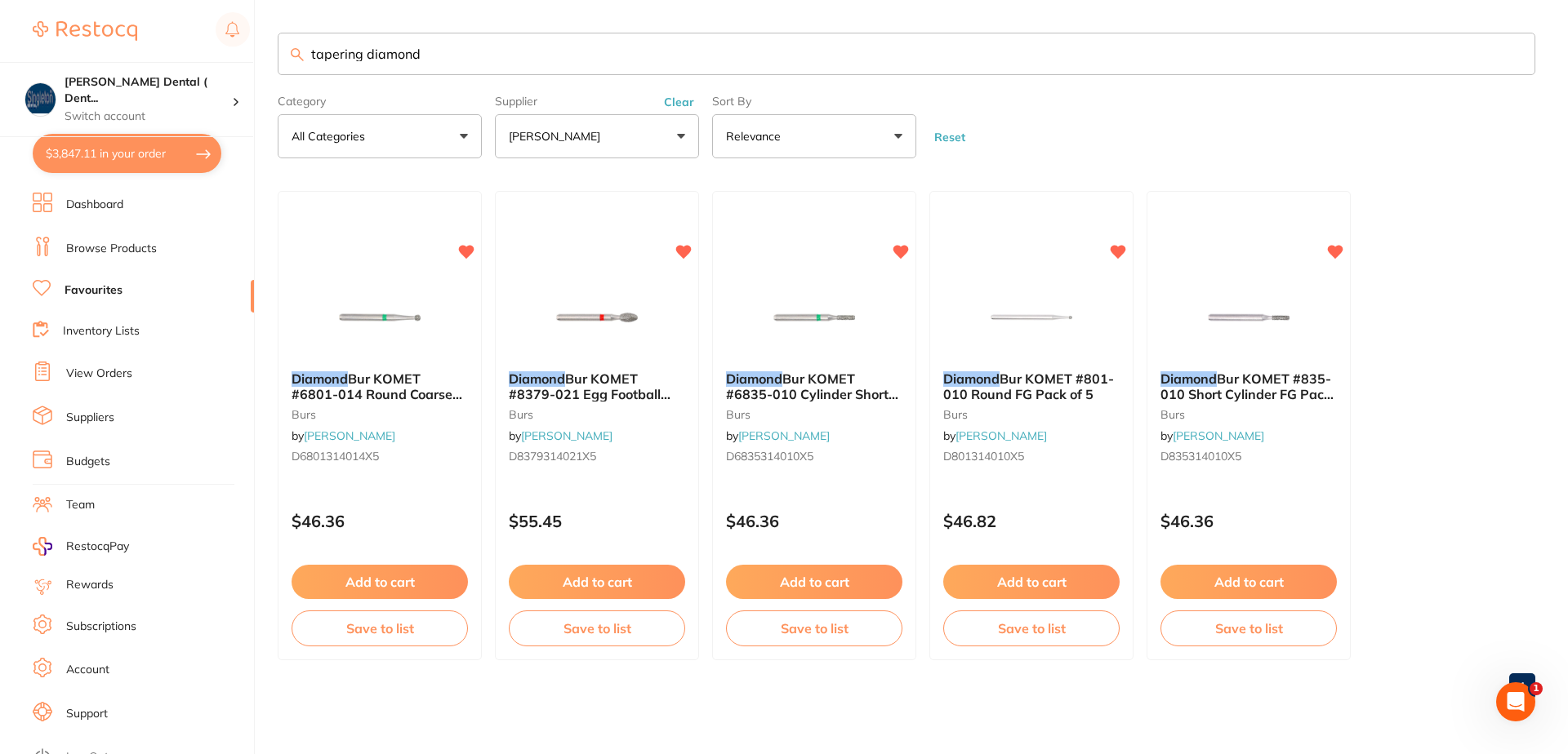
drag, startPoint x: 425, startPoint y: 57, endPoint x: 287, endPoint y: 56, distance: 138.0
click at [287, 56] on input "tapering diamond" at bounding box center [906, 54] width 1258 height 43
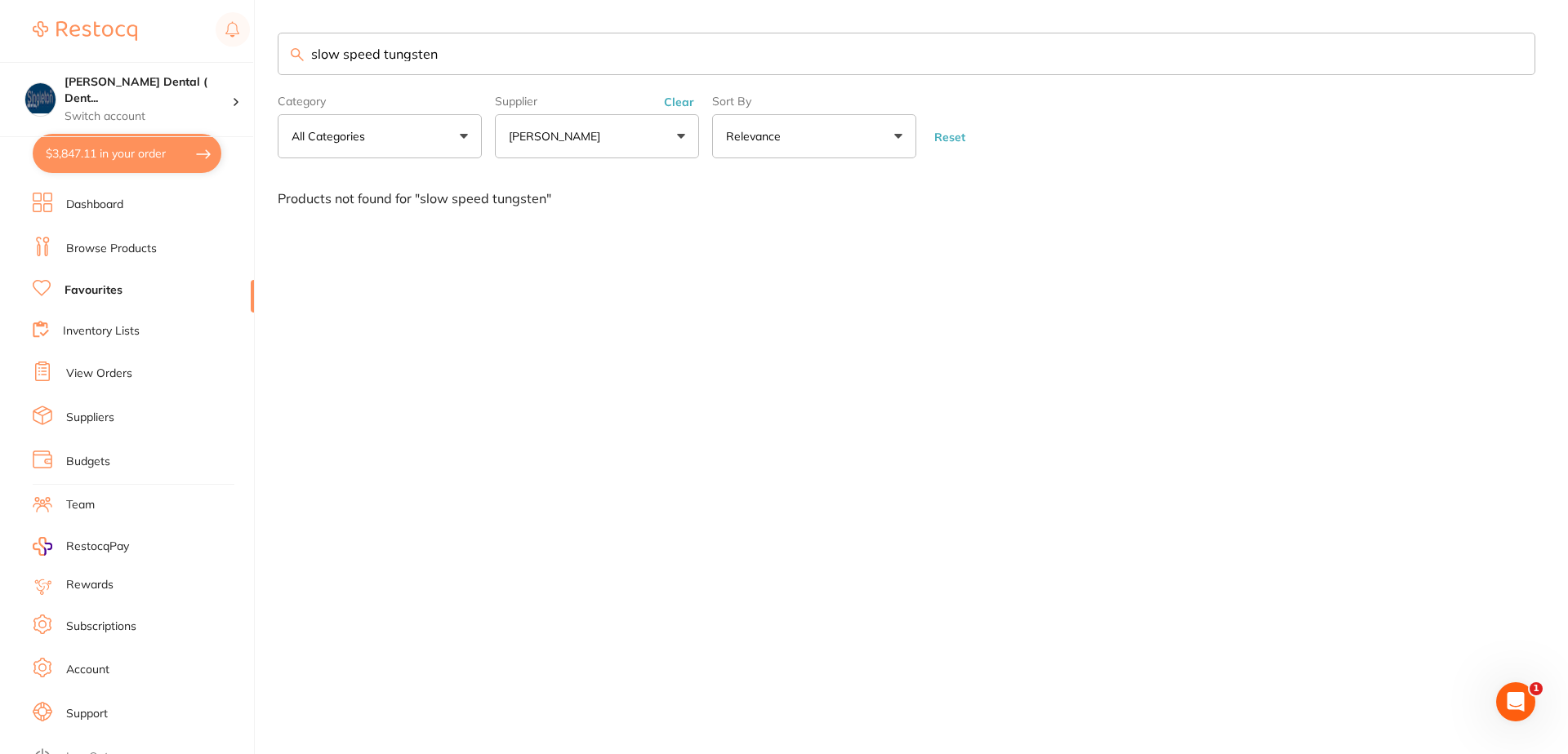
drag, startPoint x: 443, startPoint y: 55, endPoint x: 299, endPoint y: 54, distance: 144.0
click at [299, 54] on div "slow speed tungsten" at bounding box center [906, 54] width 1258 height 43
type input "savacol"
click at [152, 249] on link "Browse Products" at bounding box center [111, 249] width 90 height 16
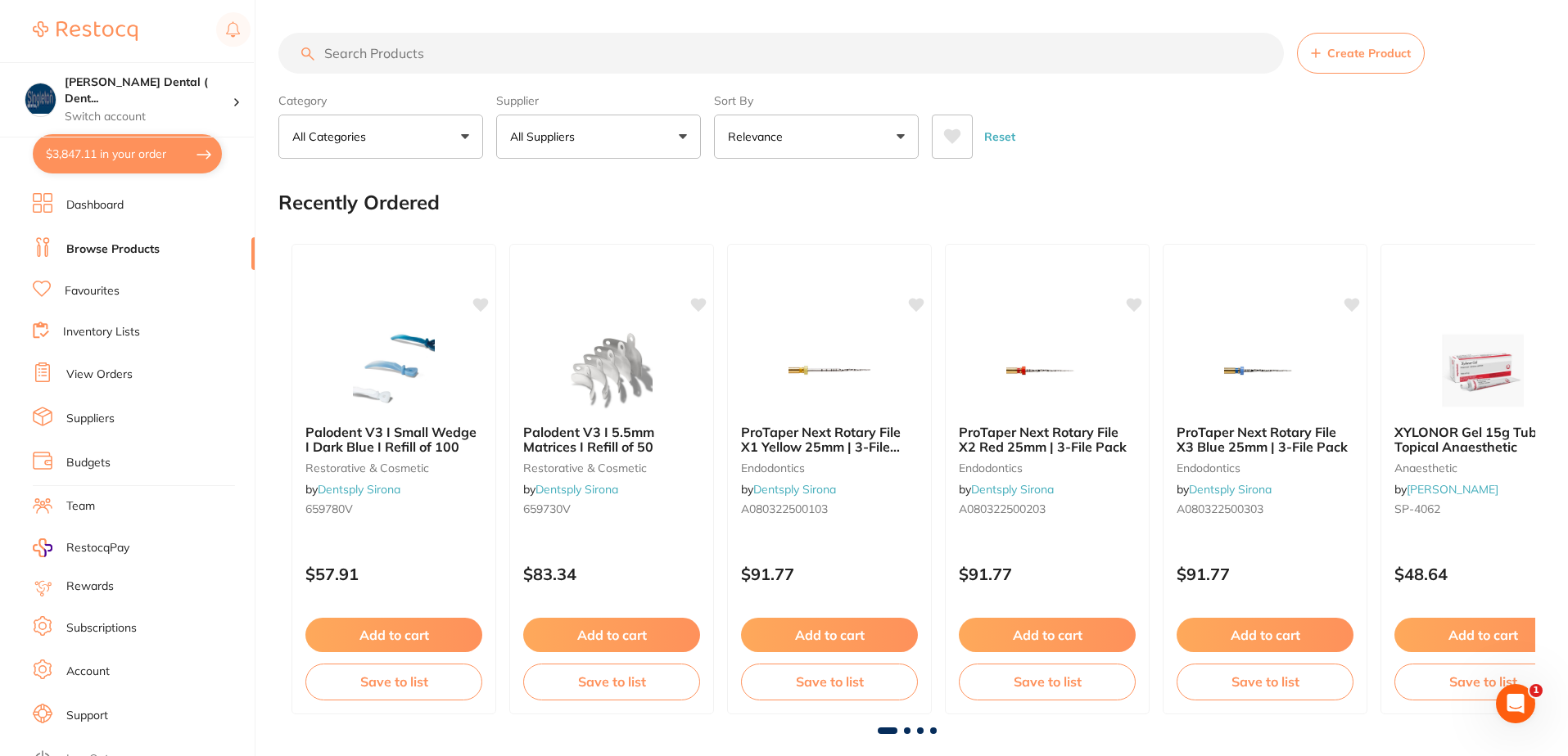
click at [682, 137] on button "All Suppliers" at bounding box center [598, 136] width 205 height 44
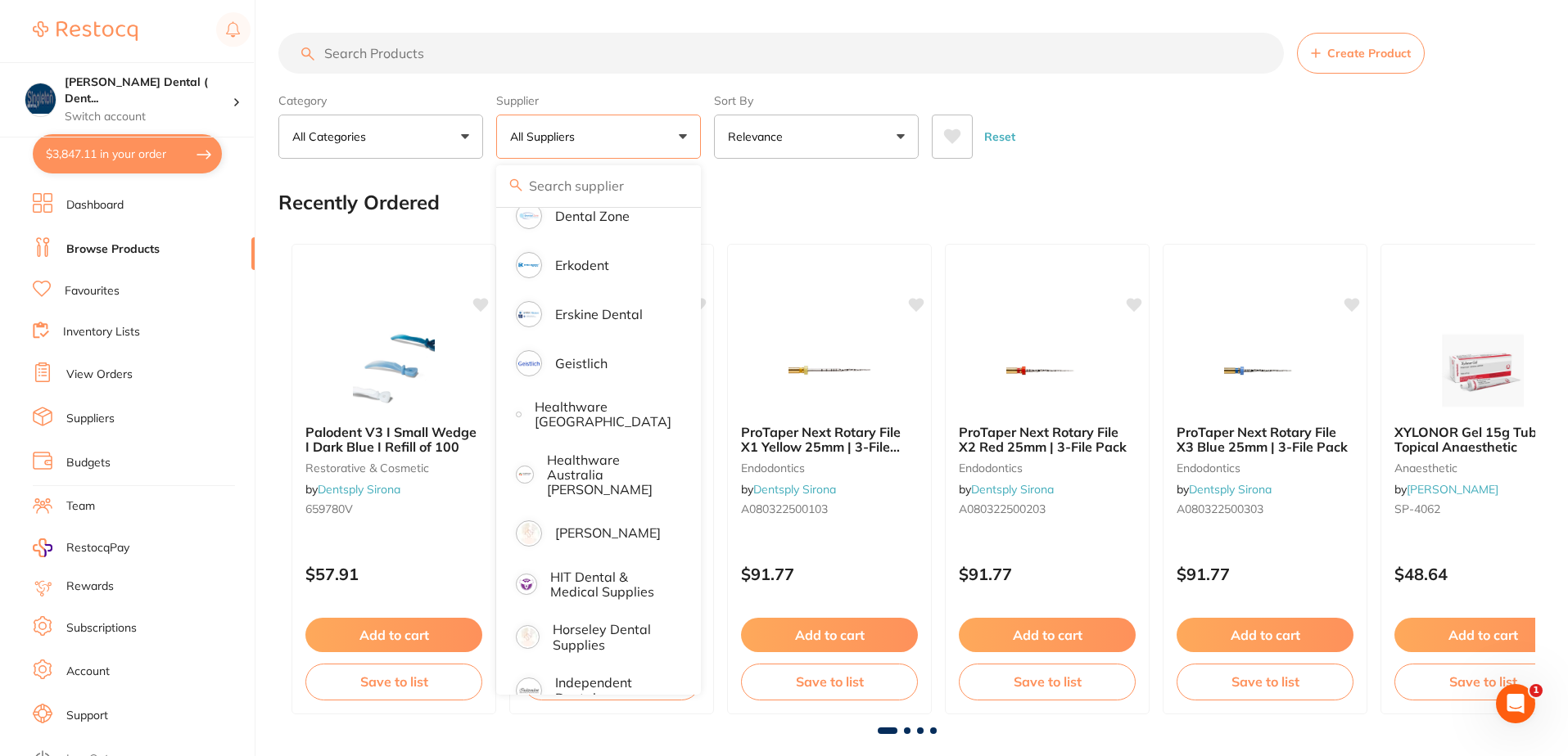
scroll to position [573, 0]
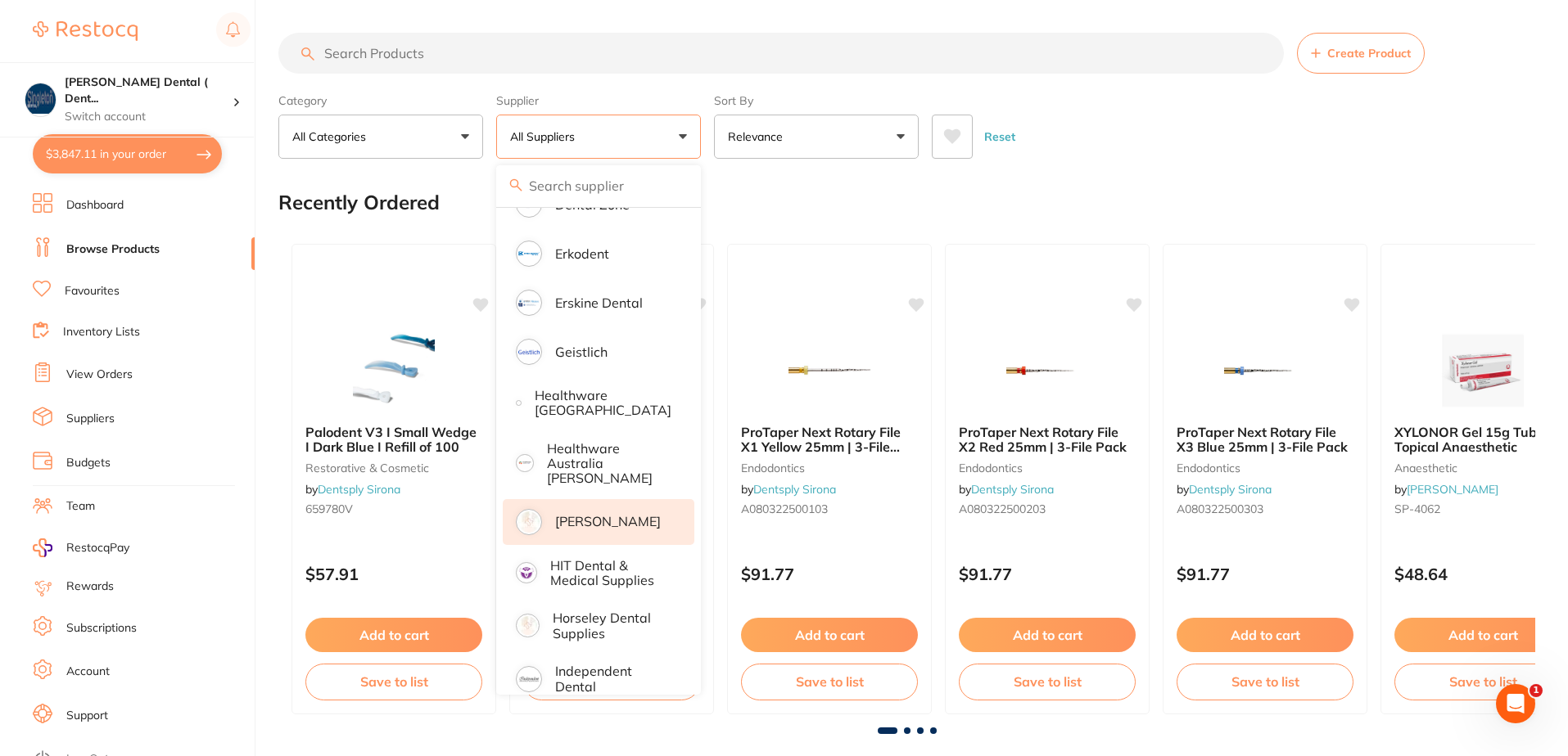
click at [590, 514] on p "[PERSON_NAME]" at bounding box center [608, 521] width 105 height 15
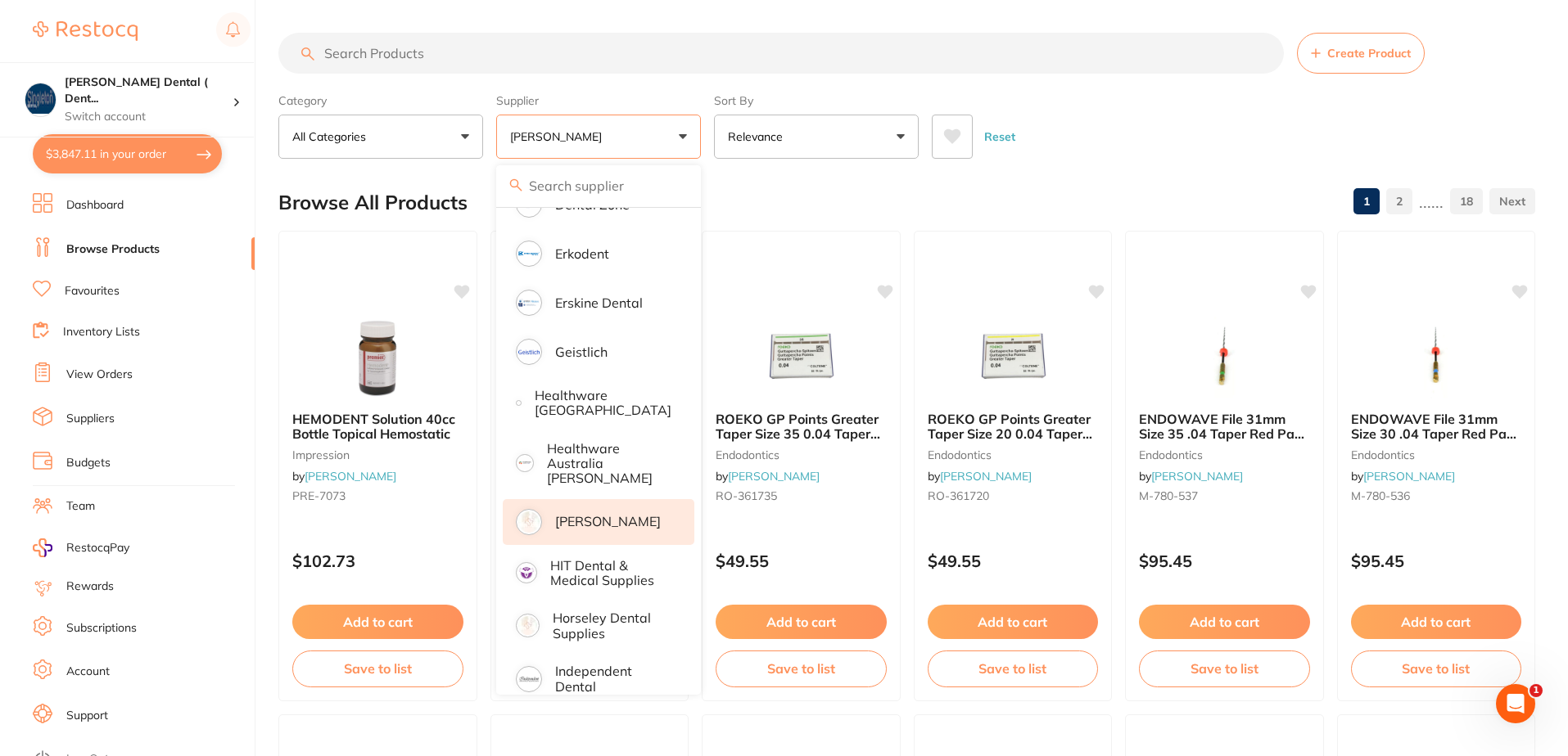
scroll to position [0, 0]
click at [443, 57] on input "search" at bounding box center [781, 53] width 1006 height 41
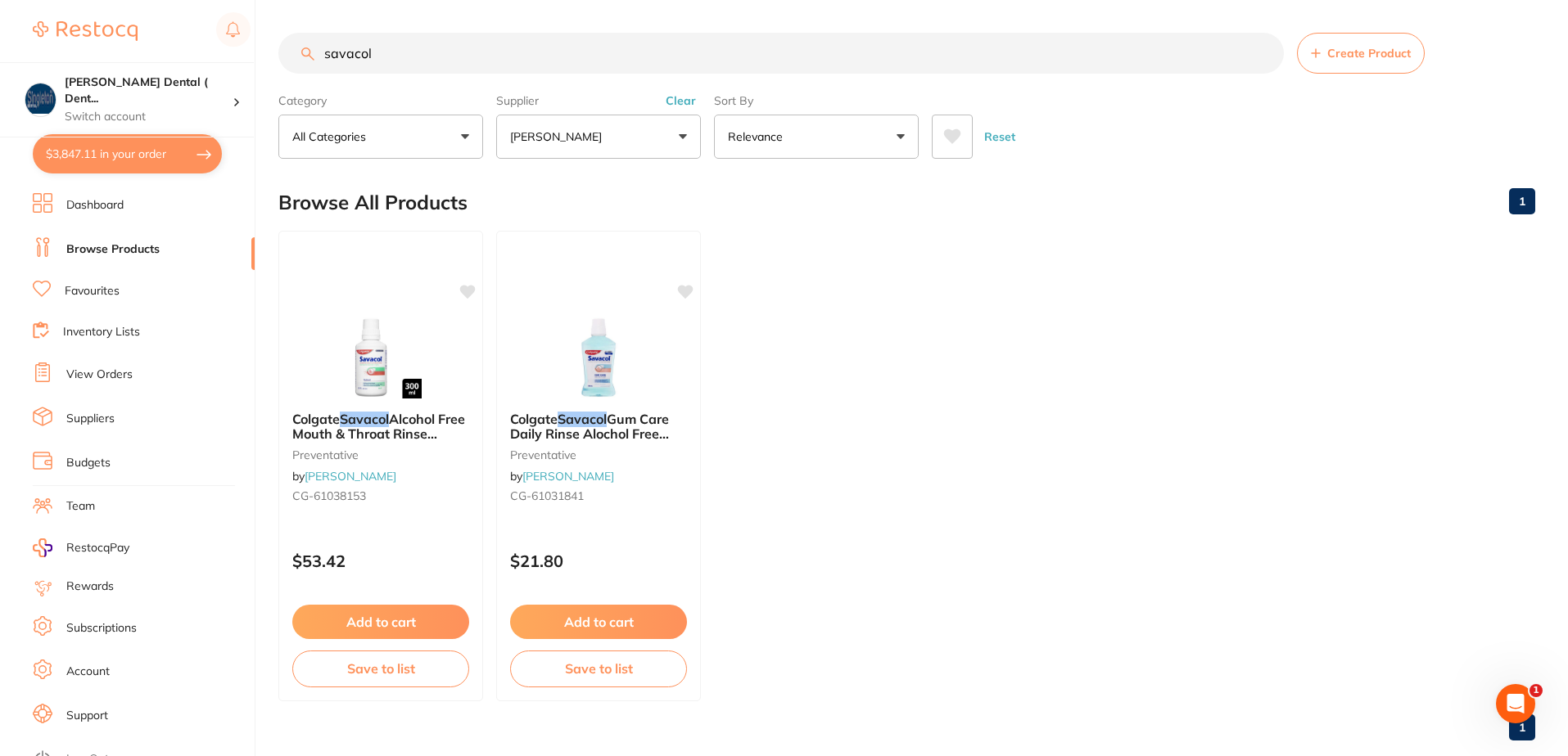
drag, startPoint x: 378, startPoint y: 53, endPoint x: 286, endPoint y: 58, distance: 92.1
click at [287, 58] on input "savacol" at bounding box center [781, 53] width 1006 height 41
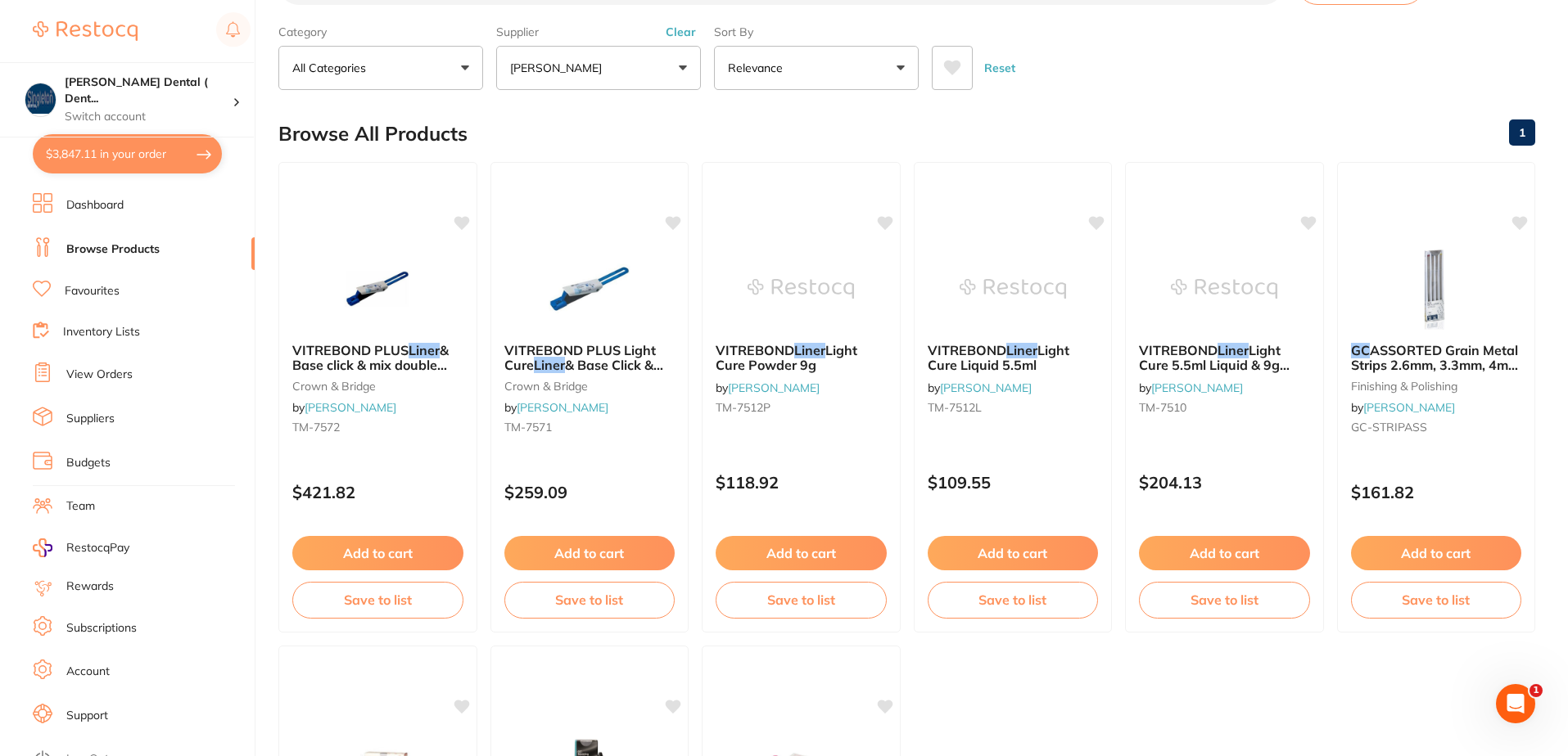
scroll to position [23, 0]
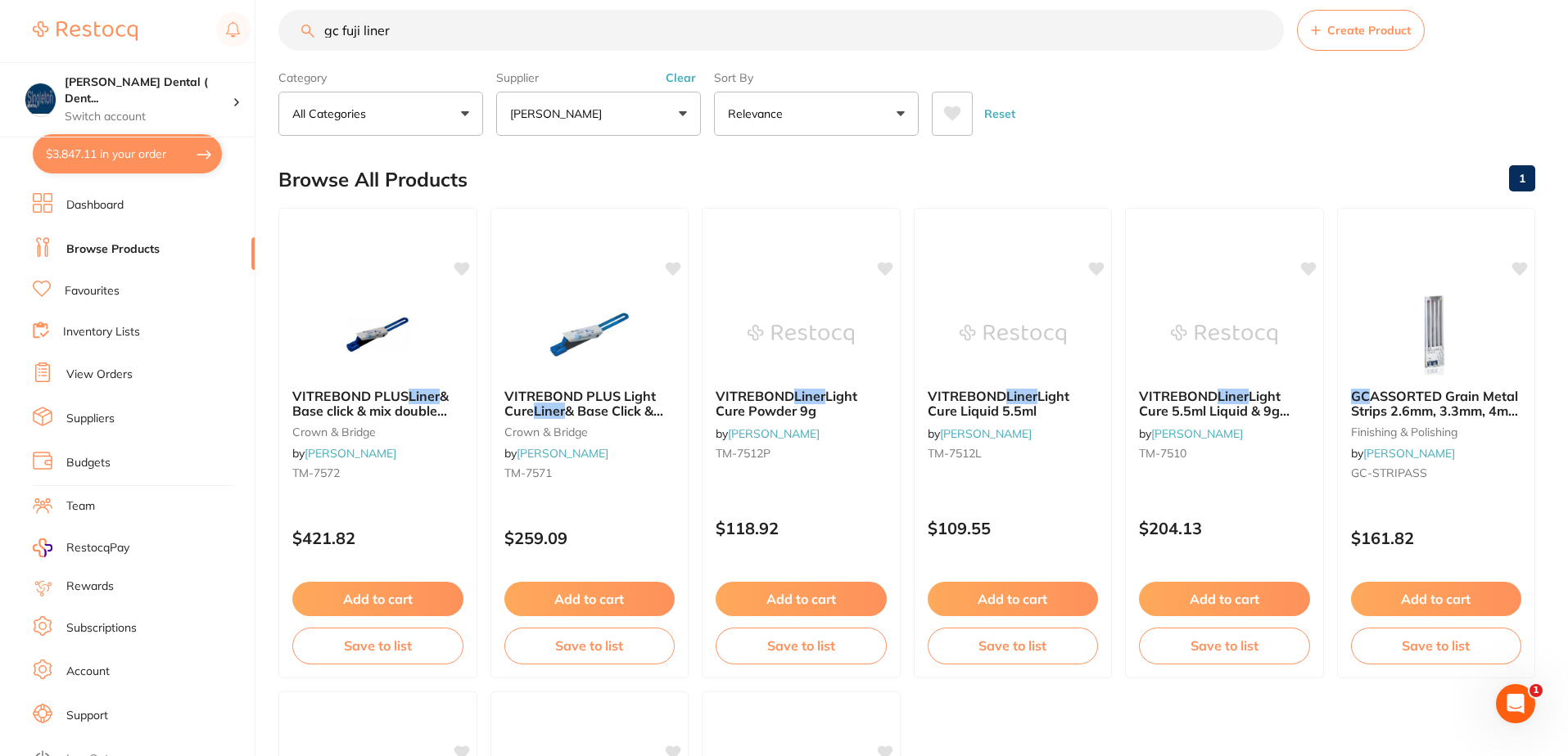
drag, startPoint x: 402, startPoint y: 35, endPoint x: 268, endPoint y: 44, distance: 134.3
click at [282, 41] on input "gc fuji liner" at bounding box center [781, 30] width 1006 height 41
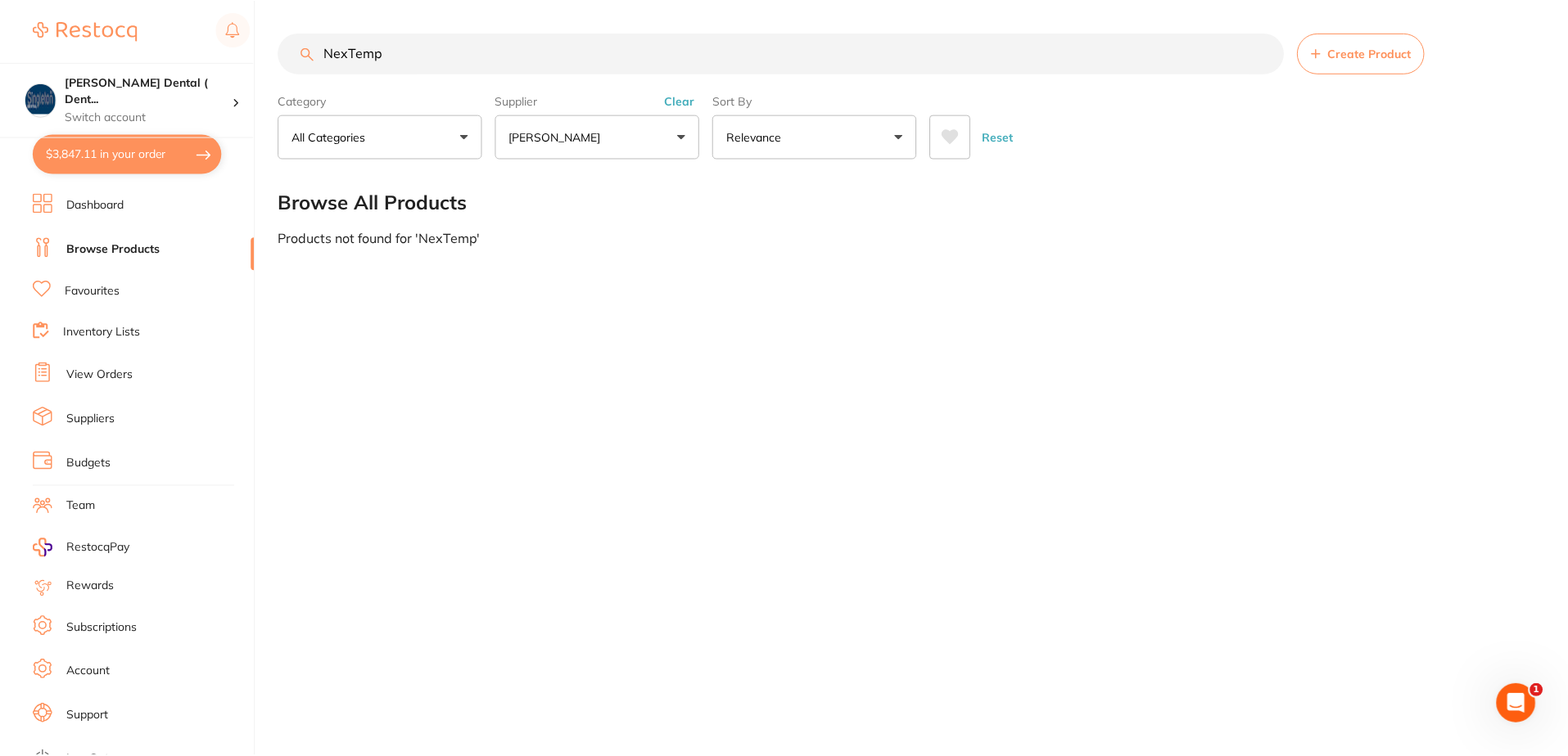
scroll to position [0, 0]
drag, startPoint x: 397, startPoint y: 58, endPoint x: 300, endPoint y: 62, distance: 97.1
click at [303, 62] on input "NexTemp" at bounding box center [782, 53] width 1009 height 41
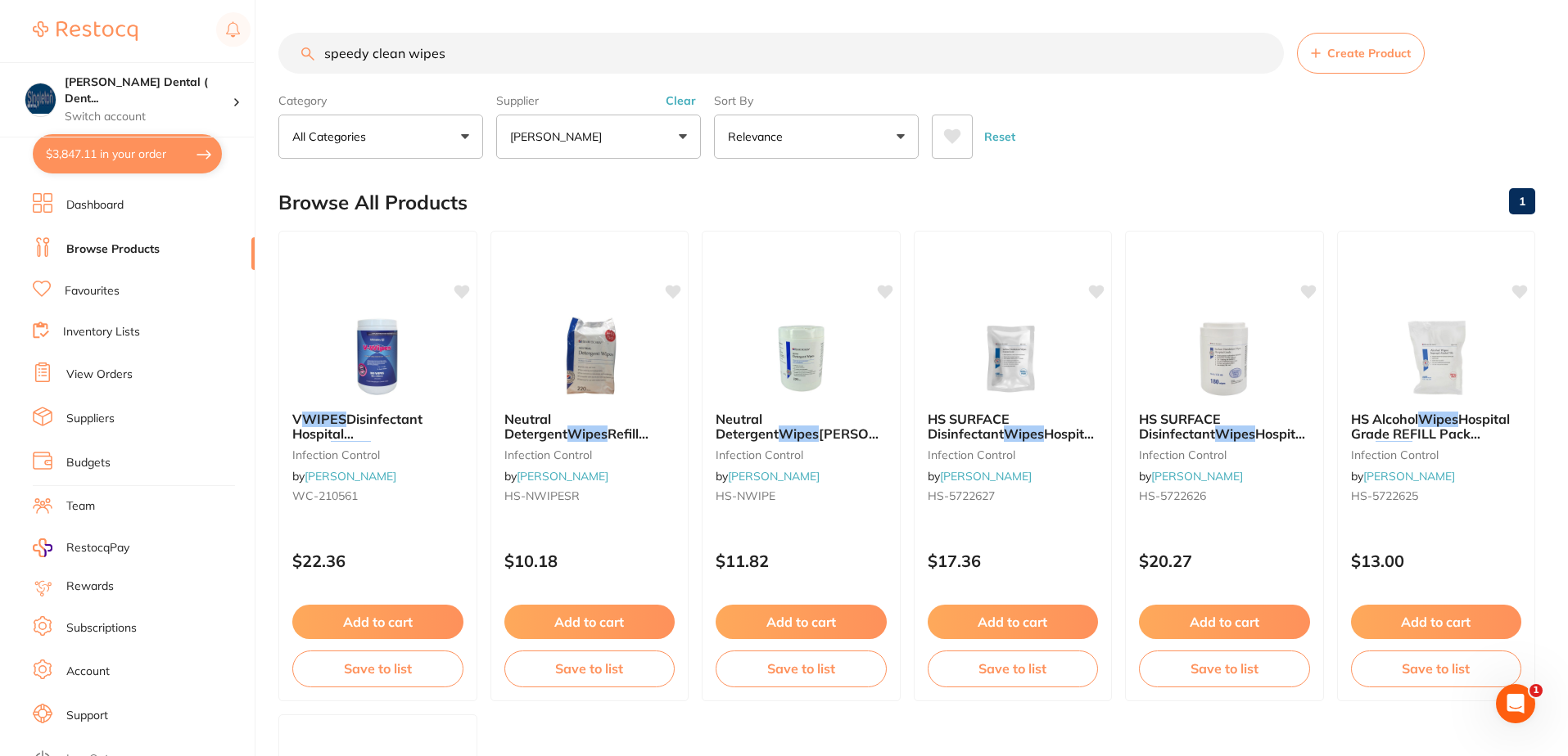
type input "speedy clean wipes"
click at [98, 289] on link "Favourites" at bounding box center [91, 291] width 55 height 16
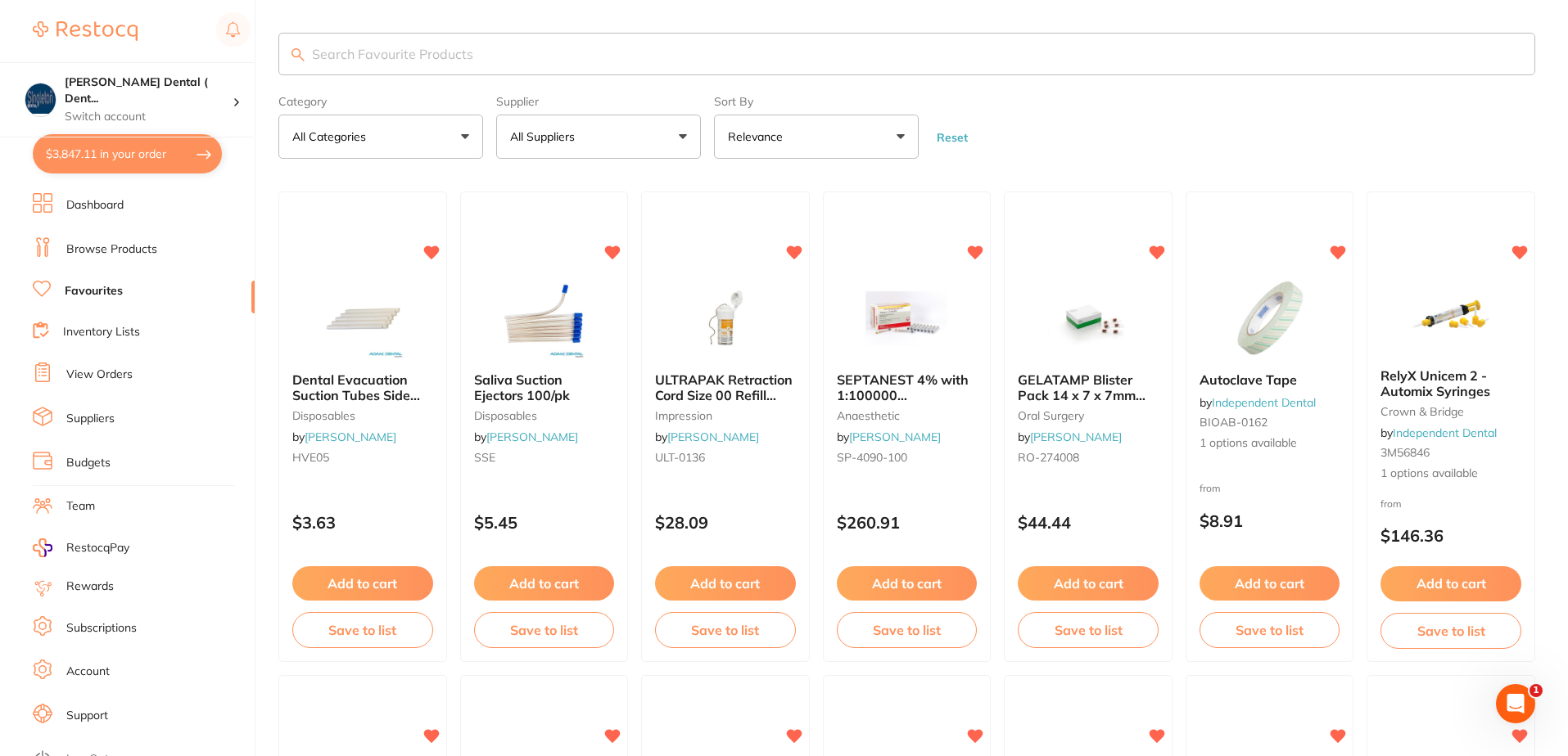
click at [485, 57] on input "search" at bounding box center [906, 54] width 1257 height 43
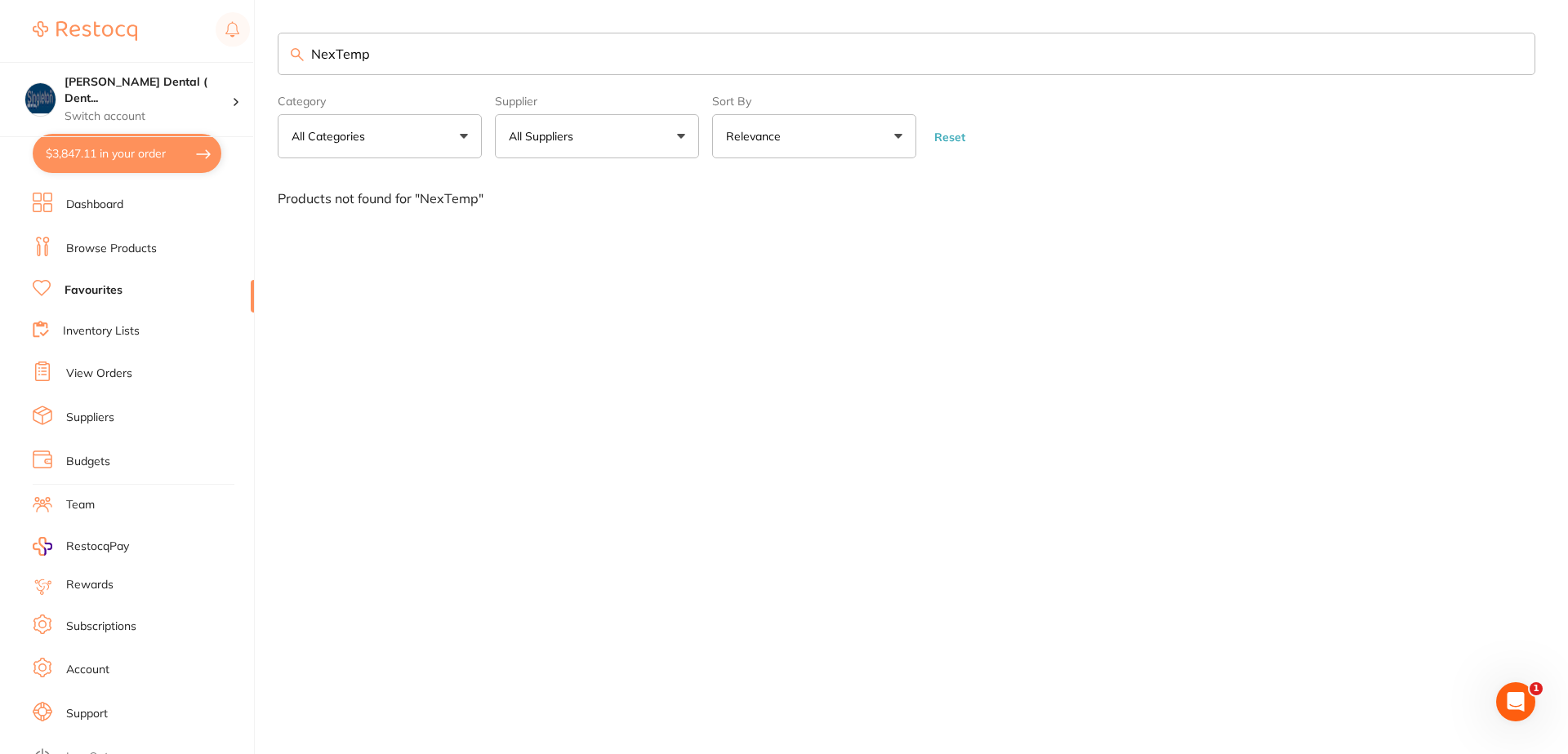
drag, startPoint x: 376, startPoint y: 57, endPoint x: 285, endPoint y: 57, distance: 91.0
click at [285, 57] on input "NexTemp" at bounding box center [906, 54] width 1258 height 43
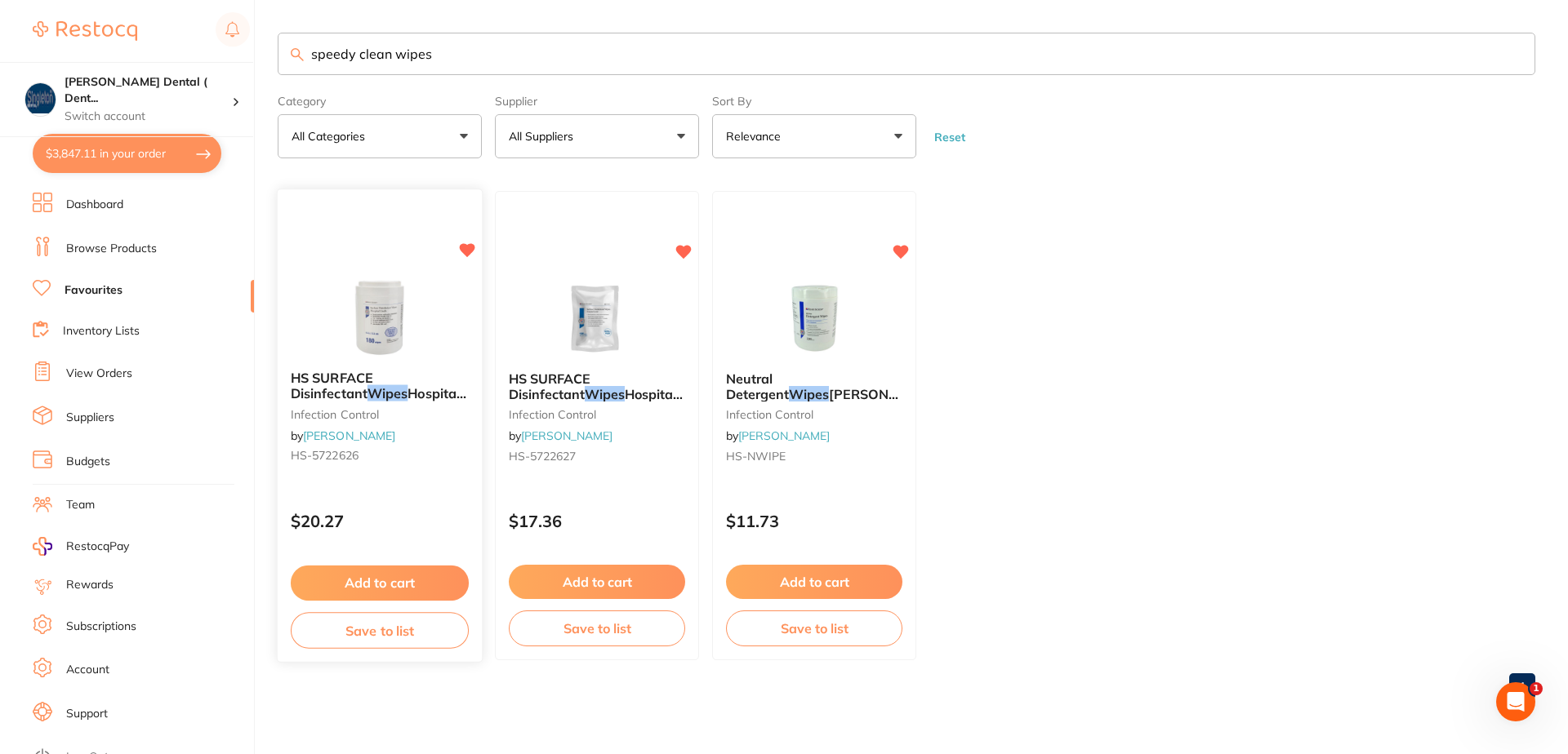
click at [373, 382] on span "HS SURFACE Disinfectant" at bounding box center [331, 386] width 82 height 32
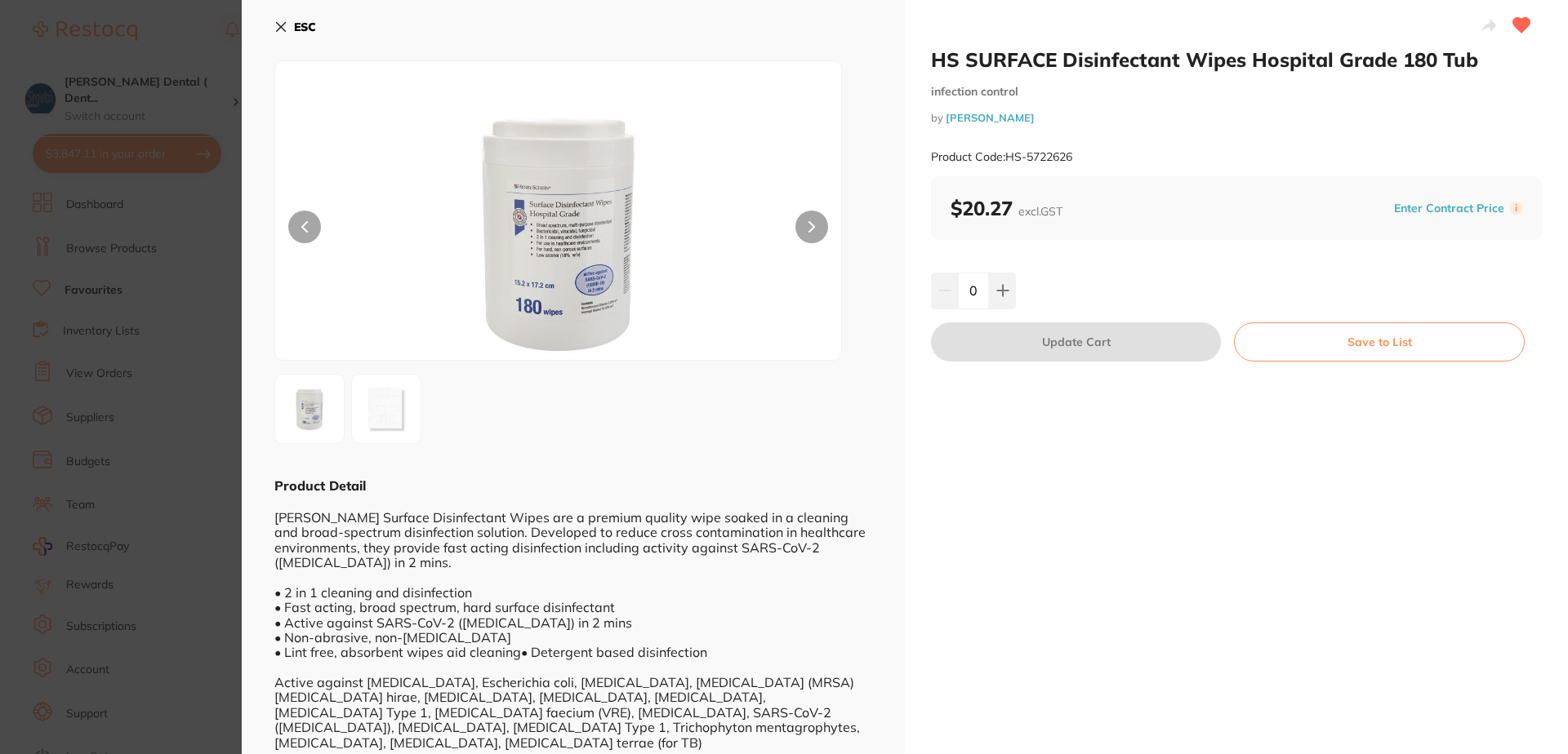
click at [280, 26] on icon at bounding box center [280, 27] width 9 height 9
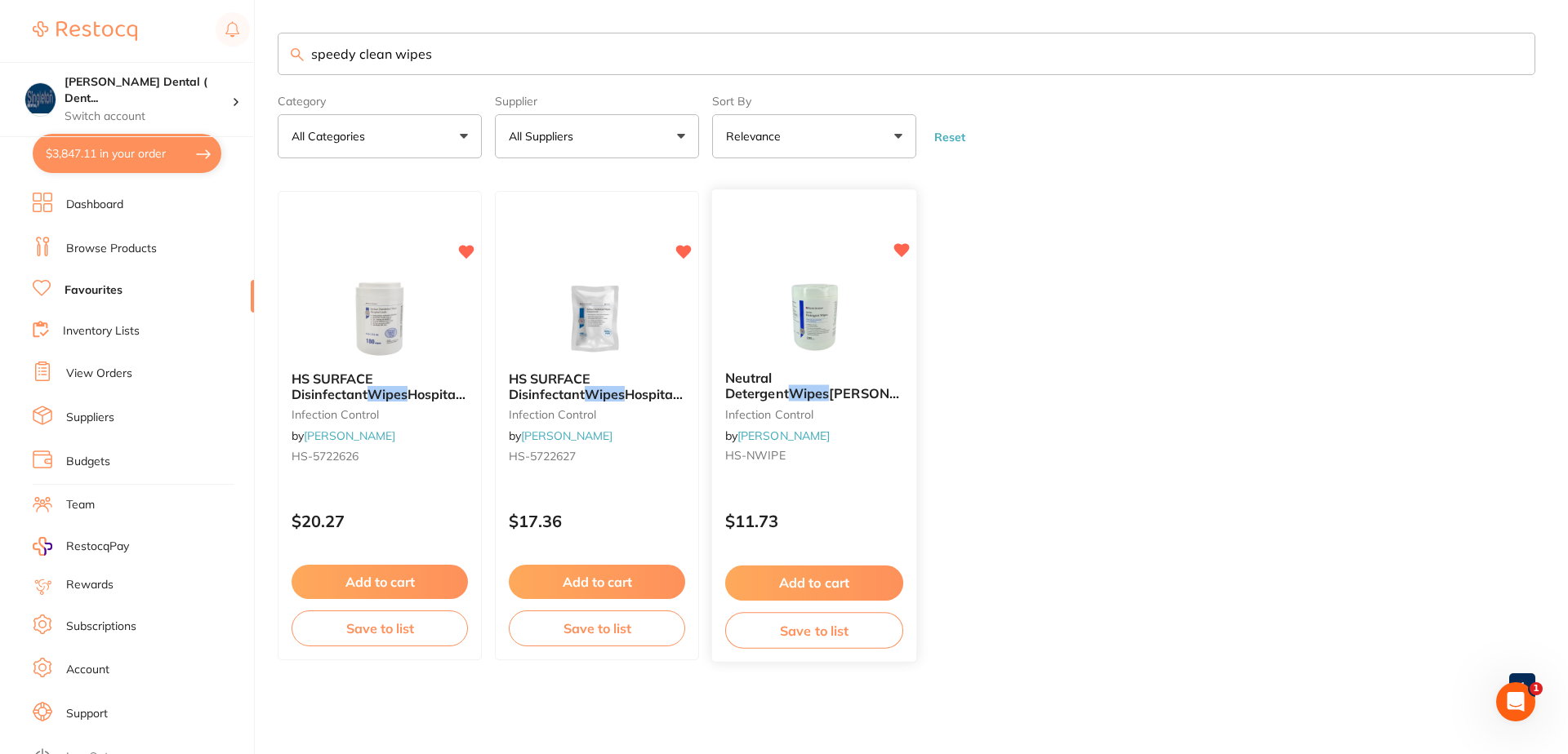
click at [816, 324] on img at bounding box center [814, 316] width 107 height 82
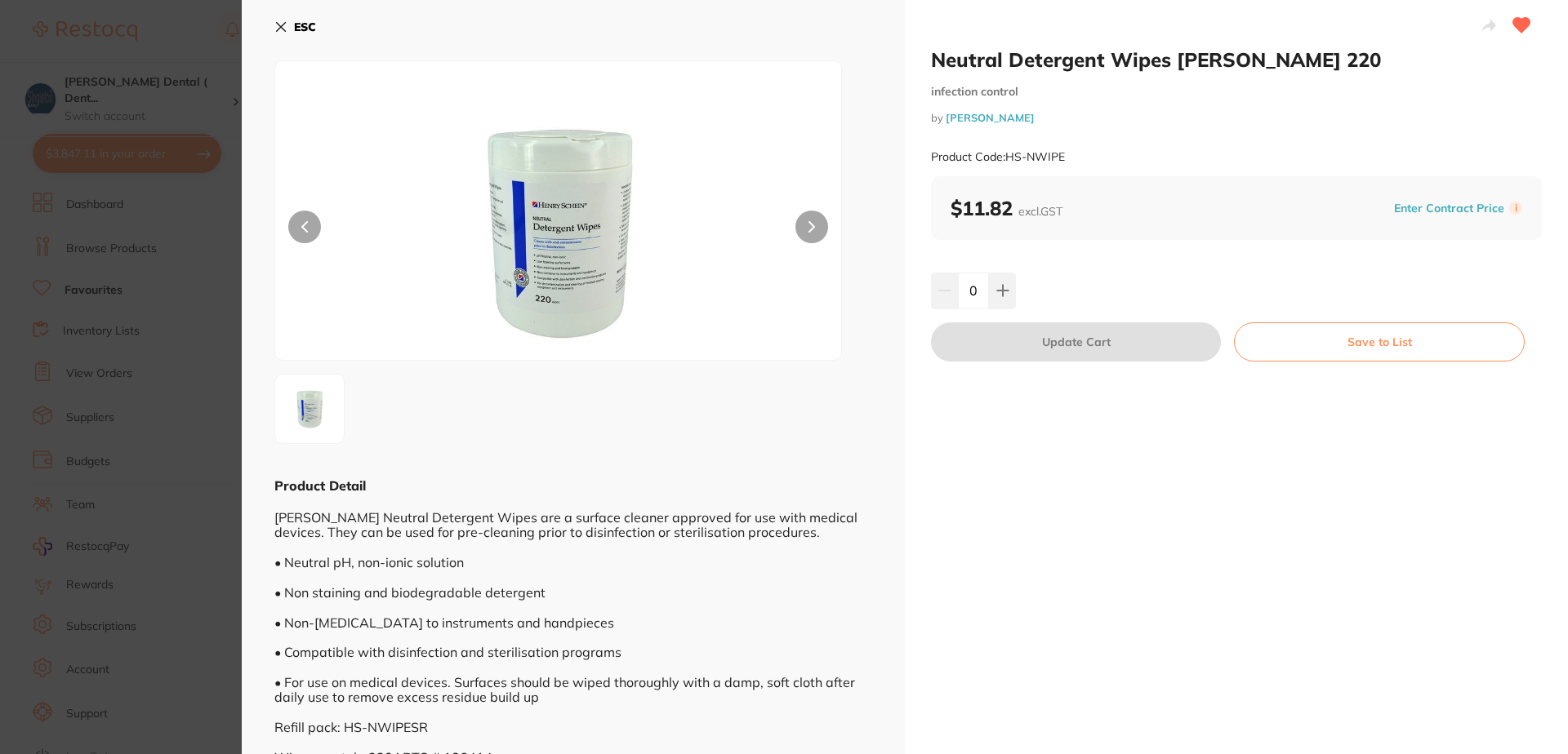
click at [277, 27] on icon at bounding box center [280, 27] width 13 height 13
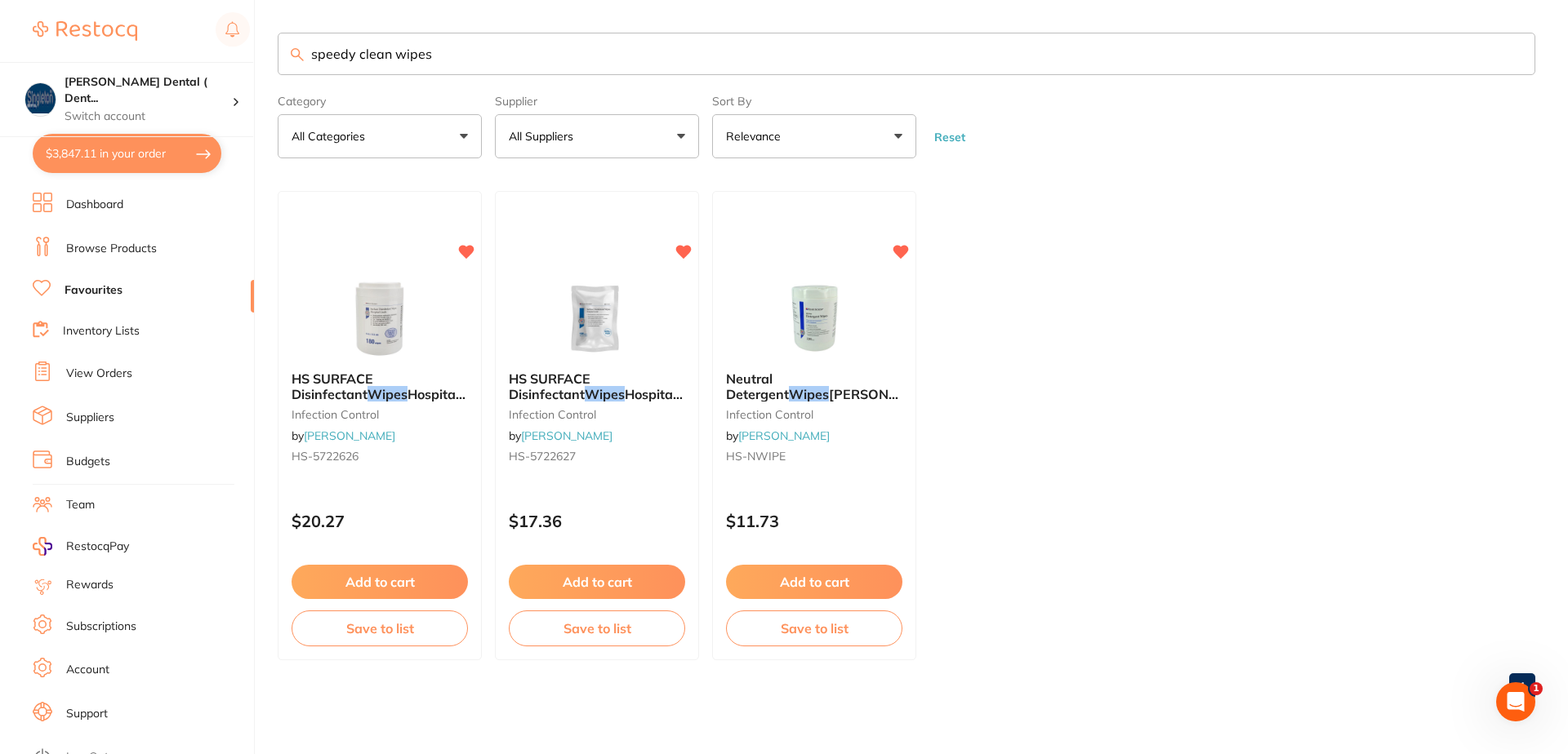
drag, startPoint x: 431, startPoint y: 56, endPoint x: 306, endPoint y: 50, distance: 125.1
click at [306, 50] on input "speedy clean wipes" at bounding box center [906, 54] width 1258 height 43
type input "kerr yellow cones"
